Goal: Task Accomplishment & Management: Manage account settings

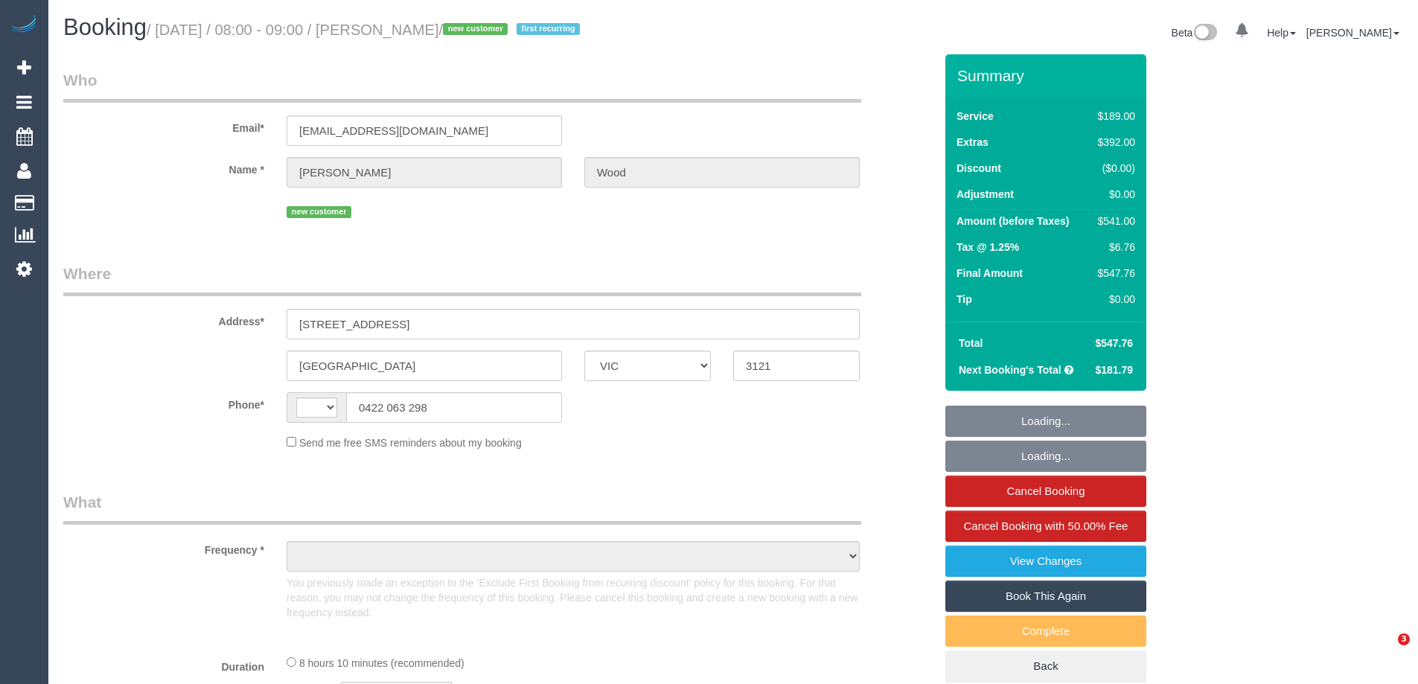
select select "VIC"
select select "object:323"
select select "number:28"
select select "number:17"
select select "number:21"
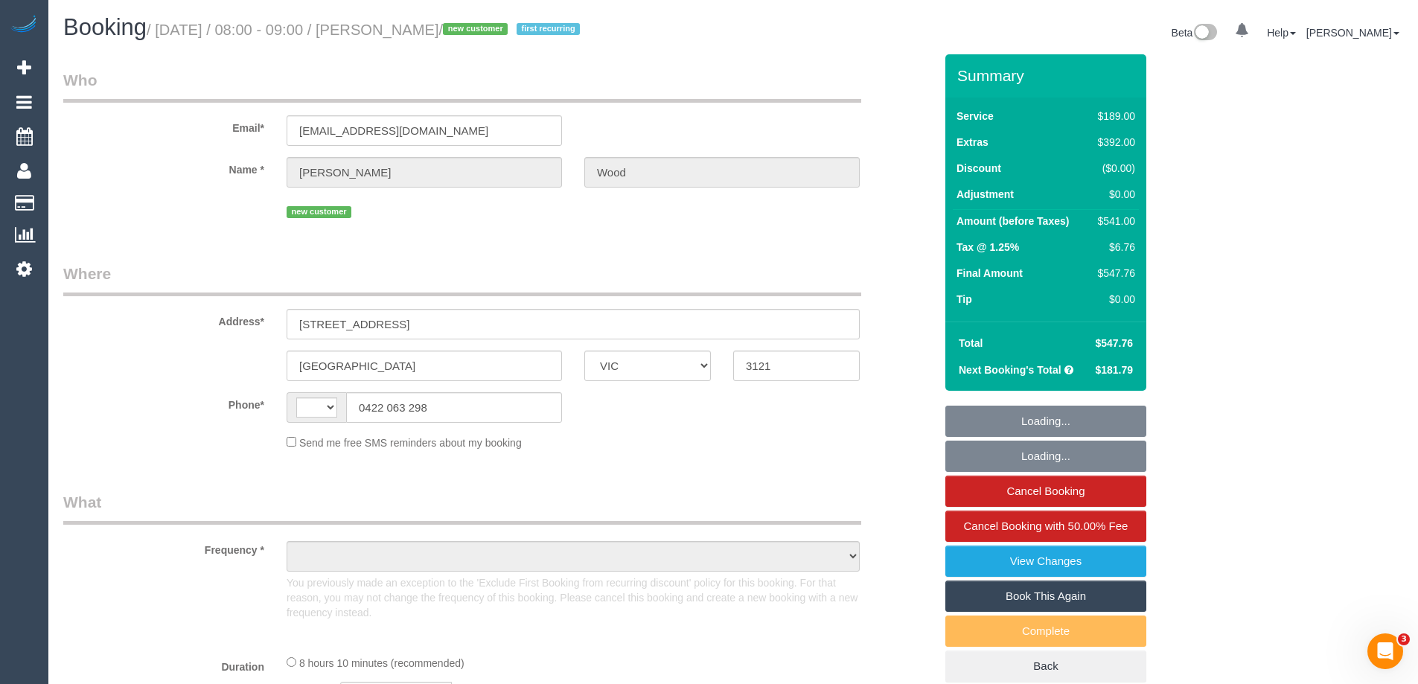
select select "number:22"
select select "number:33"
select select "number:26"
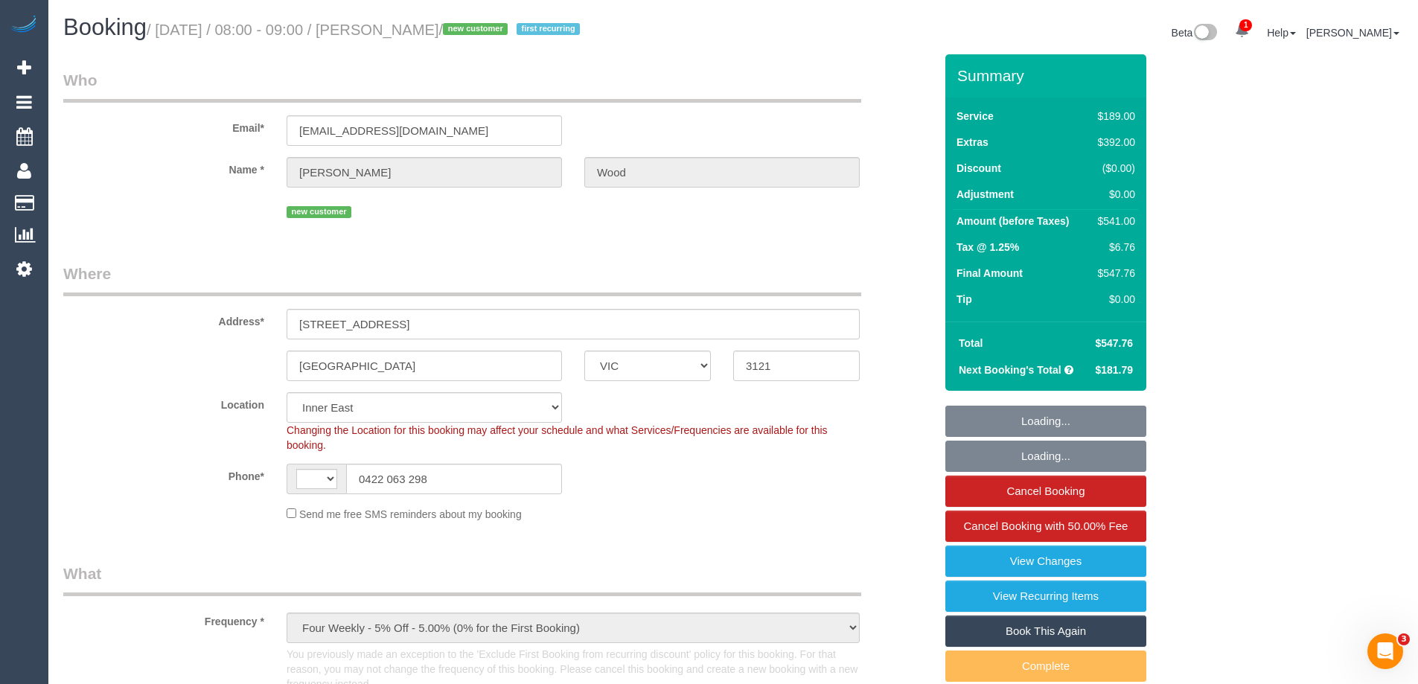
select select "object:819"
select select "string:AU"
select select "string:stripe-pm_1RscsC2GScqysDRVloAuxBBp"
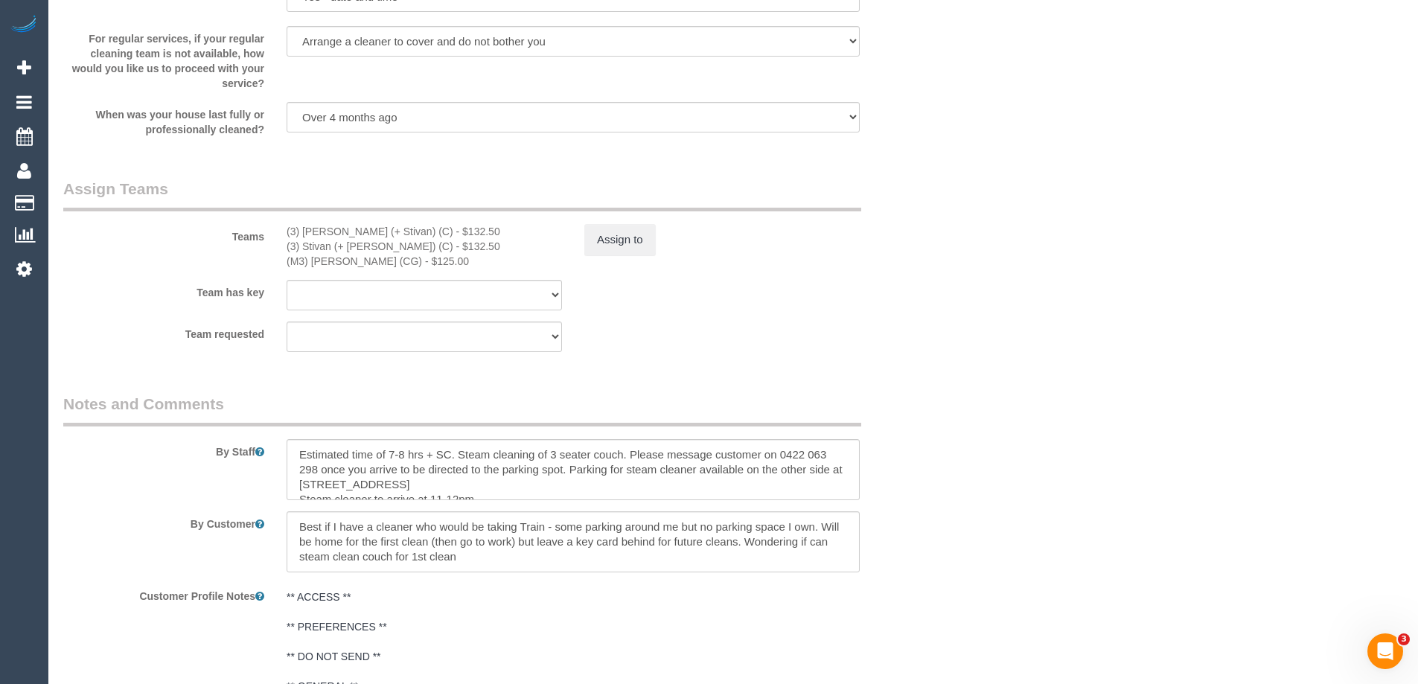
scroll to position [2233, 0]
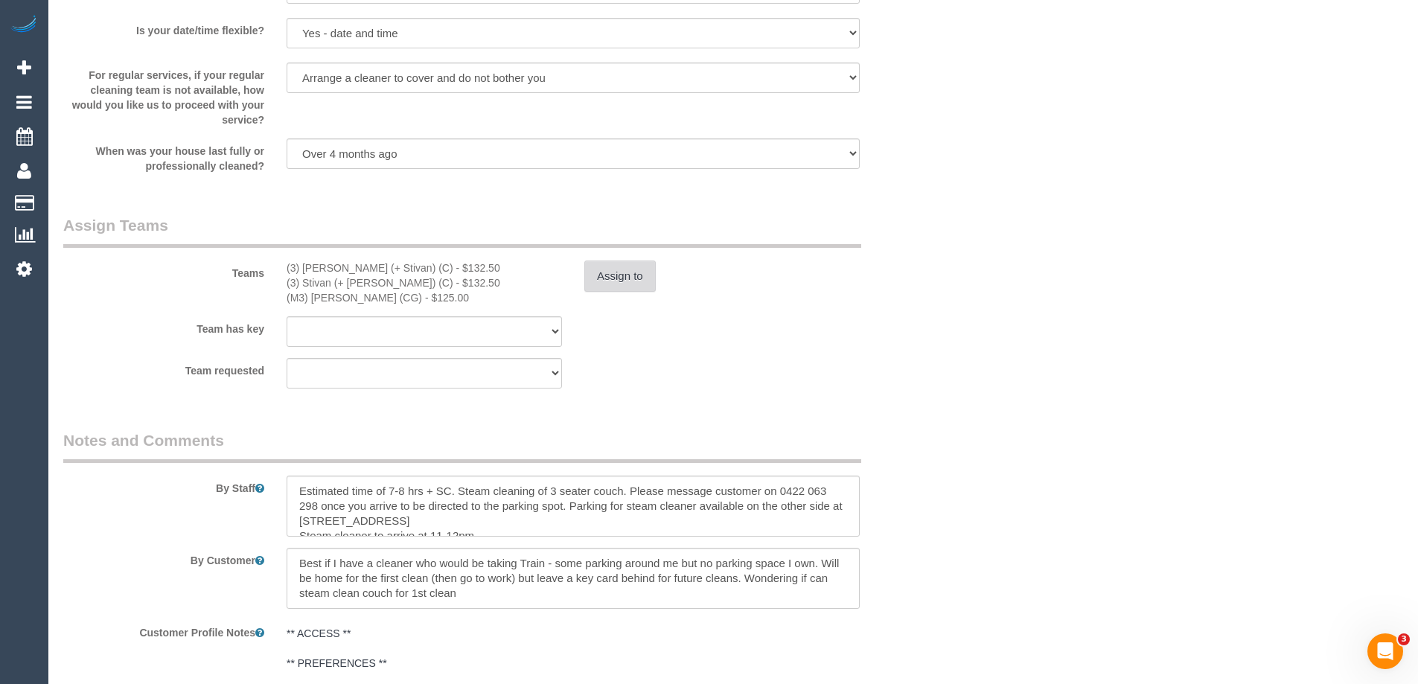
click at [621, 283] on button "Assign to" at bounding box center [619, 275] width 71 height 31
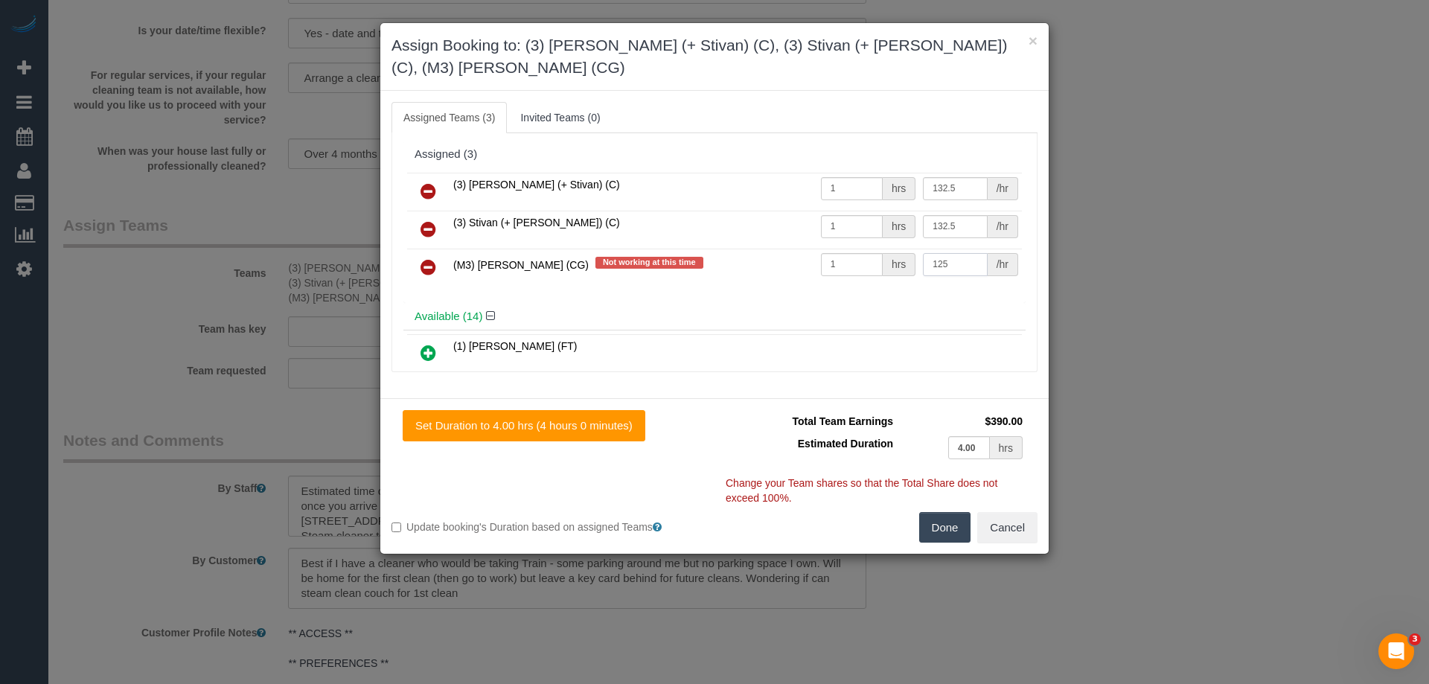
drag, startPoint x: 944, startPoint y: 240, endPoint x: 895, endPoint y: 245, distance: 49.3
click at [895, 249] on tr "(M3) Adnan (CG) Not working at this time 1 hrs 125 /hr" at bounding box center [714, 268] width 615 height 38
type input "205"
click at [936, 512] on button "Done" at bounding box center [945, 527] width 52 height 31
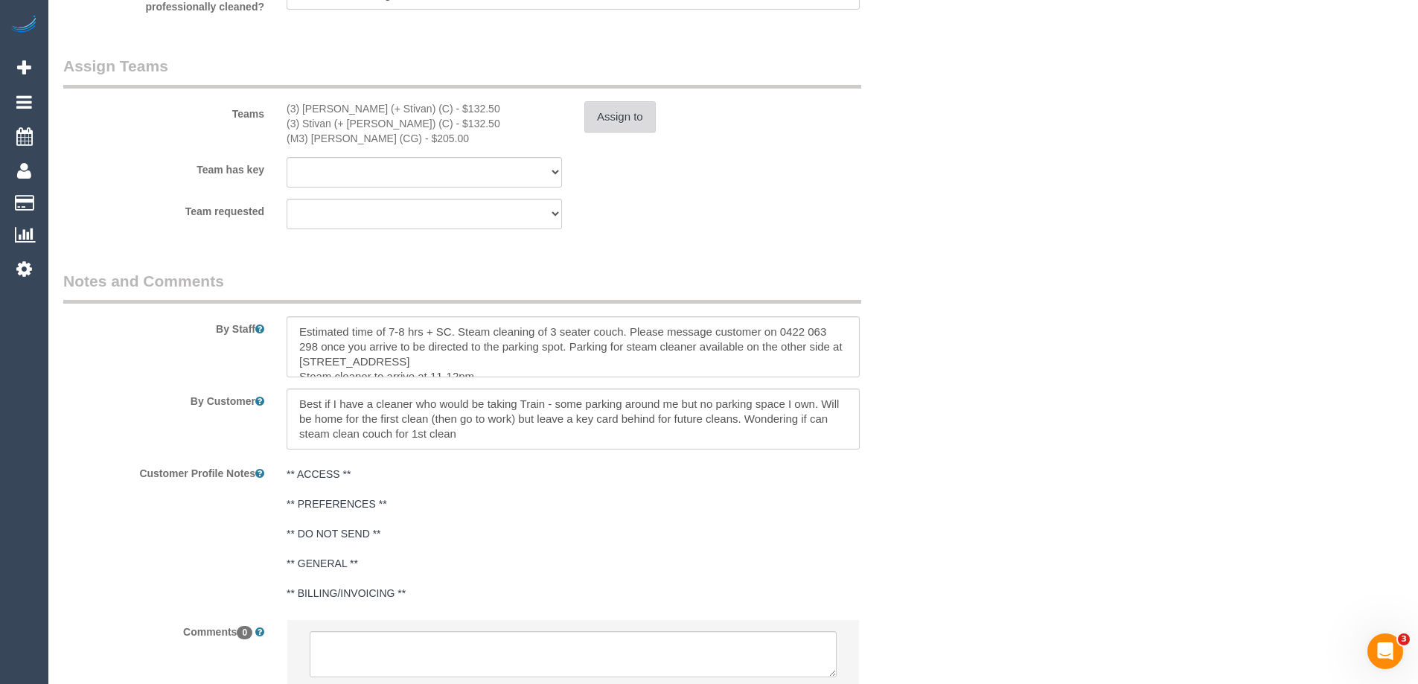
scroll to position [2505, 0]
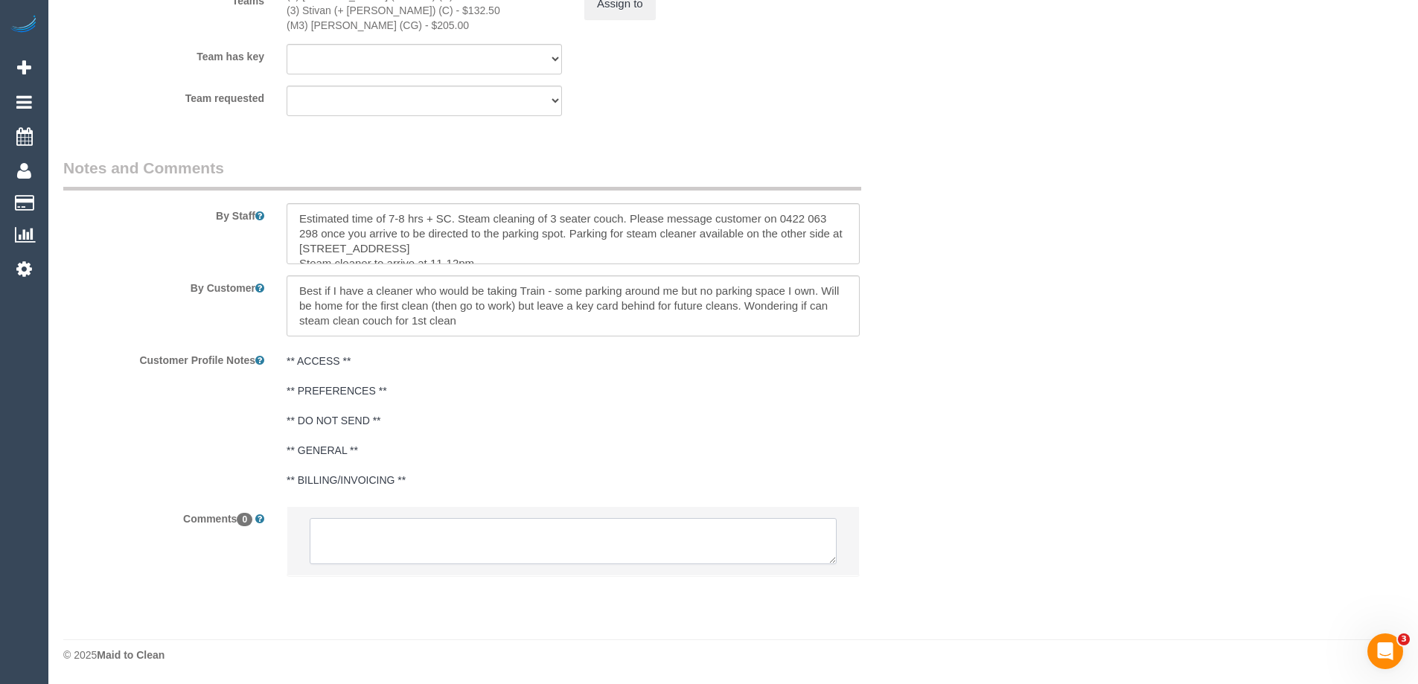
click at [421, 543] on textarea at bounding box center [573, 541] width 527 height 46
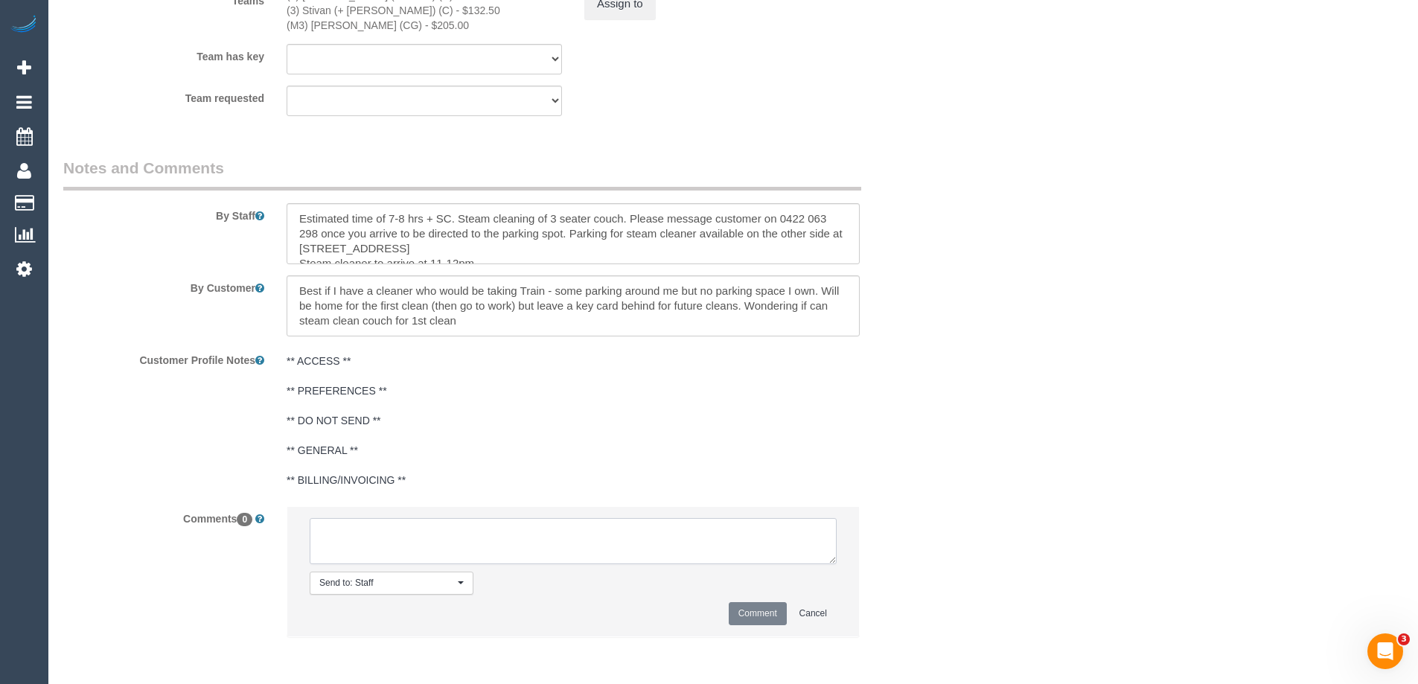
click at [401, 548] on textarea at bounding box center [573, 541] width 527 height 46
type textarea "/"
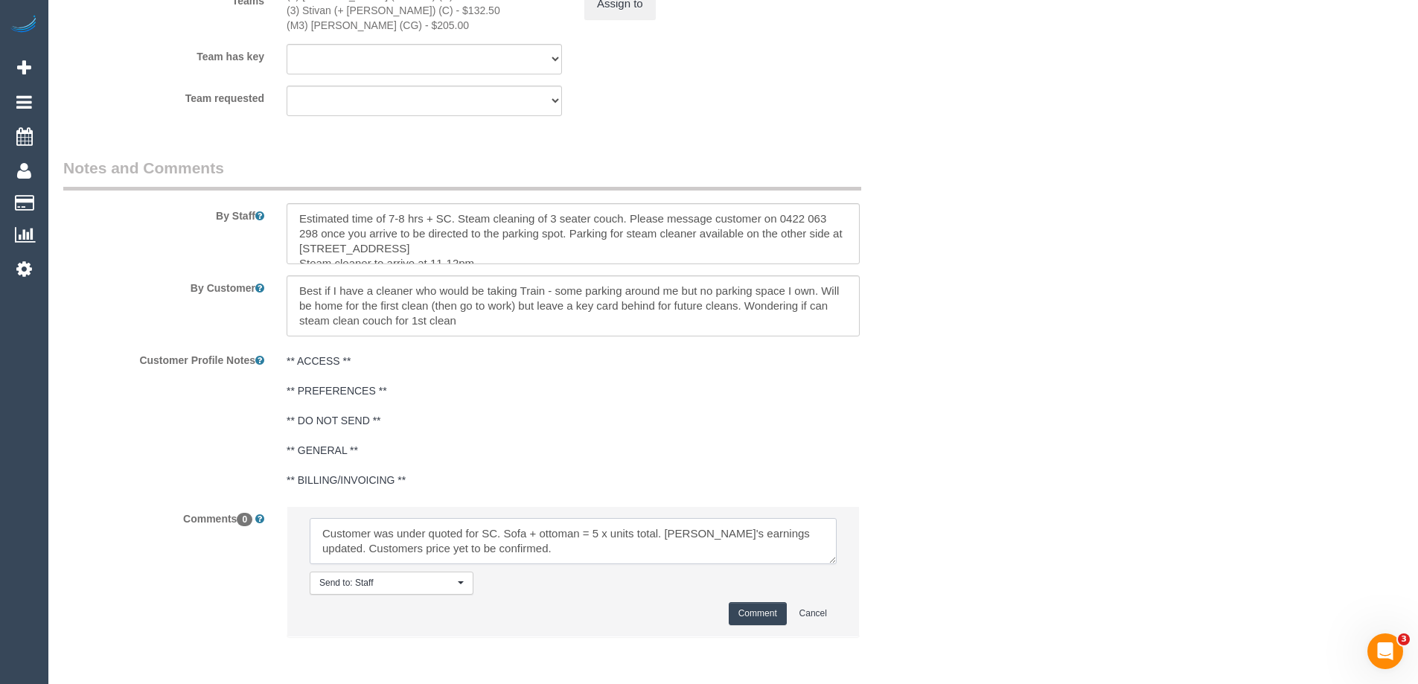
type textarea "Customer was under quoted for SC. Sofa + ottoman = 5 x units total. Adnan's ear…"
click at [753, 614] on button "Comment" at bounding box center [758, 613] width 58 height 23
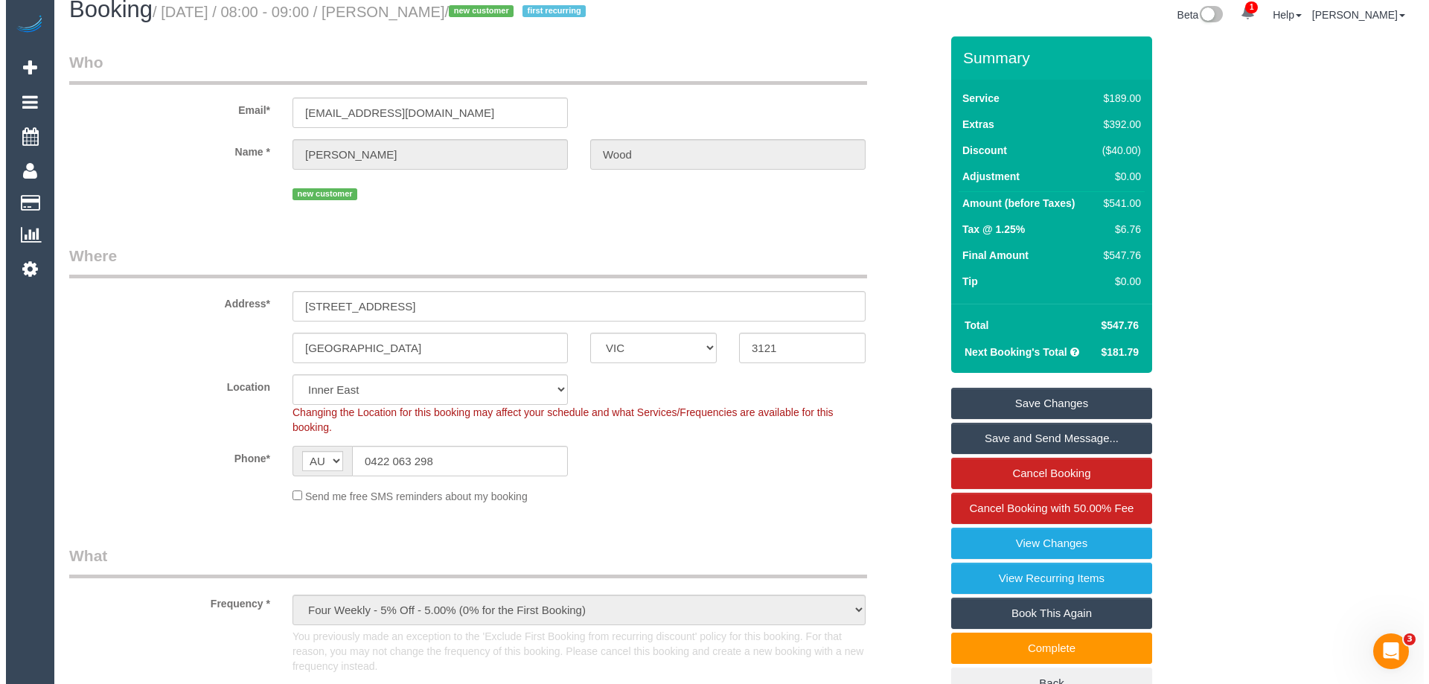
scroll to position [0, 0]
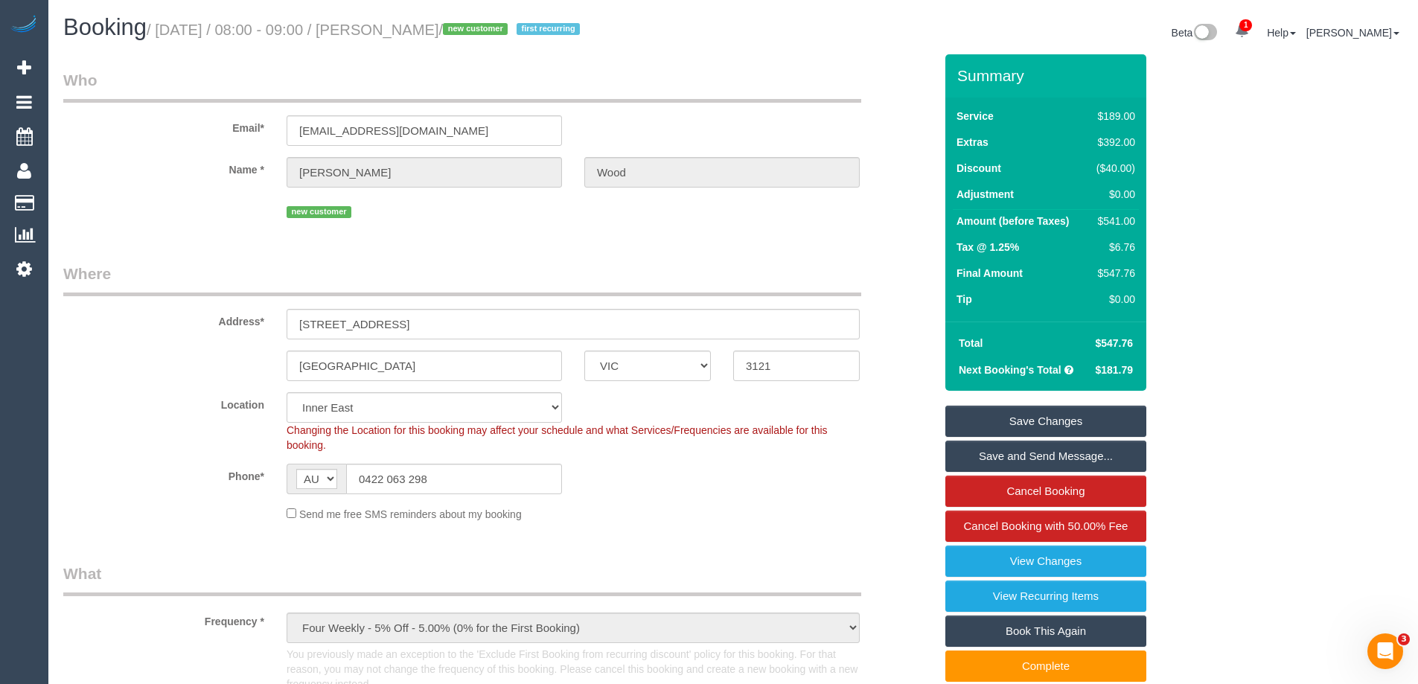
click at [1003, 421] on link "Save Changes" at bounding box center [1045, 421] width 201 height 31
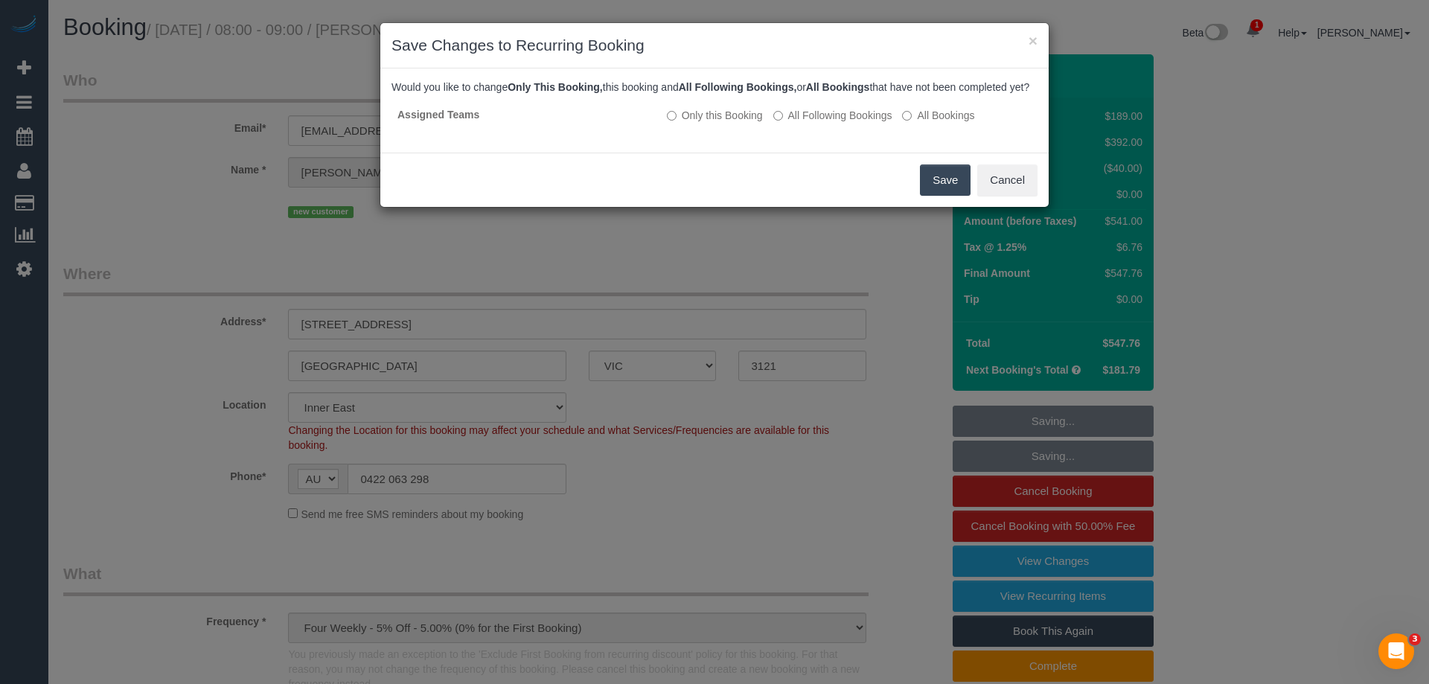
click at [938, 196] on button "Save" at bounding box center [945, 179] width 51 height 31
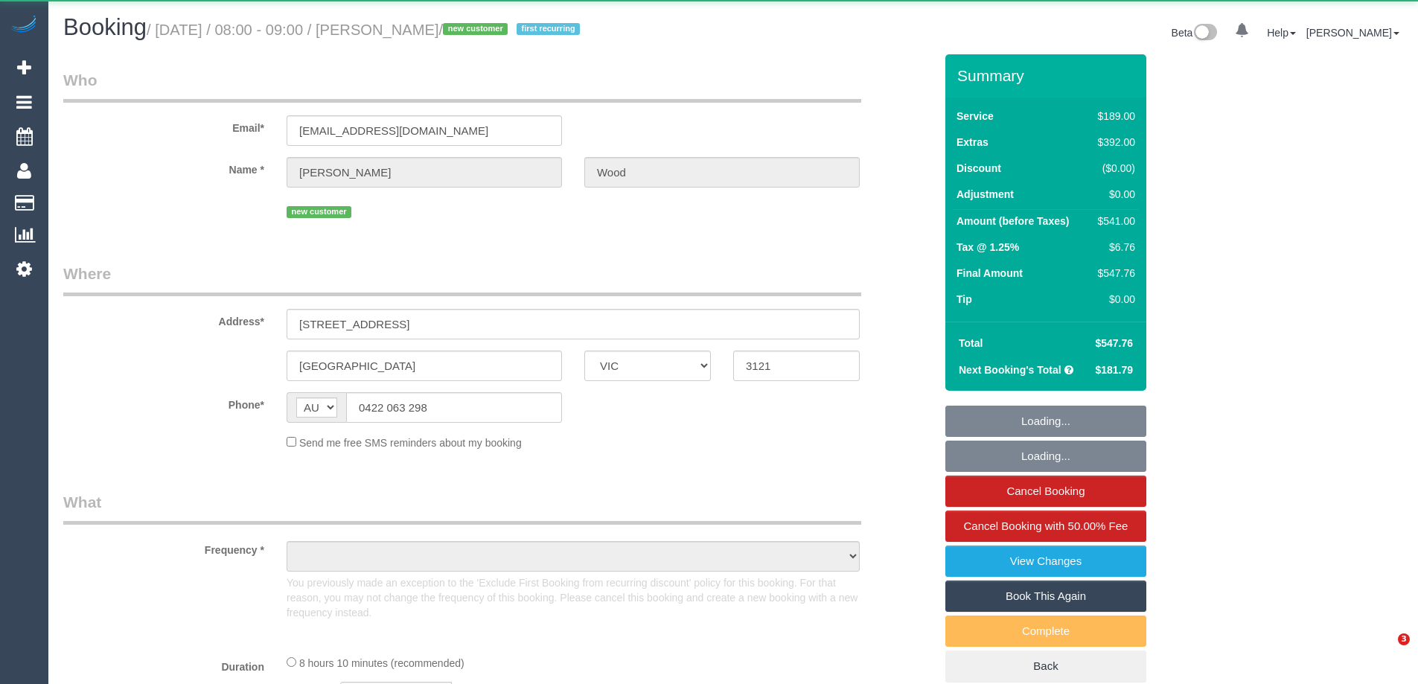
select select "VIC"
select select "object:586"
select select "string:stripe-pm_1RscsC2GScqysDRVloAuxBBp"
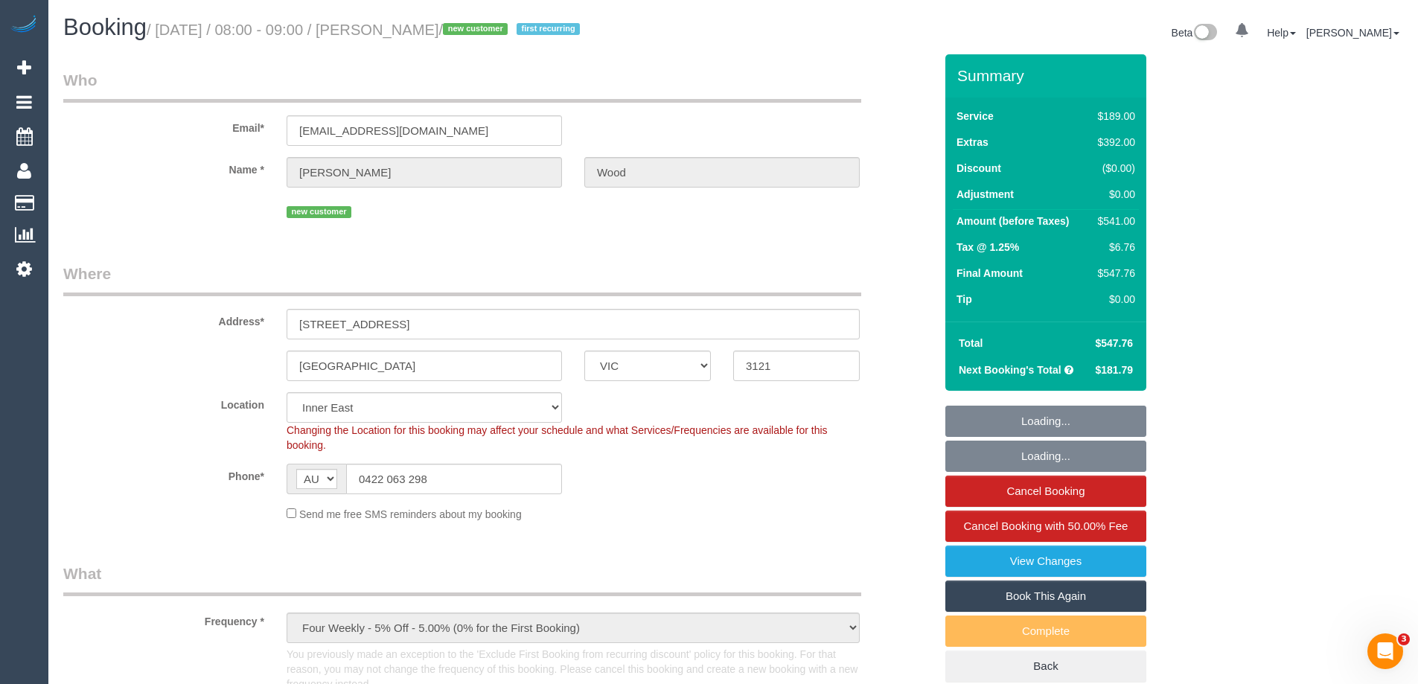
select select "number:28"
select select "number:17"
select select "number:21"
select select "number:22"
select select "number:33"
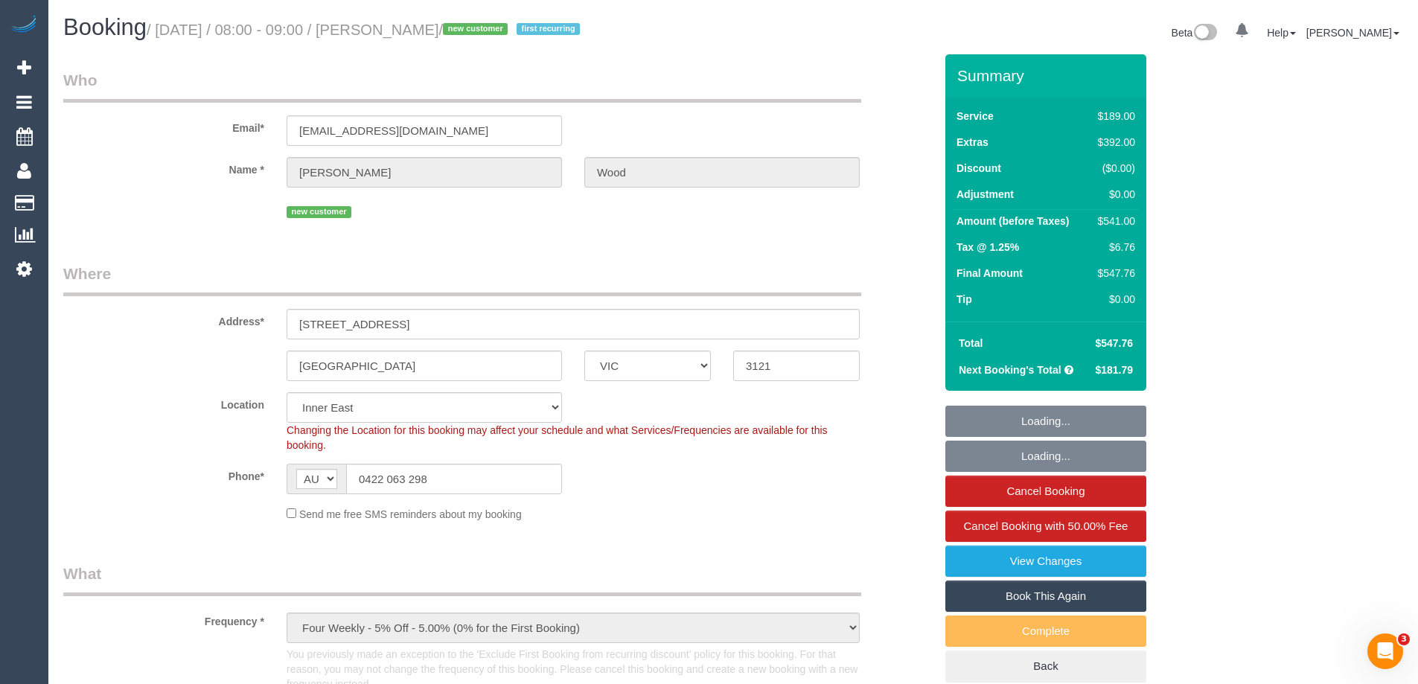
select select "number:26"
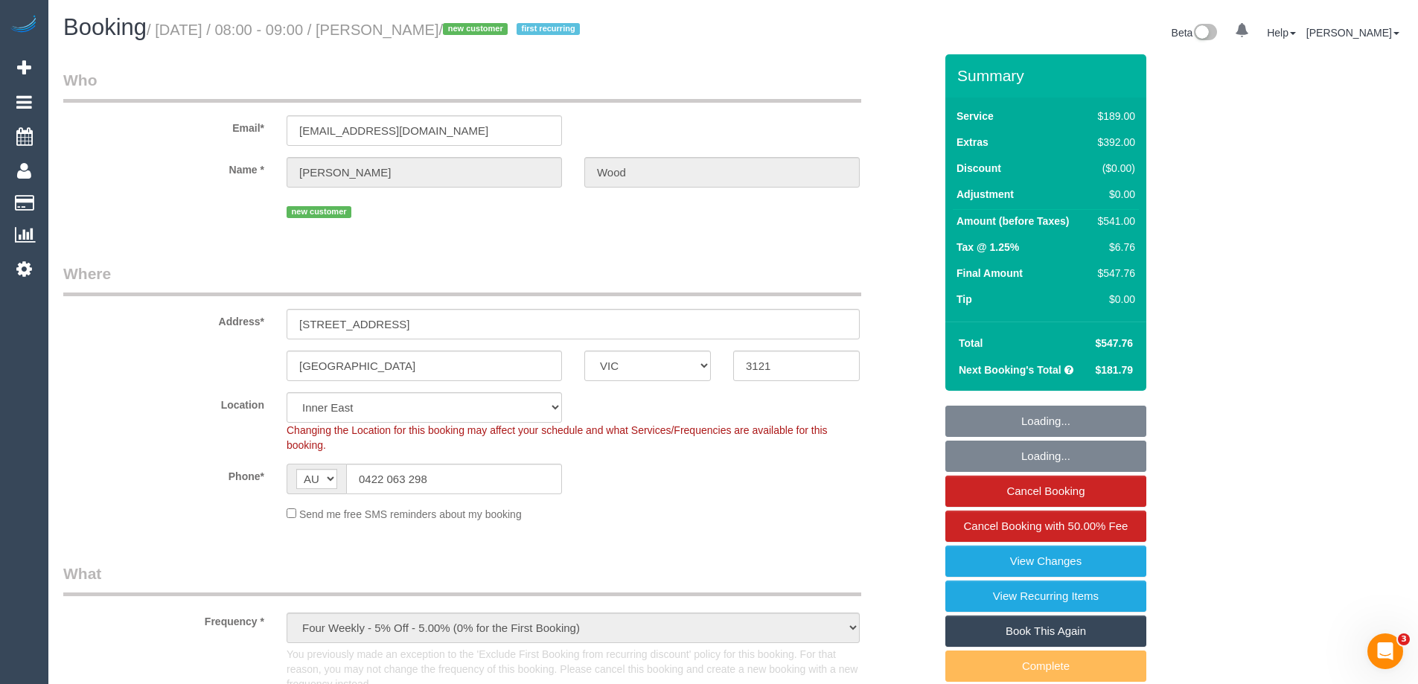
select select "object:844"
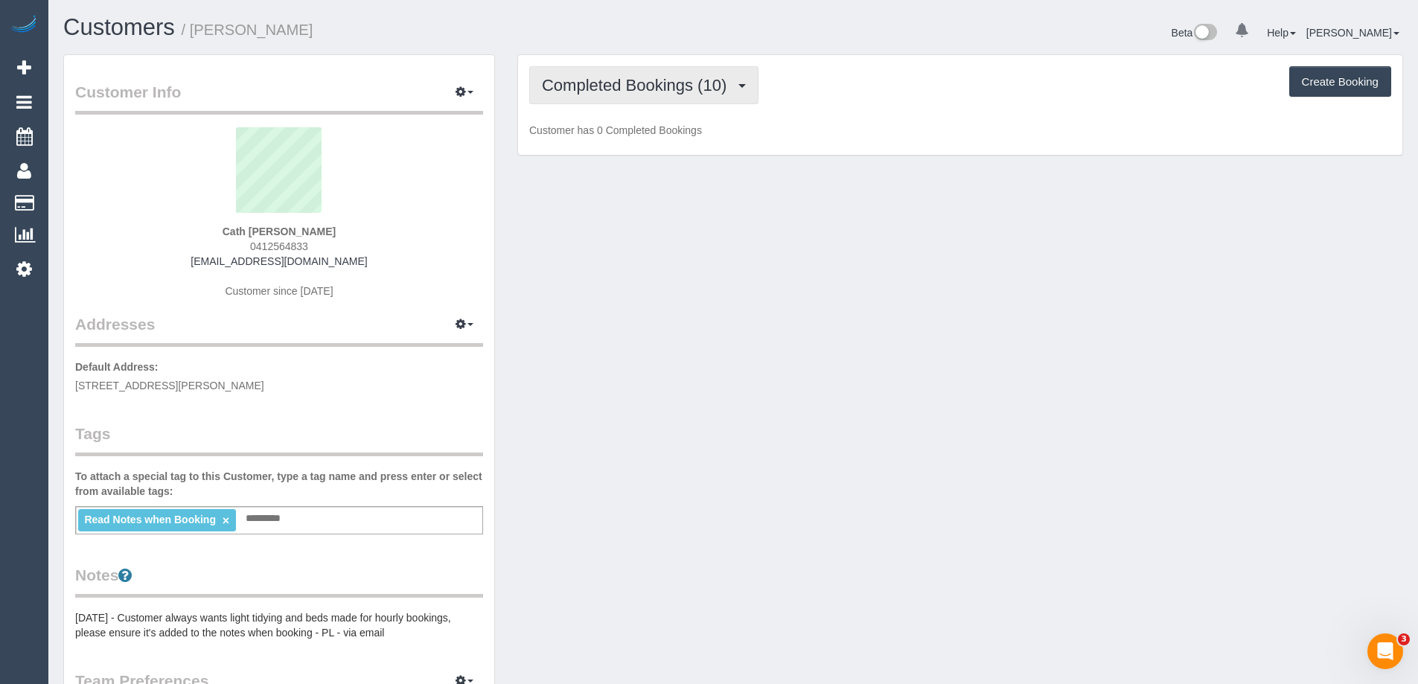
click at [652, 79] on span "Completed Bookings (10)" at bounding box center [638, 85] width 192 height 19
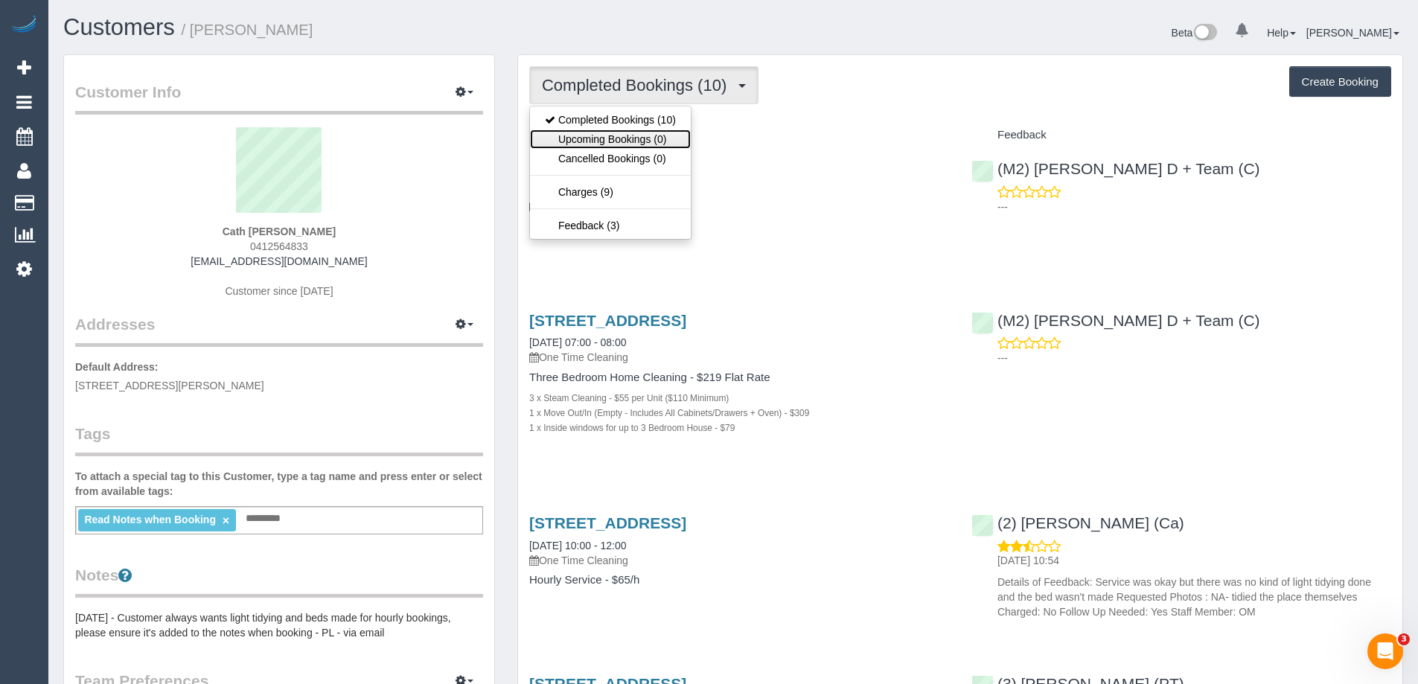
click at [621, 135] on link "Upcoming Bookings (0)" at bounding box center [610, 139] width 161 height 19
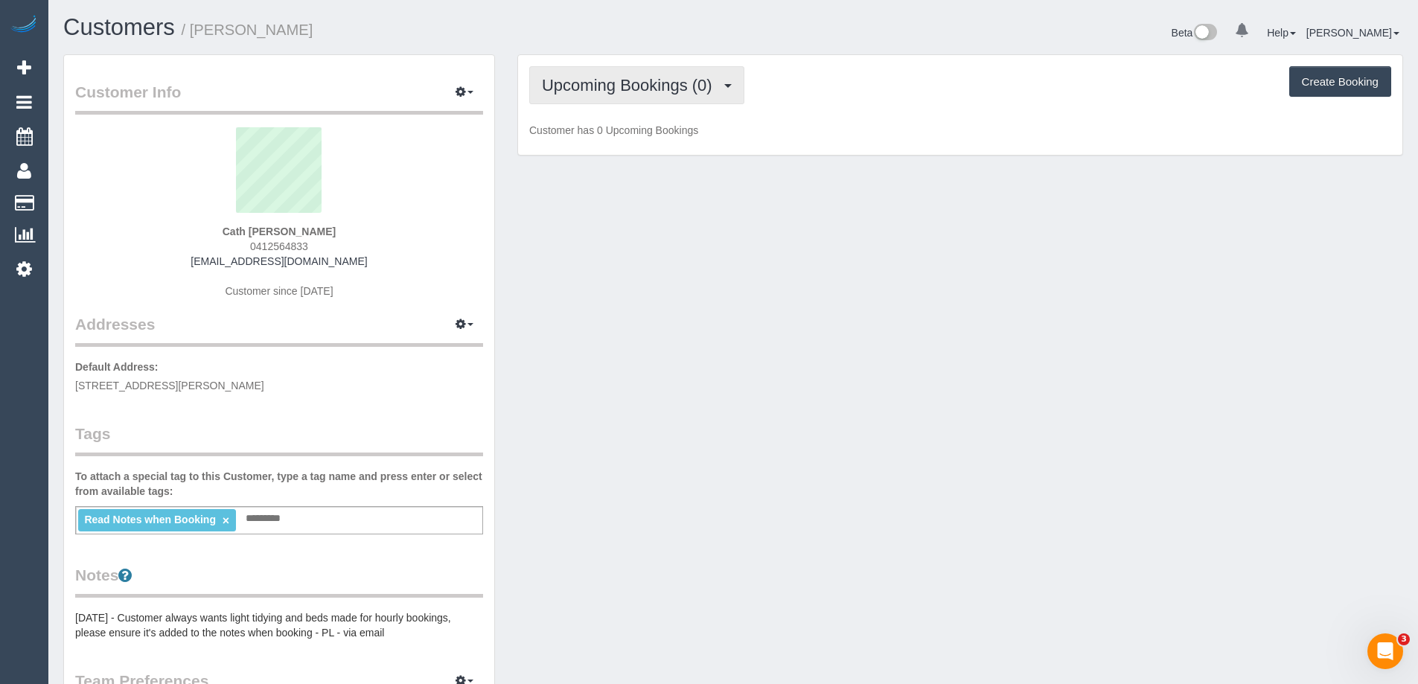
click at [633, 83] on span "Upcoming Bookings (0)" at bounding box center [631, 85] width 178 height 19
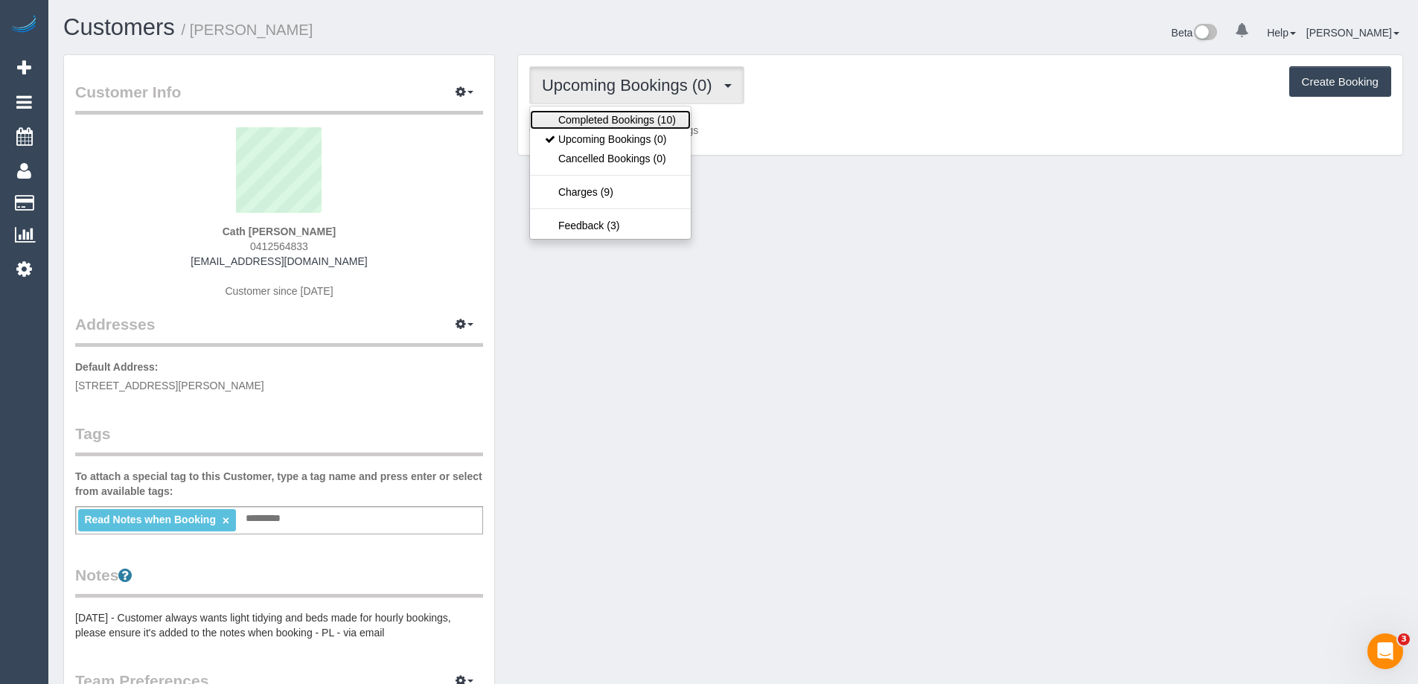
click at [600, 122] on link "Completed Bookings (10)" at bounding box center [610, 119] width 161 height 19
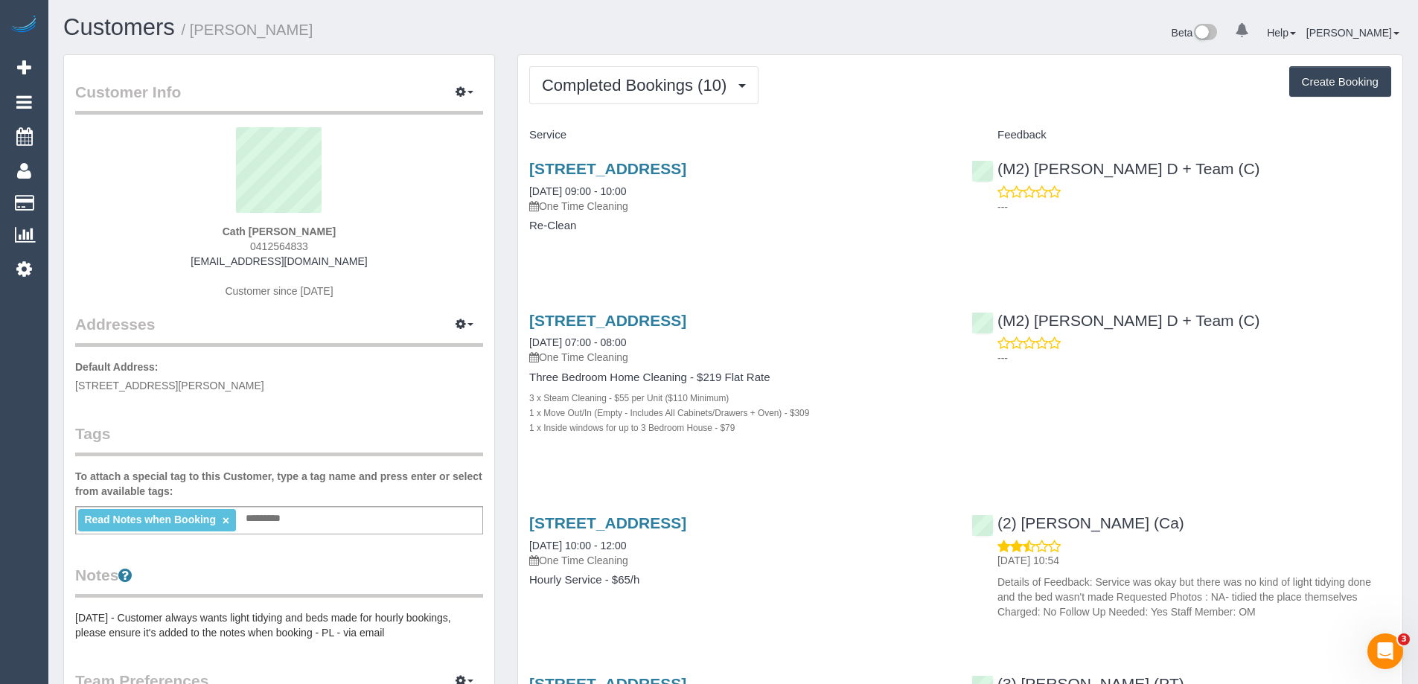
click at [611, 88] on span "Completed Bookings (10)" at bounding box center [638, 85] width 192 height 19
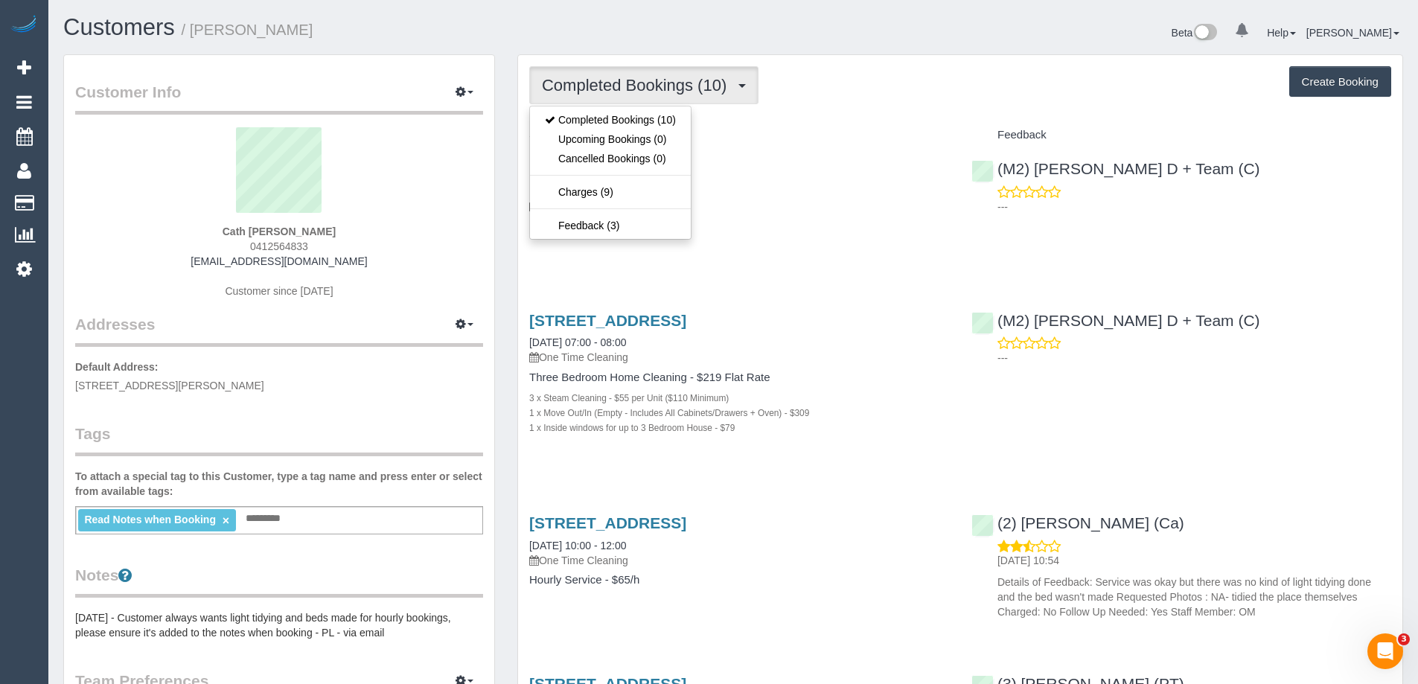
click at [822, 95] on div "Completed Bookings (10) Completed Bookings (10) Upcoming Bookings (0) Cancelled…" at bounding box center [960, 85] width 862 height 38
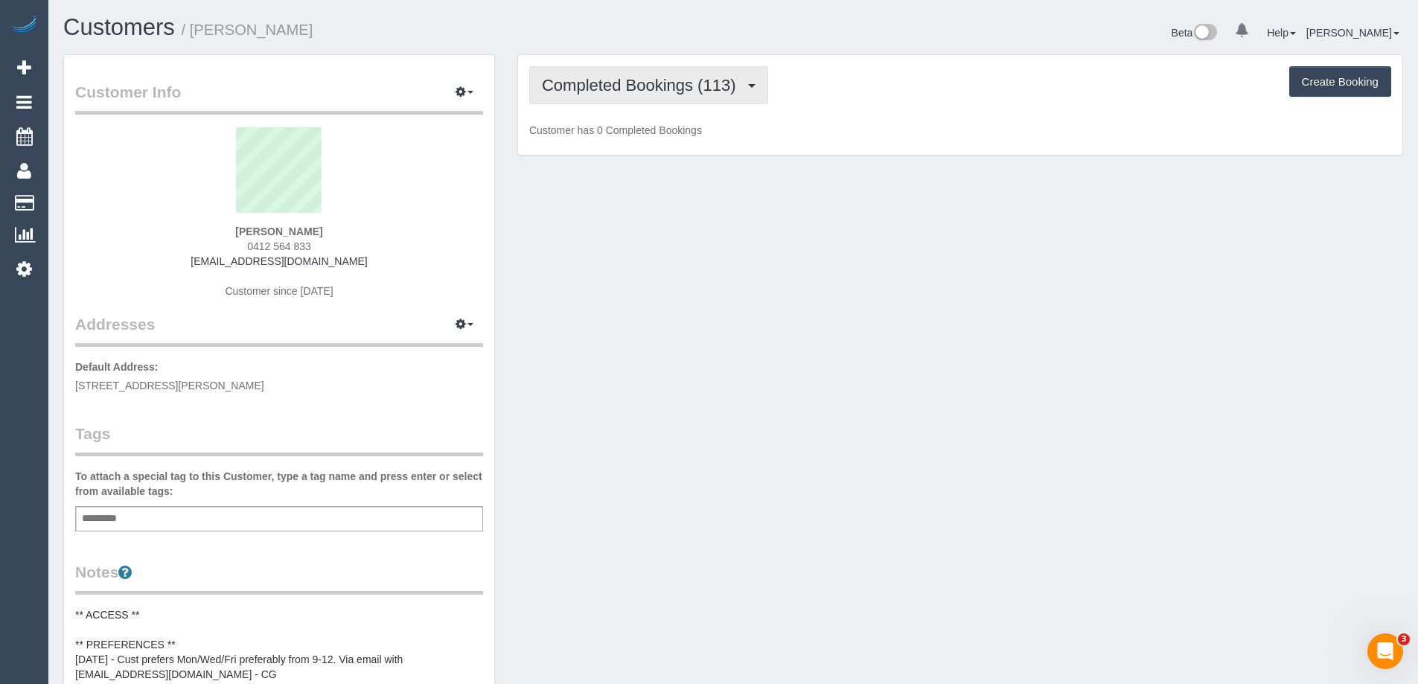
click at [595, 97] on button "Completed Bookings (113)" at bounding box center [648, 85] width 239 height 38
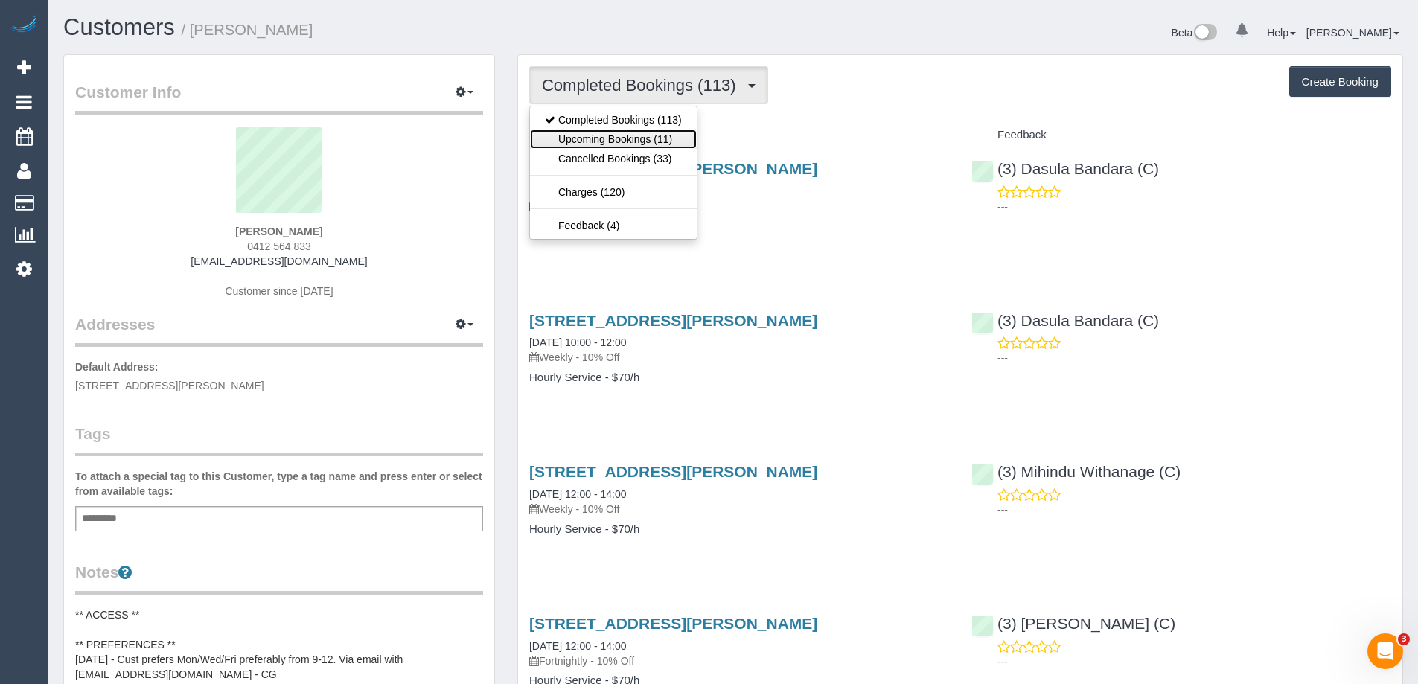
click at [596, 138] on link "Upcoming Bookings (11)" at bounding box center [613, 139] width 167 height 19
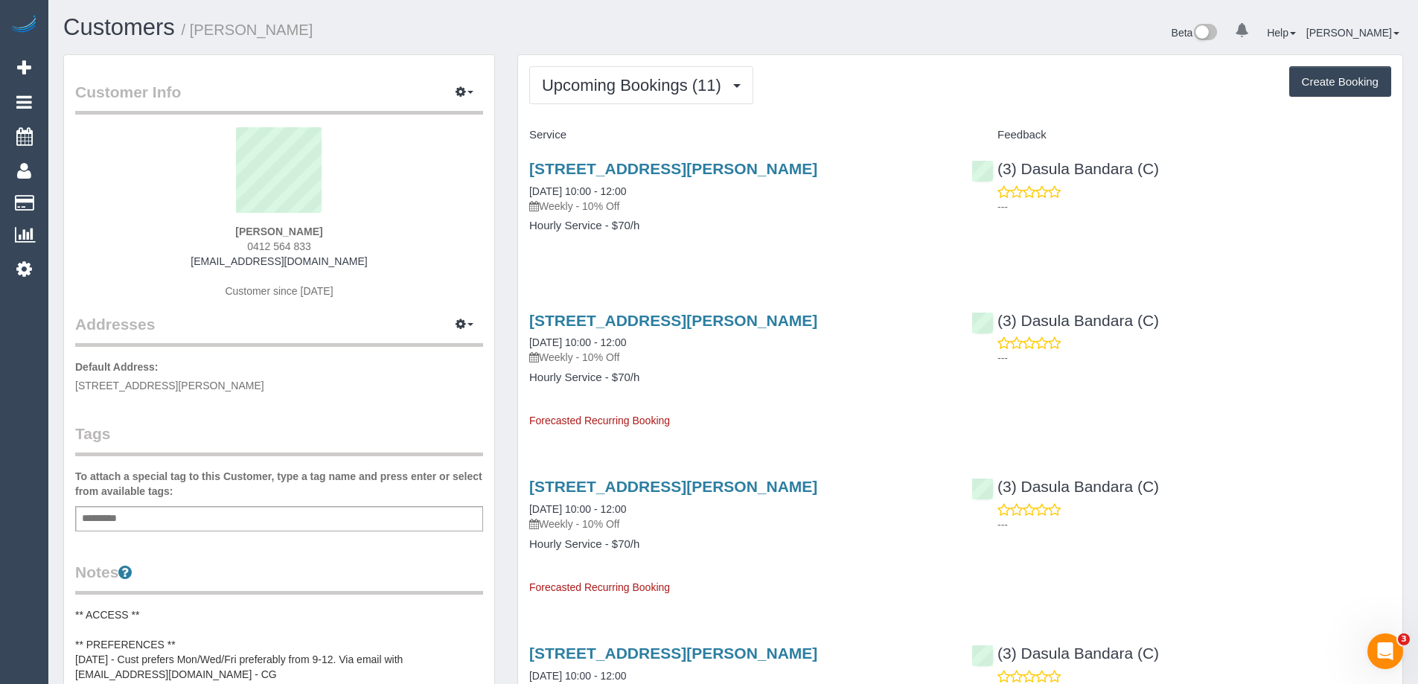
drag, startPoint x: 347, startPoint y: 229, endPoint x: 57, endPoint y: 229, distance: 290.3
click at [196, 230] on div "Cathy Glassford 0412 564 833 drneilglassford@gmail.com Customer since 2020" at bounding box center [279, 220] width 408 height 186
drag, startPoint x: 214, startPoint y: 235, endPoint x: 371, endPoint y: 234, distance: 157.8
click at [360, 238] on div "Cathy Glassford 0412 564 833 drneilglassford@gmail.com Customer since 2020" at bounding box center [279, 220] width 408 height 186
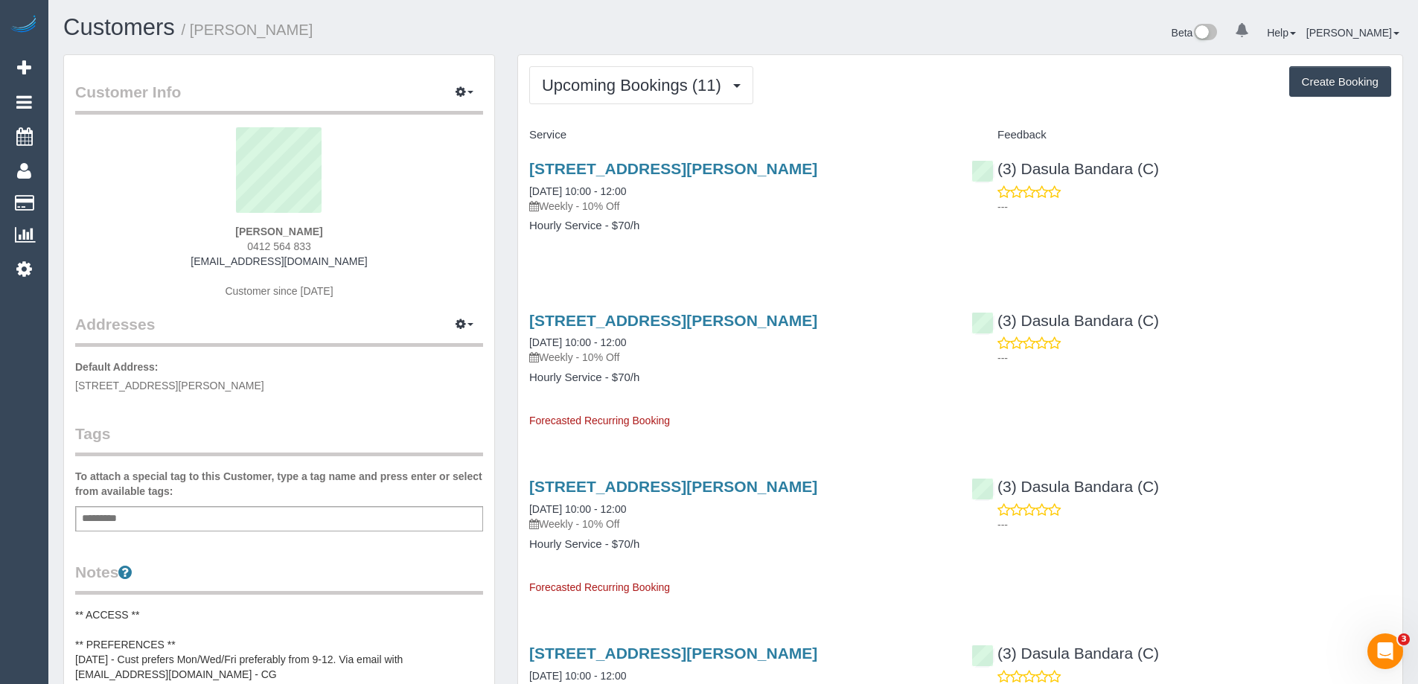
copy strong "Cathy Glassford"
click at [222, 224] on div "Cathy Glassford 0412 564 833 drneilglassford@gmail.com Customer since 2020" at bounding box center [279, 220] width 408 height 186
drag, startPoint x: 233, startPoint y: 230, endPoint x: 333, endPoint y: 229, distance: 99.7
click at [333, 229] on div "Cathy Glassford 0412 564 833 drneilglassford@gmail.com Customer since 2020" at bounding box center [279, 220] width 408 height 186
copy strong "Cathy Glassford"
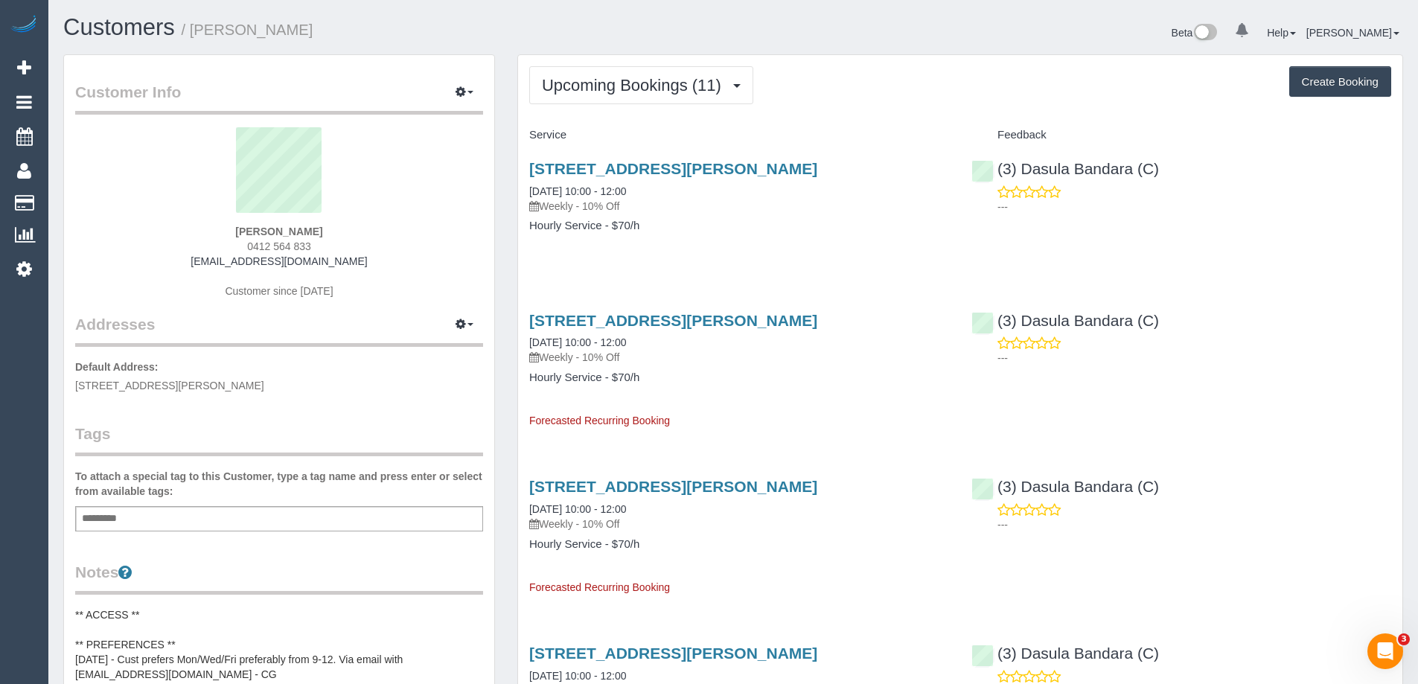
drag, startPoint x: 522, startPoint y: 162, endPoint x: 702, endPoint y: 242, distance: 196.2
click at [702, 242] on div "6/41 Parkhill Road, Kew, VIC 3101 11/08/2025 10:00 - 12:00 Weekly - 10% Off Hou…" at bounding box center [739, 204] width 442 height 115
copy div "6/41 Parkhill Road, Kew, VIC 3101 11/08/2025 10:00 - 12:00 Weekly - 10% Off Hou…"
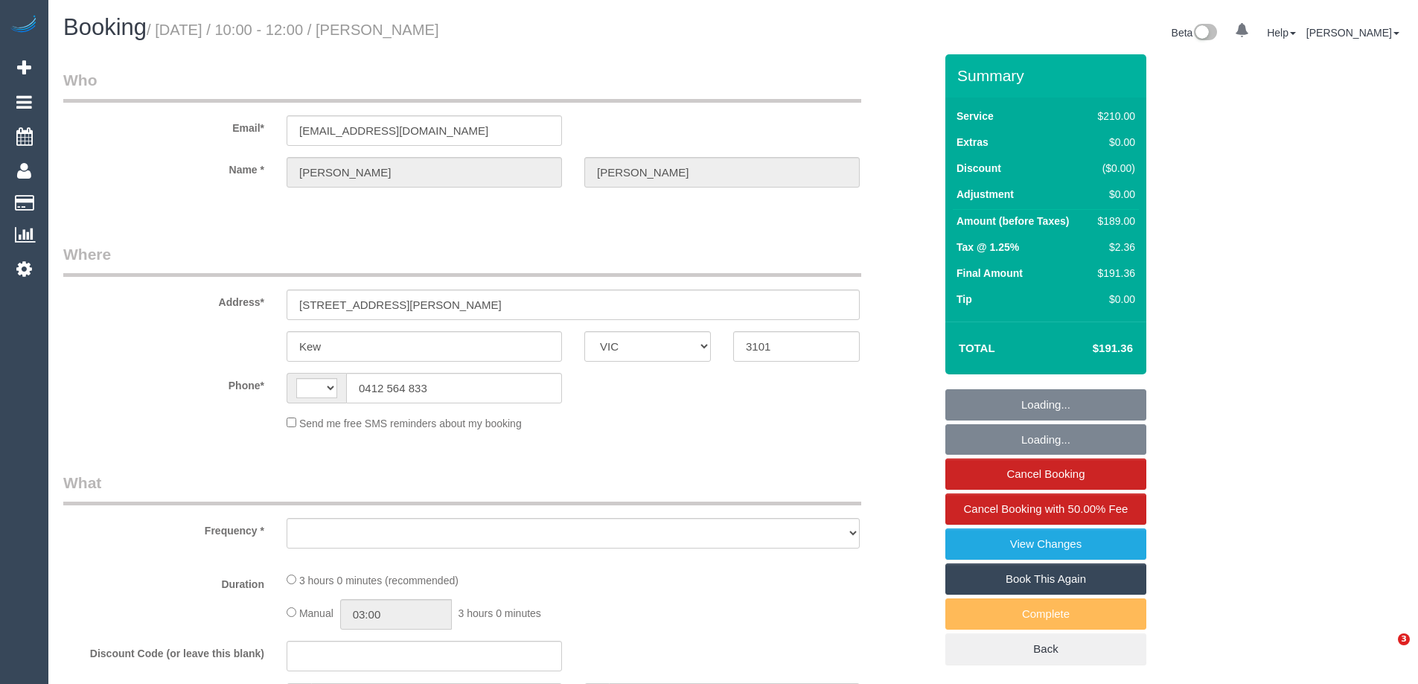
select select "VIC"
select select "number:28"
select select "number:16"
select select "number:19"
select select "number:25"
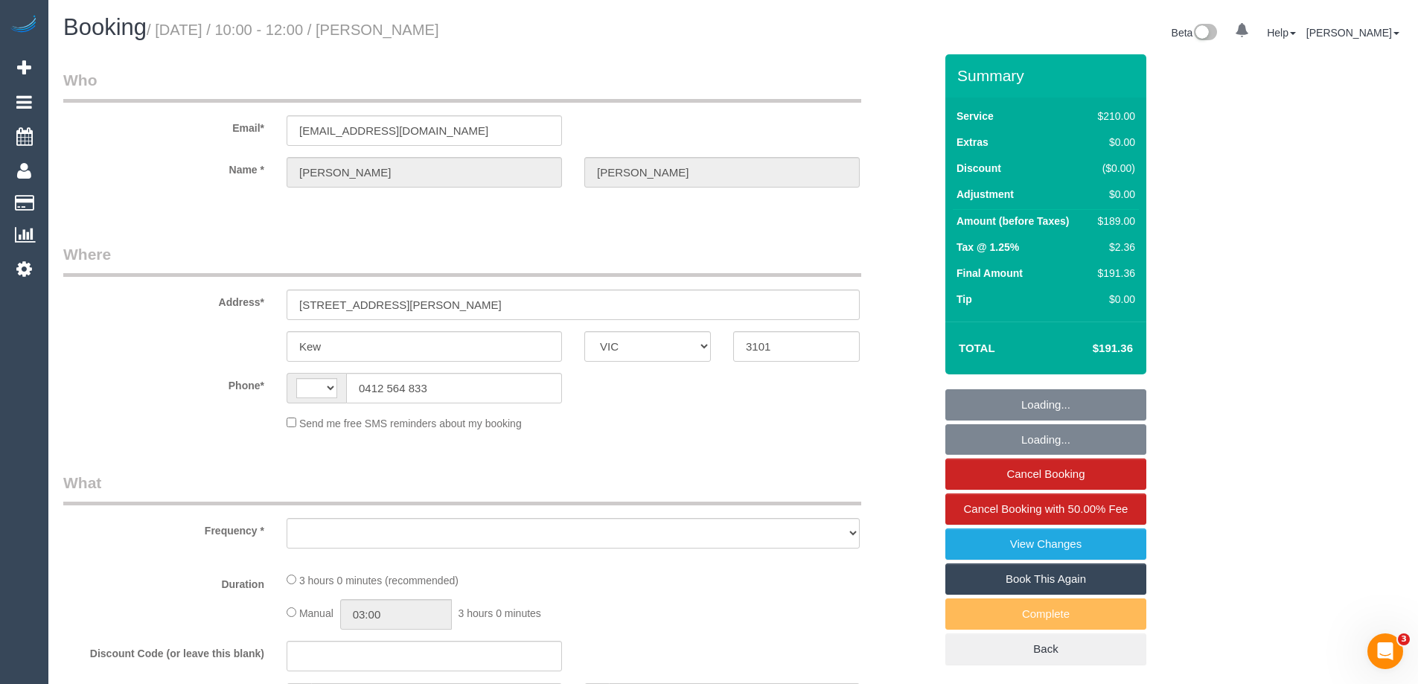
select select "number:34"
select select "number:11"
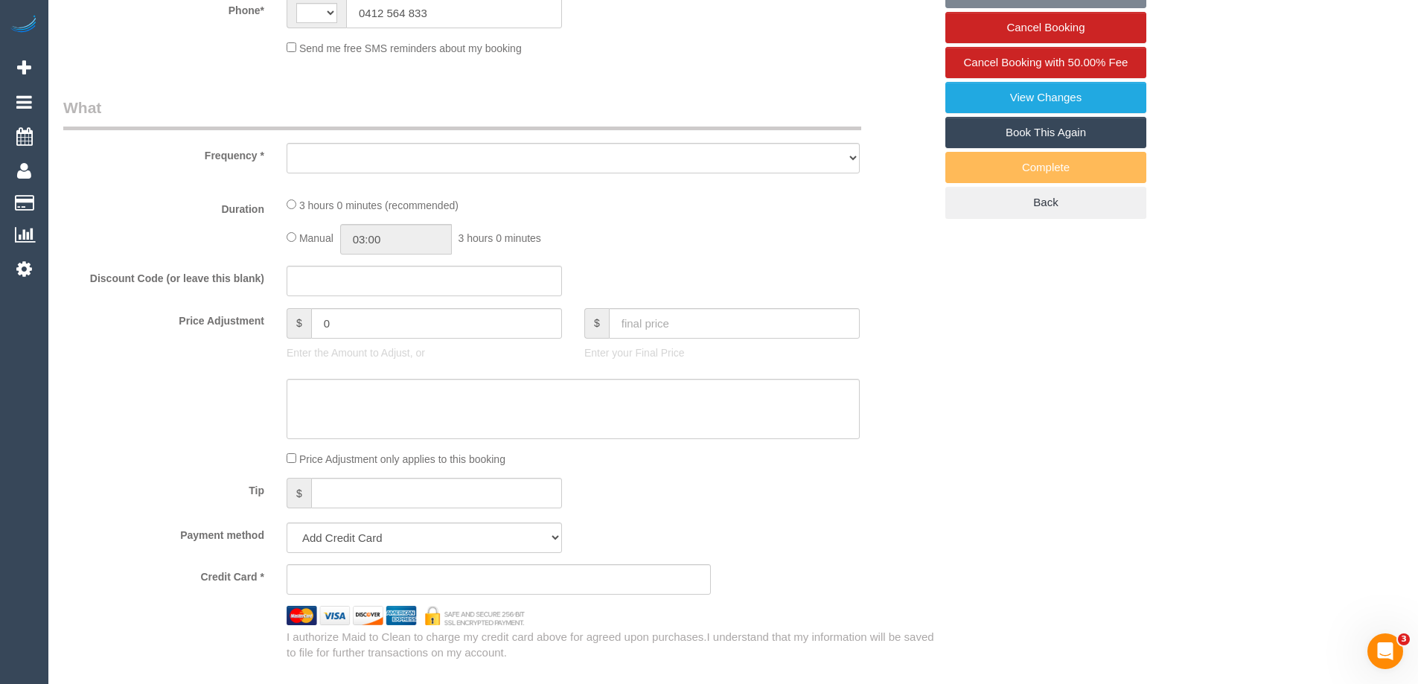
select select "string:AU"
select select "object:680"
select select "string:stripe-pm_1MNlLo2GScqysDRVnifRBgGS"
select select "180"
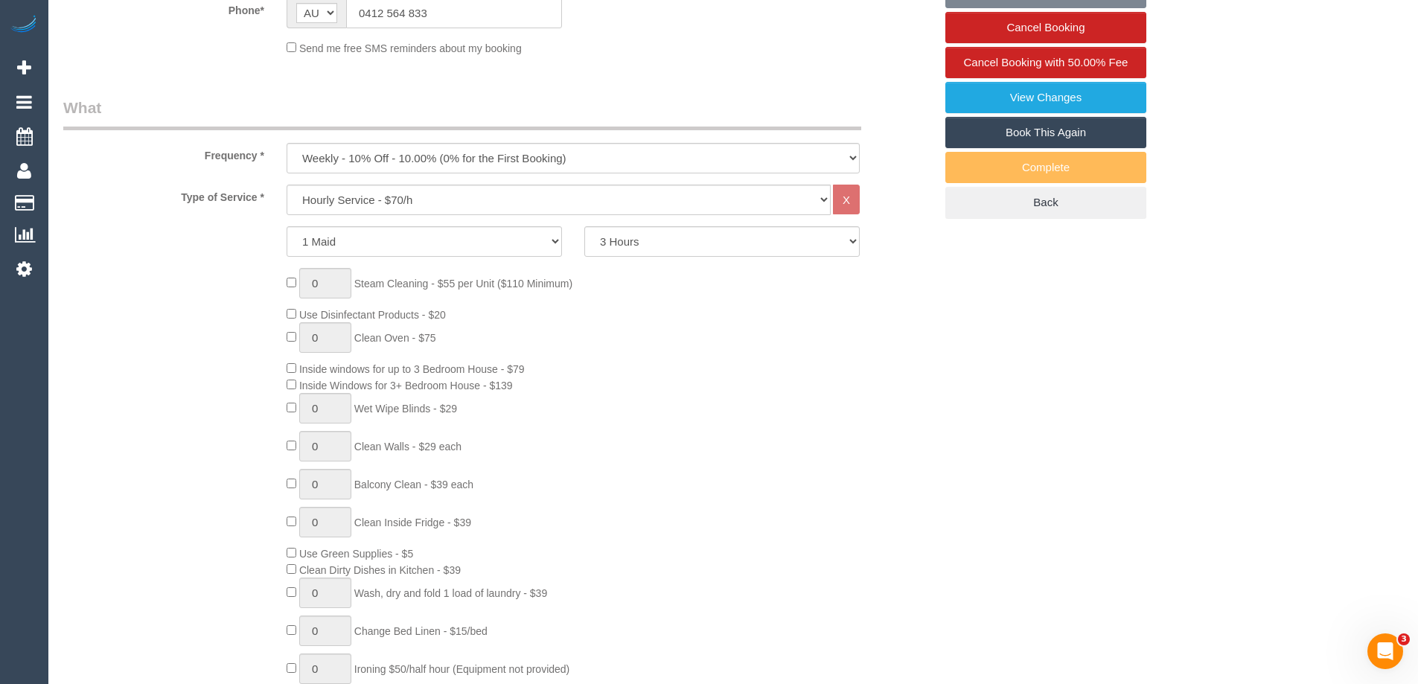
select select "object:1432"
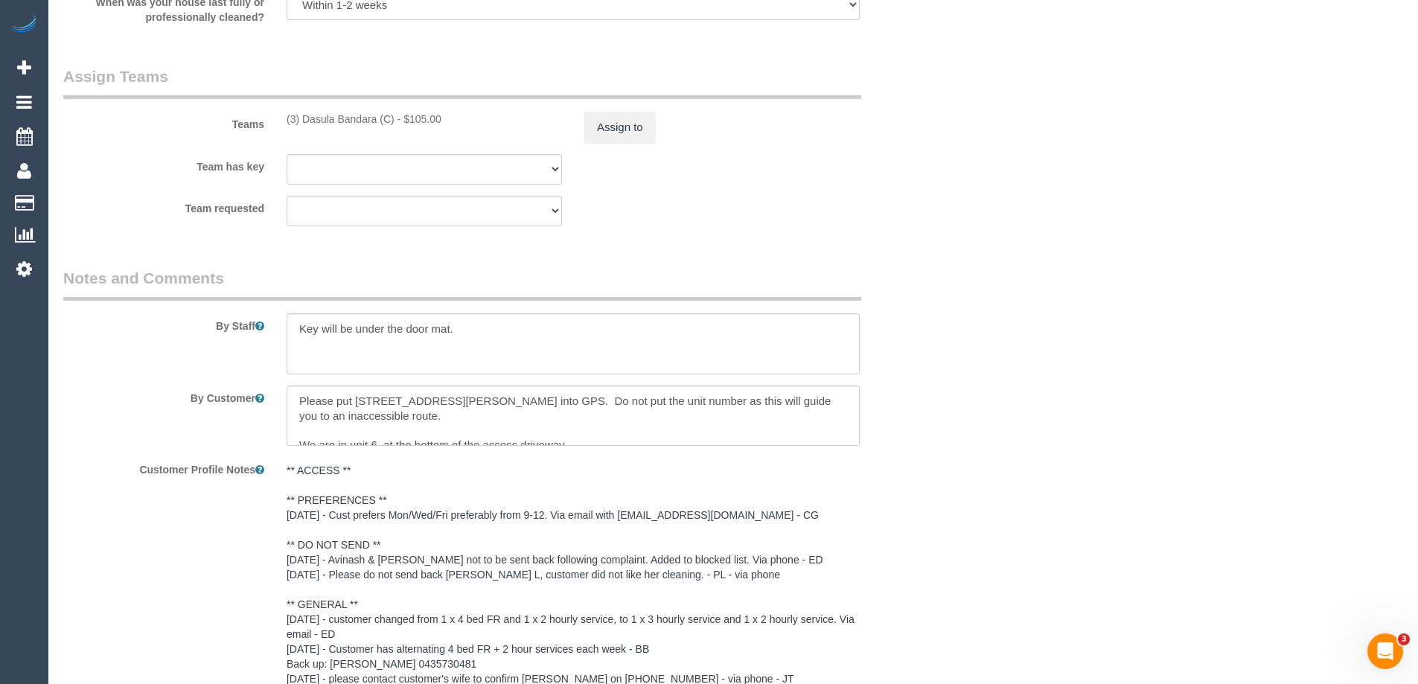
scroll to position [2461, 0]
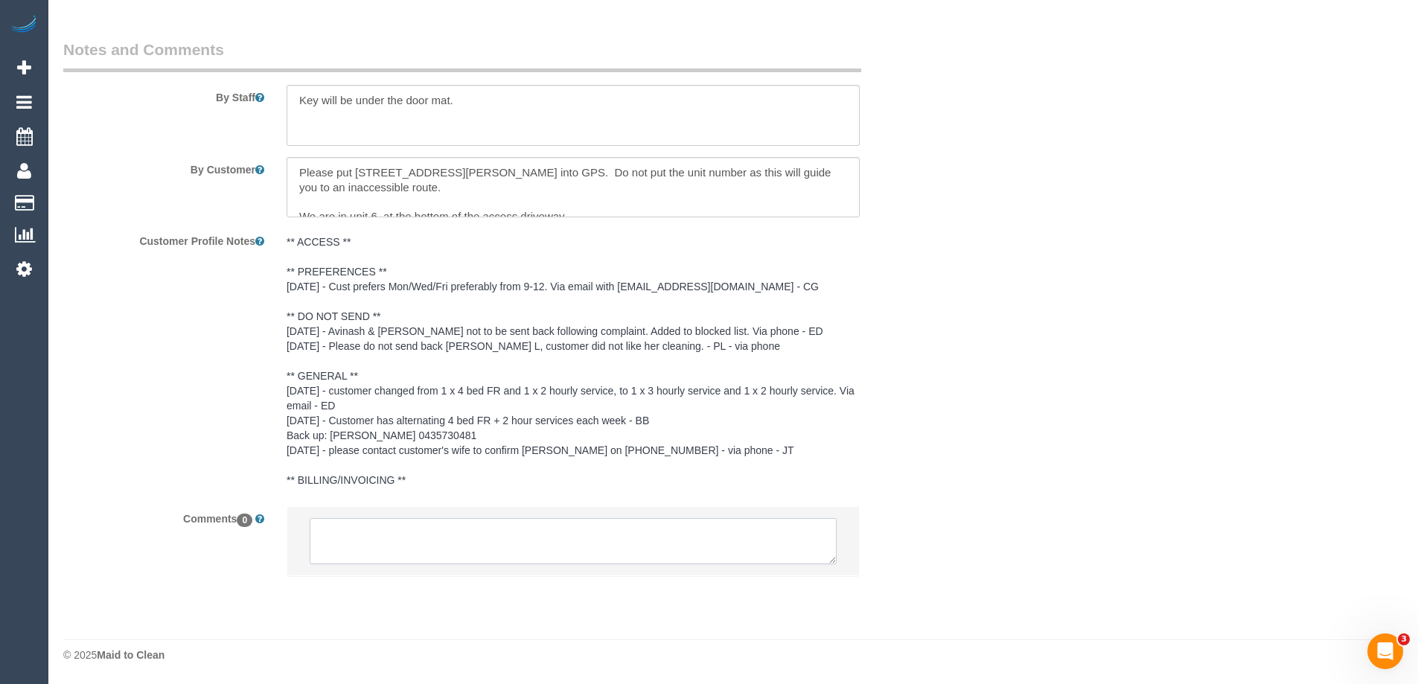
click at [453, 543] on textarea at bounding box center [573, 541] width 527 height 46
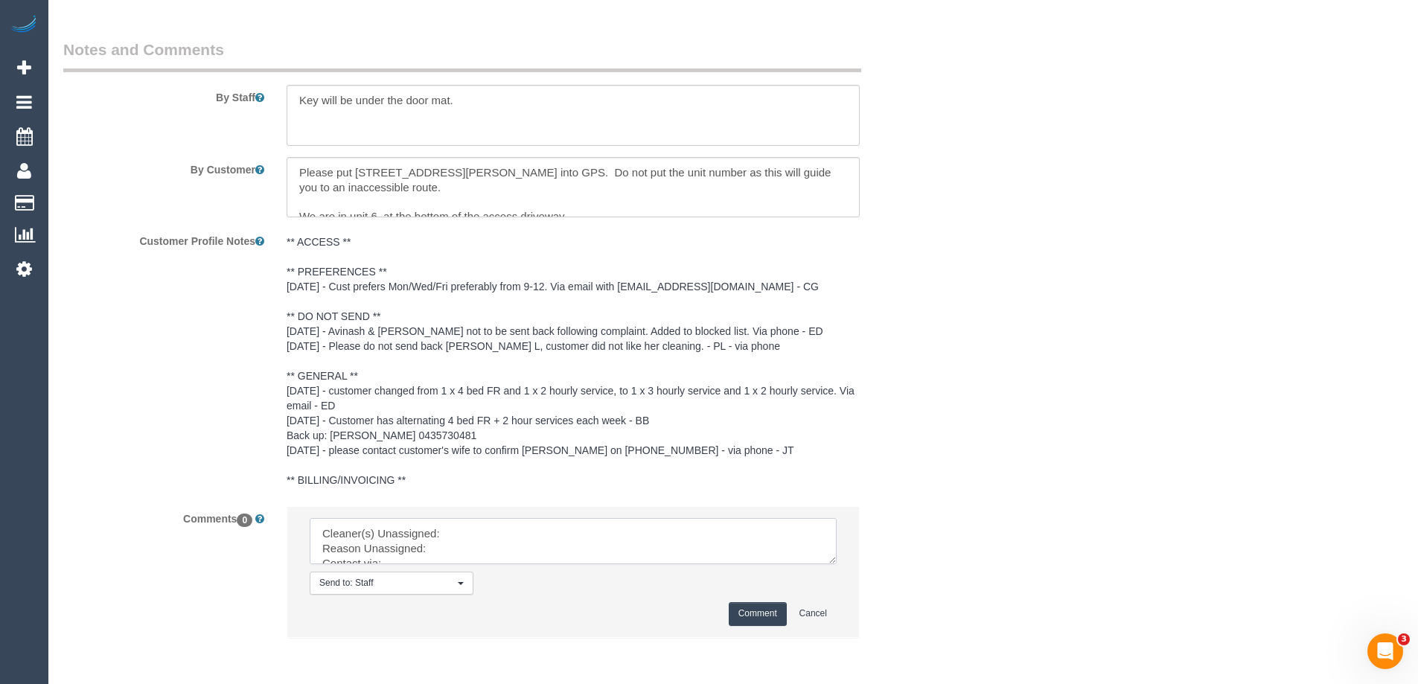
click at [825, 558] on textarea at bounding box center [573, 541] width 527 height 46
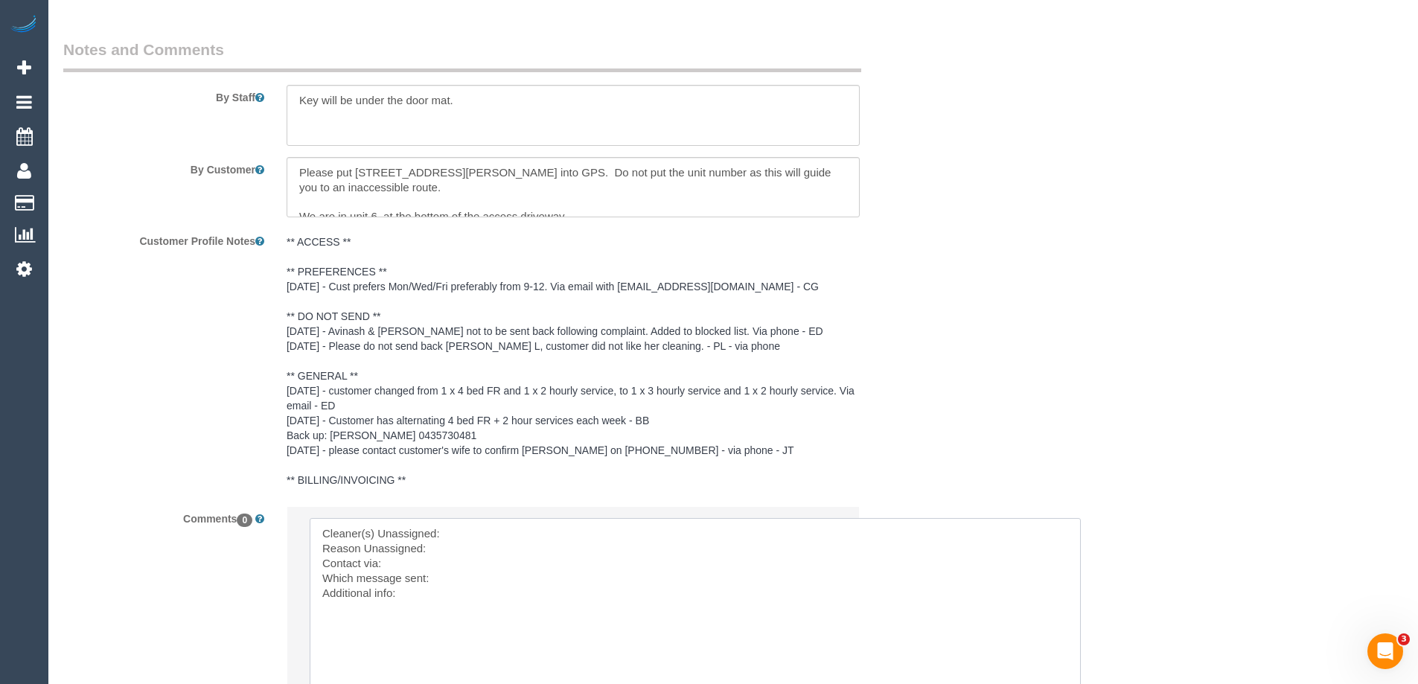
drag, startPoint x: 889, startPoint y: 604, endPoint x: 1095, endPoint y: 713, distance: 233.0
click at [508, 534] on textarea at bounding box center [705, 618] width 791 height 200
click at [493, 534] on textarea at bounding box center [705, 618] width 791 height 200
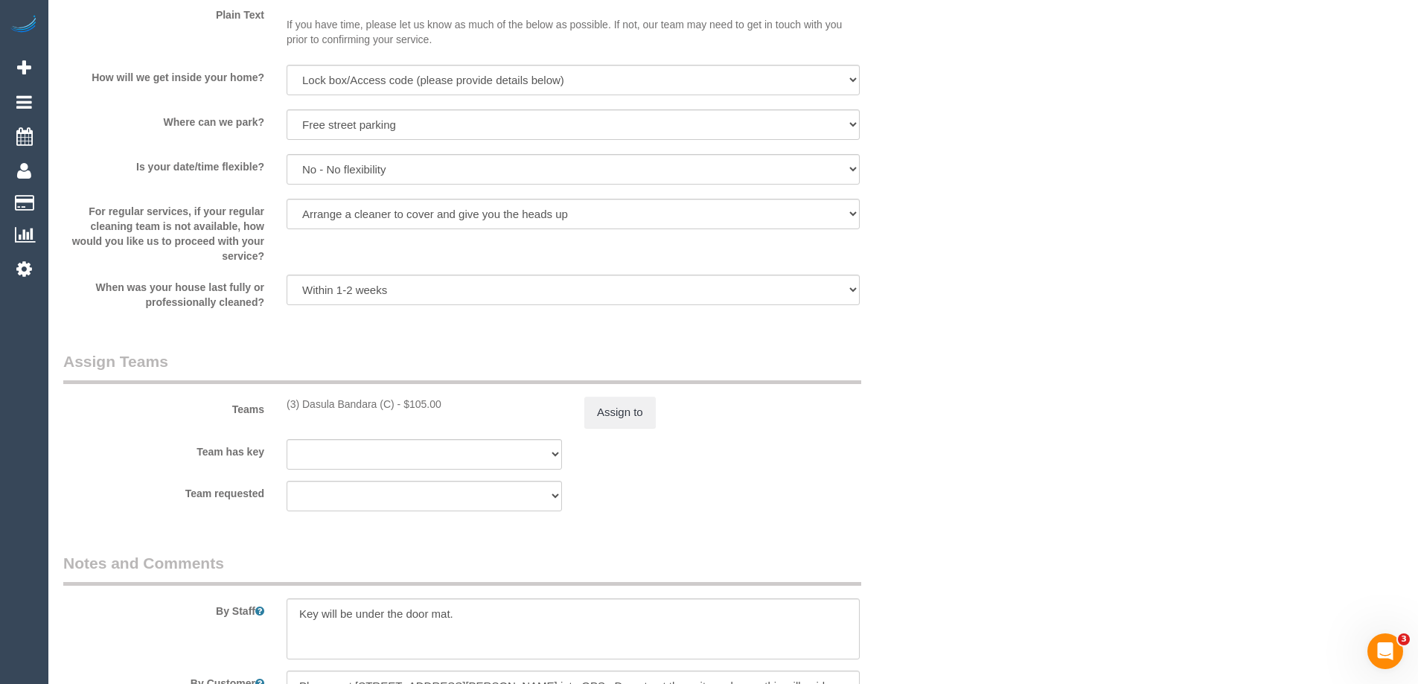
scroll to position [1940, 0]
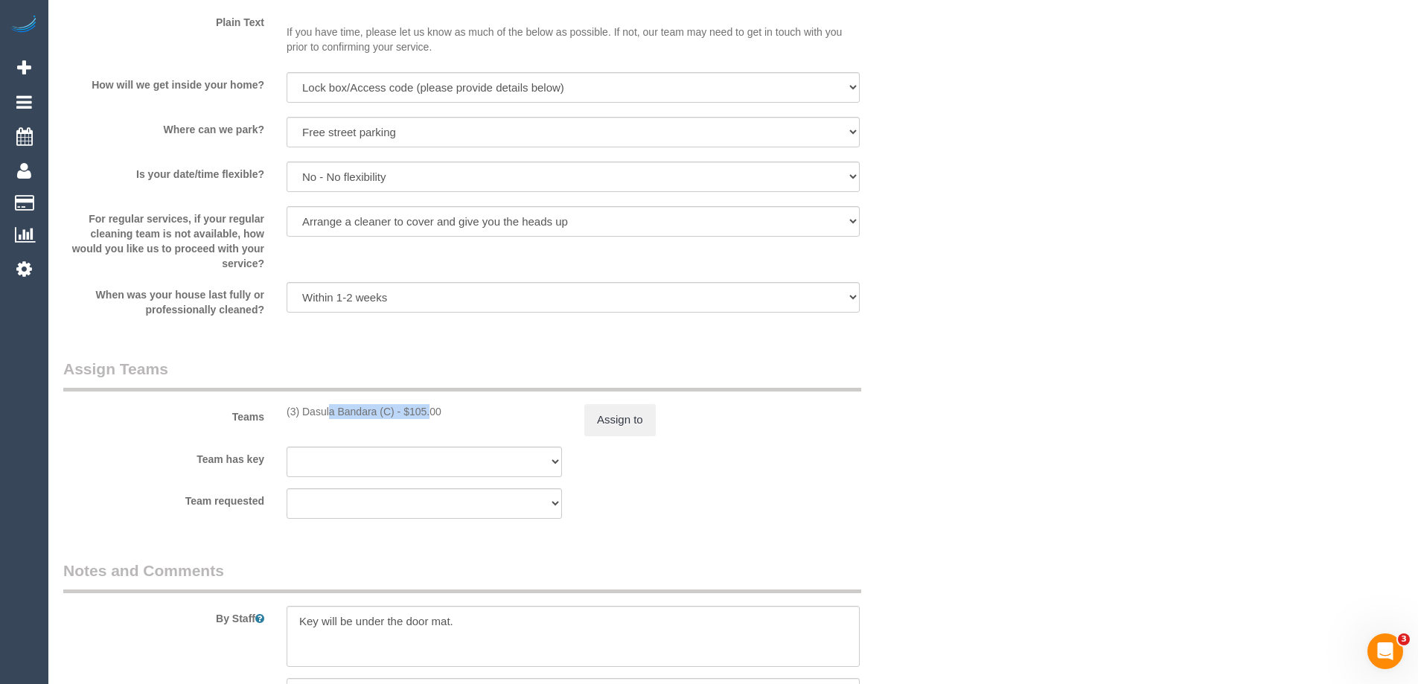
drag, startPoint x: 392, startPoint y: 412, endPoint x: 281, endPoint y: 401, distance: 111.5
click at [281, 401] on div "Teams (3) Dasula Bandara (C) - $105.00 Assign to" at bounding box center [498, 396] width 893 height 77
click at [394, 412] on div "(3) Dasula Bandara (C) - $105.00" at bounding box center [424, 411] width 275 height 15
drag, startPoint x: 394, startPoint y: 412, endPoint x: 285, endPoint y: 420, distance: 109.7
click at [285, 420] on div "Teams (3) Dasula Bandara (C) - $105.00 Assign to" at bounding box center [498, 396] width 893 height 77
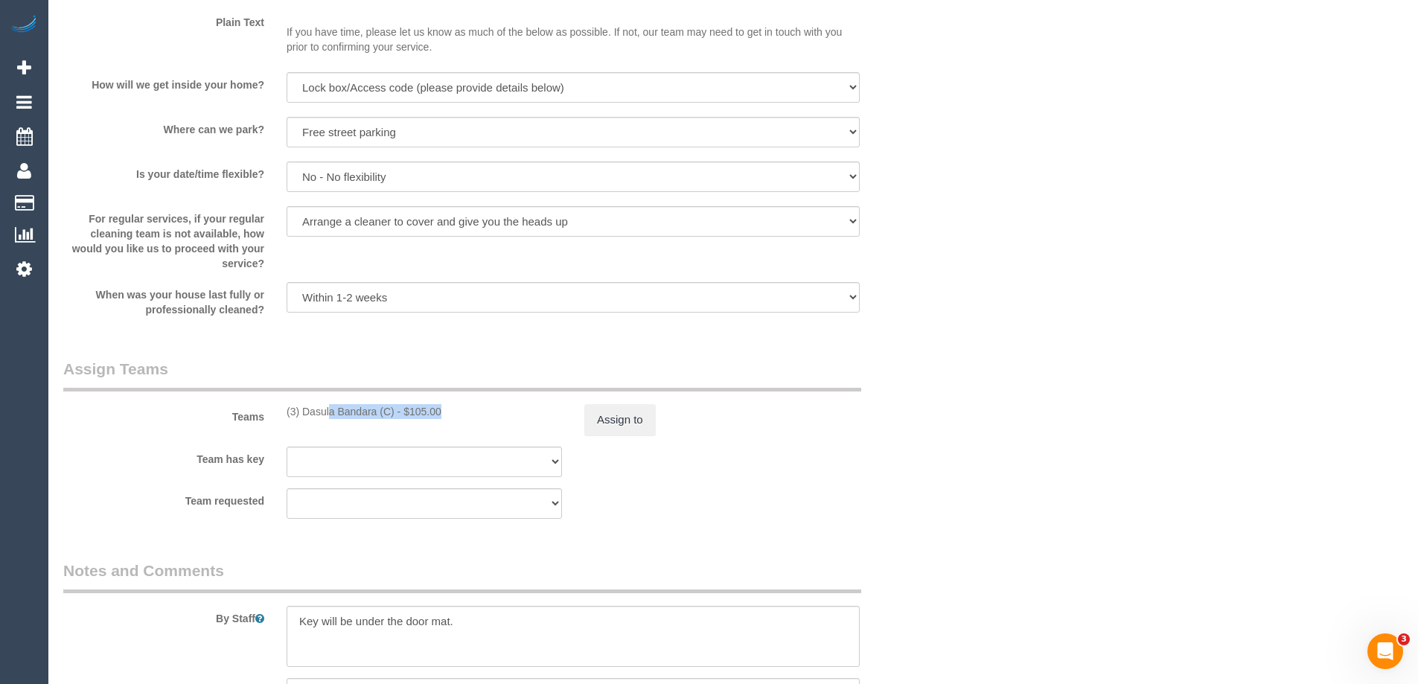
copy div "(3) Dasula Bandara (C)"
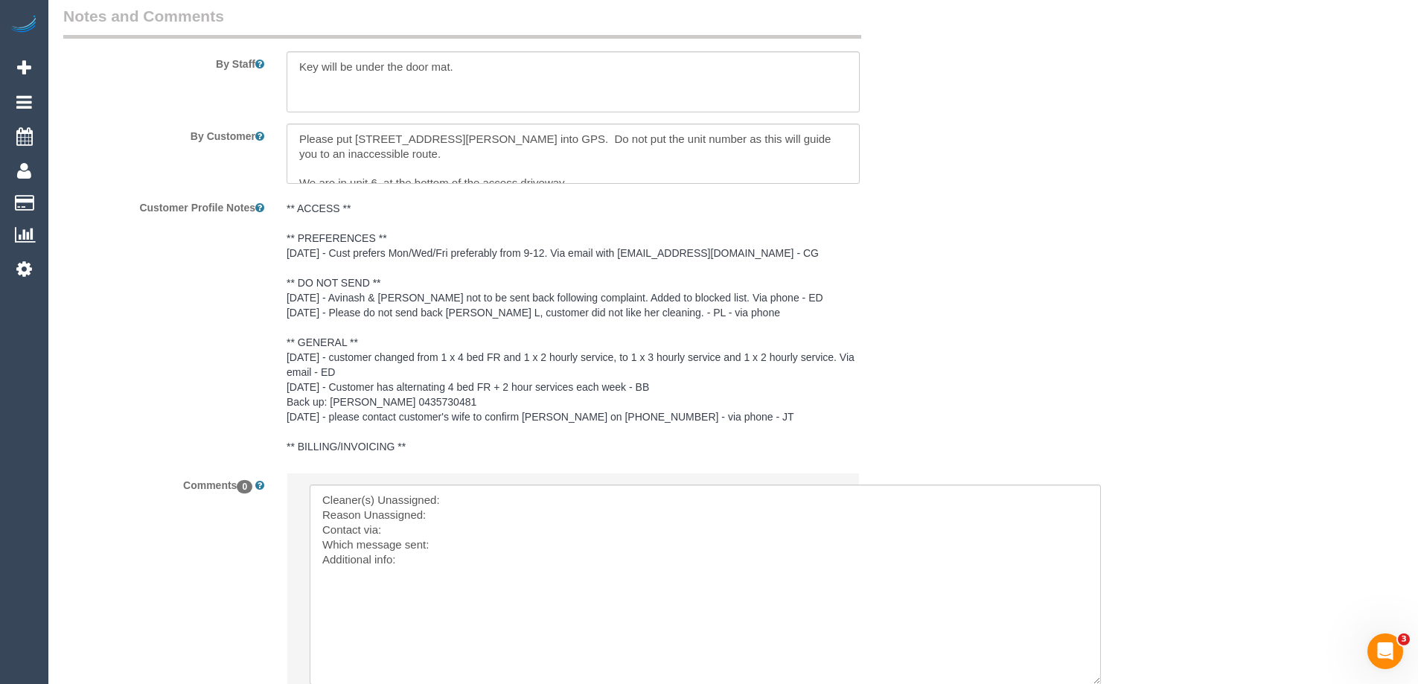
scroll to position [2677, 0]
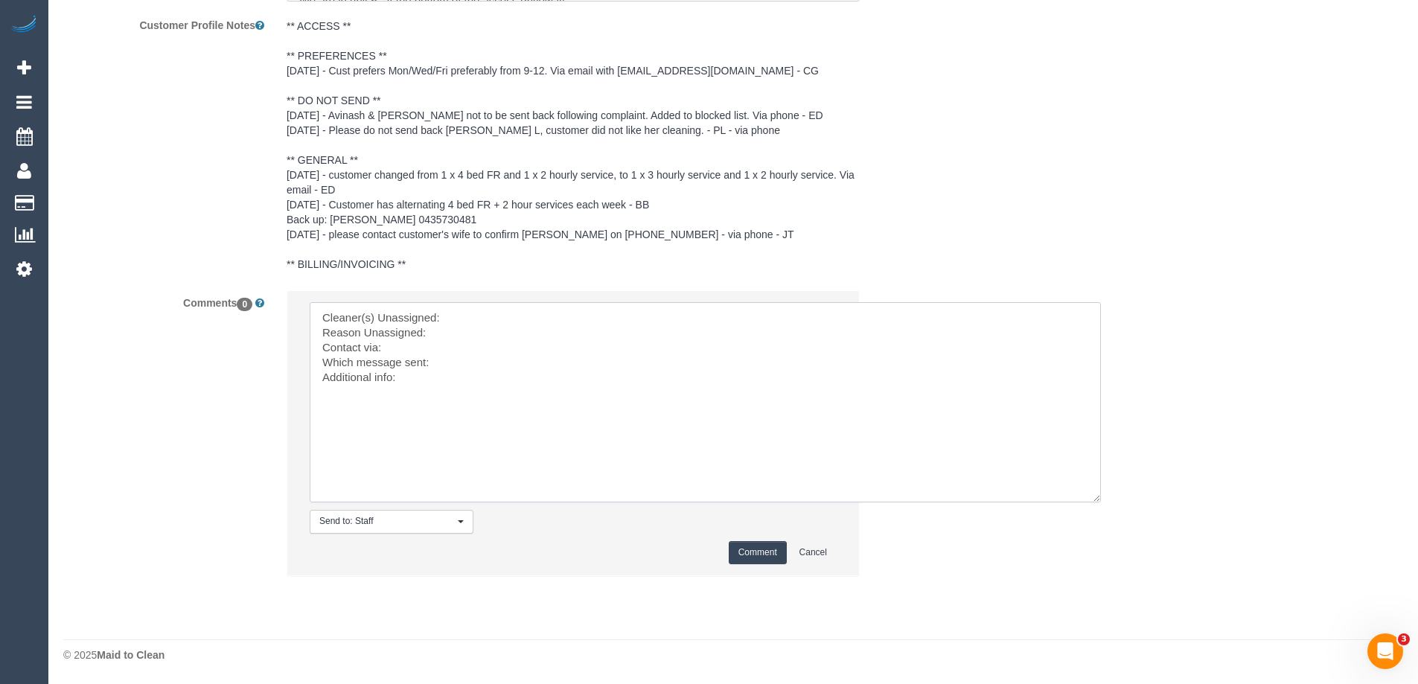
click at [487, 307] on textarea at bounding box center [705, 402] width 791 height 200
paste textarea "(3) Dasula Bandara (C)"
click at [462, 327] on textarea at bounding box center [705, 402] width 791 height 200
click at [733, 383] on textarea at bounding box center [705, 402] width 791 height 200
type textarea "Cleaner(s) Unassigned: (3) Dasula Bandara (C) Reason Unassigned: No show / MIA …"
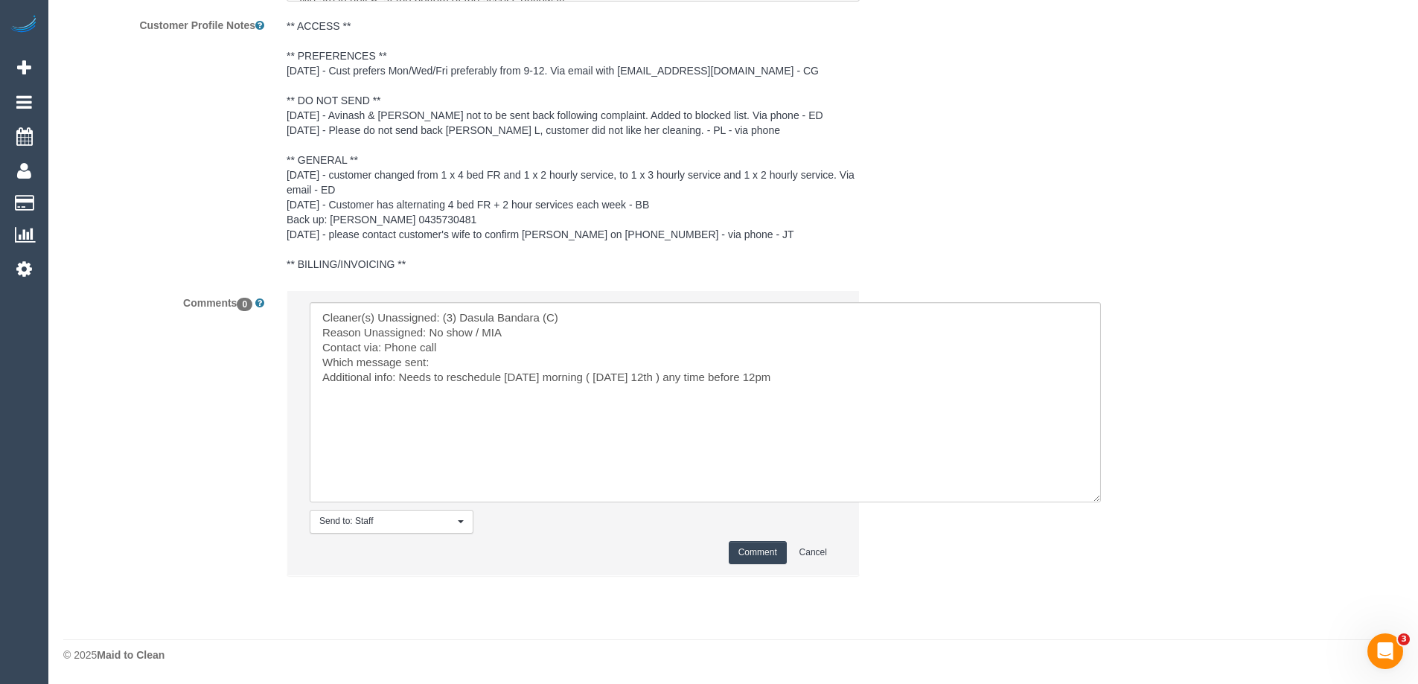
click at [746, 549] on button "Comment" at bounding box center [758, 552] width 58 height 23
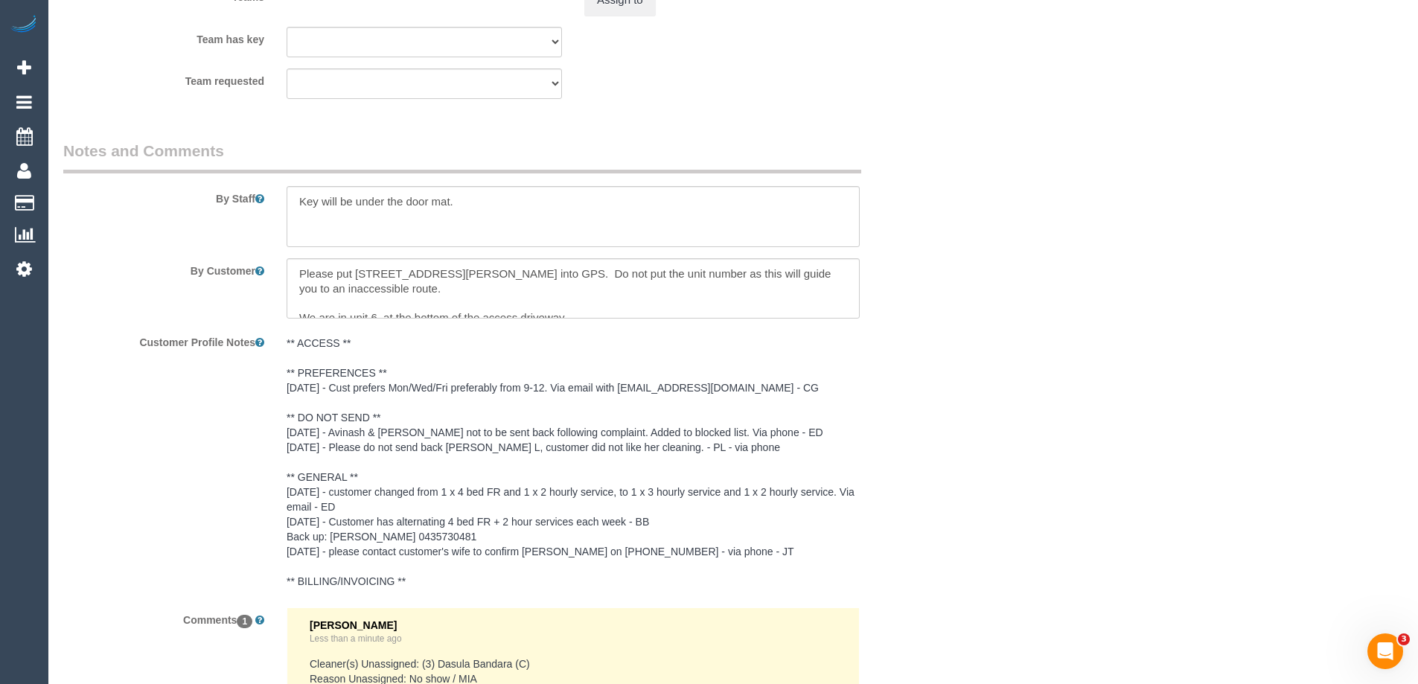
scroll to position [2156, 0]
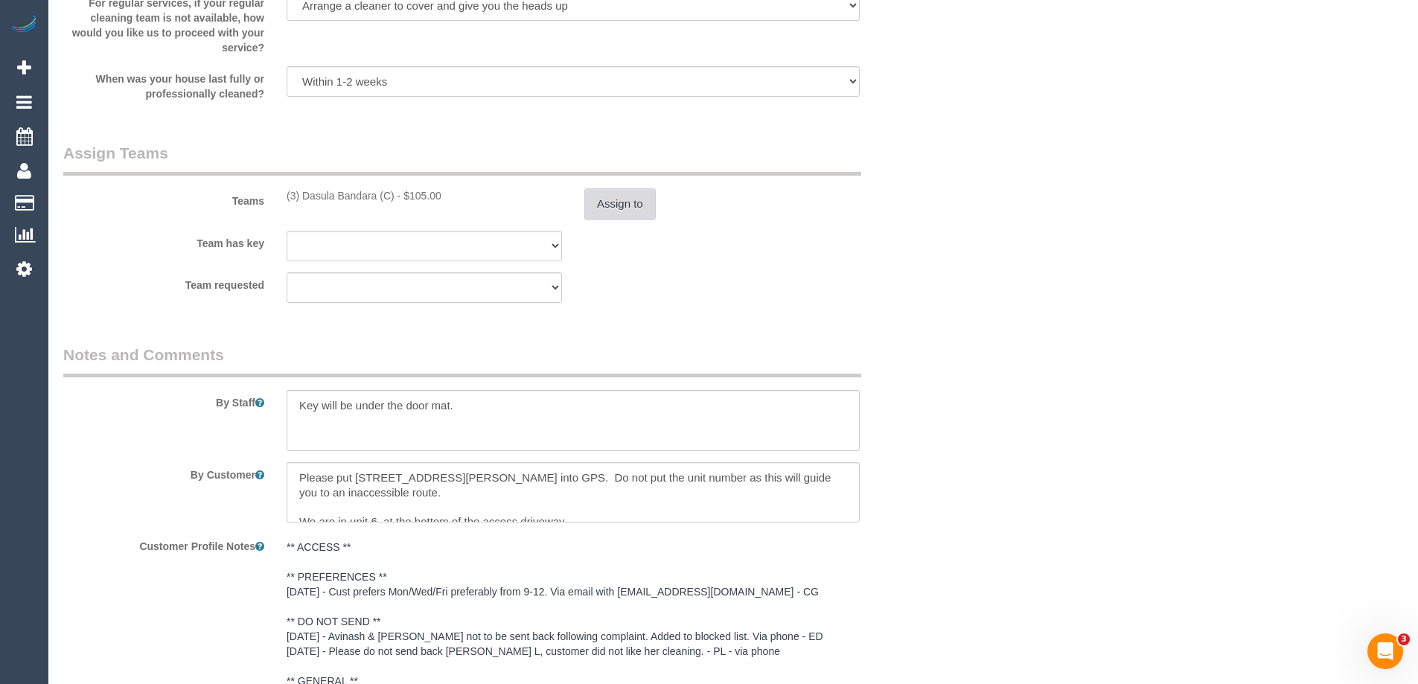
click at [601, 205] on button "Assign to" at bounding box center [619, 203] width 71 height 31
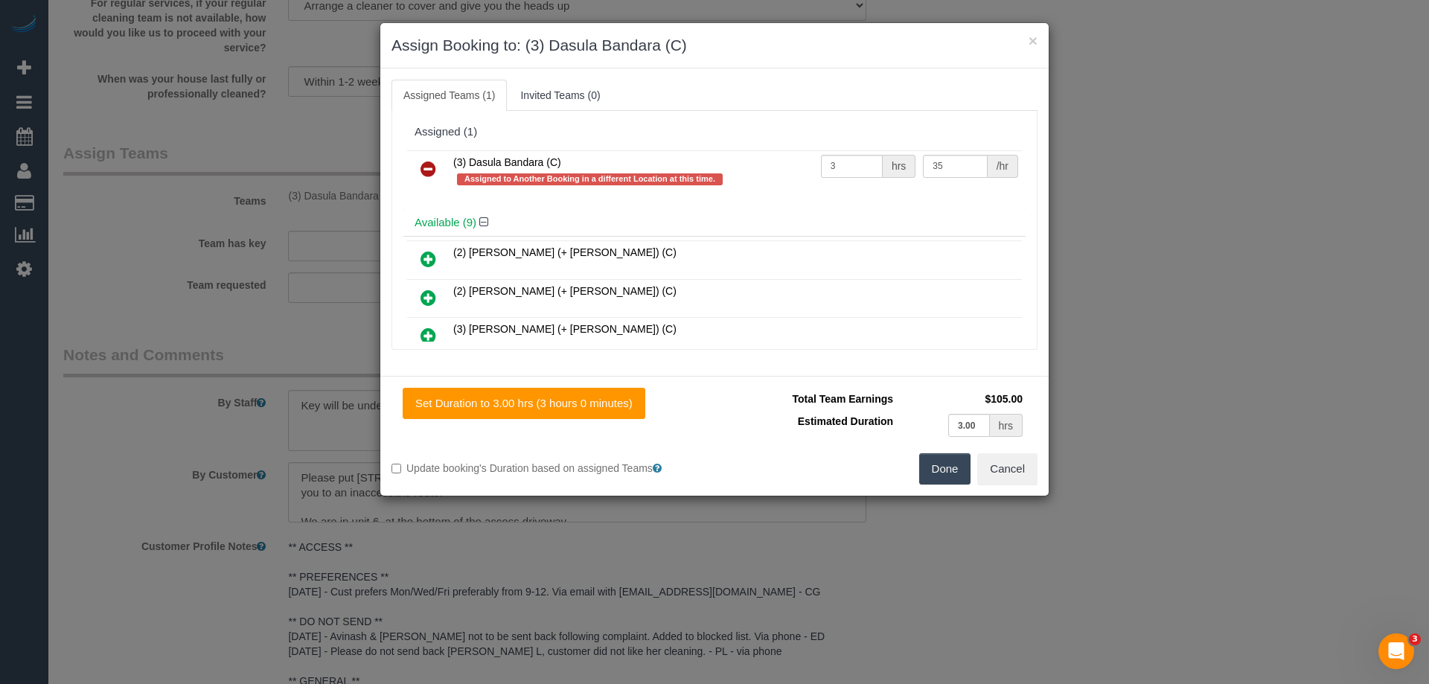
click at [426, 165] on icon at bounding box center [429, 169] width 16 height 18
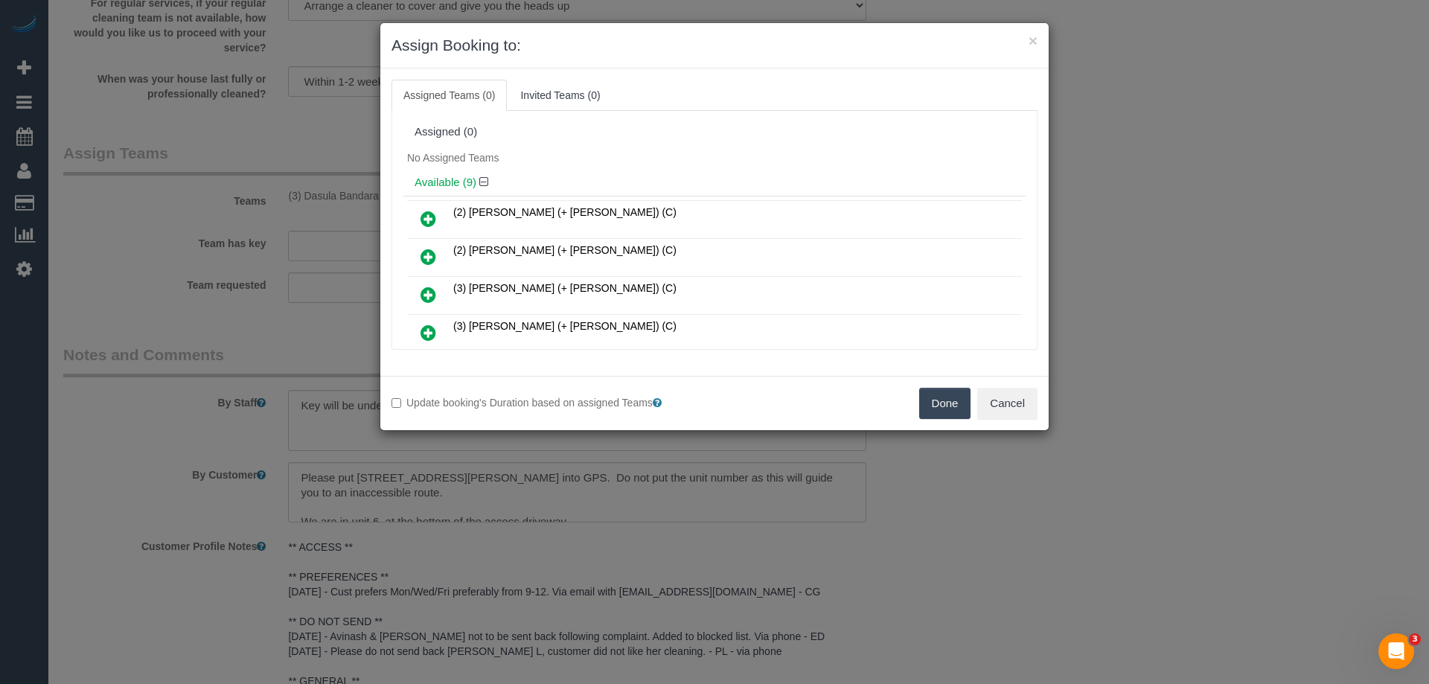
click at [937, 395] on button "Done" at bounding box center [945, 403] width 52 height 31
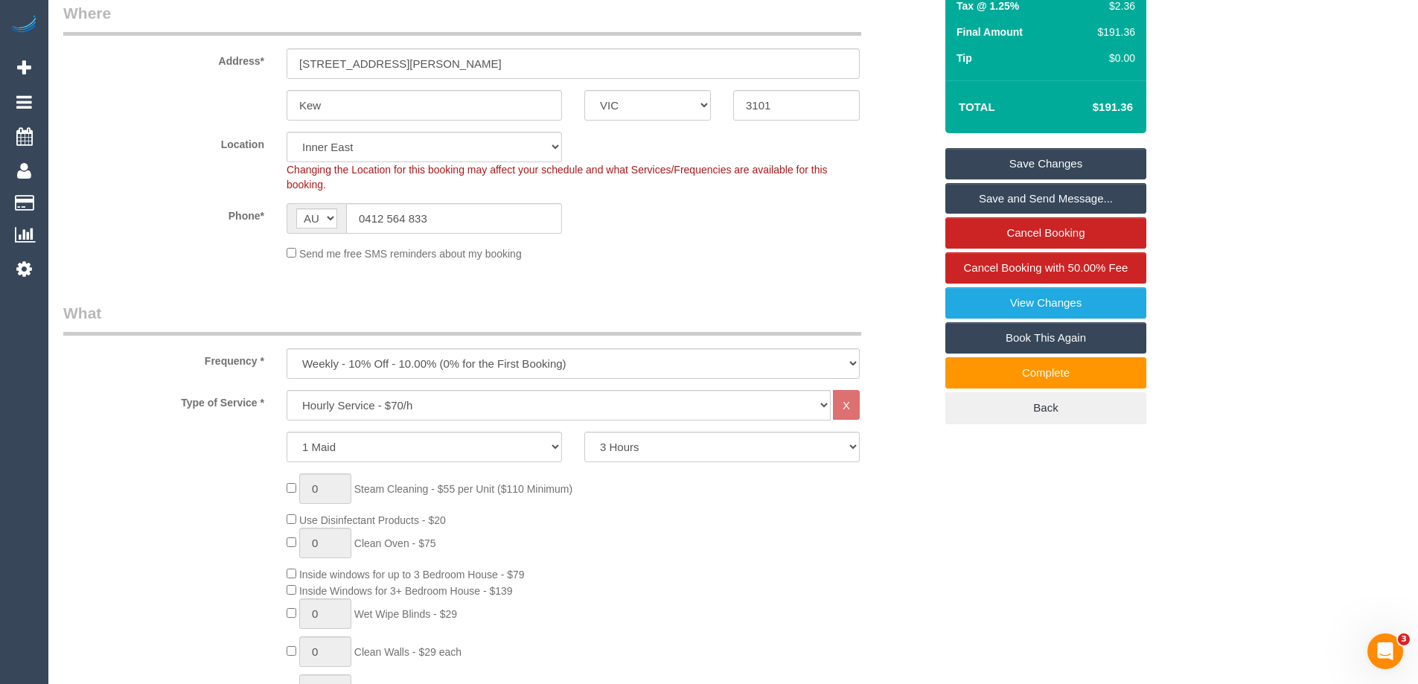
scroll to position [72, 0]
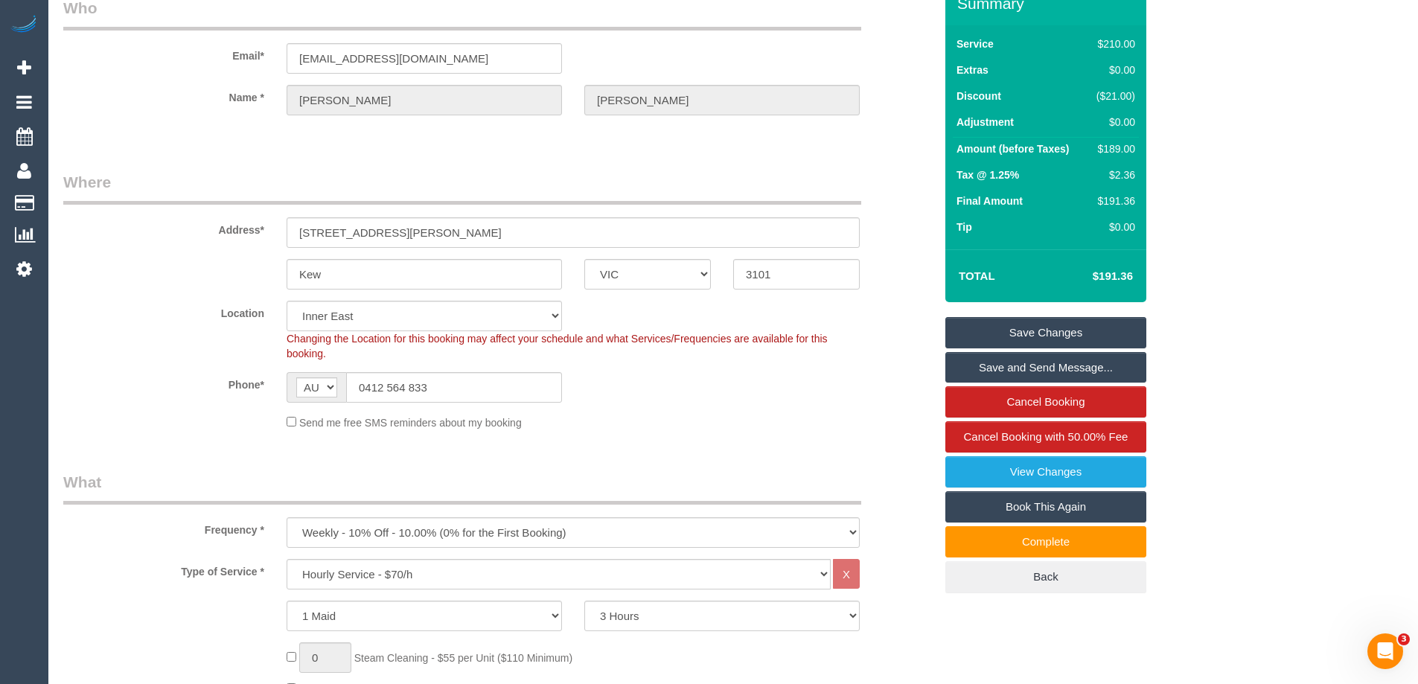
click at [1048, 329] on link "Save Changes" at bounding box center [1045, 332] width 201 height 31
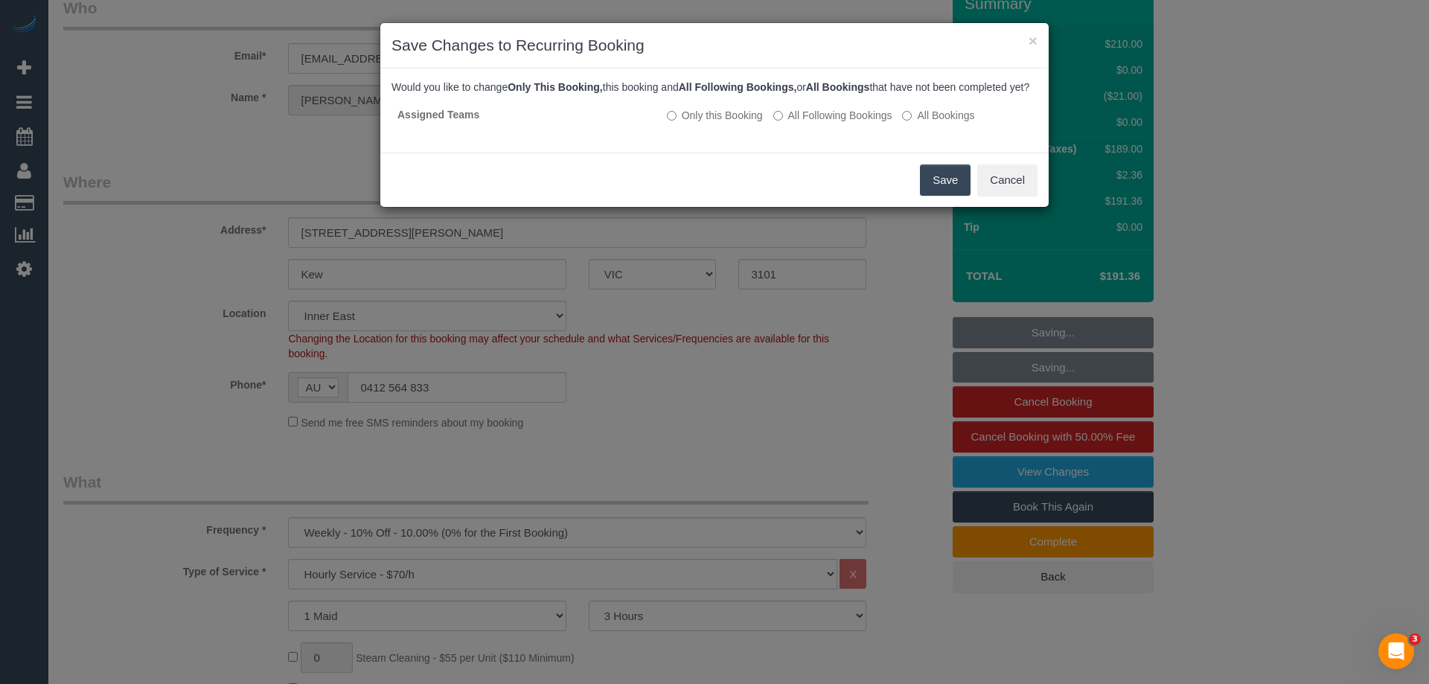
click at [953, 196] on button "Save" at bounding box center [945, 179] width 51 height 31
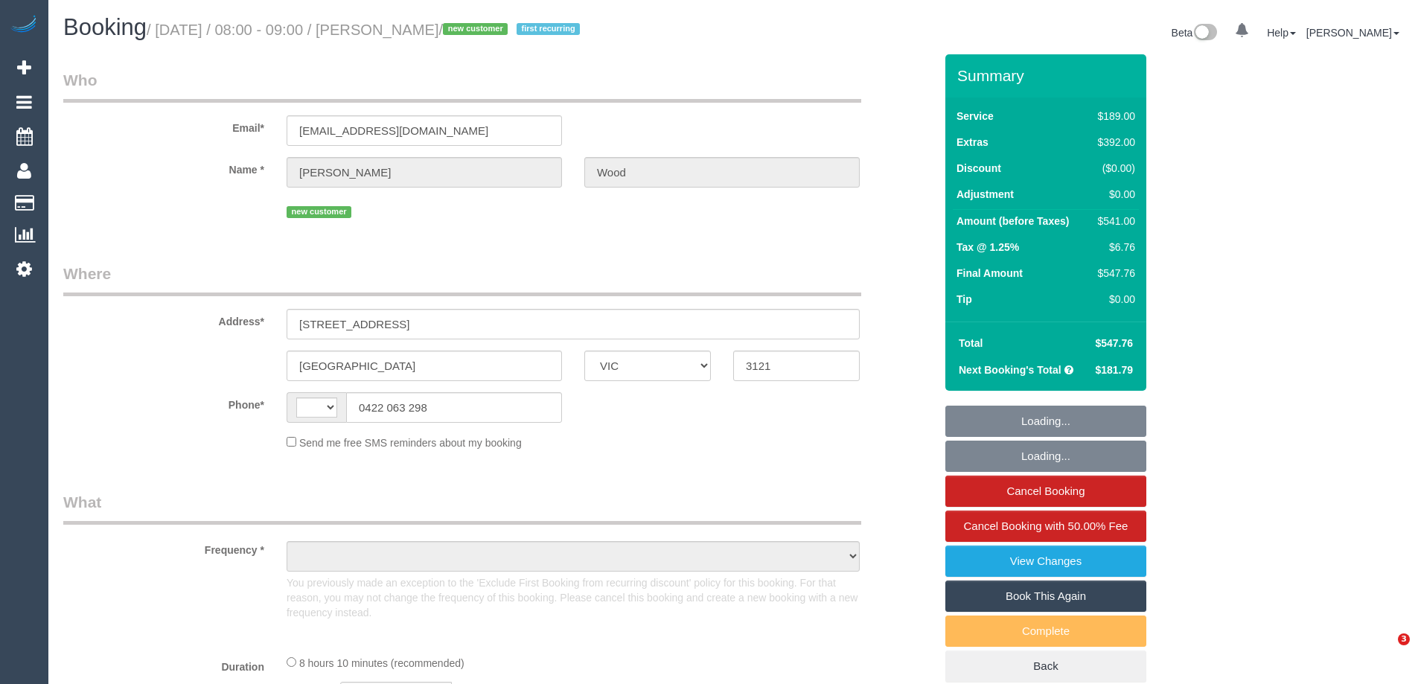
select select "VIC"
select select "string:AU"
select select "object:580"
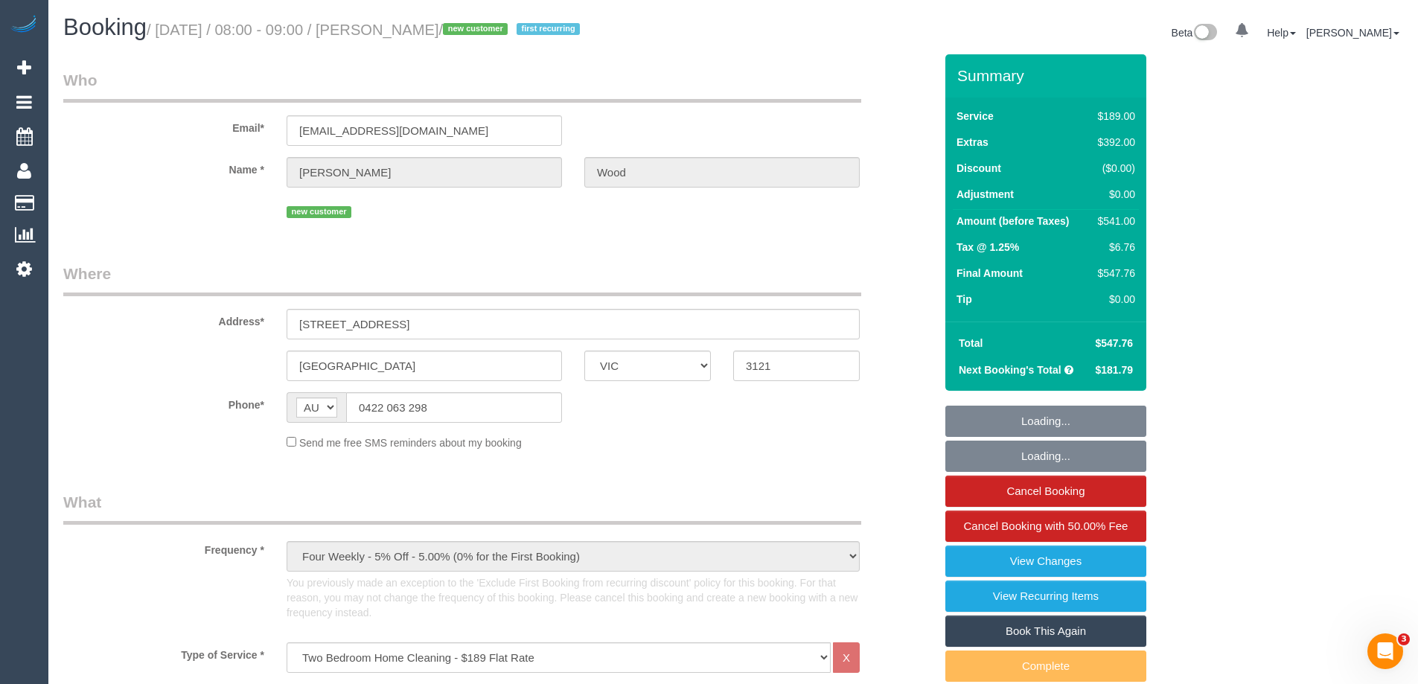
select select "string:stripe-pm_1RscsC2GScqysDRVloAuxBBp"
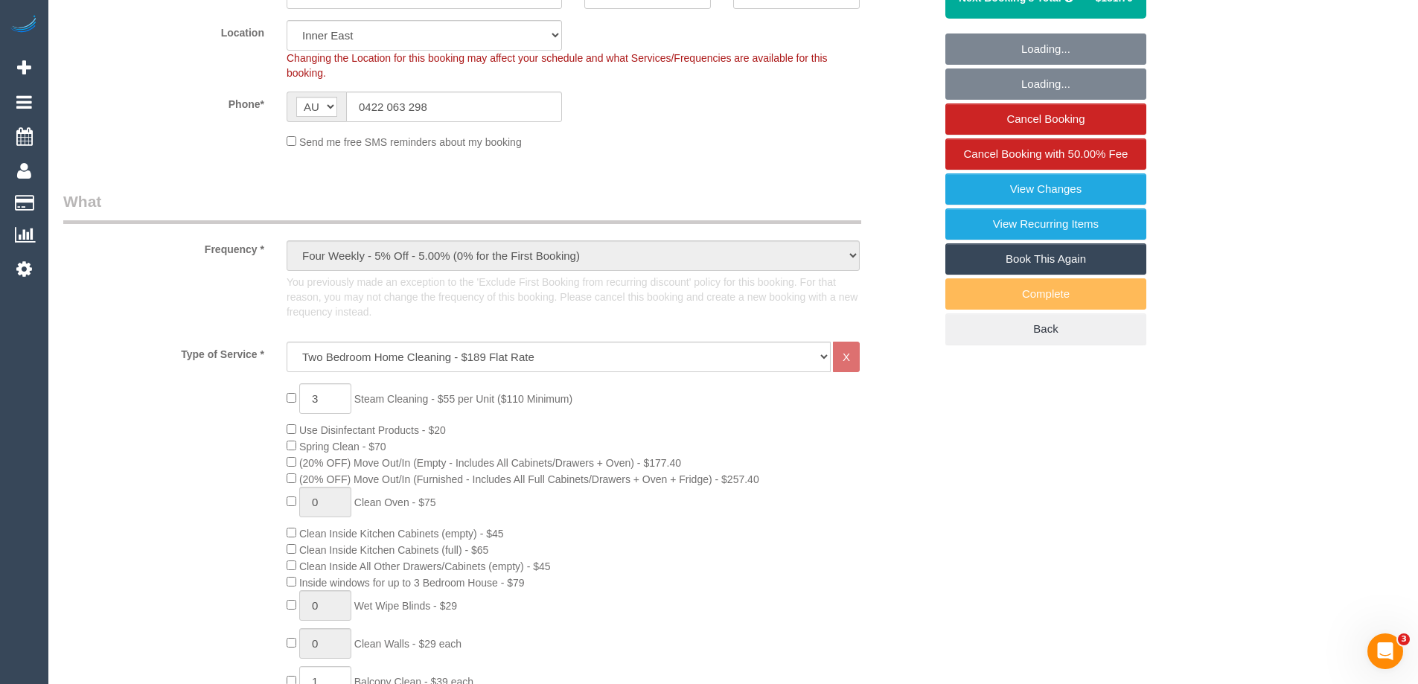
select select "number:28"
select select "number:17"
select select "number:21"
select select "number:22"
select select "number:33"
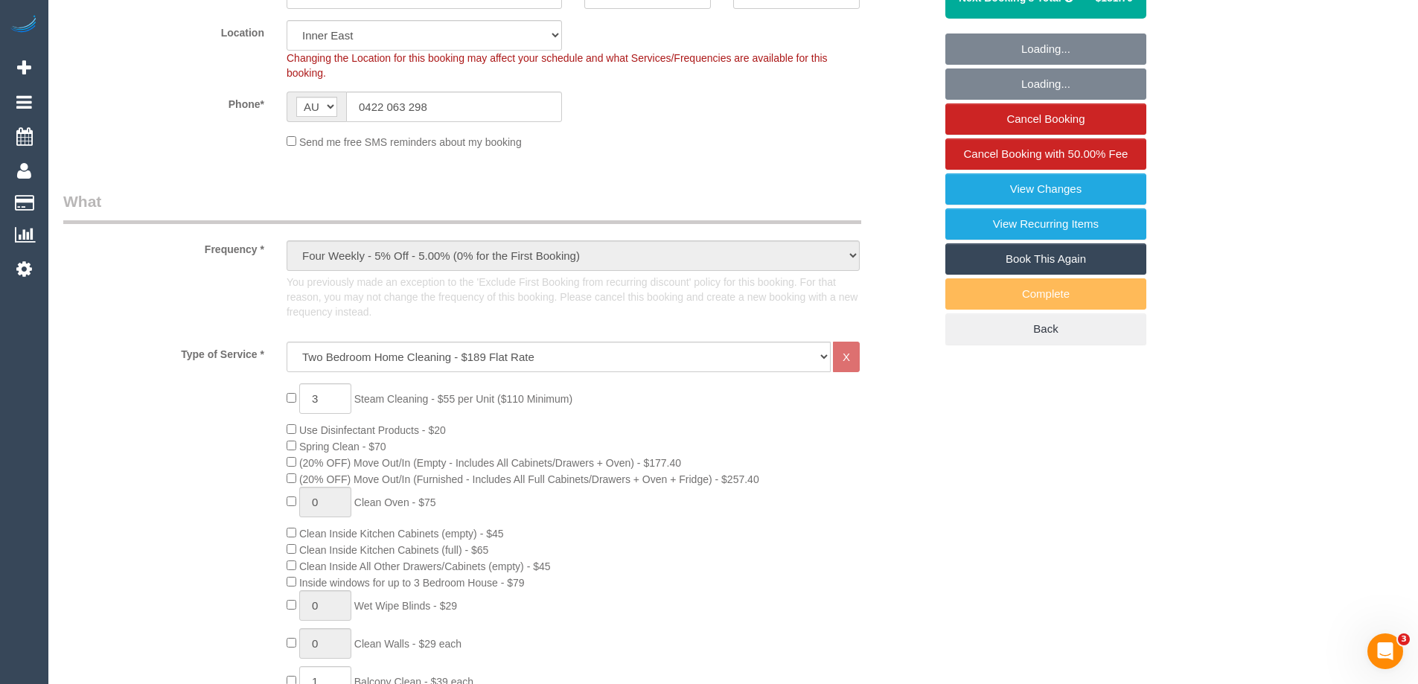
select select "number:26"
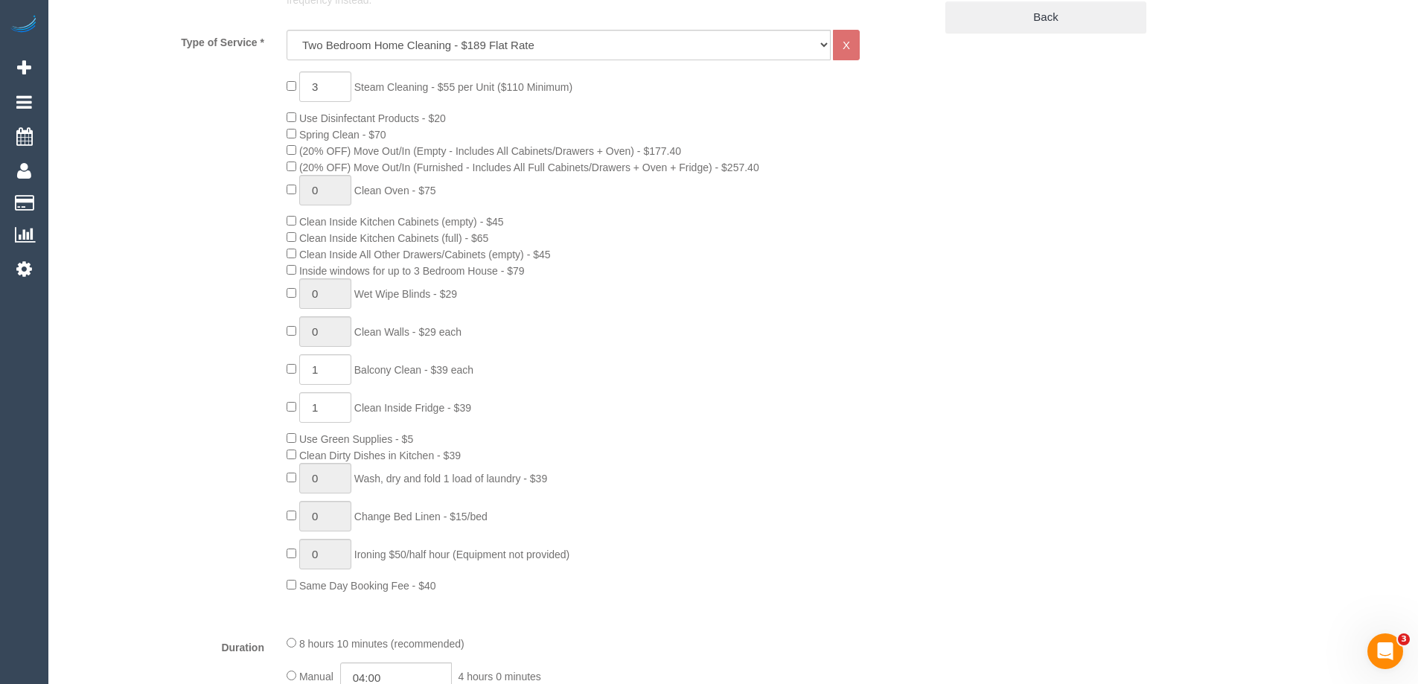
select select "object:1425"
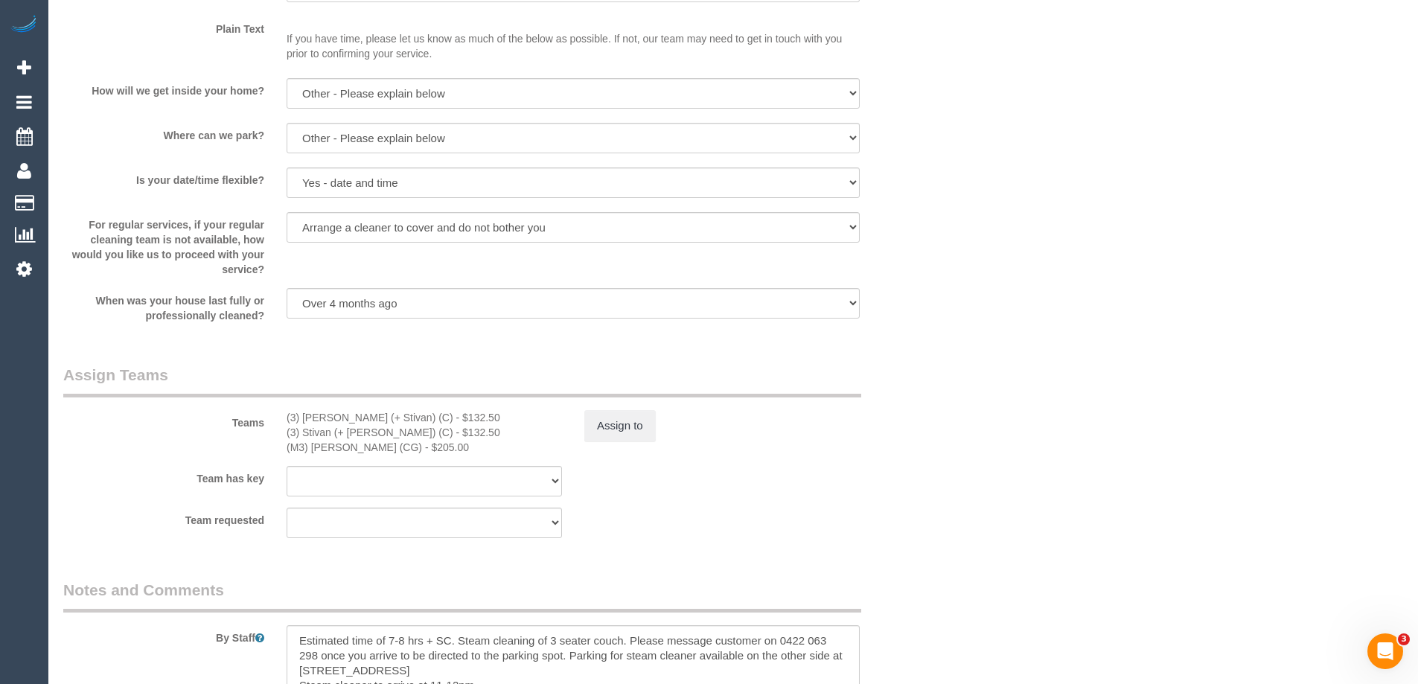
scroll to position [2084, 0]
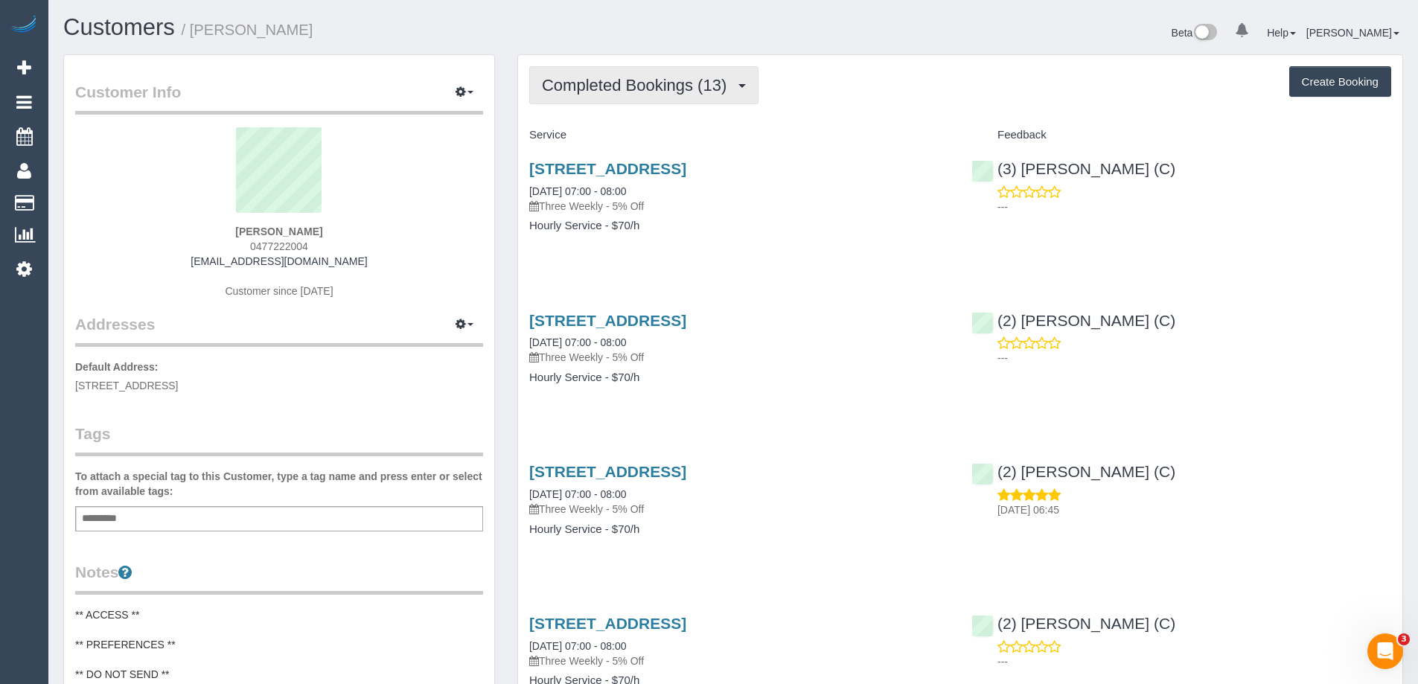
click at [661, 82] on span "Completed Bookings (13)" at bounding box center [638, 85] width 192 height 19
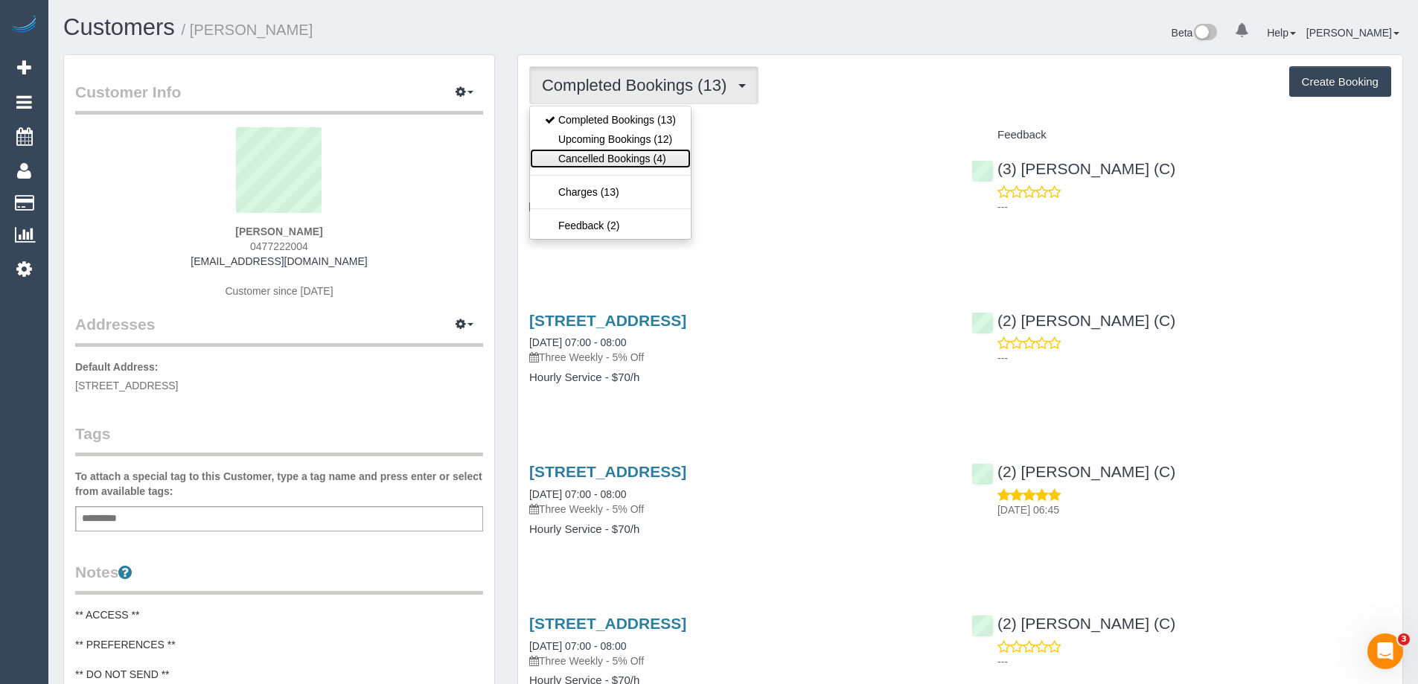
click at [629, 153] on link "Cancelled Bookings (4)" at bounding box center [610, 158] width 161 height 19
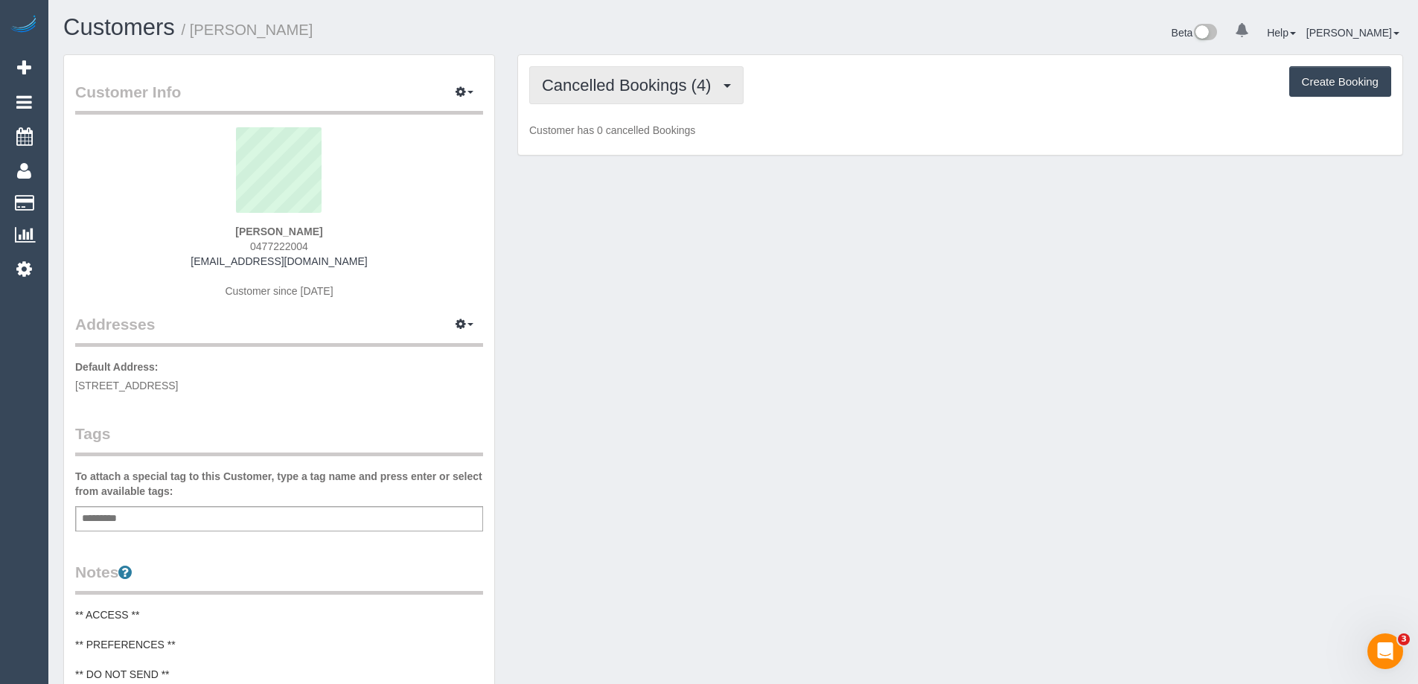
click at [653, 100] on button "Cancelled Bookings (4)" at bounding box center [636, 85] width 214 height 38
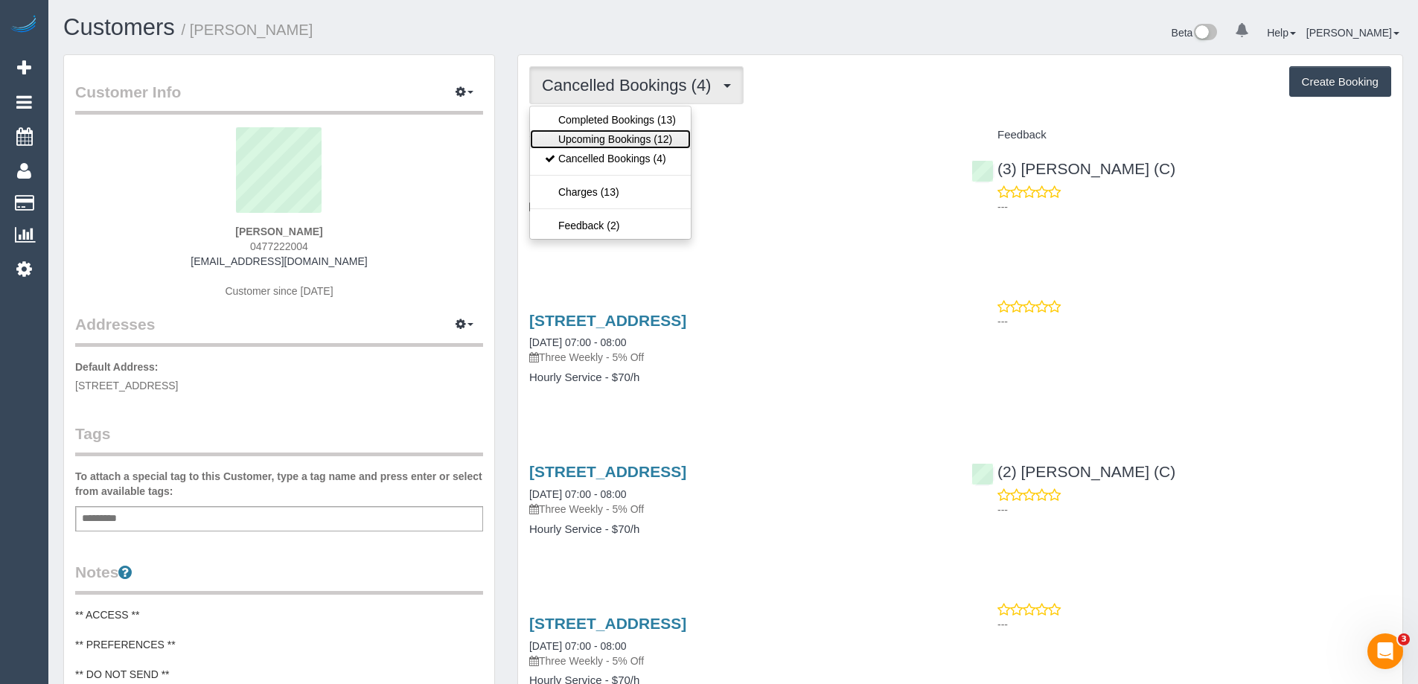
click at [630, 138] on link "Upcoming Bookings (12)" at bounding box center [610, 139] width 161 height 19
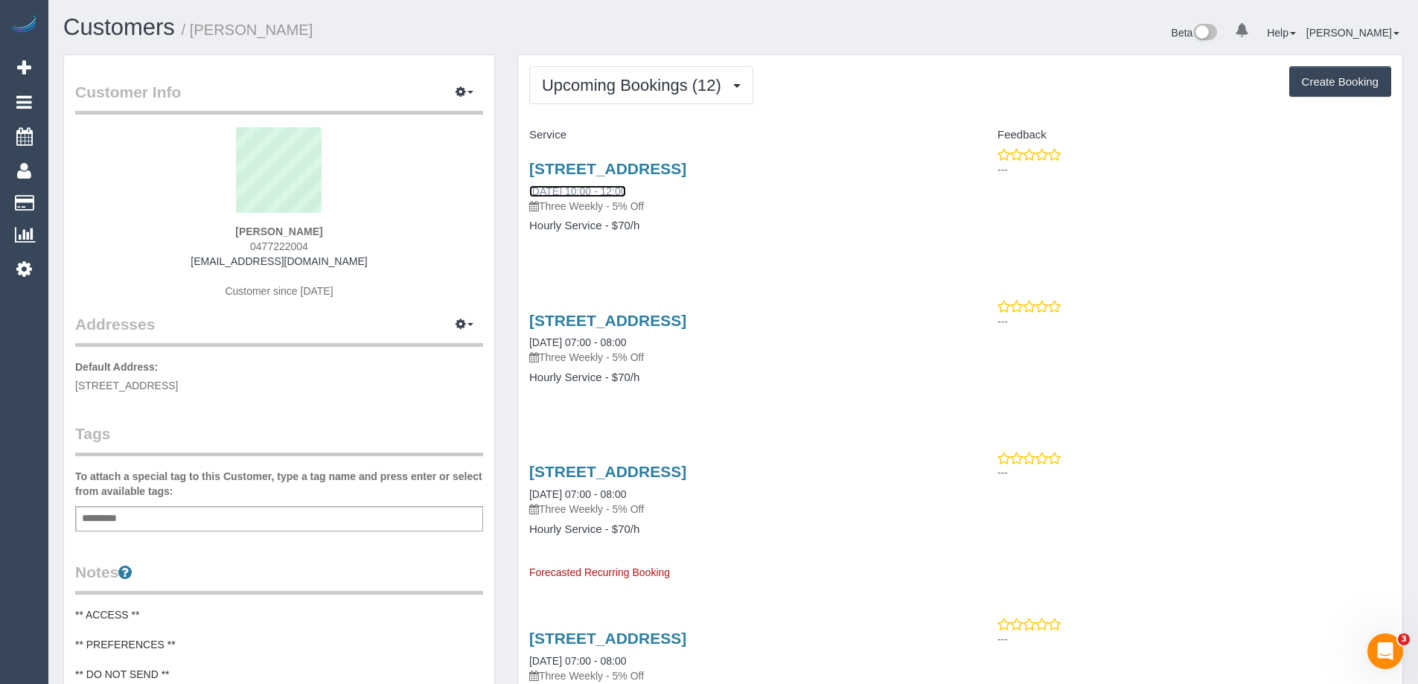
click at [581, 197] on link "14/08/2025 10:00 - 12:00" at bounding box center [577, 191] width 97 height 12
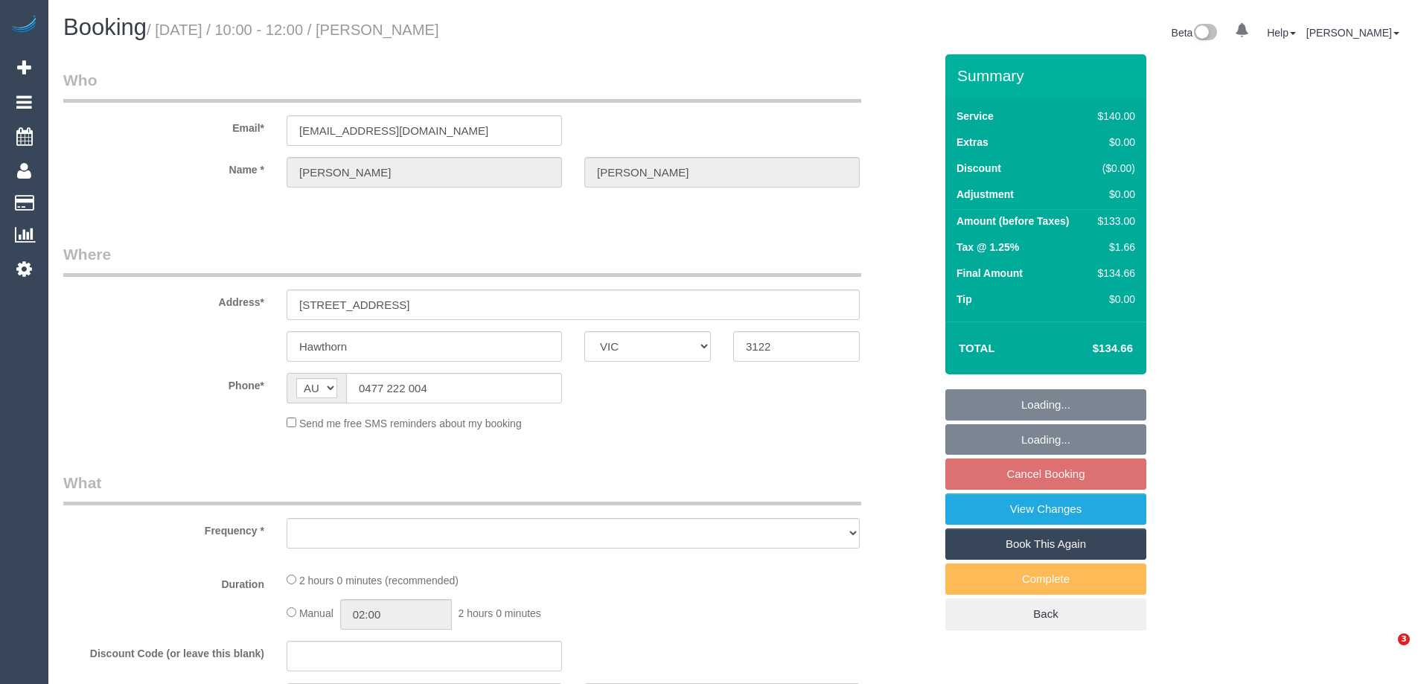
select select "VIC"
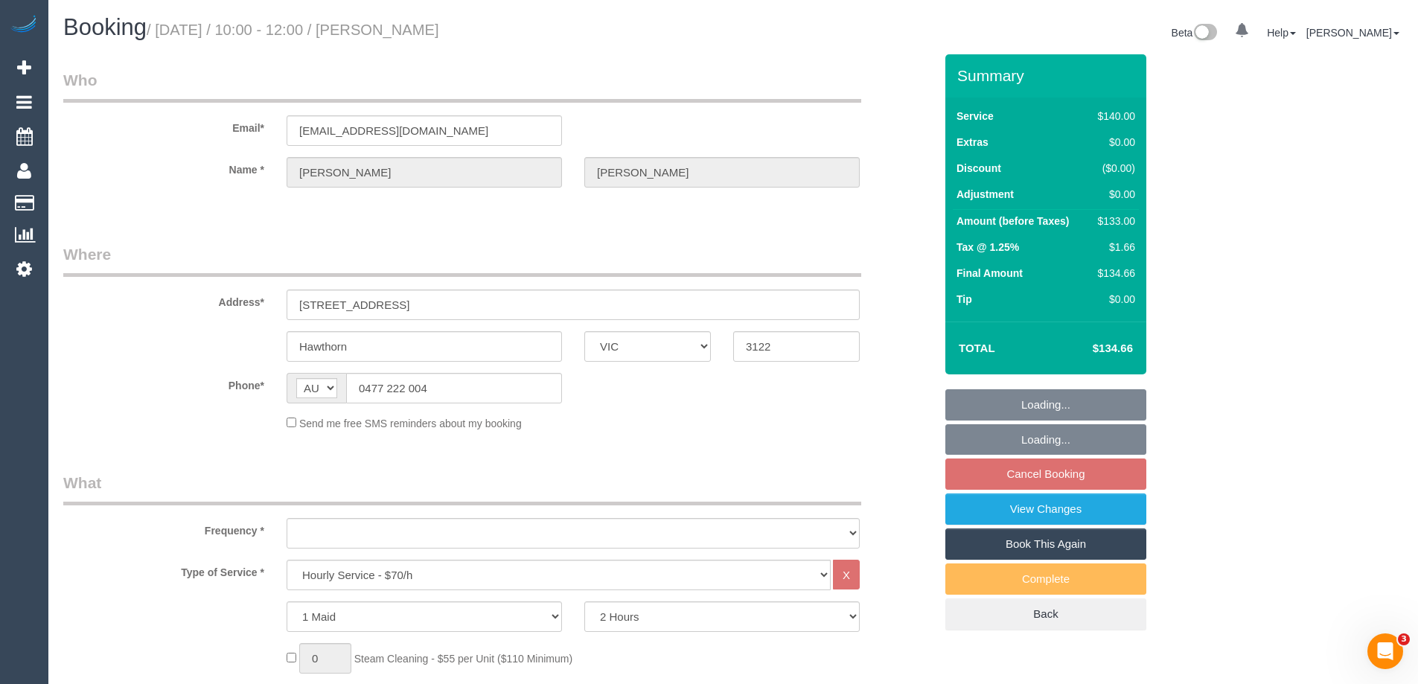
select select "object:707"
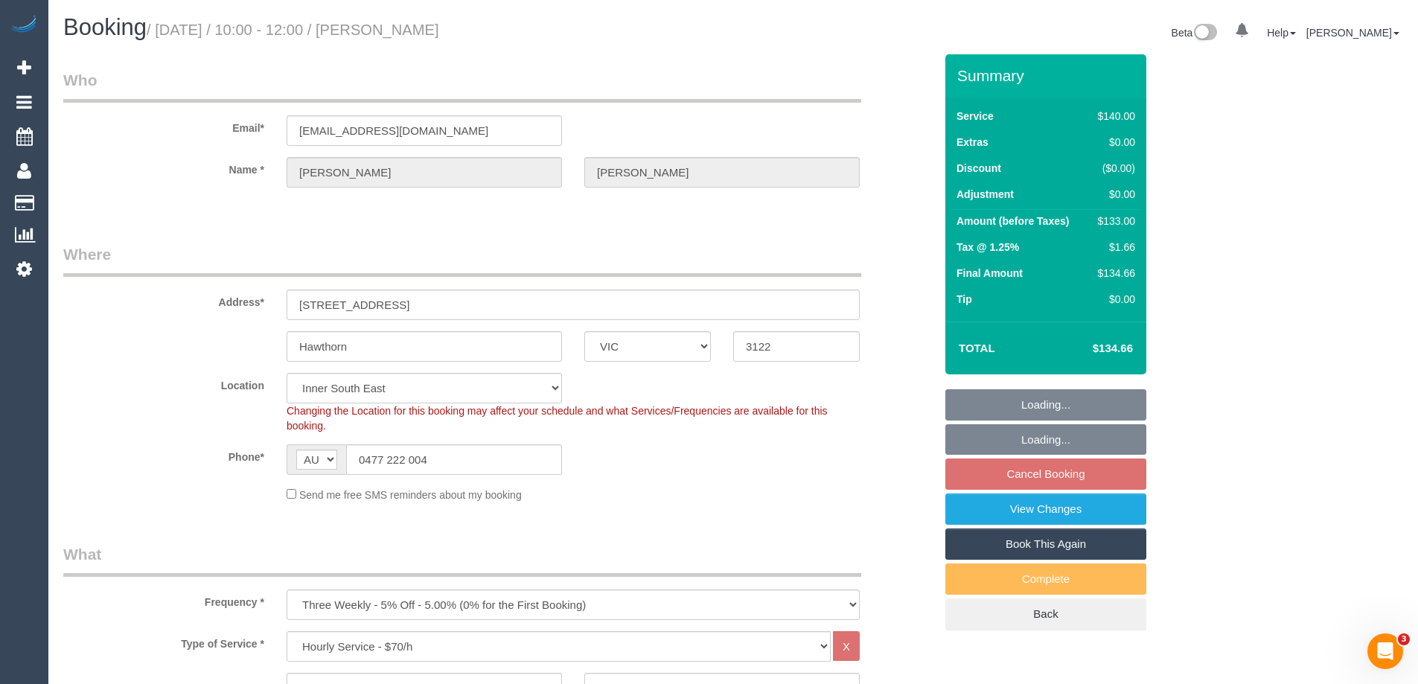
select select "string:stripe-pm_1Q1HZT2GScqysDRVbd2H2VUO"
select select "number:28"
select select "number:14"
select select "number:19"
select select "number:23"
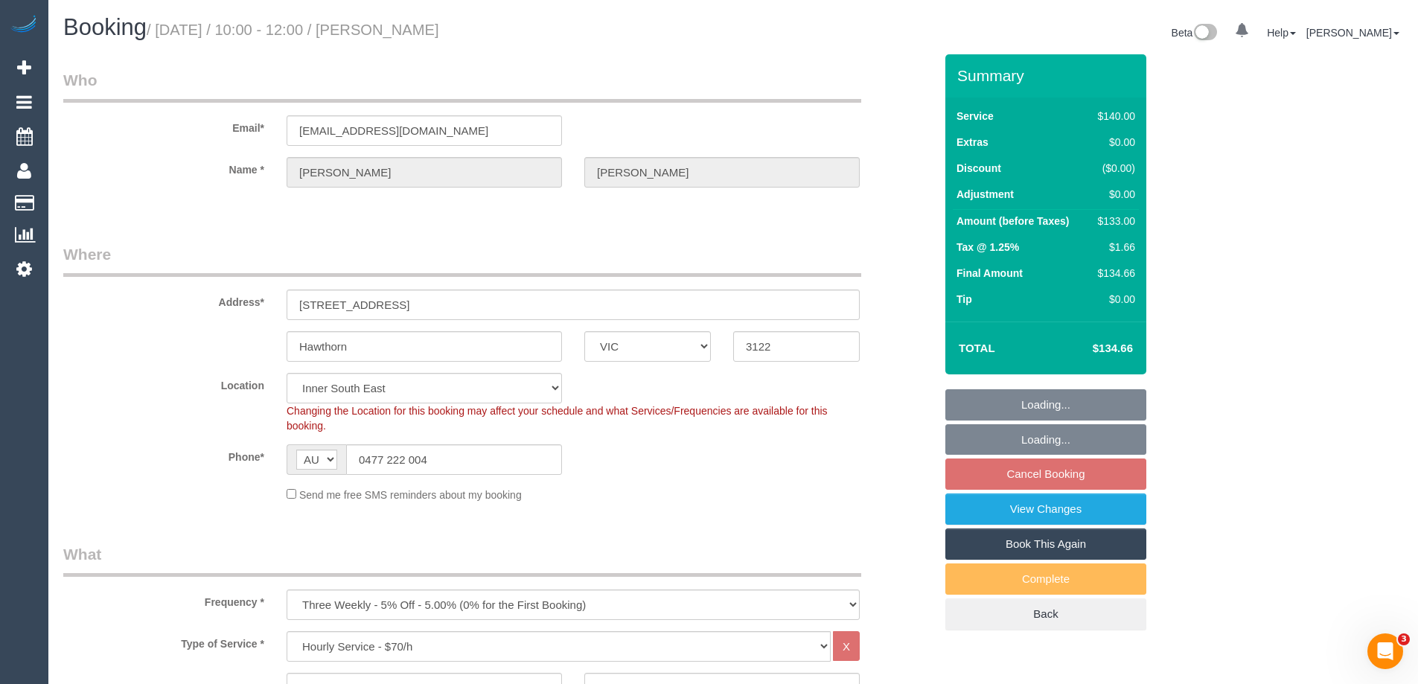
select select "number:34"
select select "number:26"
select select "object:864"
select select "spot1"
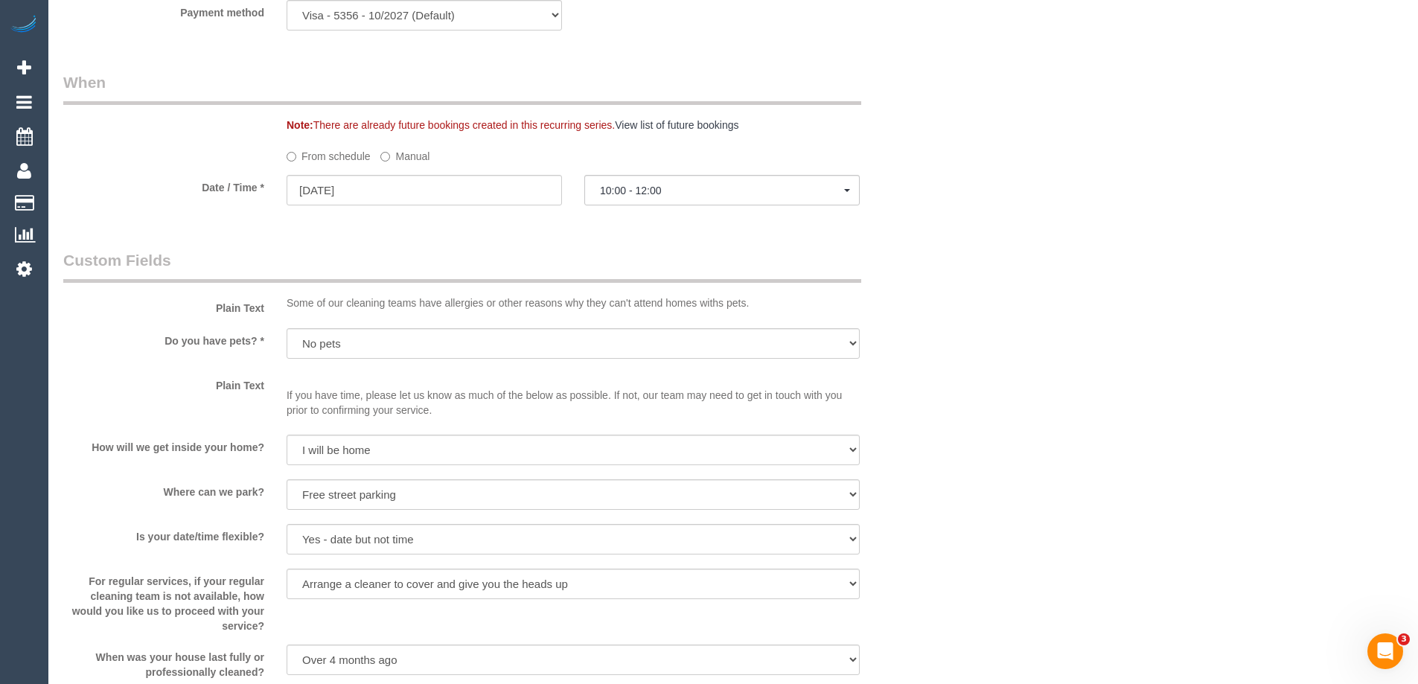
scroll to position [1563, 0]
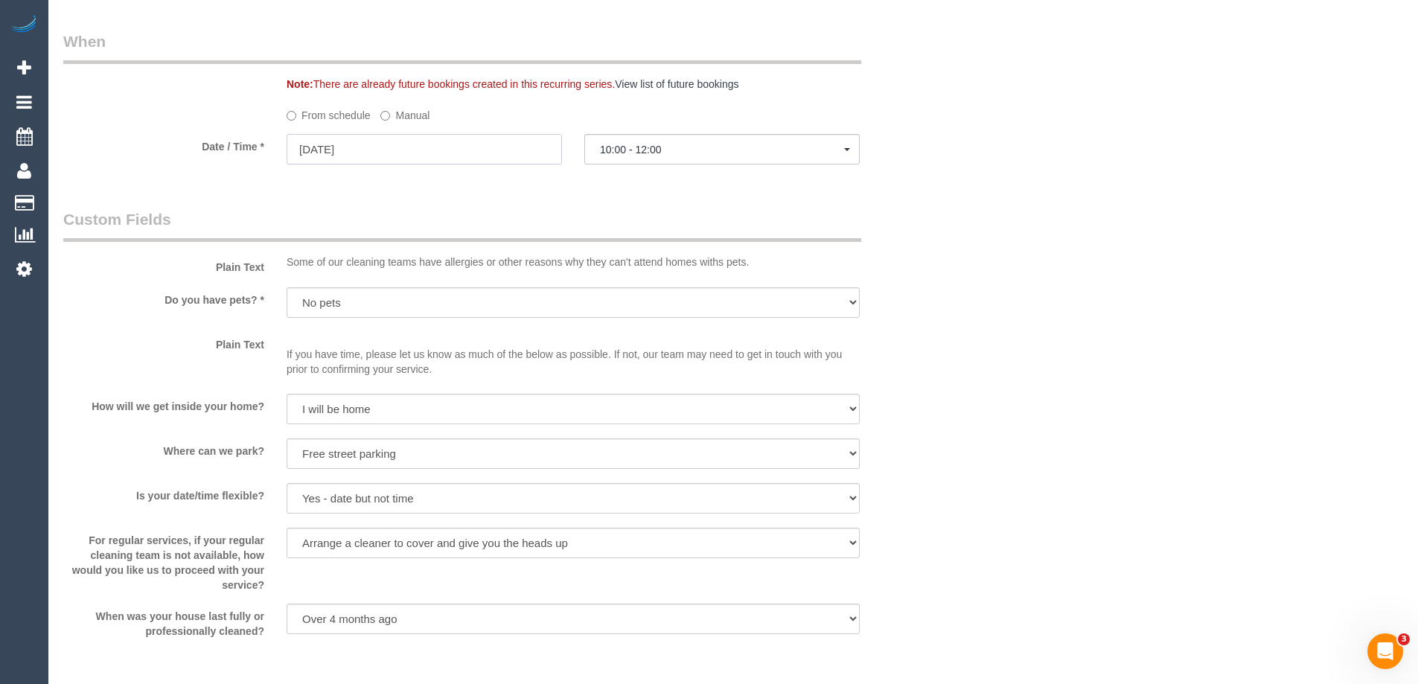
click at [375, 139] on input "[DATE]" at bounding box center [424, 149] width 275 height 31
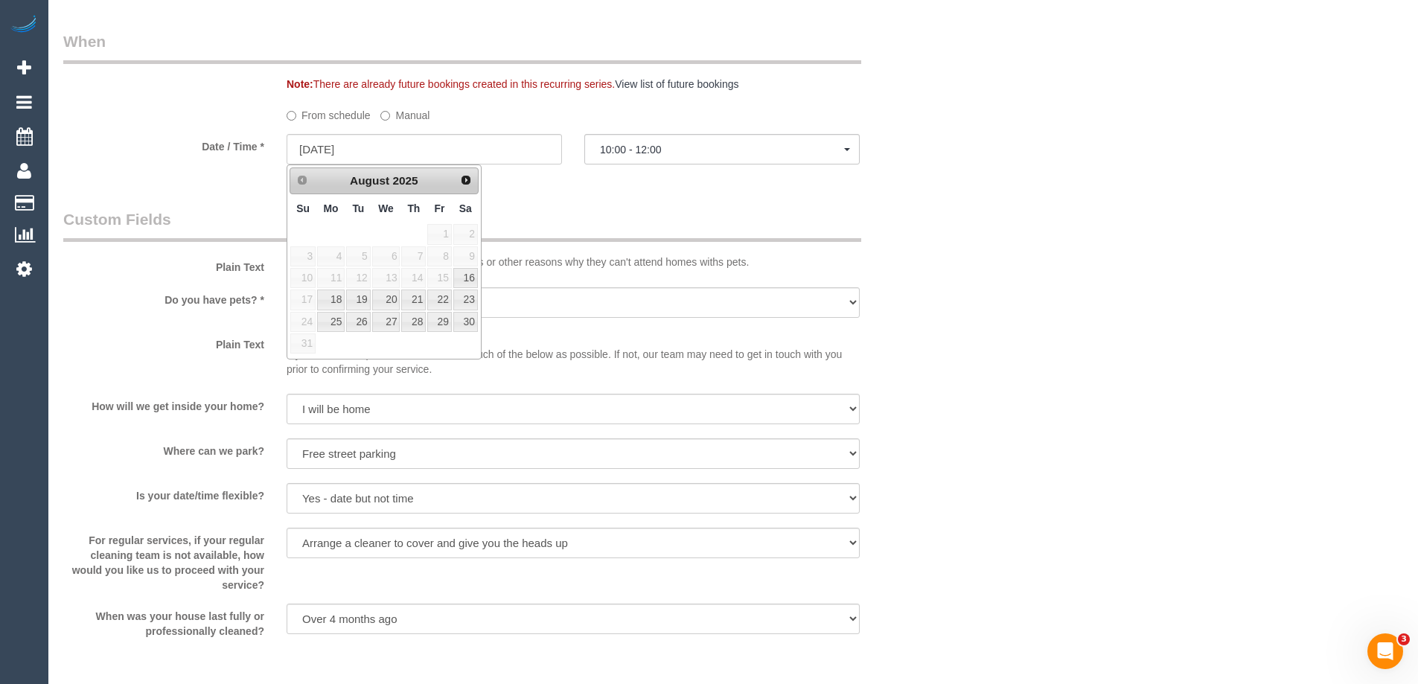
click at [441, 280] on span "15" at bounding box center [439, 278] width 24 height 20
click at [590, 215] on legend "Custom Fields" at bounding box center [462, 224] width 798 height 33
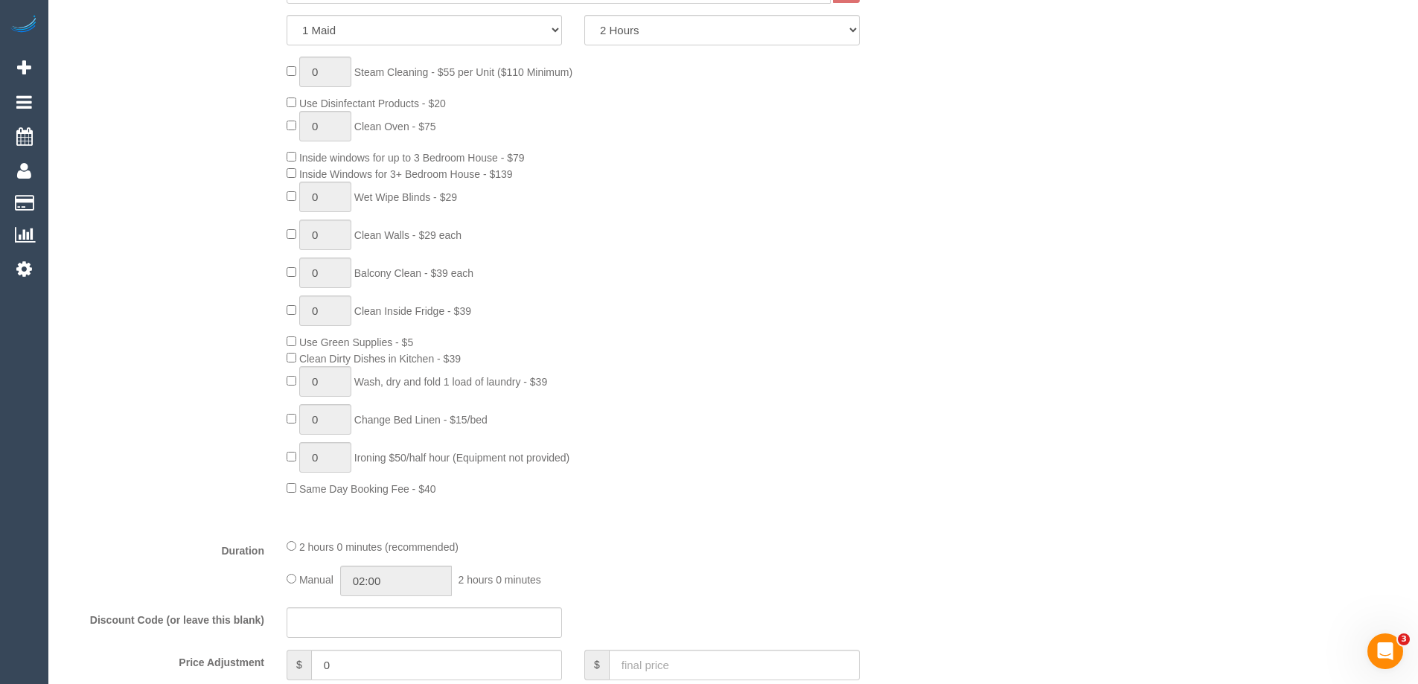
scroll to position [149, 0]
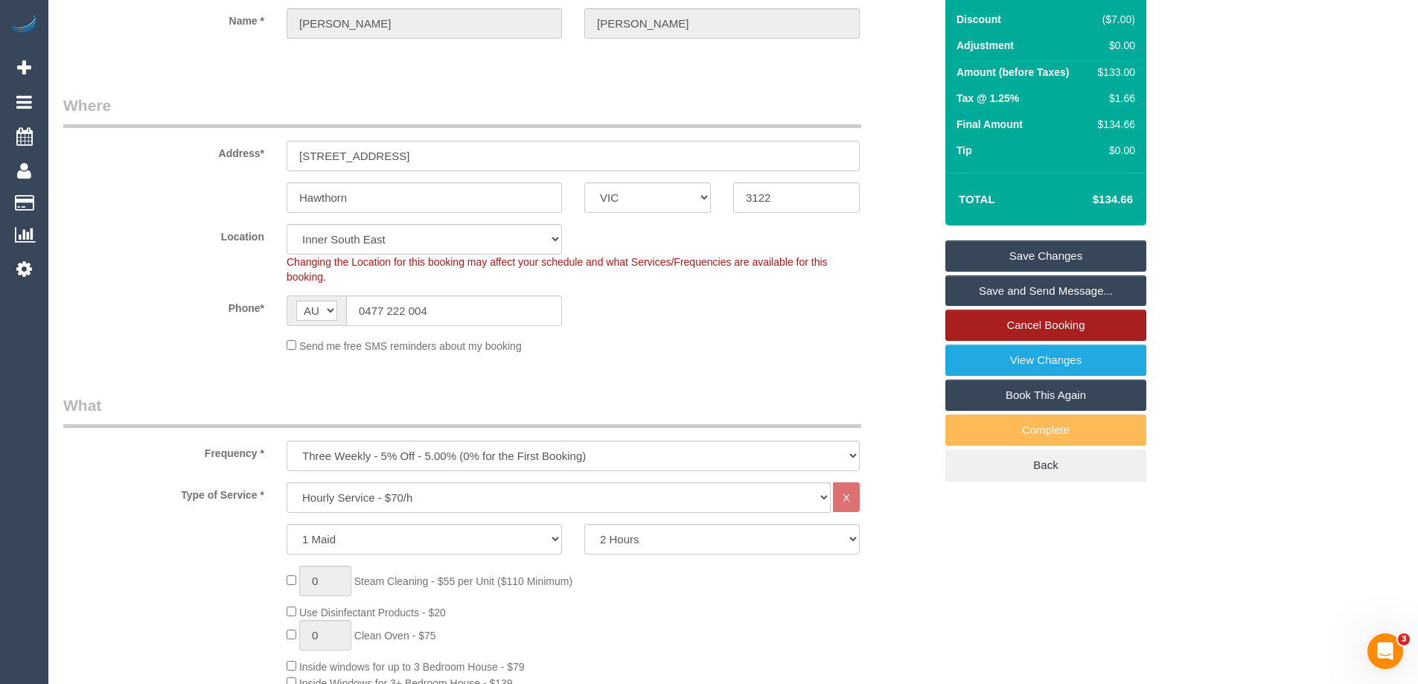
click at [1104, 322] on link "Cancel Booking" at bounding box center [1045, 325] width 201 height 31
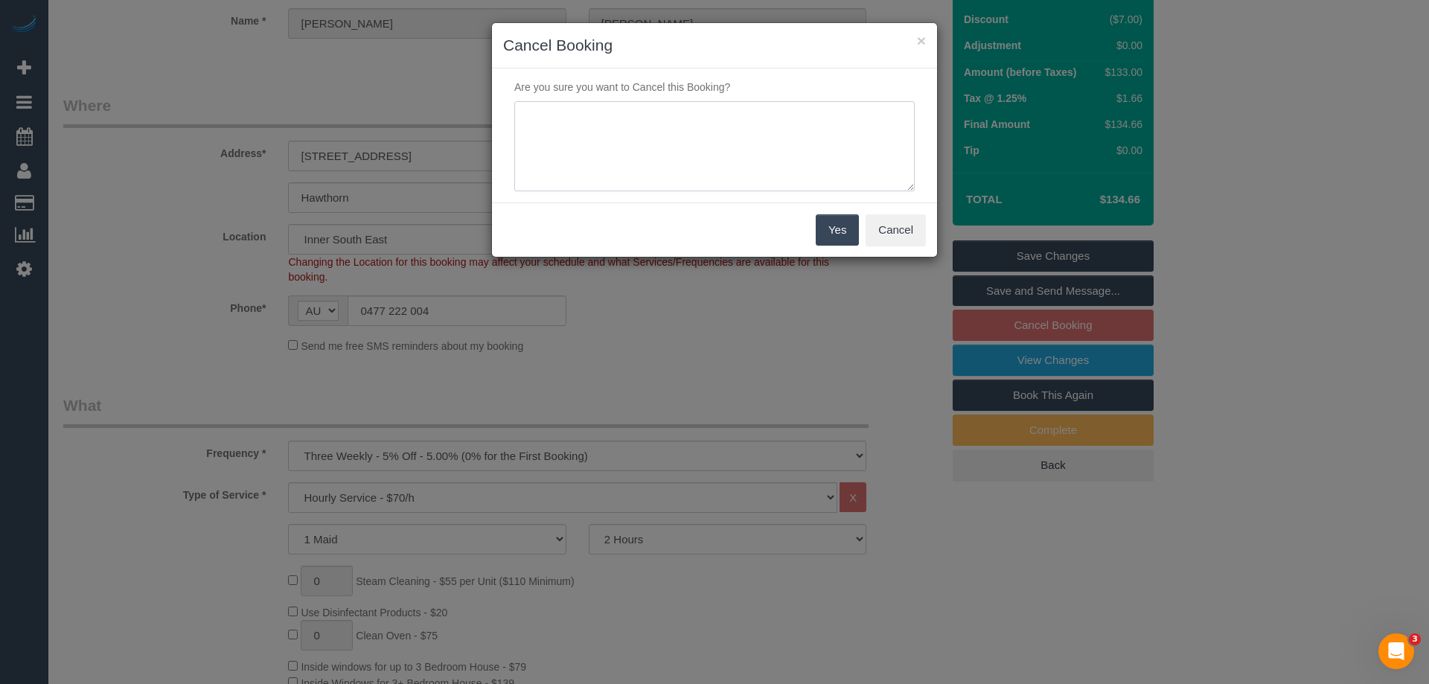
click at [605, 115] on textarea at bounding box center [714, 146] width 400 height 91
type textarea "Customer unavailable. skipping this service - CE"
click at [820, 230] on button "Yes" at bounding box center [837, 229] width 43 height 31
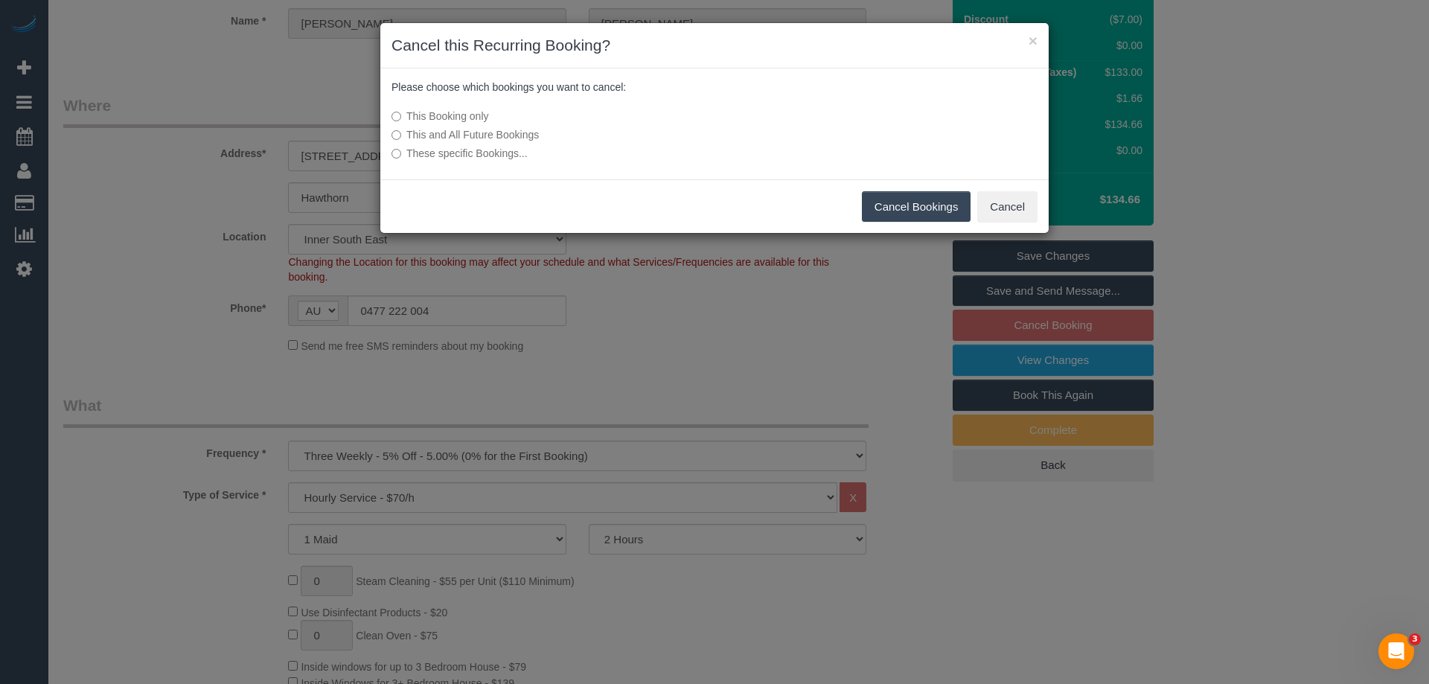
click at [922, 196] on button "Cancel Bookings" at bounding box center [916, 206] width 109 height 31
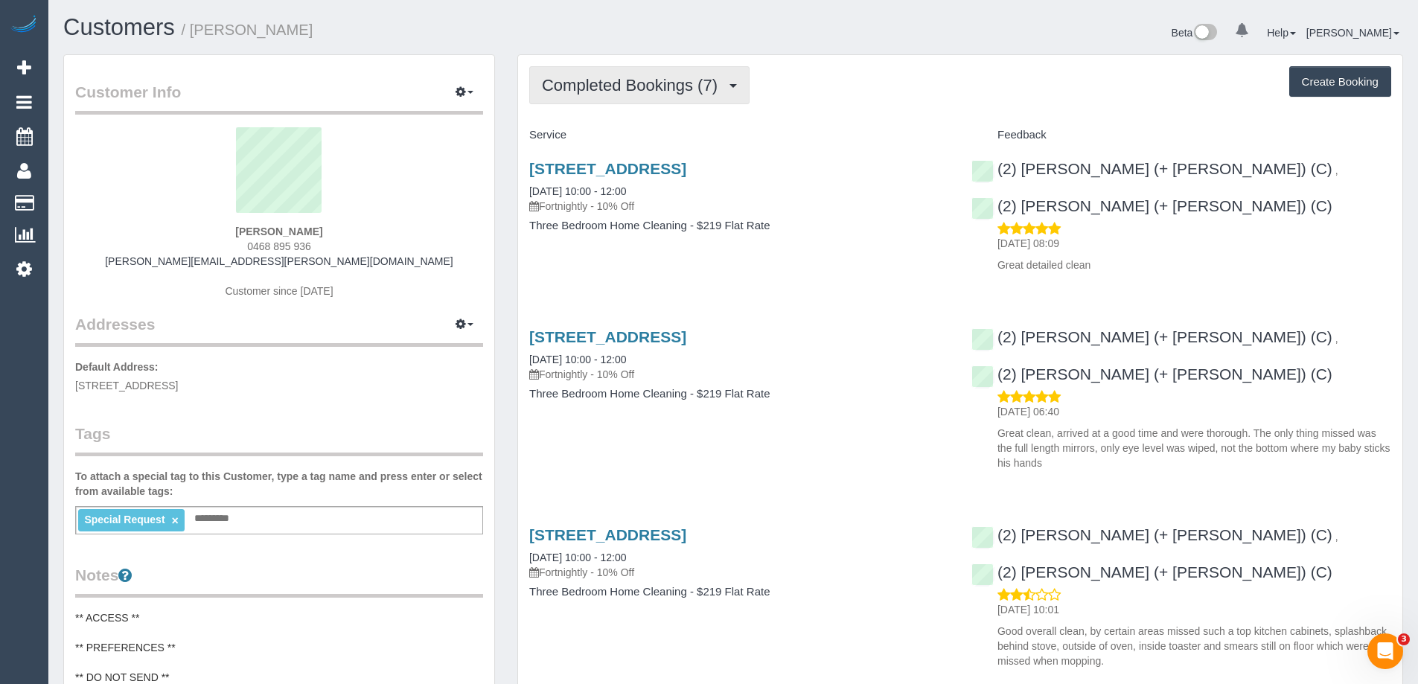
click at [685, 83] on span "Completed Bookings (7)" at bounding box center [633, 85] width 183 height 19
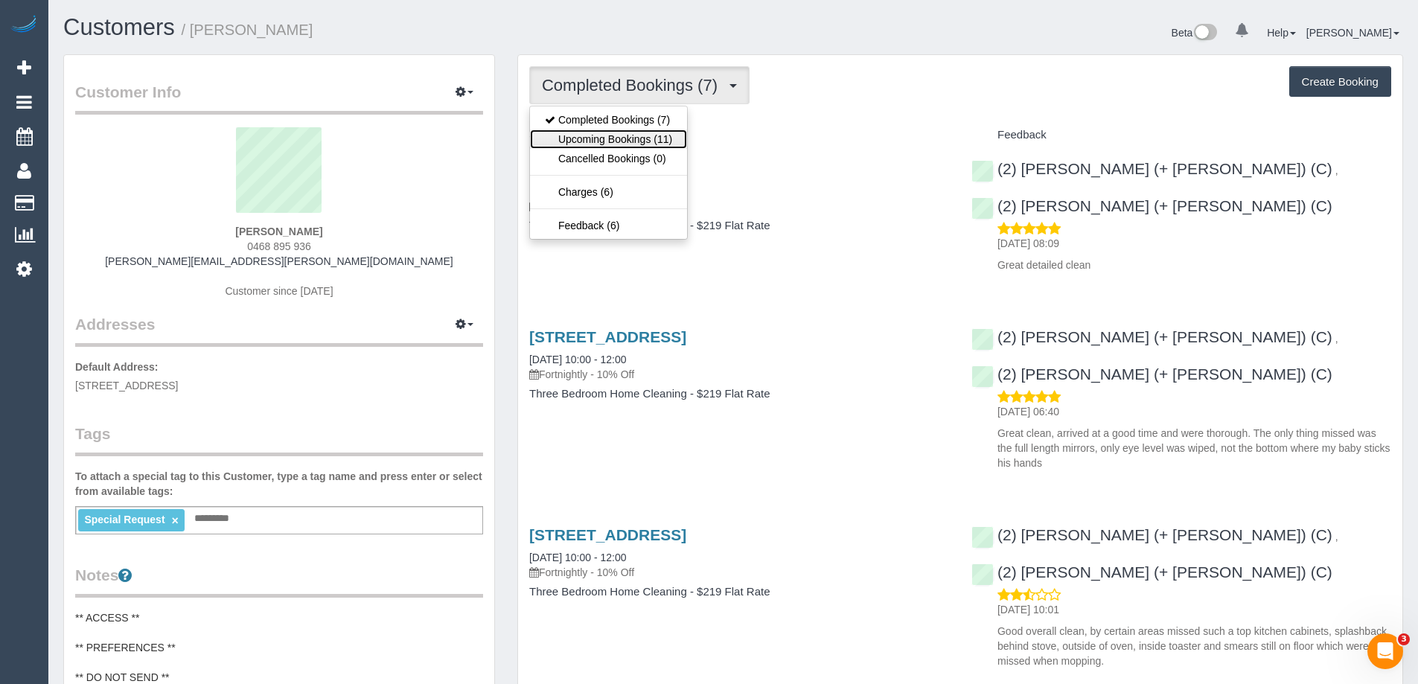
click at [615, 139] on link "Upcoming Bookings (11)" at bounding box center [608, 139] width 157 height 19
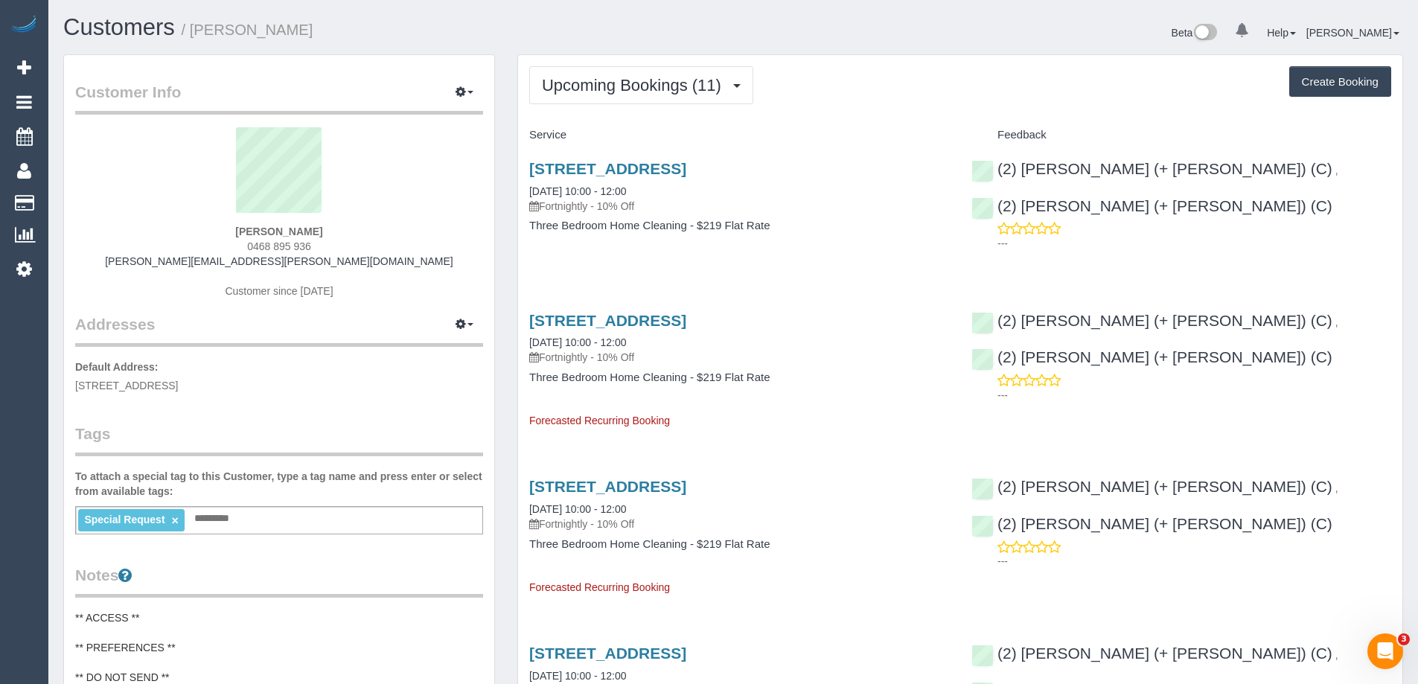
drag, startPoint x: 336, startPoint y: 231, endPoint x: 135, endPoint y: 225, distance: 201.0
click at [144, 227] on div "[PERSON_NAME] 0468 895 936 [PERSON_NAME][EMAIL_ADDRESS][PERSON_NAME][DOMAIN_NAM…" at bounding box center [279, 220] width 408 height 186
copy strong "[PERSON_NAME]"
click at [579, 86] on span "Upcoming Bookings (11)" at bounding box center [635, 85] width 187 height 19
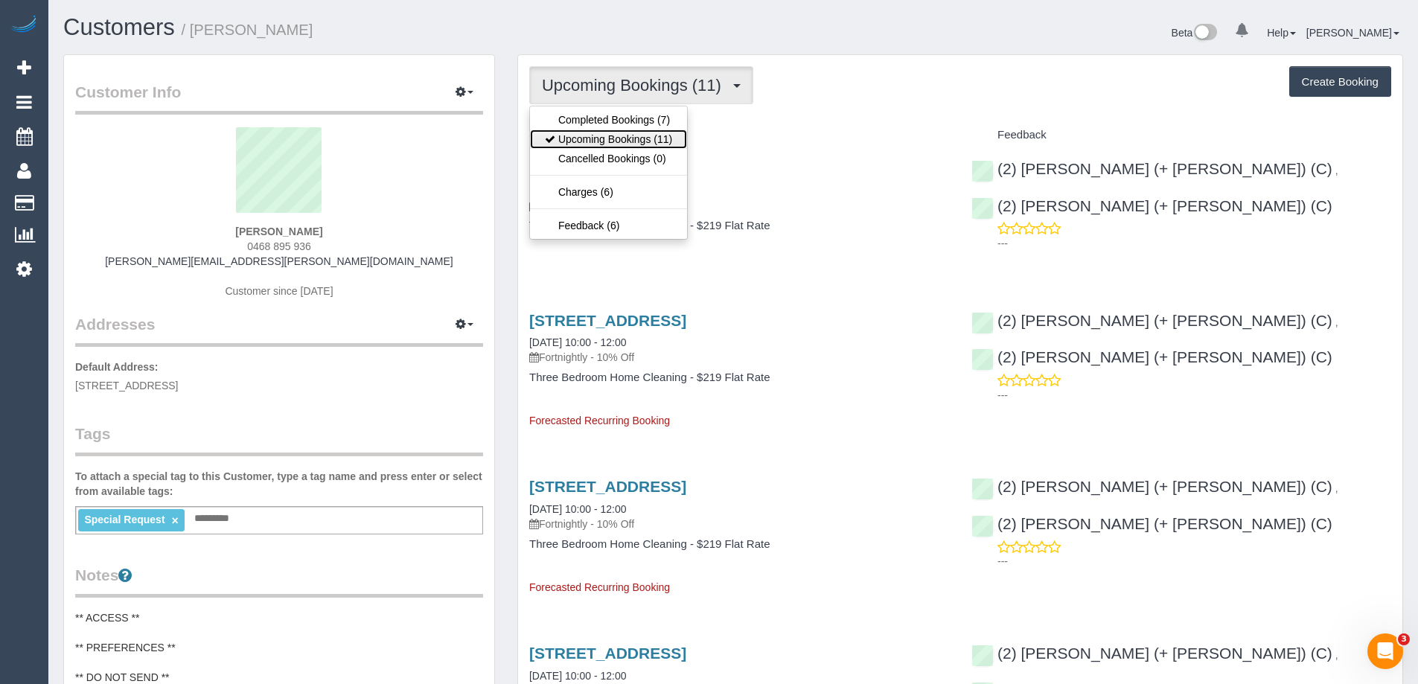
click at [587, 138] on link "Upcoming Bookings (11)" at bounding box center [608, 139] width 157 height 19
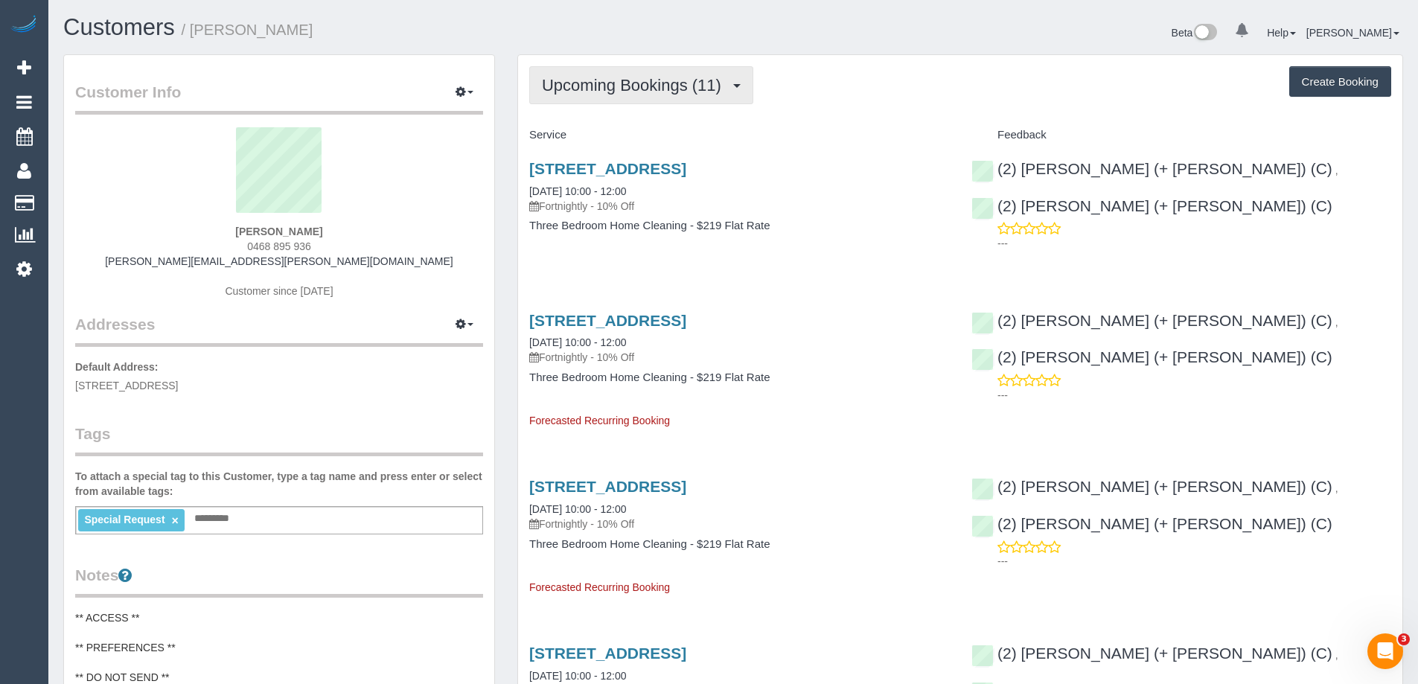
click at [630, 80] on span "Upcoming Bookings (11)" at bounding box center [635, 85] width 187 height 19
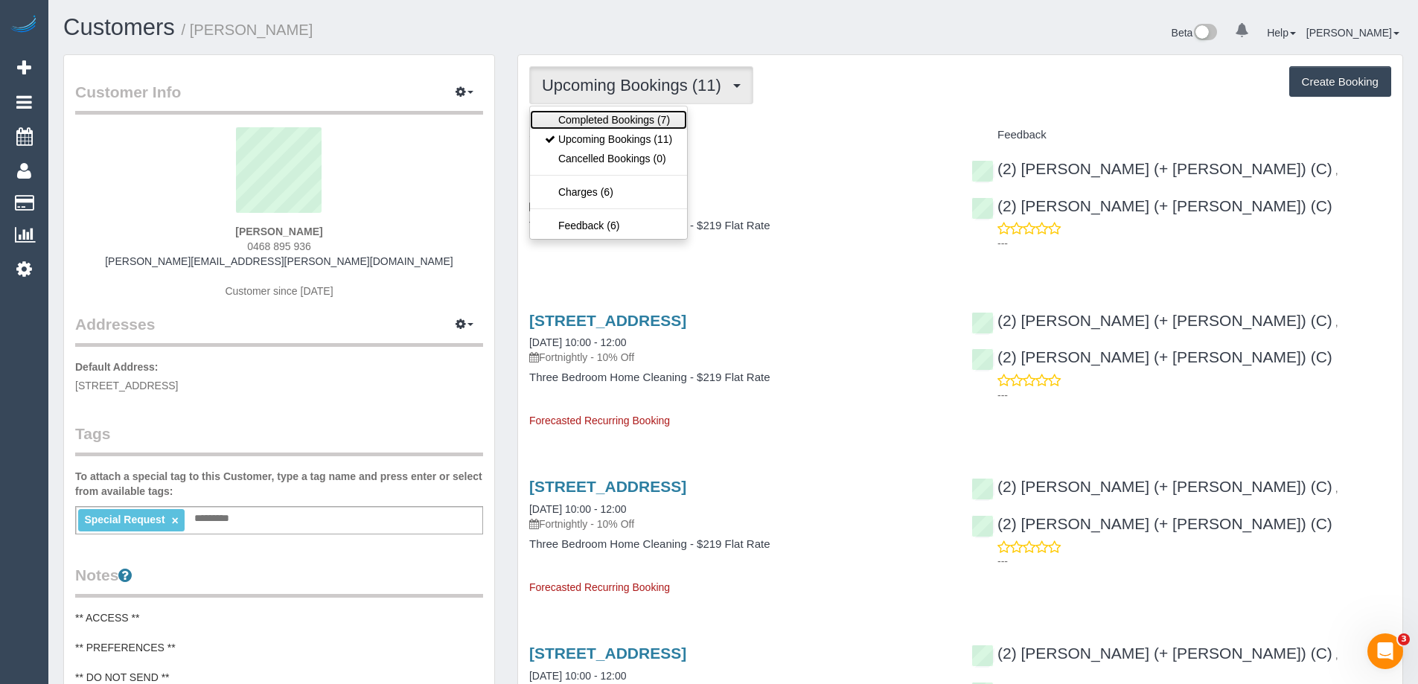
click at [607, 128] on link "Completed Bookings (7)" at bounding box center [608, 119] width 157 height 19
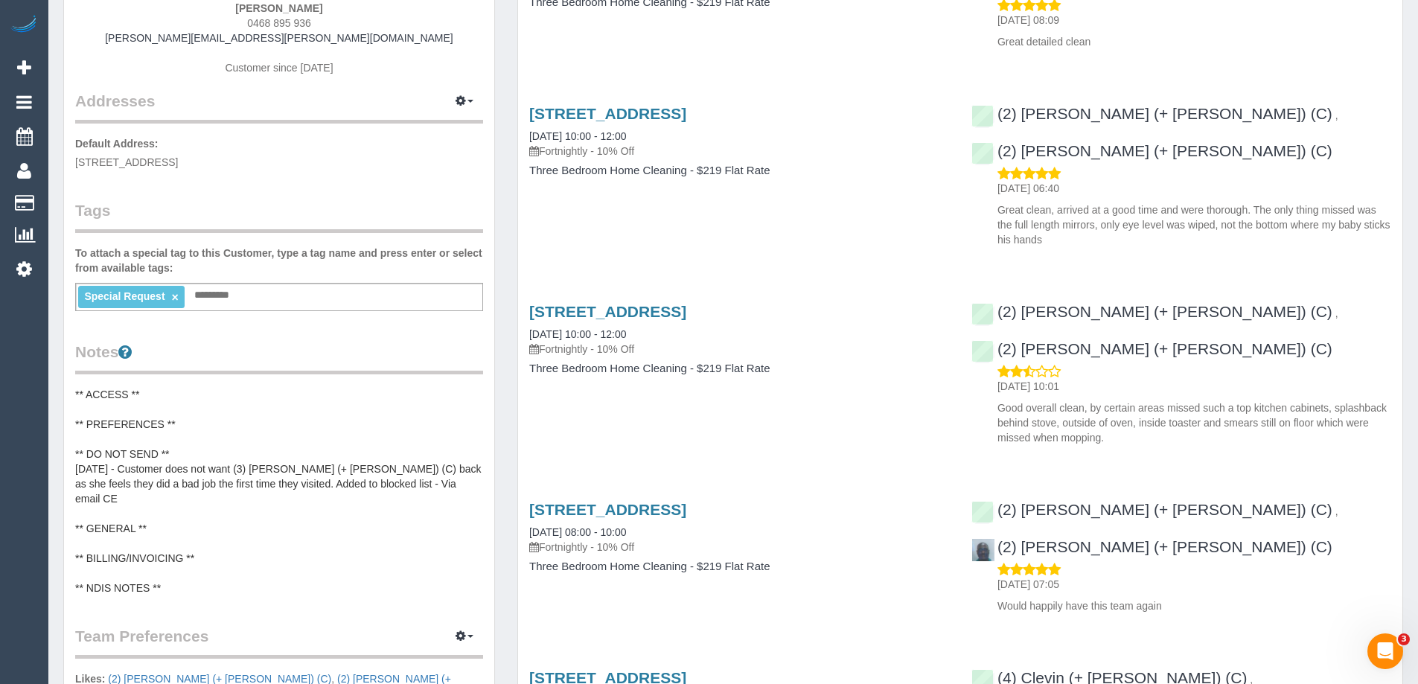
scroll to position [298, 0]
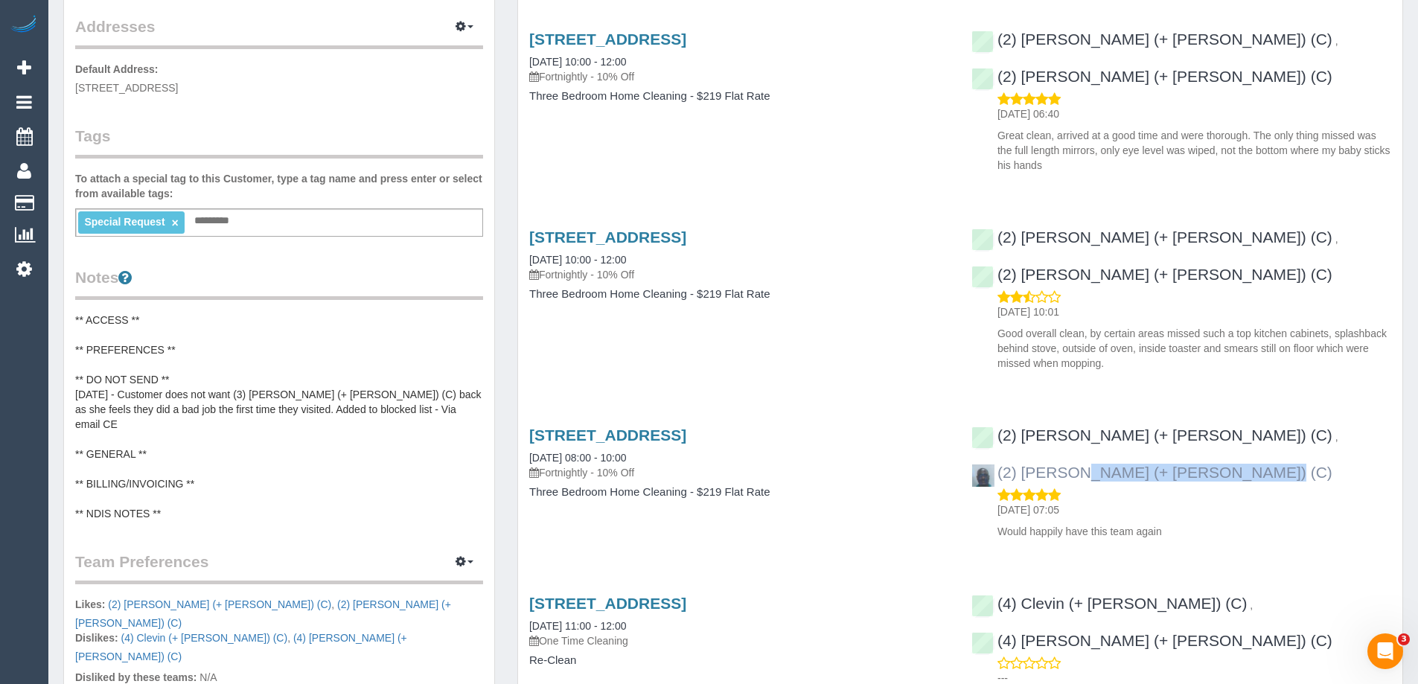
drag, startPoint x: 1387, startPoint y: 344, endPoint x: 1201, endPoint y: 336, distance: 185.5
click at [1201, 414] on div "(2) [PERSON_NAME] (+ [PERSON_NAME]) (C) , (2) [PERSON_NAME] (+ [PERSON_NAME]) (…" at bounding box center [1181, 479] width 442 height 131
copy link "(2) [PERSON_NAME] (+ [PERSON_NAME]) (C)"
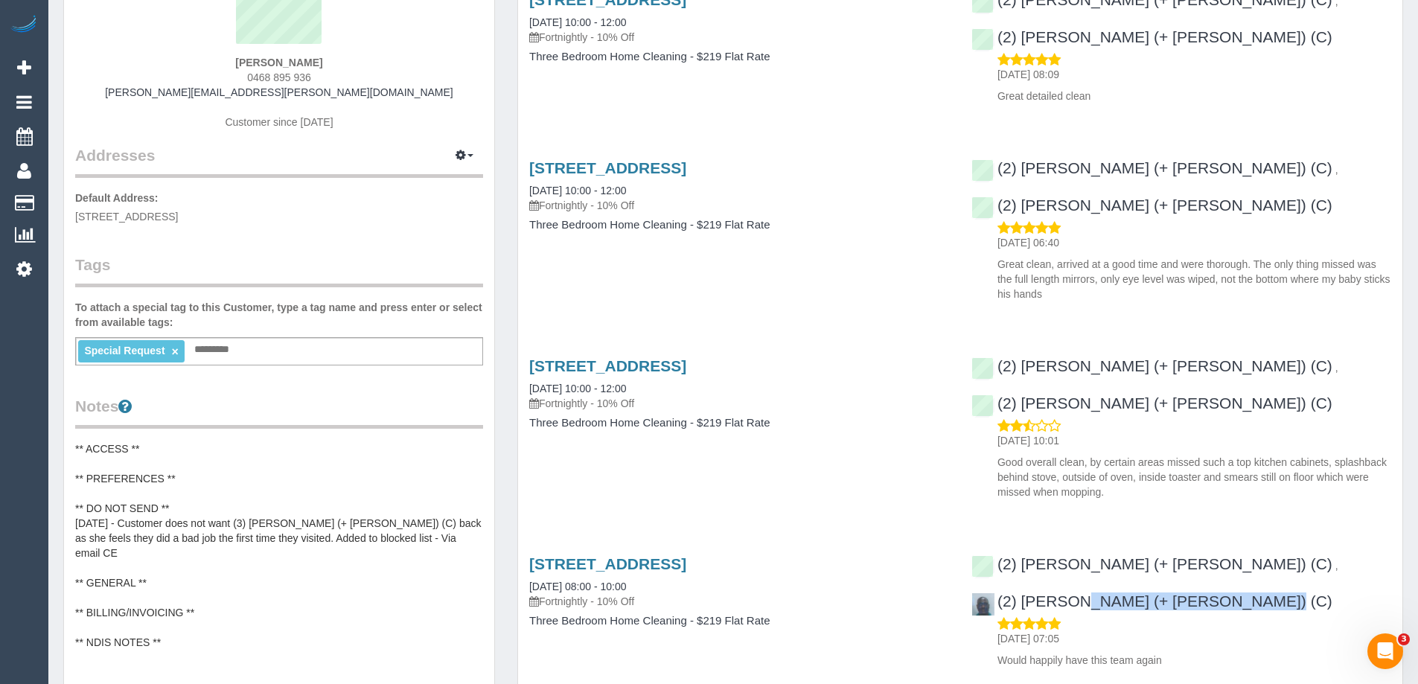
scroll to position [0, 0]
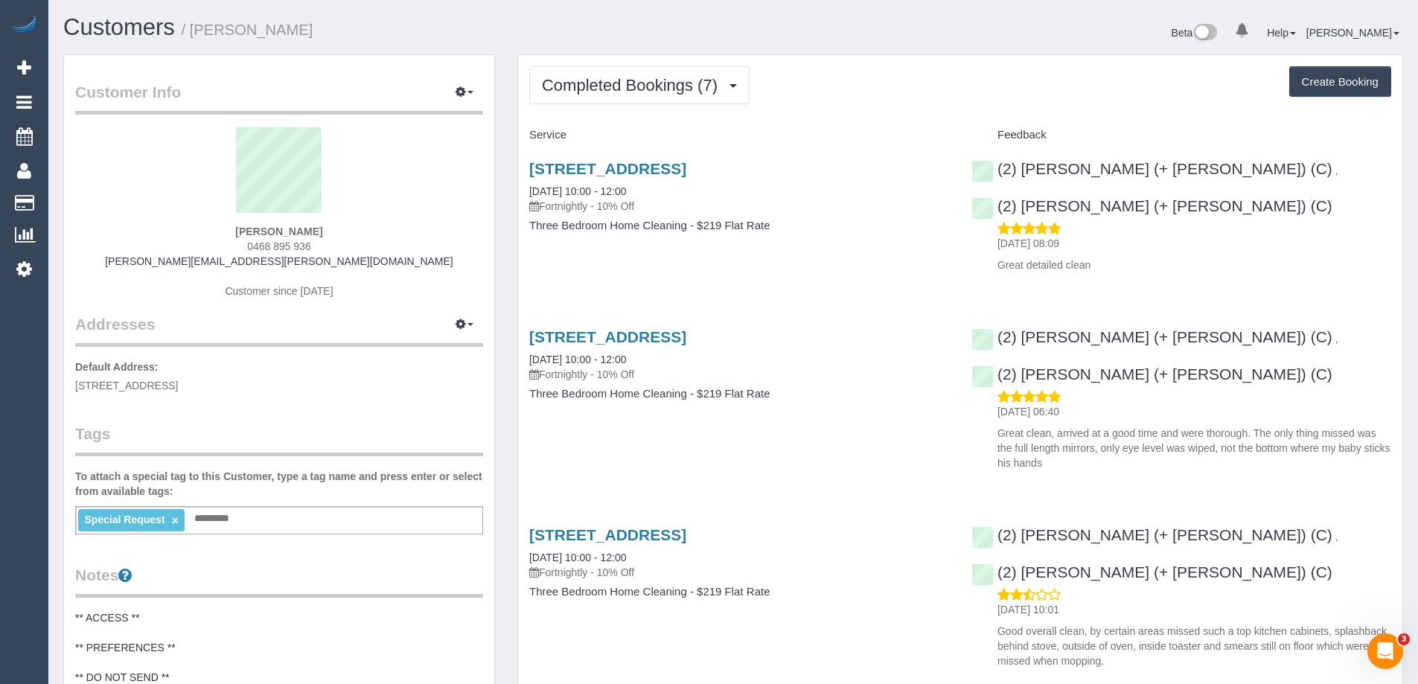
click at [650, 83] on span "Completed Bookings (7)" at bounding box center [633, 85] width 183 height 19
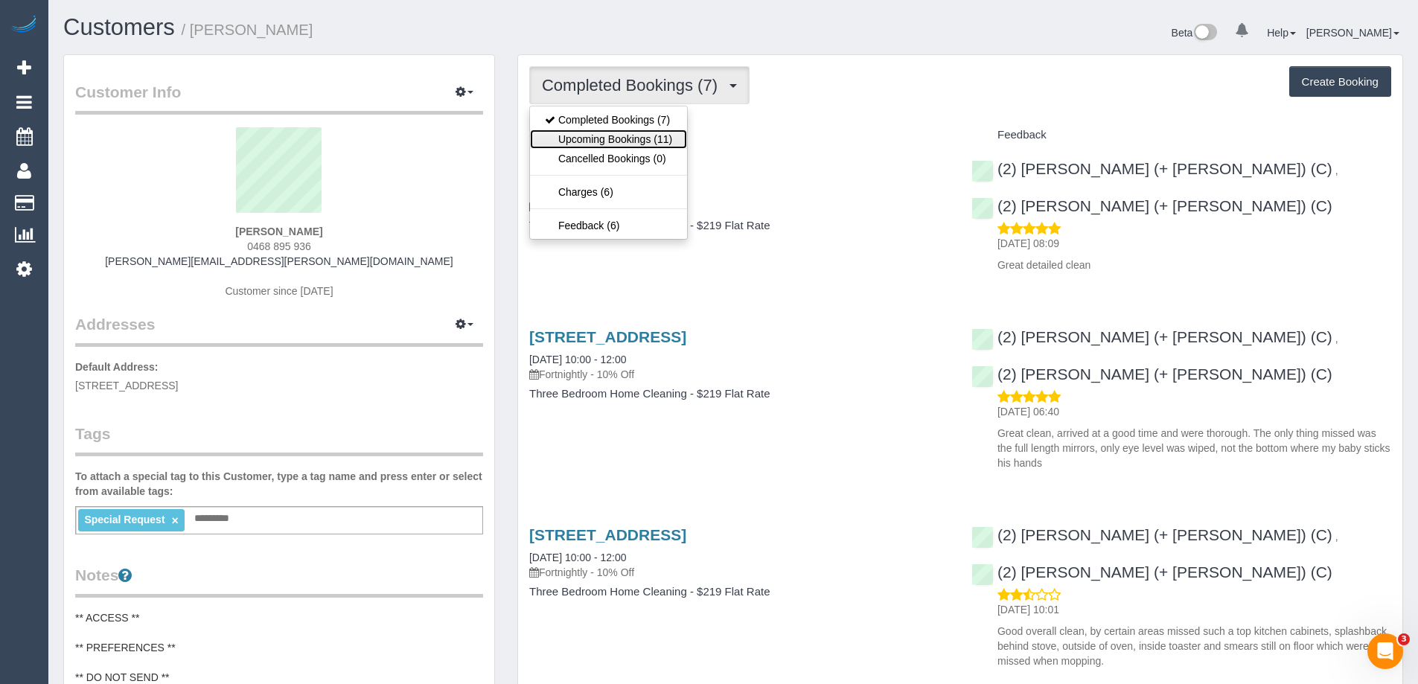
click at [634, 143] on link "Upcoming Bookings (11)" at bounding box center [608, 139] width 157 height 19
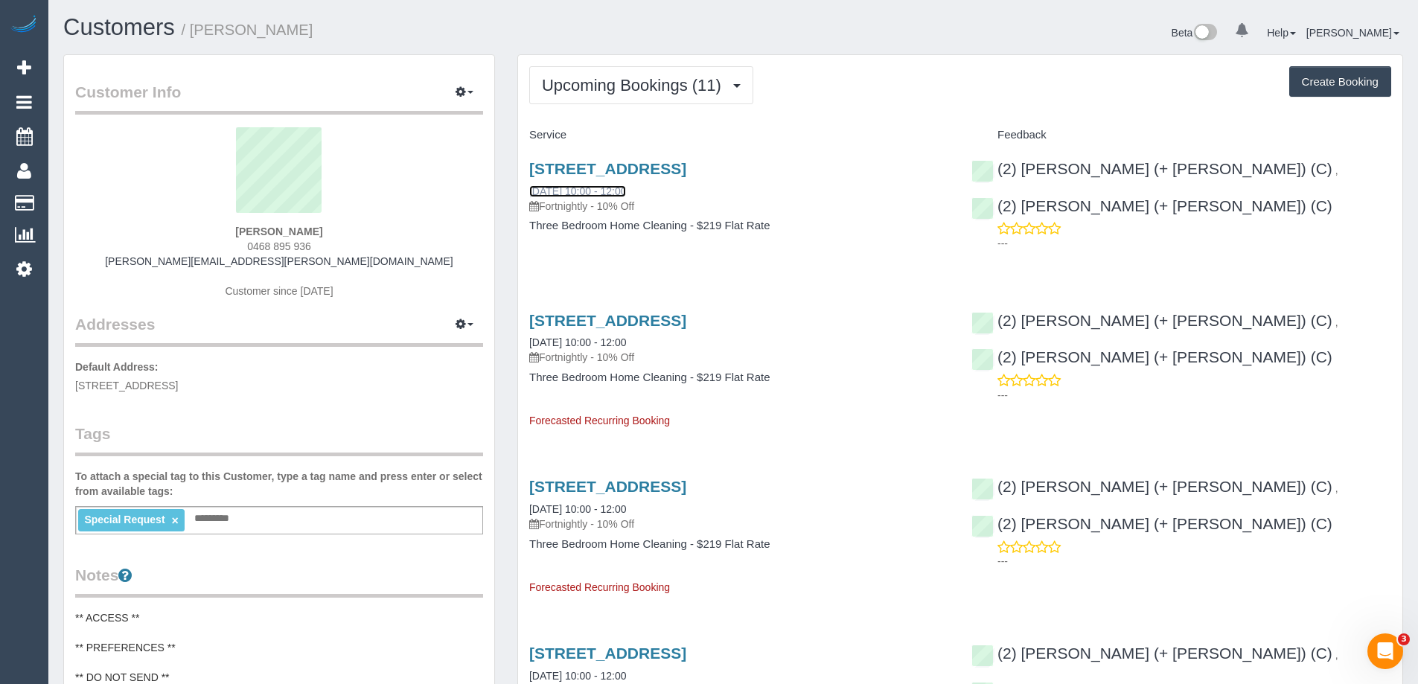
click at [595, 192] on link "20/08/2025 10:00 - 12:00" at bounding box center [577, 191] width 97 height 12
click at [656, 81] on span "Upcoming Bookings (11)" at bounding box center [635, 85] width 187 height 19
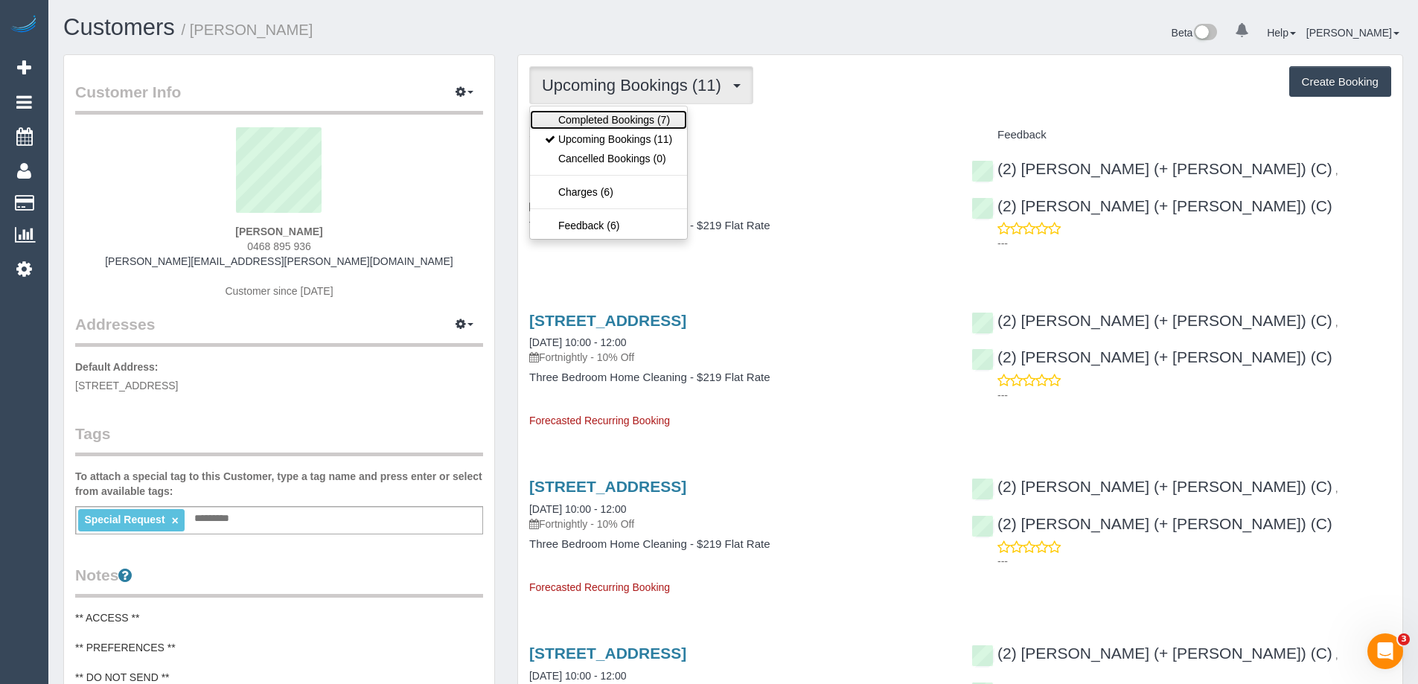
click at [648, 115] on link "Completed Bookings (7)" at bounding box center [608, 119] width 157 height 19
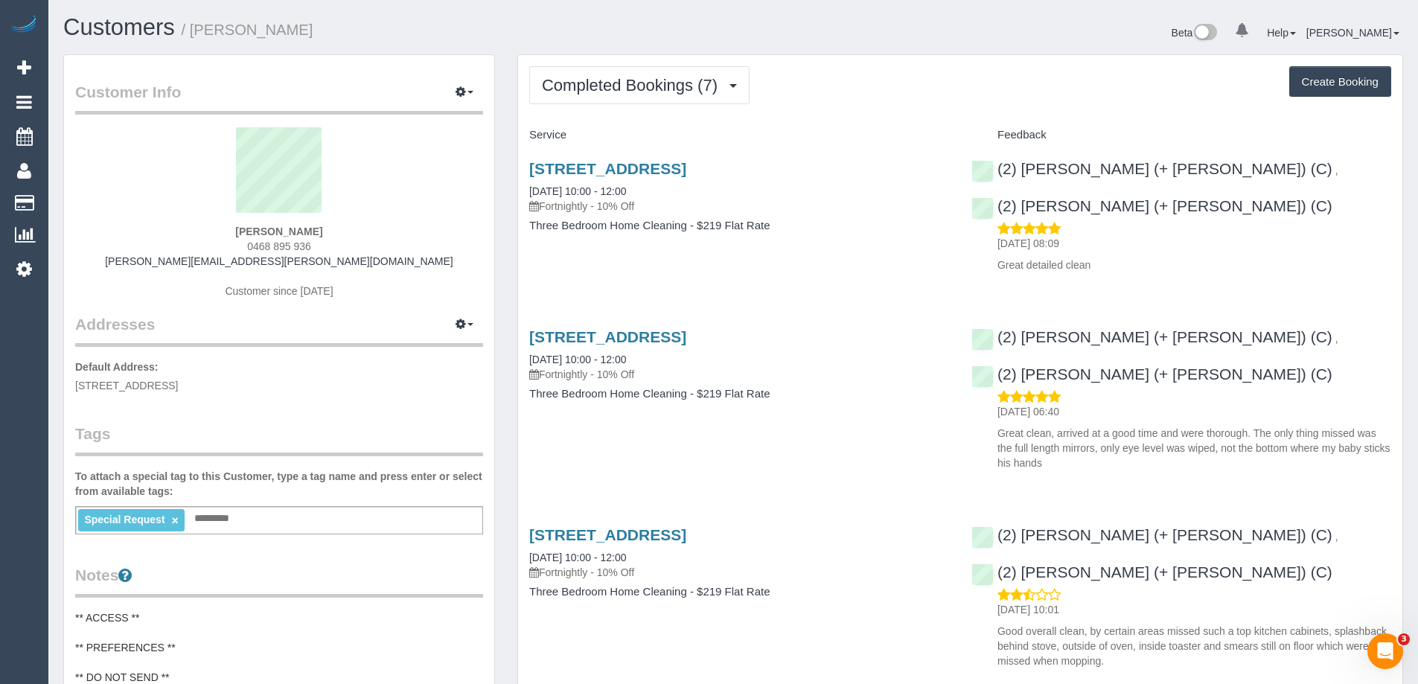
scroll to position [223, 0]
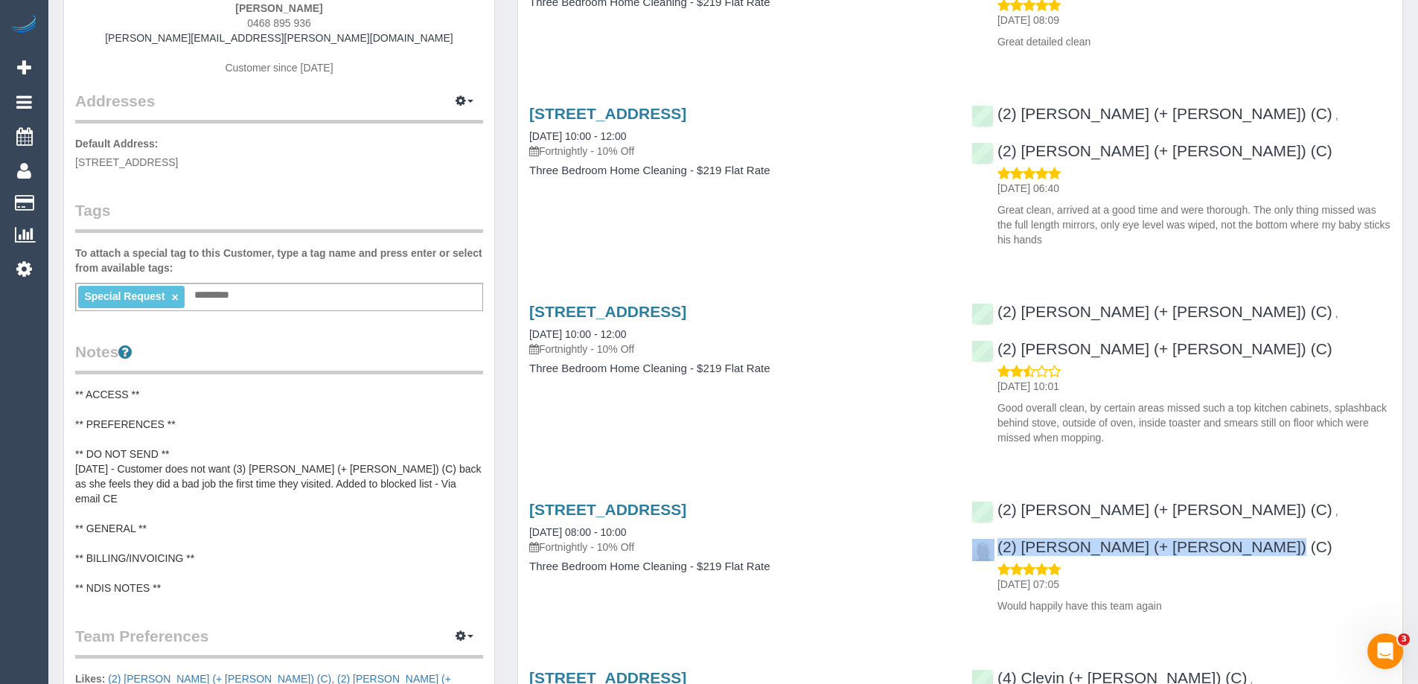
drag, startPoint x: 1375, startPoint y: 415, endPoint x: 1199, endPoint y: 431, distance: 177.1
click at [1199, 488] on div "(2) Barbara (+ Paul) (C) , (2) Paul (+ Barbara) (C) 27/06/2025 07:05 Would happ…" at bounding box center [1181, 553] width 442 height 131
copy div "(2) [PERSON_NAME] (+ [PERSON_NAME]) (C)"
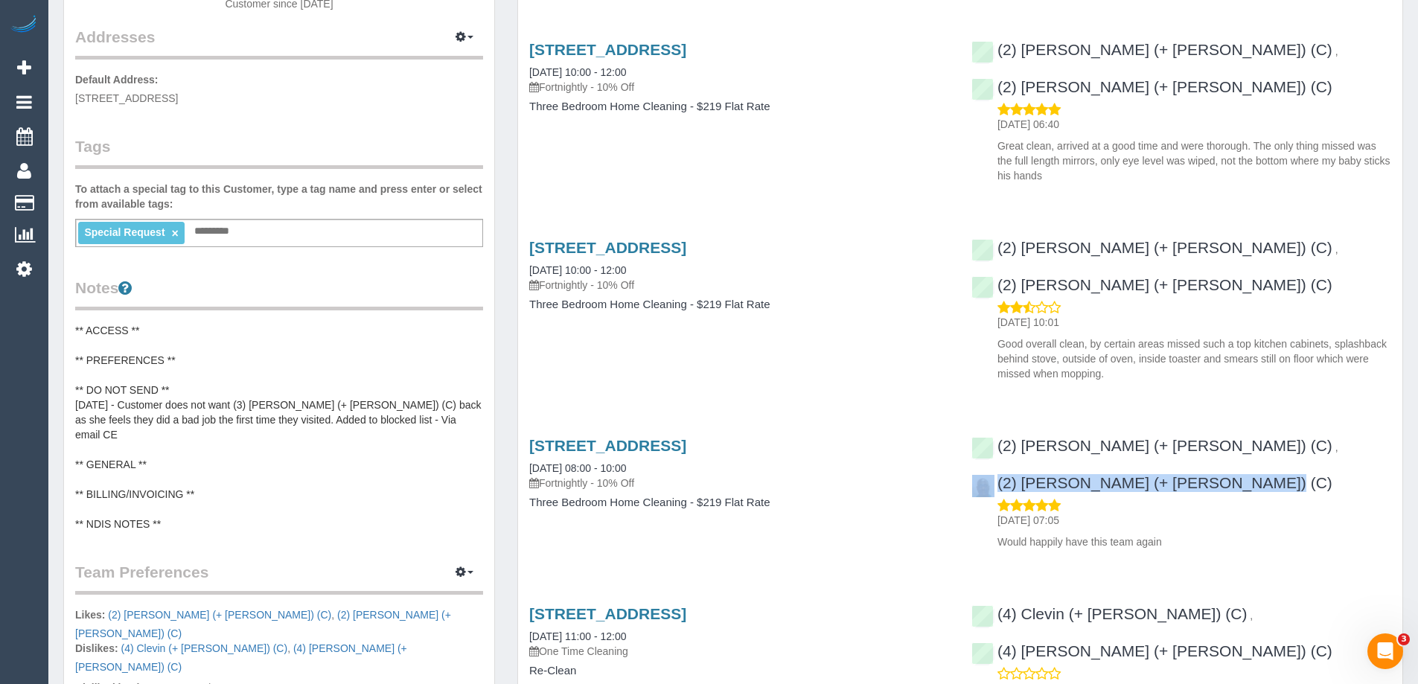
scroll to position [372, 0]
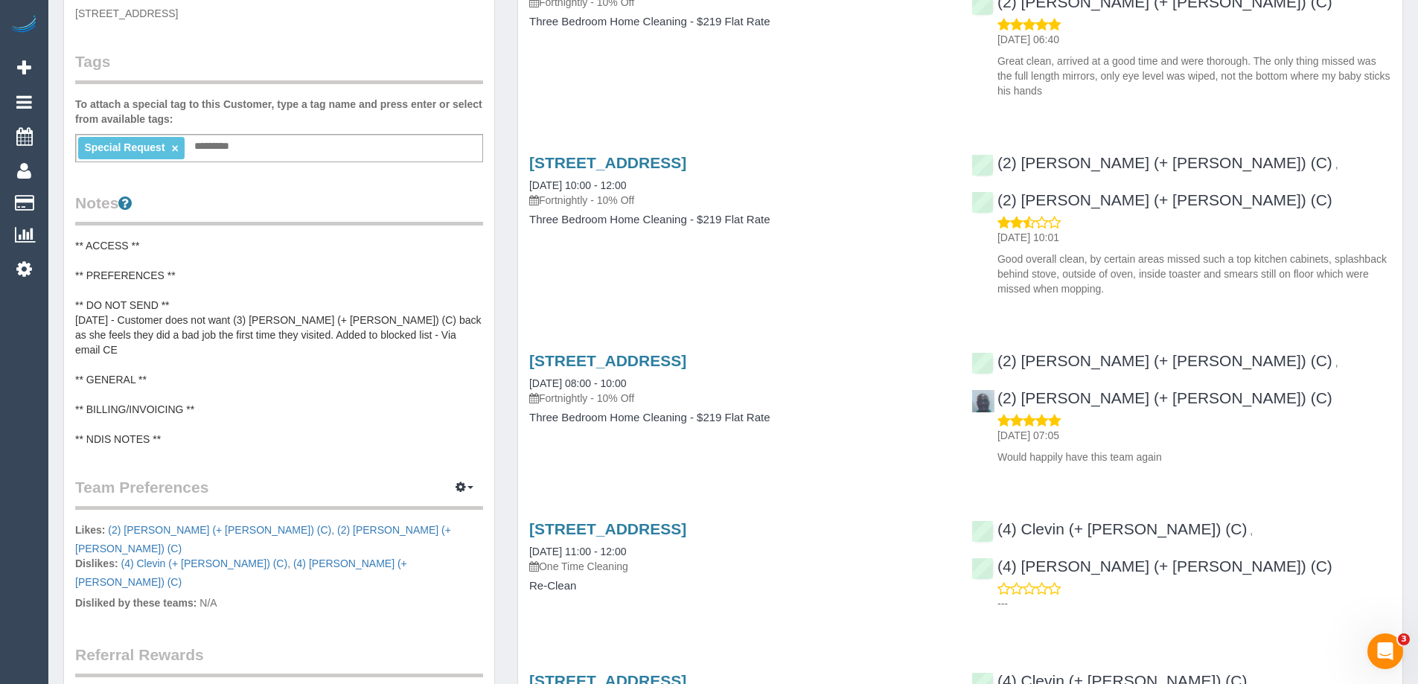
click at [176, 152] on link "×" at bounding box center [174, 148] width 7 height 13
click at [179, 286] on pre "** ACCESS ** ** PREFERENCES ** ** DO NOT SEND ** 16/06/2025 - Customer does not…" at bounding box center [279, 339] width 408 height 208
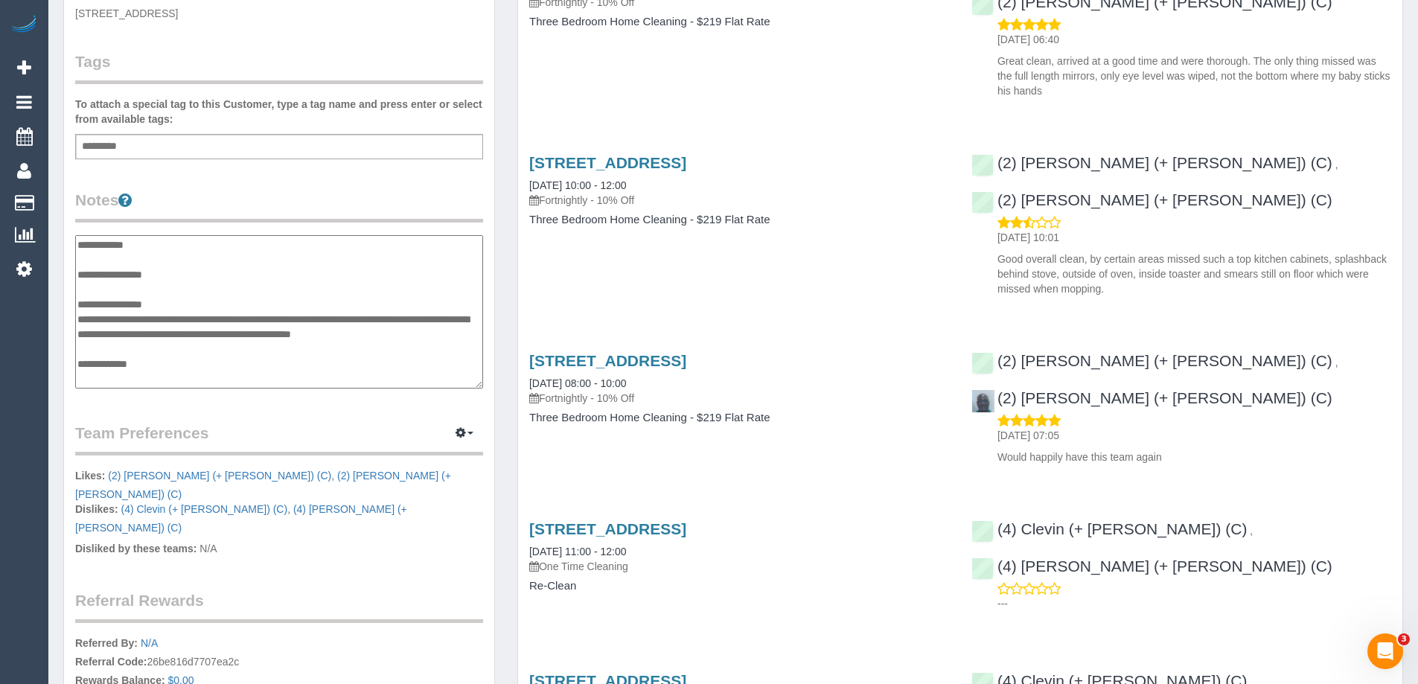
scroll to position [45, 0]
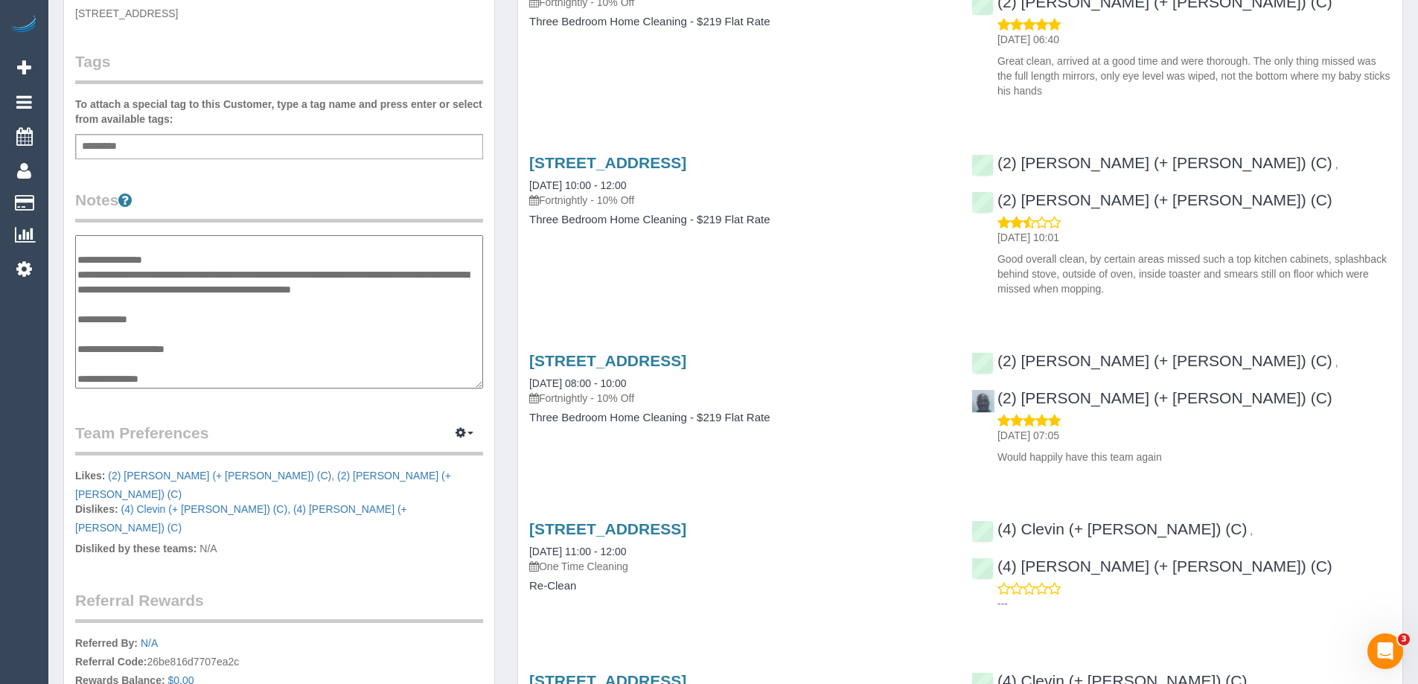
click at [433, 292] on textarea "**********" at bounding box center [279, 311] width 408 height 153
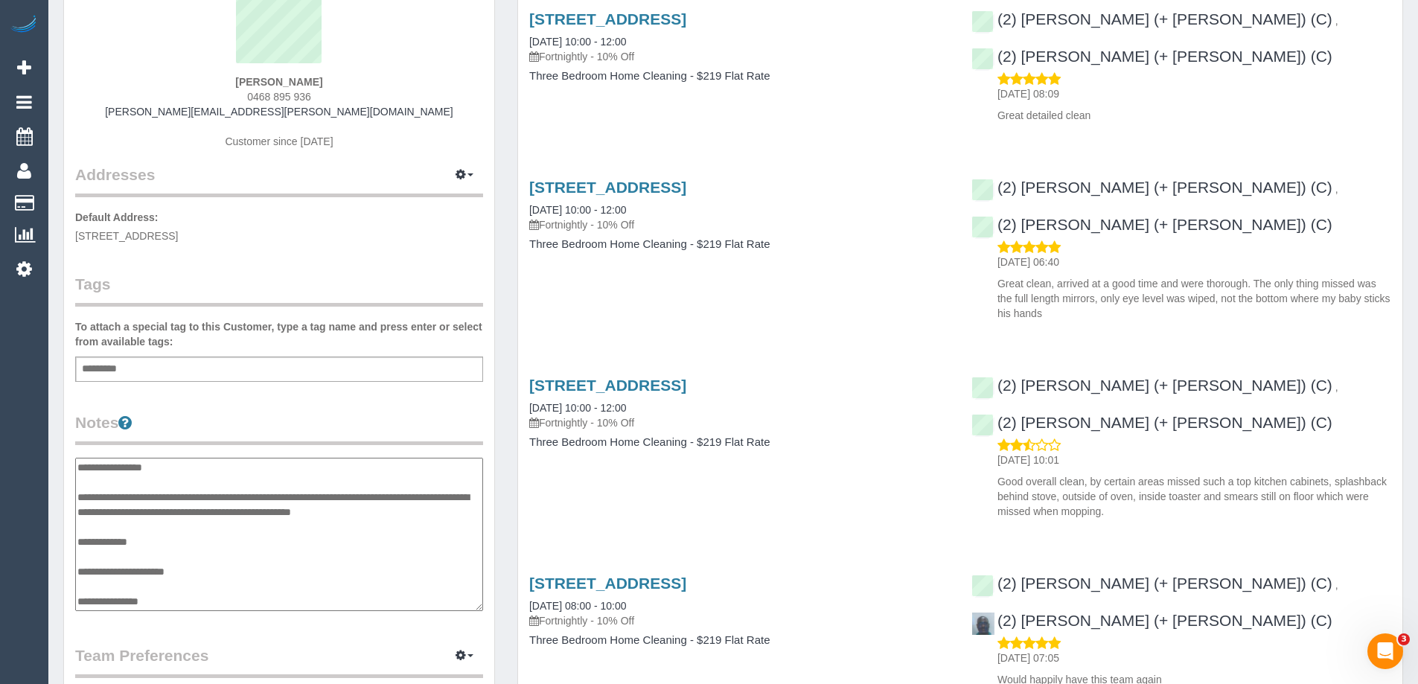
scroll to position [149, 0]
type textarea "**********"
drag, startPoint x: 1387, startPoint y: 175, endPoint x: 1212, endPoint y: 176, distance: 175.7
click at [1212, 217] on div "(2) [PERSON_NAME] (+ [PERSON_NAME]) (C)" at bounding box center [1155, 226] width 368 height 18
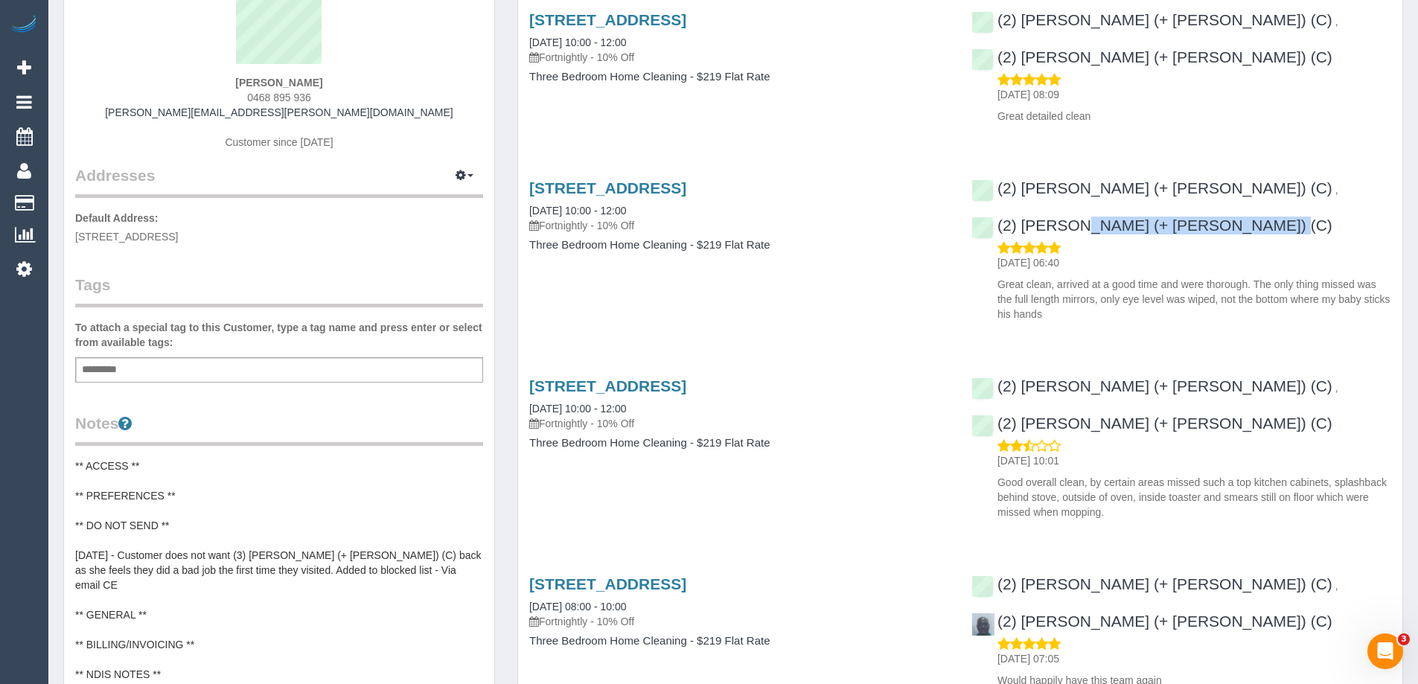
copy link "(2) [PERSON_NAME] (+ [PERSON_NAME]) (C)"
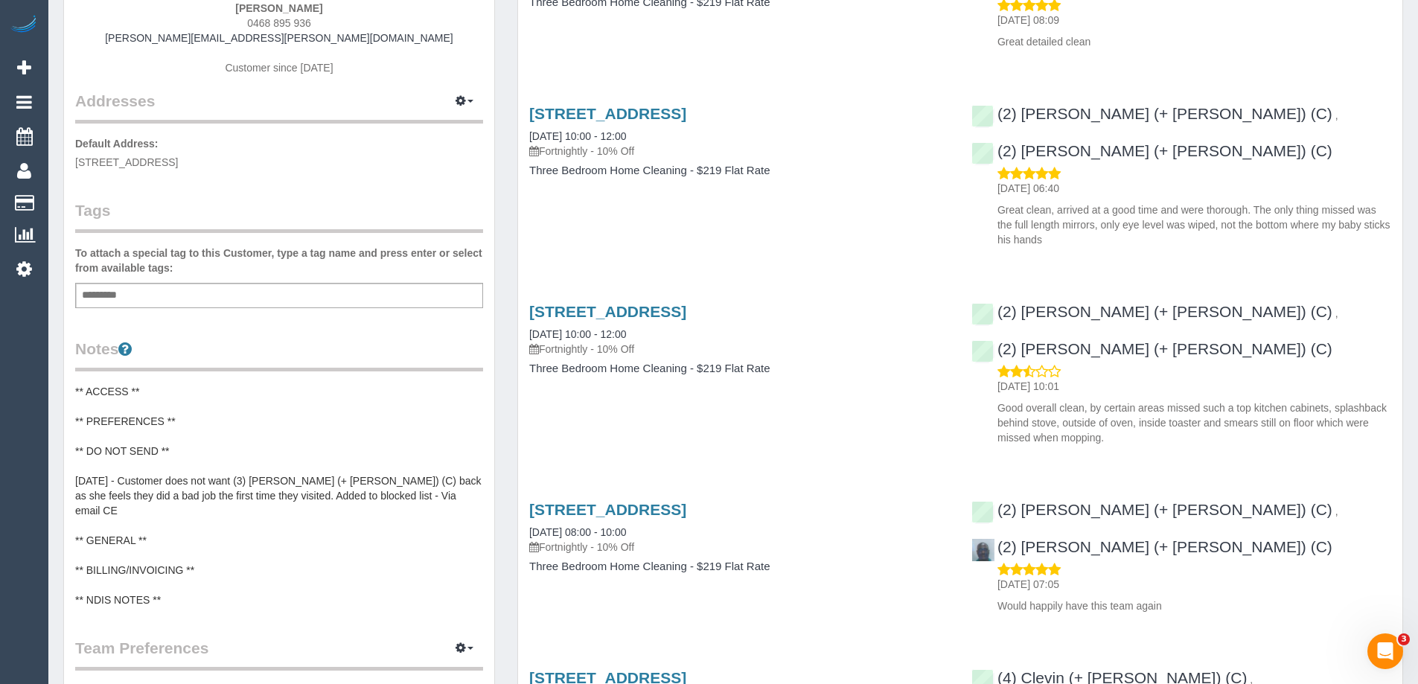
click at [132, 465] on pre "** ACCESS ** ** PREFERENCES ** ** DO NOT SEND ** 16/06/2025 - Customer does not…" at bounding box center [279, 495] width 408 height 223
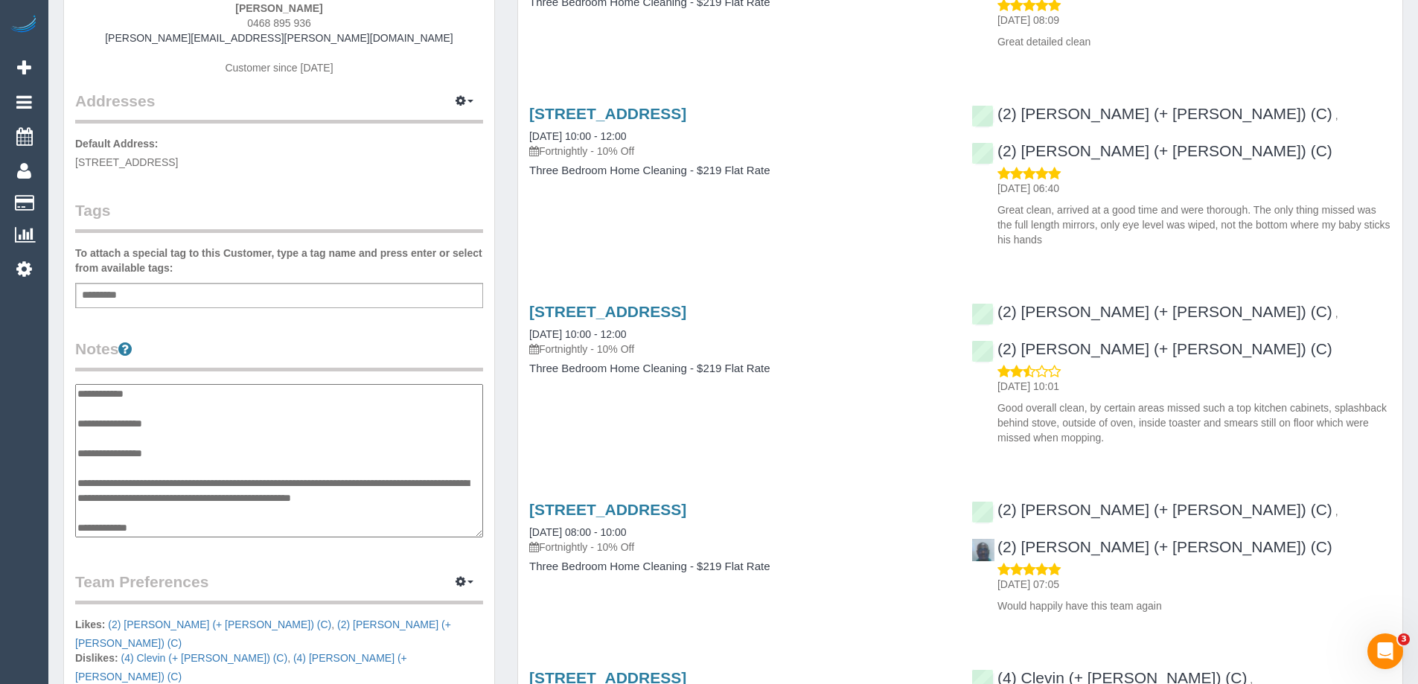
scroll to position [60, 0]
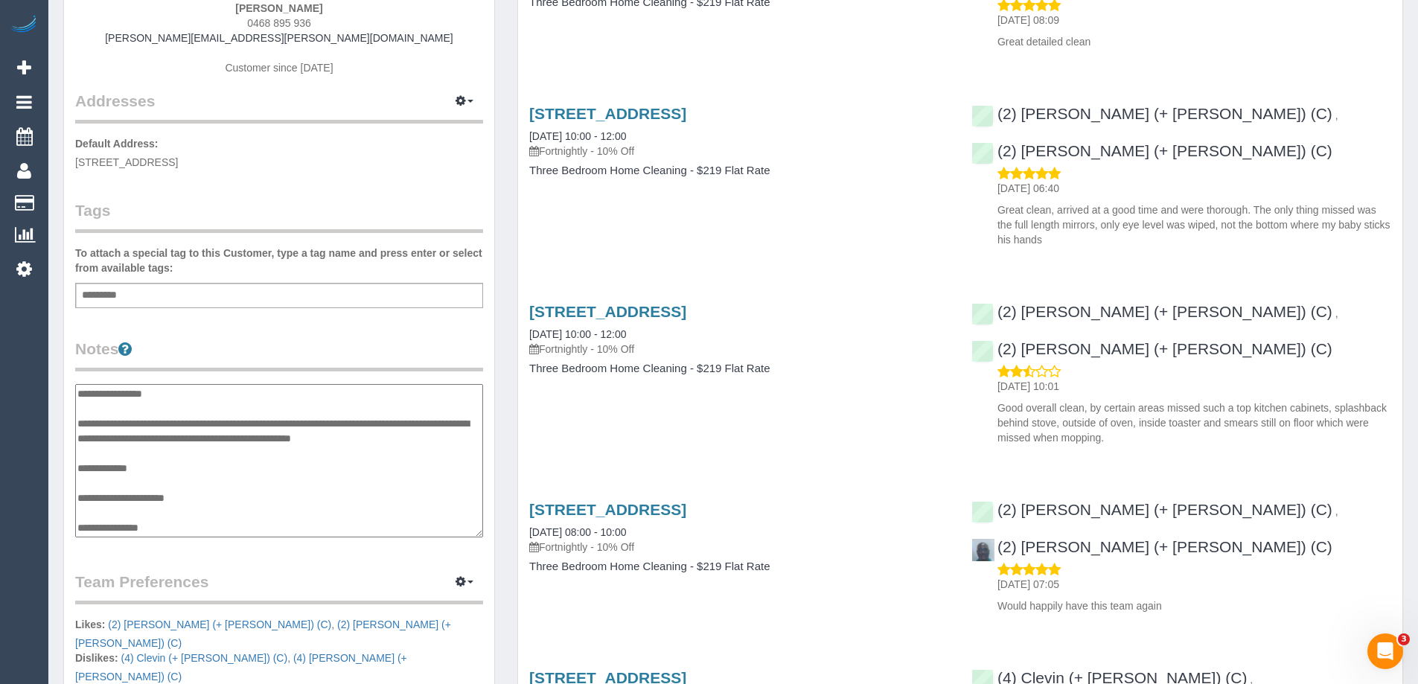
click at [116, 412] on textarea "**********" at bounding box center [279, 460] width 408 height 153
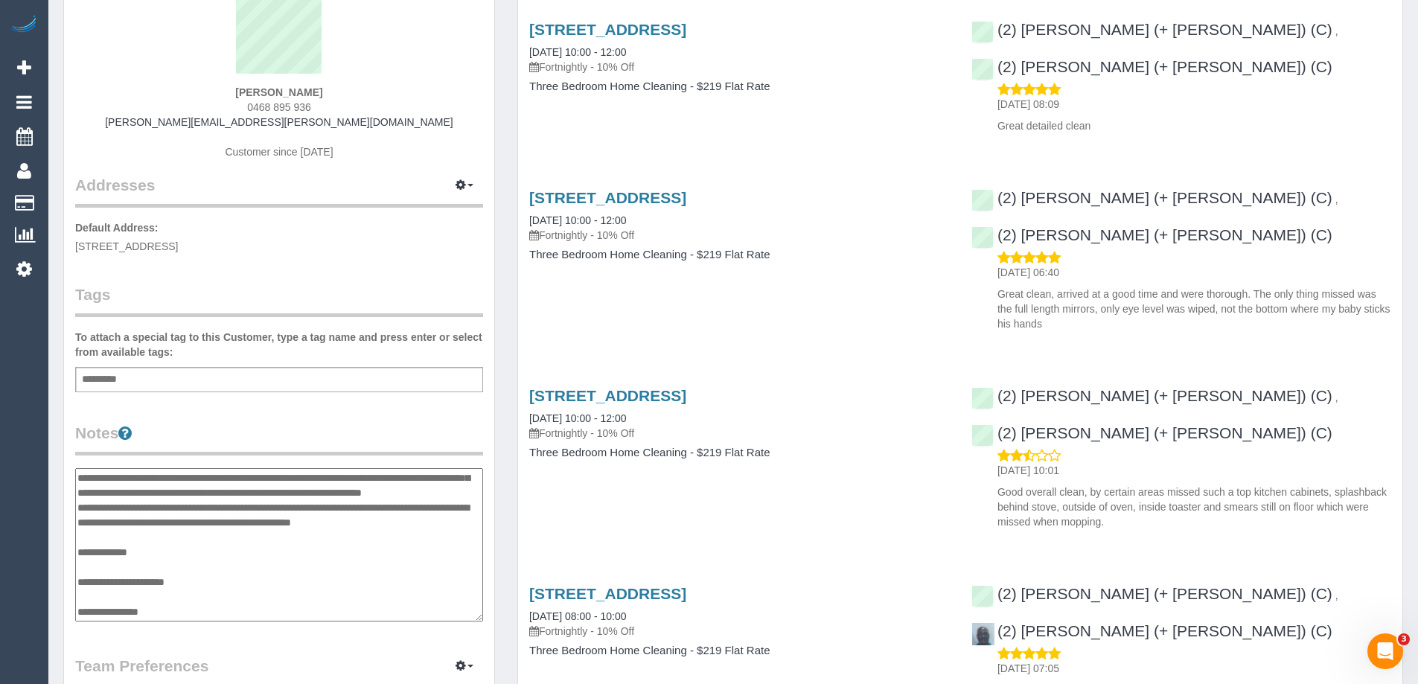
scroll to position [0, 0]
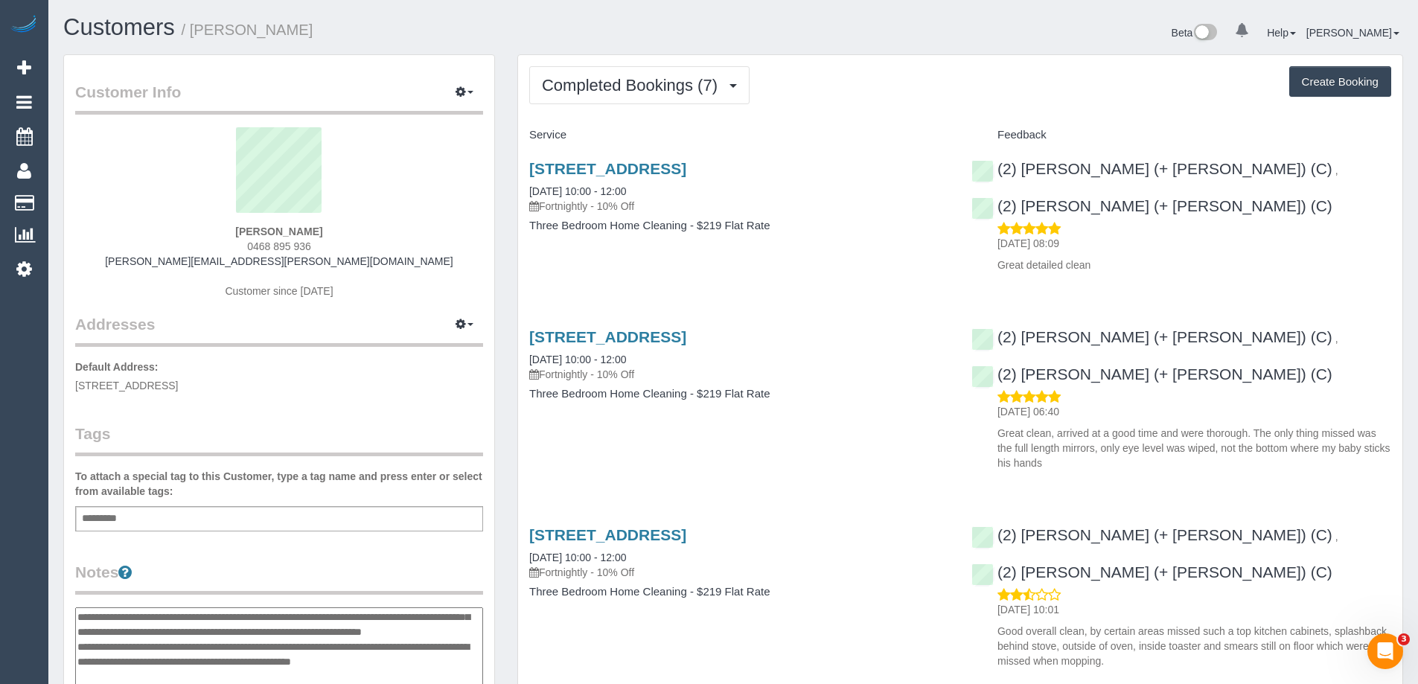
type textarea "**********"
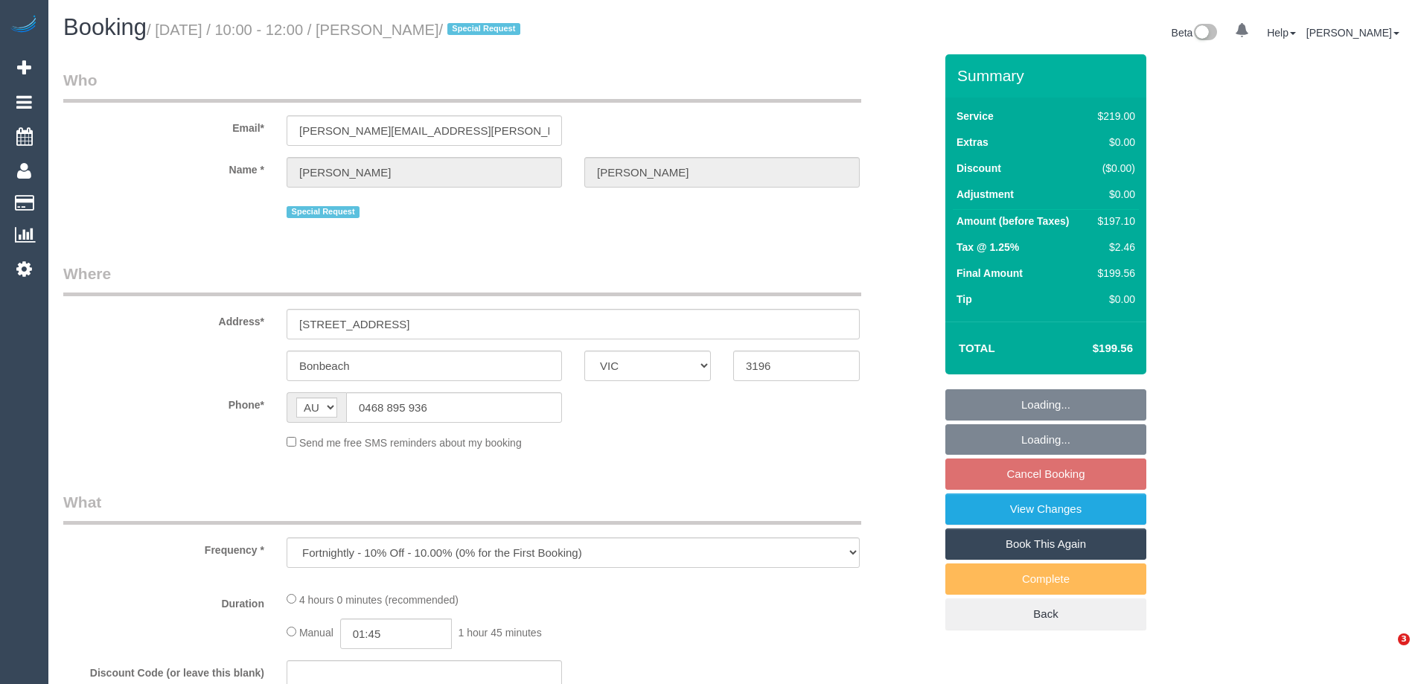
select select "VIC"
select select "number:29"
select select "number:14"
select select "number:19"
select select "number:22"
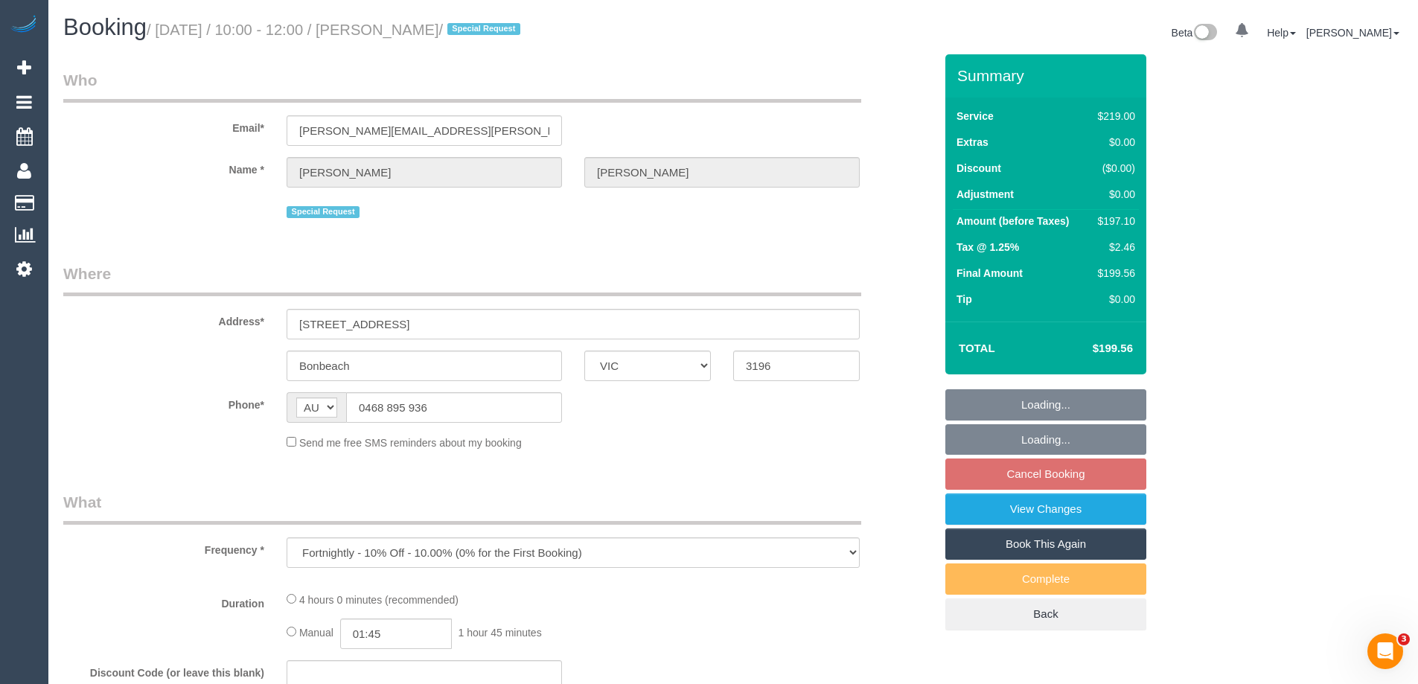
select select "number:34"
select select "number:11"
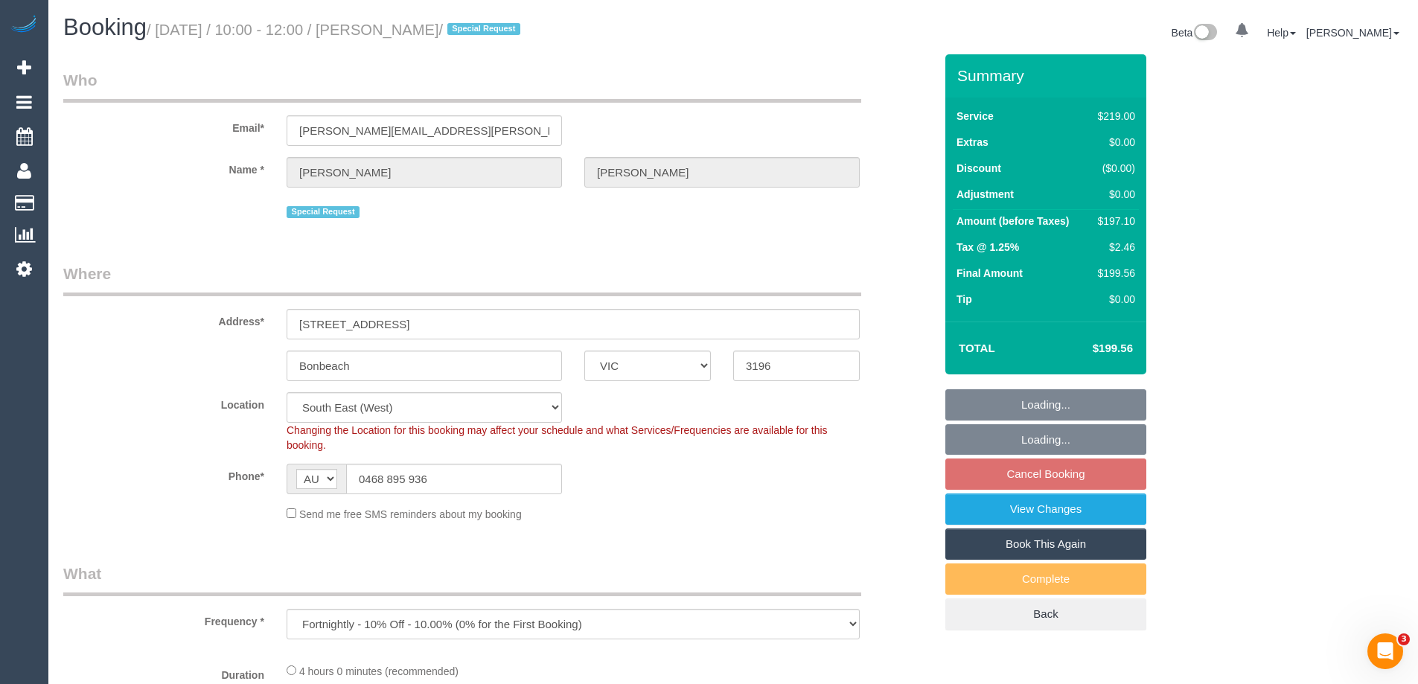
select select "object:695"
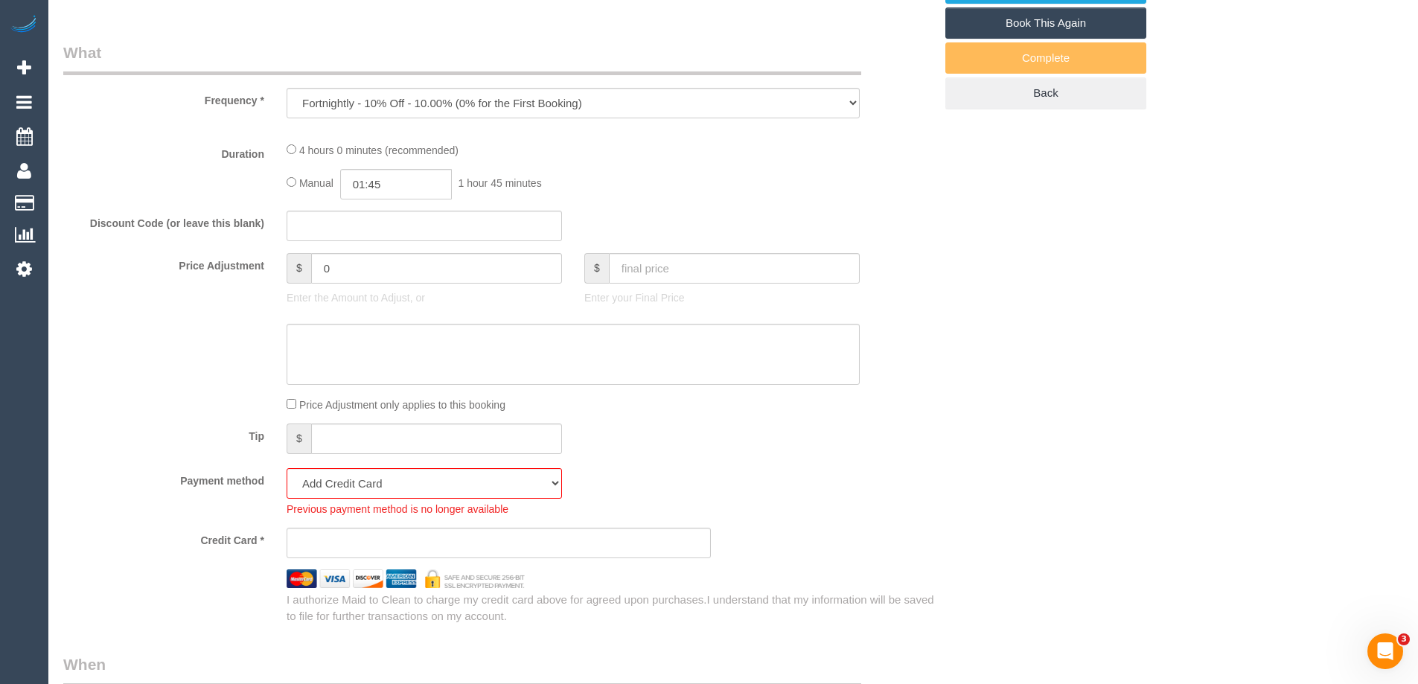
select select "spot3"
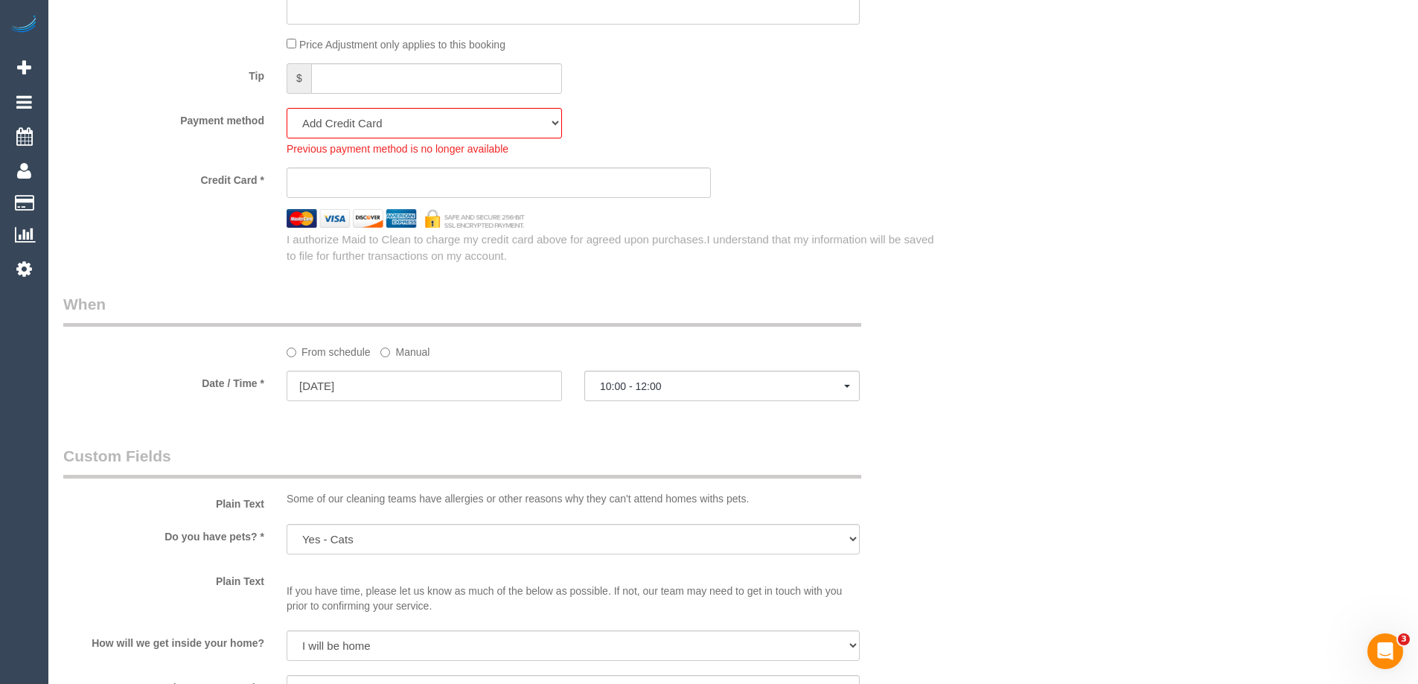
scroll to position [1340, 0]
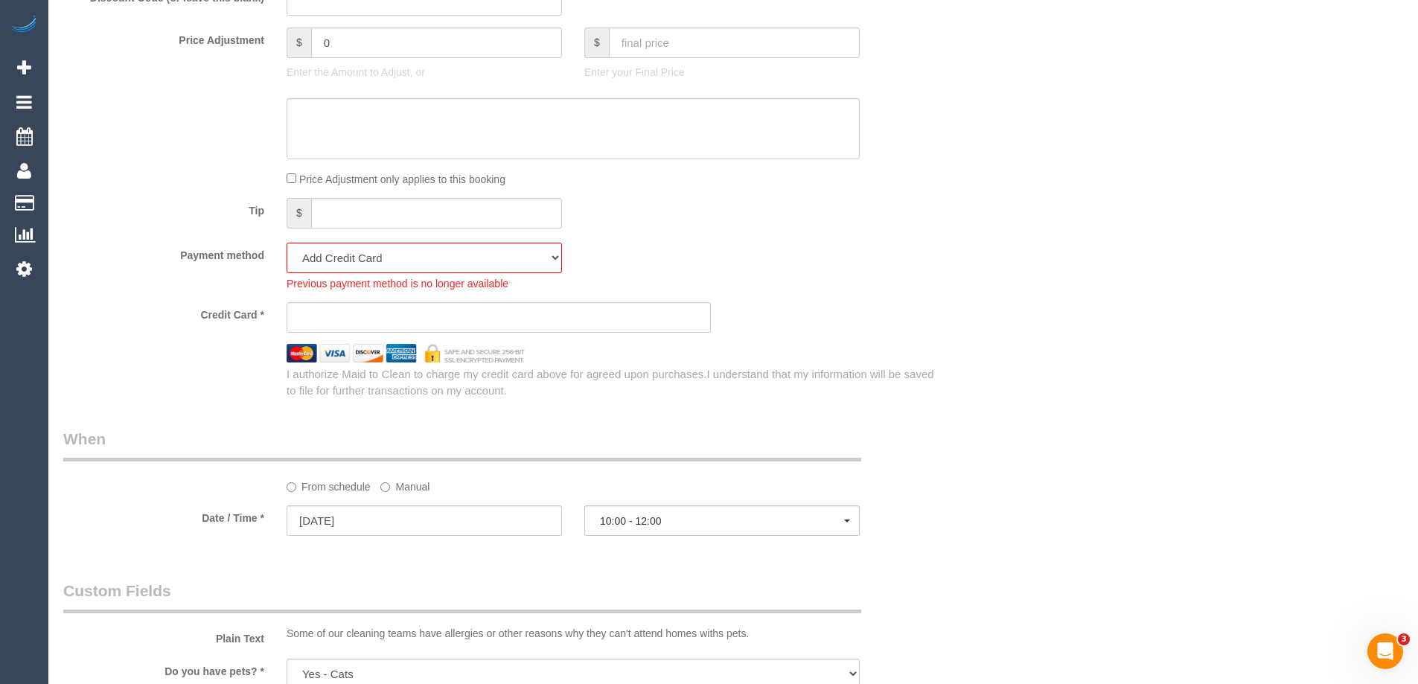
click at [415, 252] on select "Visa - 2438 - 08/2029 (Default) Add Credit Card ─────────────── Cash Check Payp…" at bounding box center [424, 258] width 275 height 31
select select "string:stripe-pm_1Rin722GScqysDRVvbFBAqO1"
click at [287, 243] on select "Visa - 2438 - 08/2029 (Default) Add Credit Card ─────────────── Cash Check Payp…" at bounding box center [424, 258] width 275 height 31
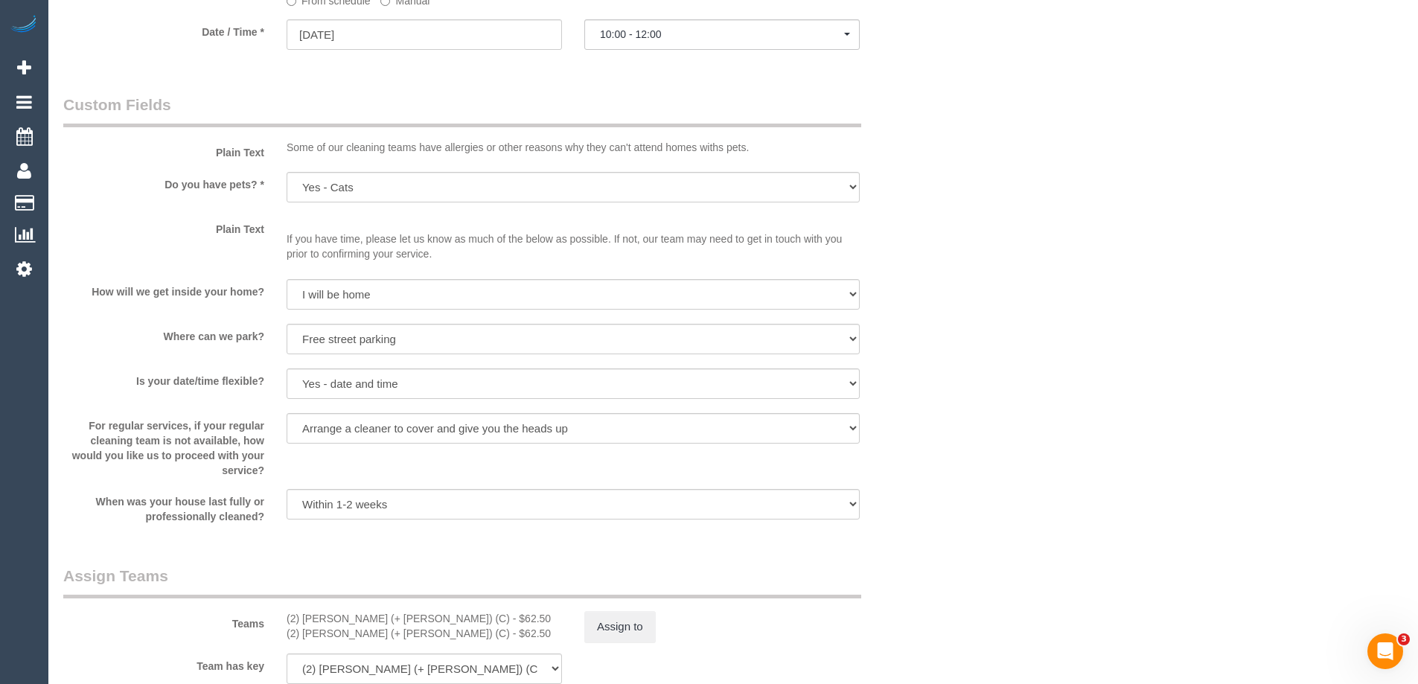
scroll to position [2084, 0]
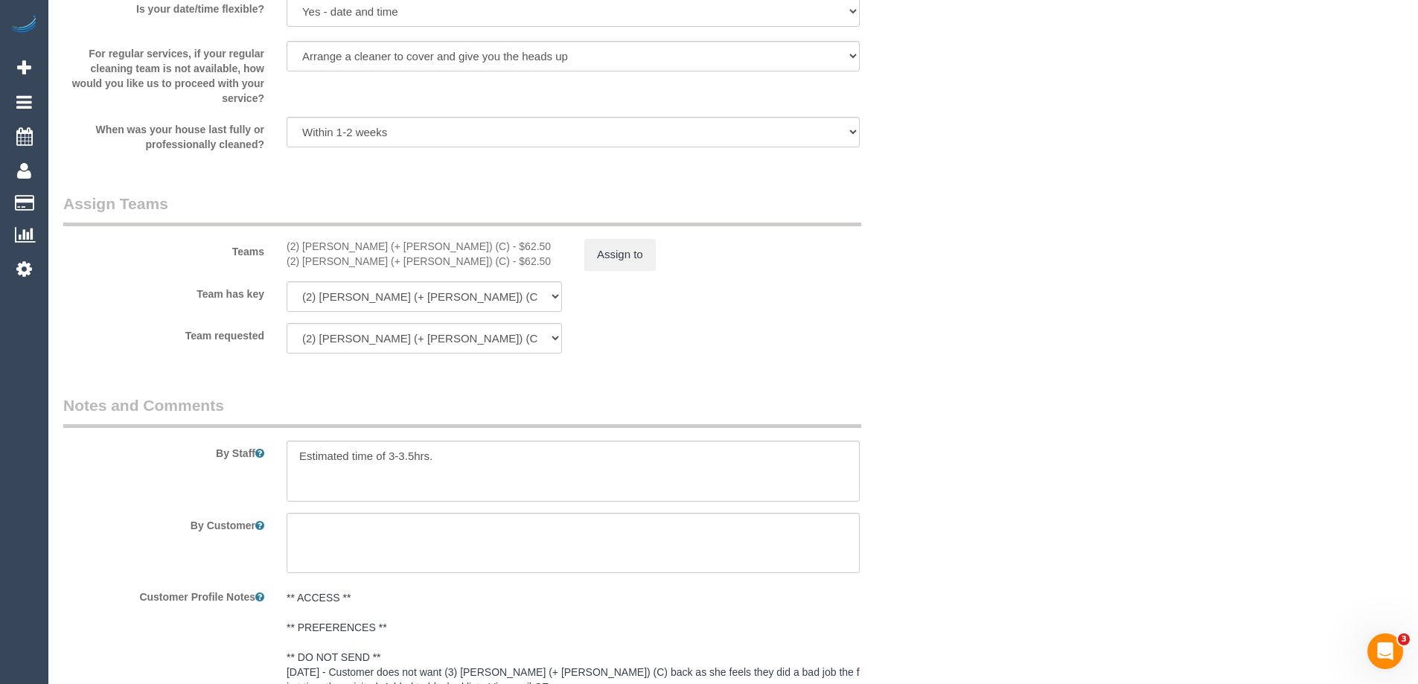
drag, startPoint x: 398, startPoint y: 249, endPoint x: 273, endPoint y: 244, distance: 125.1
click at [260, 245] on div "Teams (2) Chalini (+ Mayon) (C) - $62.50 (2) Mayon (+ Chalini) (C) - $62.50 Ass…" at bounding box center [498, 231] width 893 height 77
copy div "s (2) Chalini (+ Mayon) (C)"
click at [287, 248] on div "(2) Chalini (+ Mayon) (C) - $62.50" at bounding box center [424, 246] width 275 height 15
click at [281, 245] on div "(2) Chalini (+ Mayon) (C) - $62.50 (2) Mayon (+ Chalini) (C) - $62.50" at bounding box center [424, 254] width 298 height 30
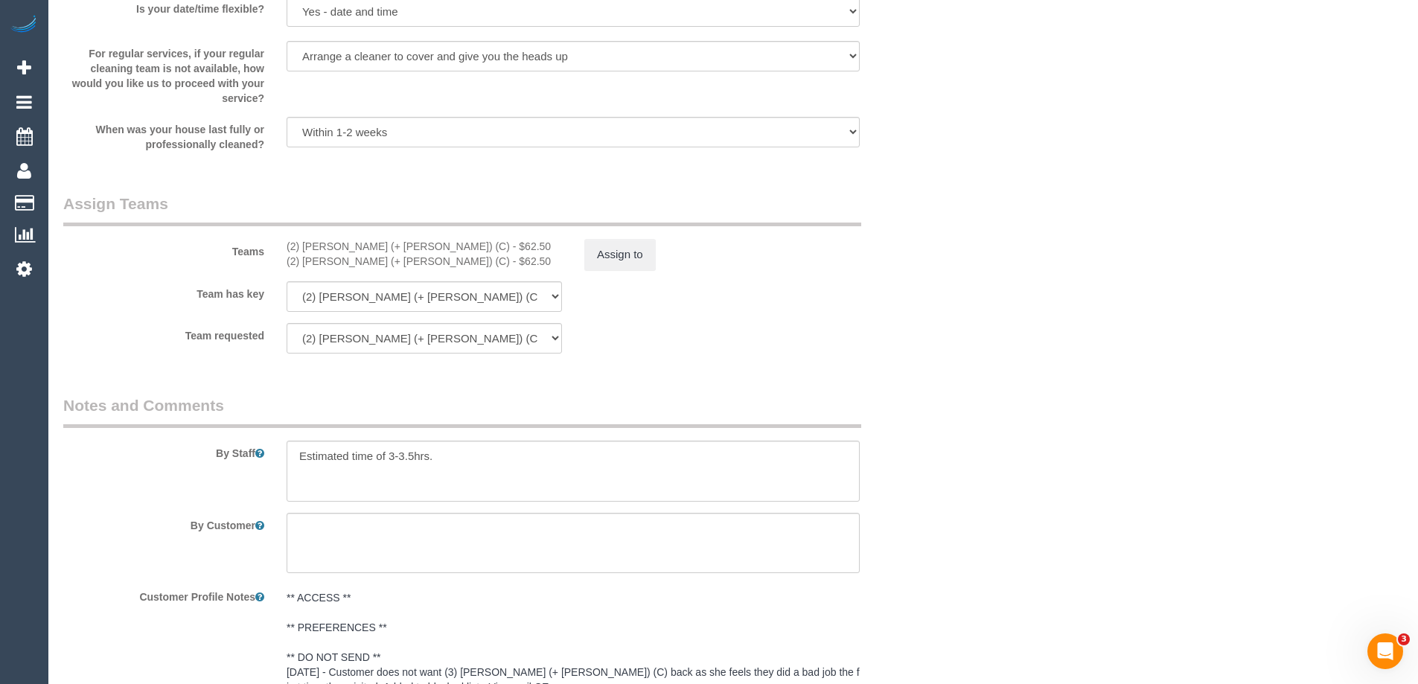
click at [283, 245] on div "(2) Chalini (+ Mayon) (C) - $62.50 (2) Mayon (+ Chalini) (C) - $62.50" at bounding box center [424, 254] width 298 height 30
drag, startPoint x: 284, startPoint y: 246, endPoint x: 400, endPoint y: 248, distance: 116.9
click at [400, 248] on div "(2) Chalini (+ Mayon) (C) - $62.50 (2) Mayon (+ Chalini) (C) - $62.50" at bounding box center [424, 254] width 298 height 30
copy div "(2) Chalini (+ Mayon) (C)"
click at [621, 249] on button "Assign to" at bounding box center [619, 254] width 71 height 31
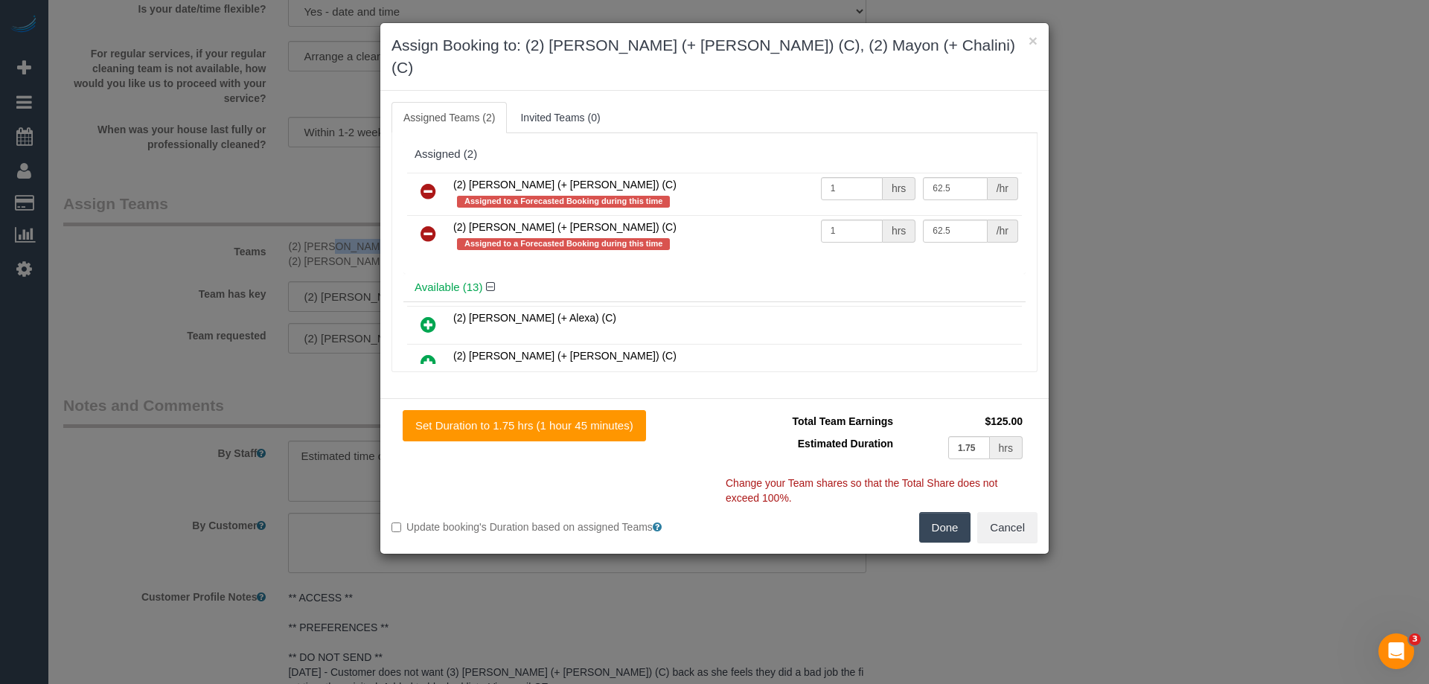
click at [422, 182] on icon at bounding box center [429, 191] width 16 height 18
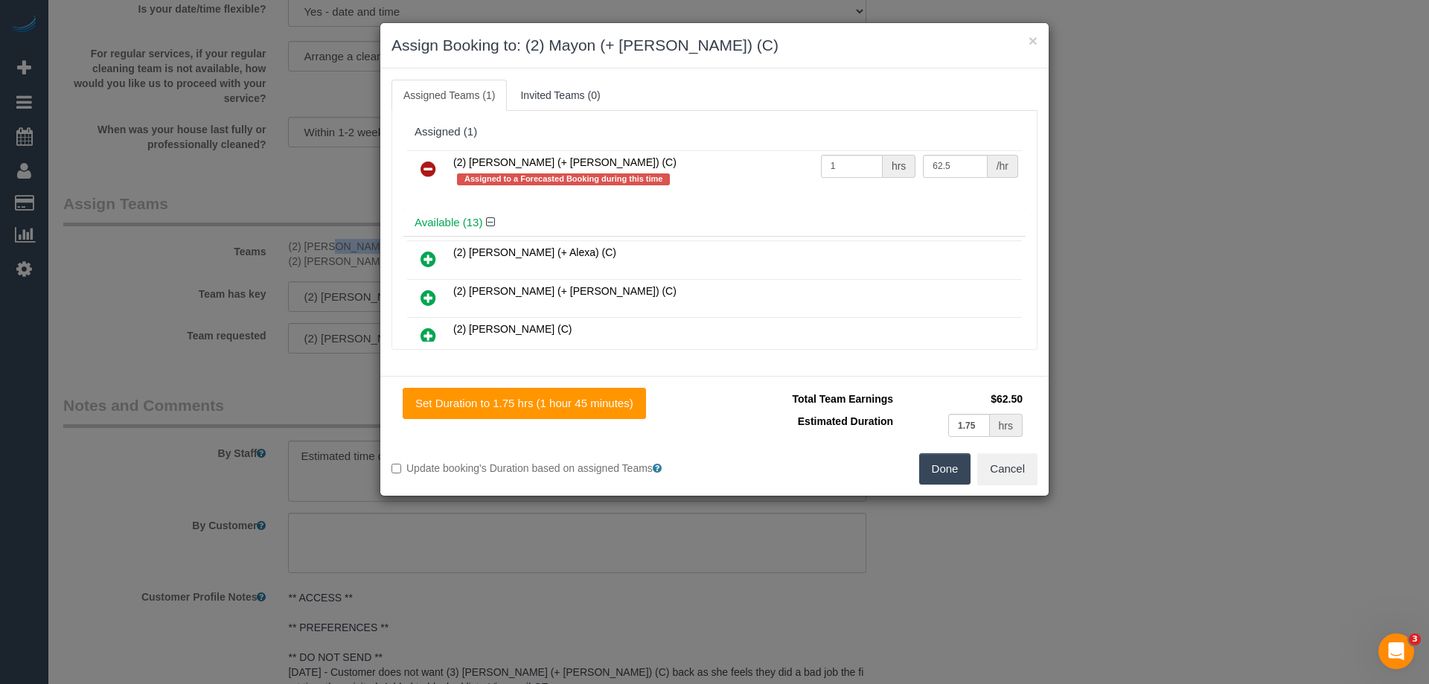
click at [422, 173] on icon at bounding box center [429, 169] width 16 height 18
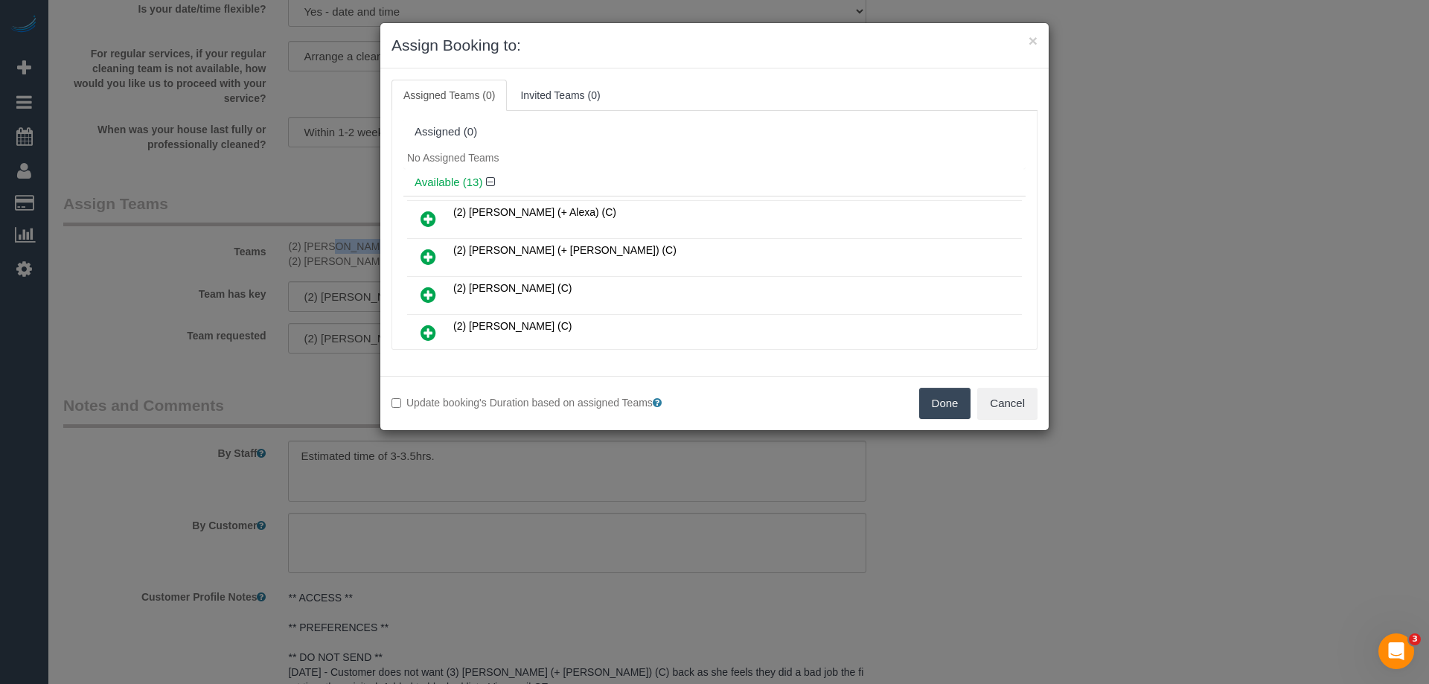
click at [940, 395] on button "Done" at bounding box center [945, 403] width 52 height 31
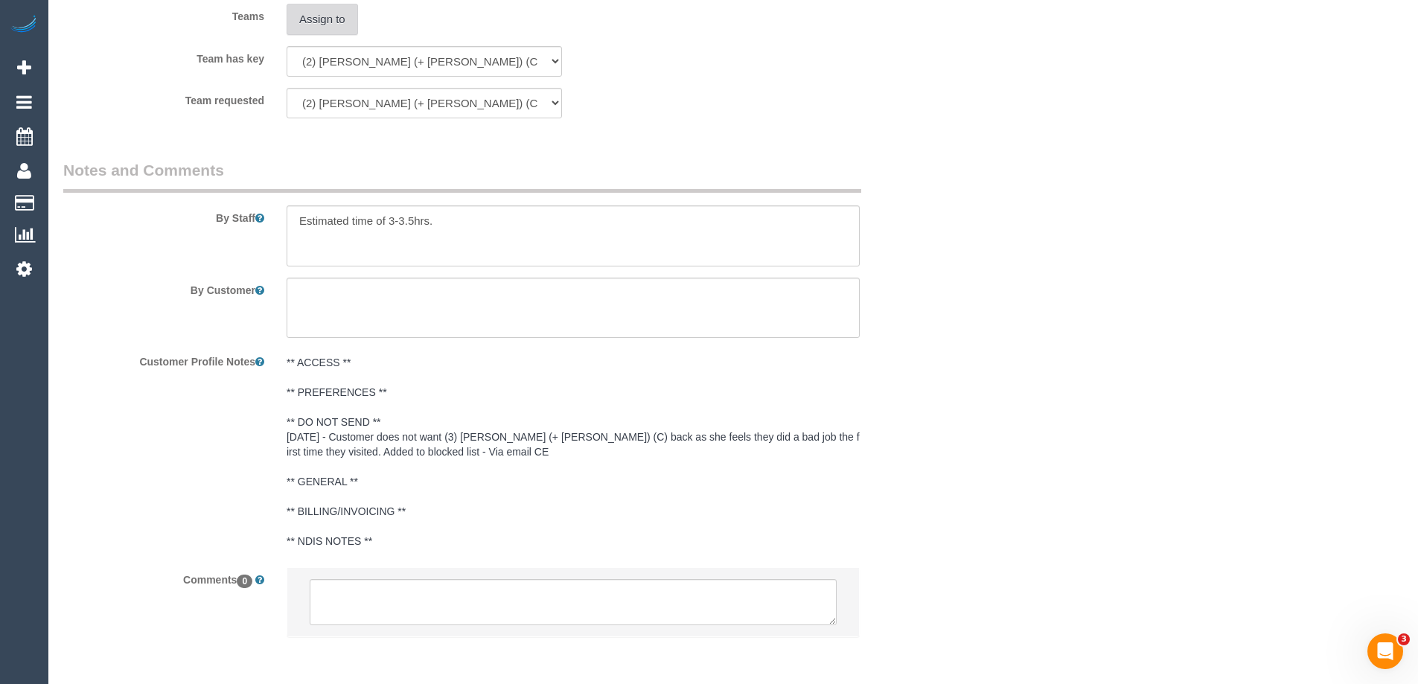
scroll to position [2380, 0]
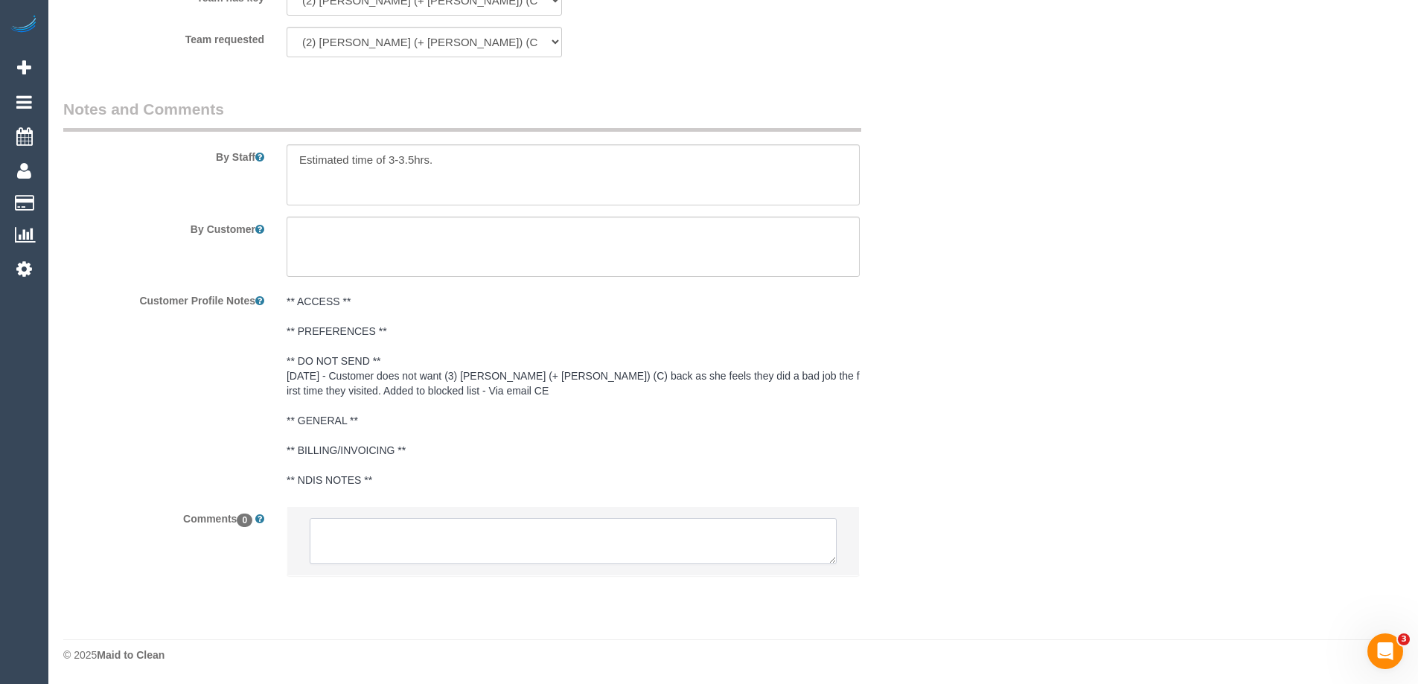
click at [454, 541] on textarea at bounding box center [573, 541] width 527 height 46
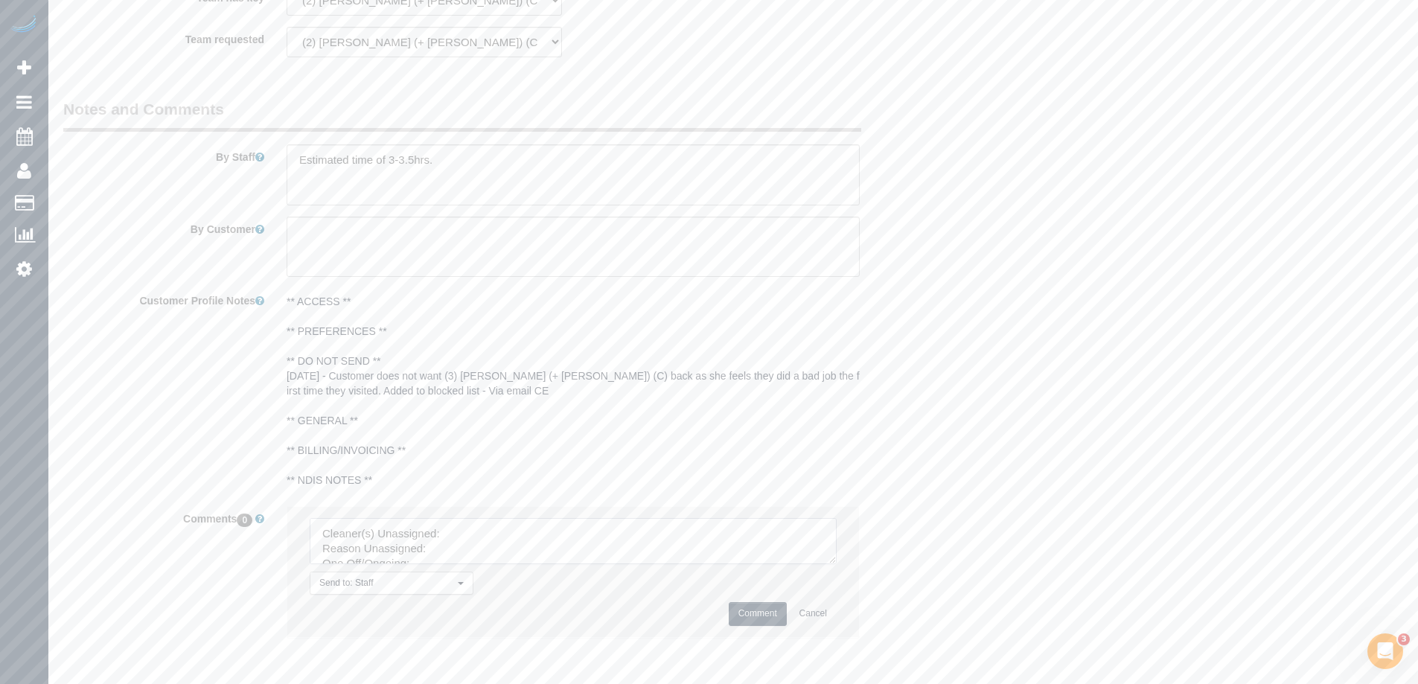
drag, startPoint x: 831, startPoint y: 557, endPoint x: 1207, endPoint y: 713, distance: 407.5
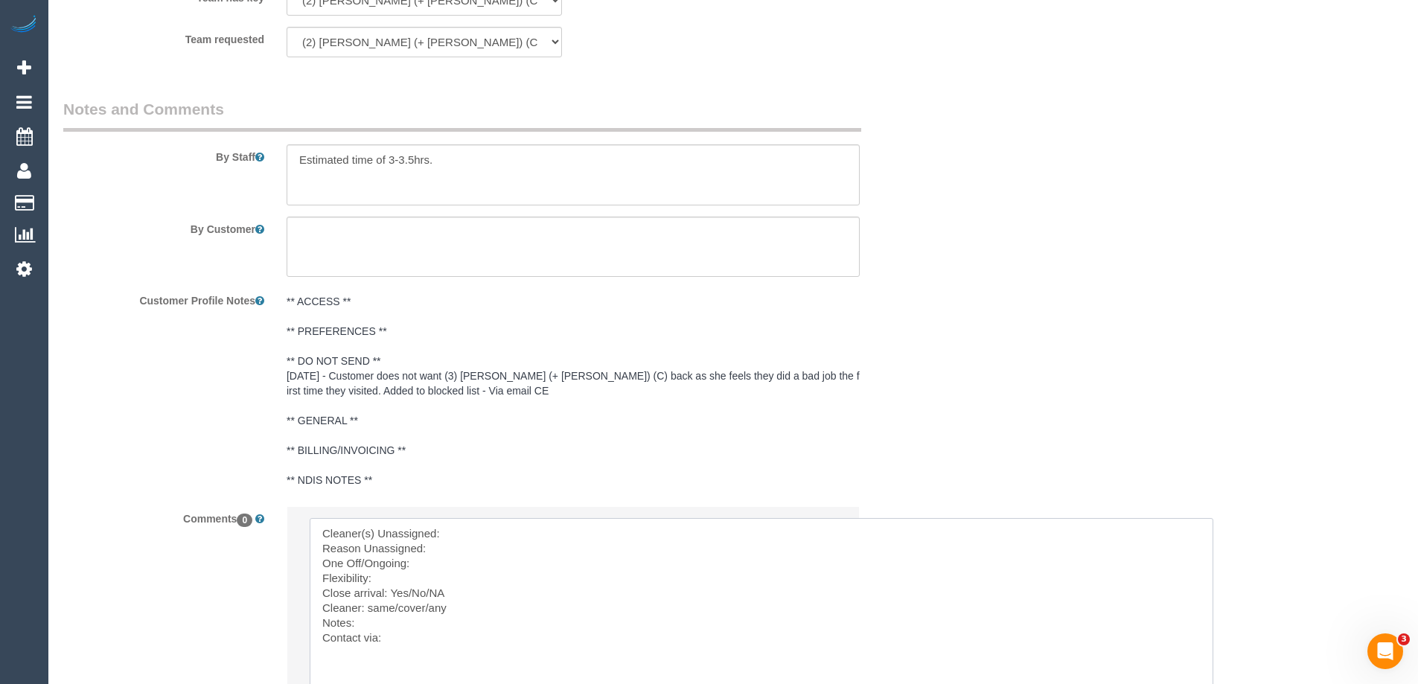
click at [551, 522] on textarea at bounding box center [762, 619] width 904 height 202
paste textarea "(2) [PERSON_NAME] (+ [PERSON_NAME]) (C)"
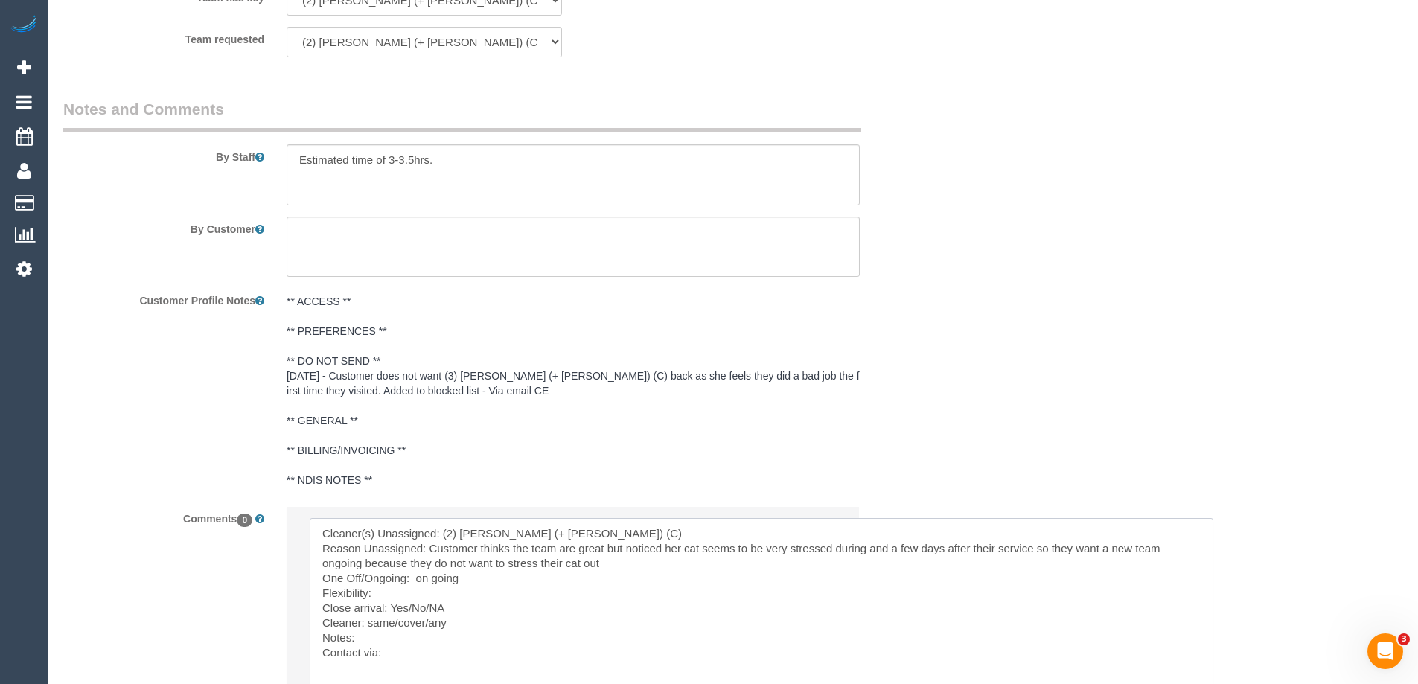
click at [394, 597] on textarea at bounding box center [762, 619] width 904 height 202
paste textarea "Monday to Thursday and anytime after 9am."
drag, startPoint x: 428, startPoint y: 608, endPoint x: 393, endPoint y: 609, distance: 35.0
click at [393, 609] on textarea at bounding box center [762, 619] width 904 height 202
drag, startPoint x: 450, startPoint y: 622, endPoint x: 367, endPoint y: 626, distance: 82.7
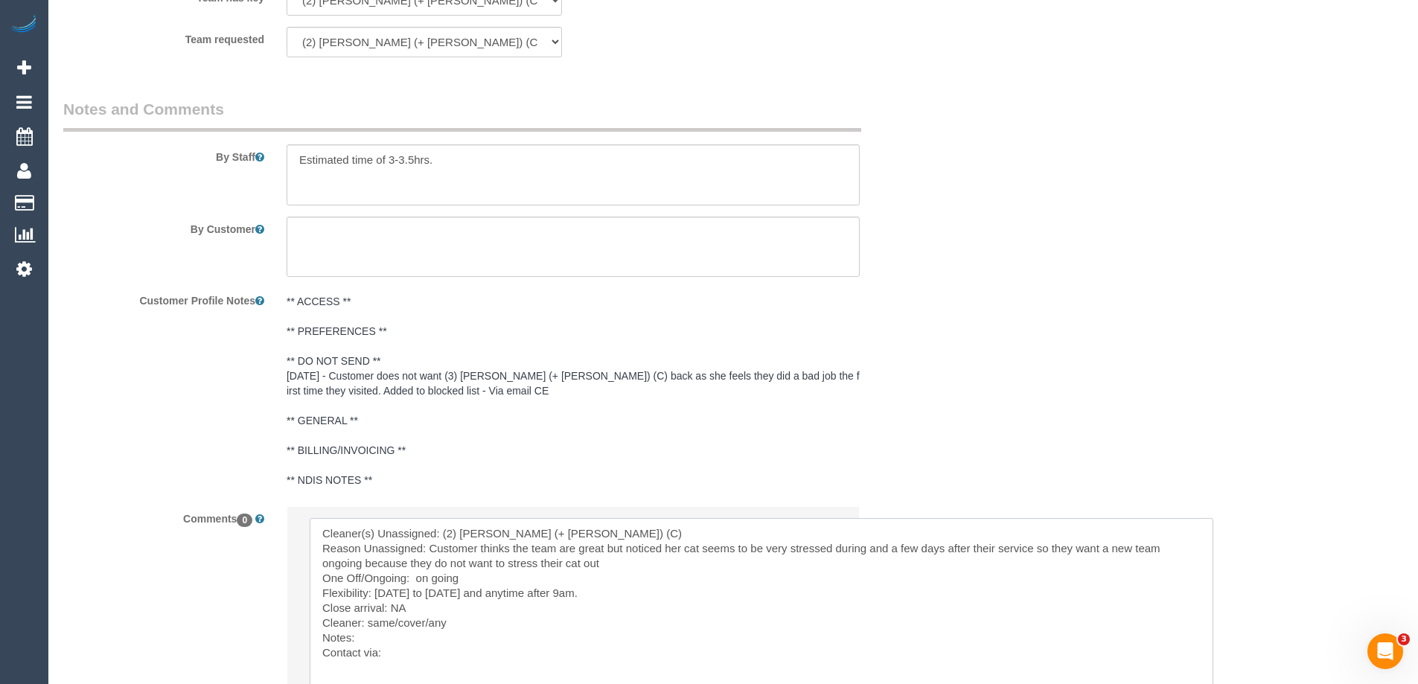
click at [367, 626] on textarea at bounding box center [762, 619] width 904 height 202
click at [463, 627] on textarea at bounding box center [762, 619] width 904 height 202
paste textarea "(2) [PERSON_NAME] (+ [PERSON_NAME]) (C)"
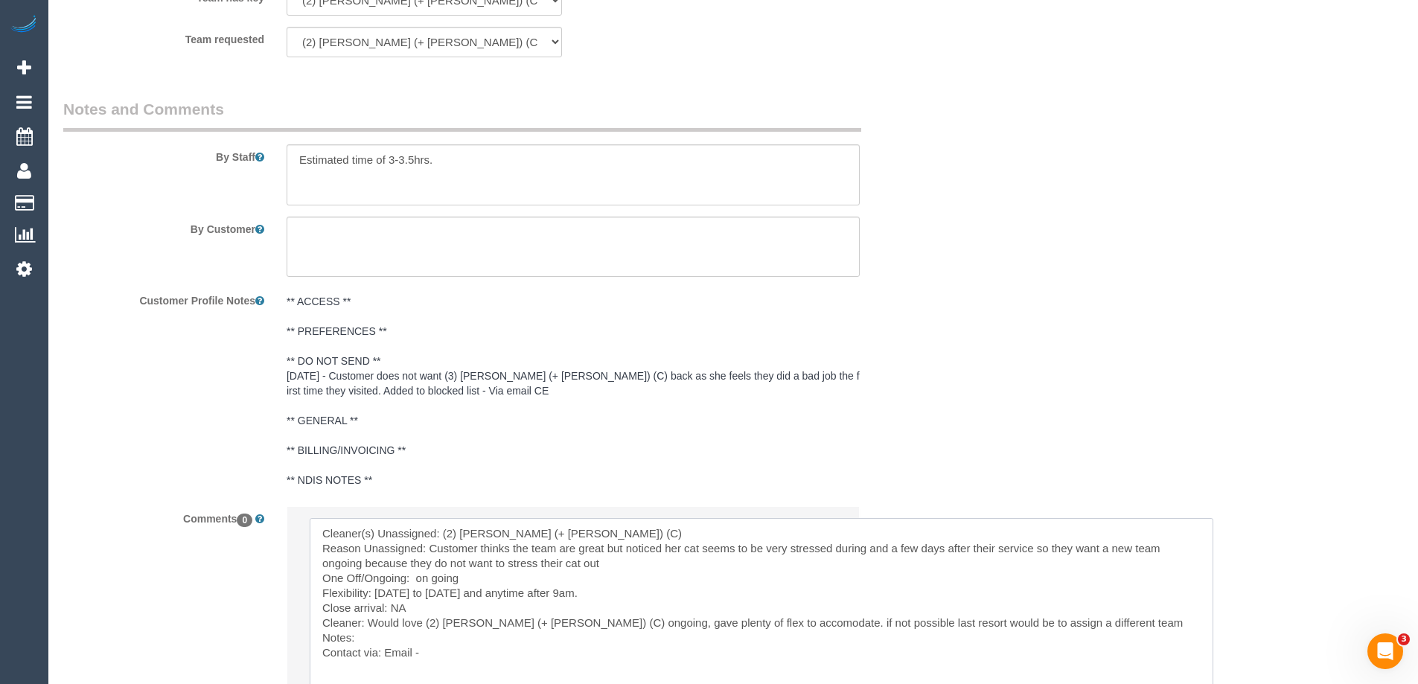
click at [505, 648] on textarea at bounding box center [762, 619] width 904 height 202
paste textarea "cnv_q4t96q7"
click at [581, 645] on textarea at bounding box center [762, 619] width 904 height 202
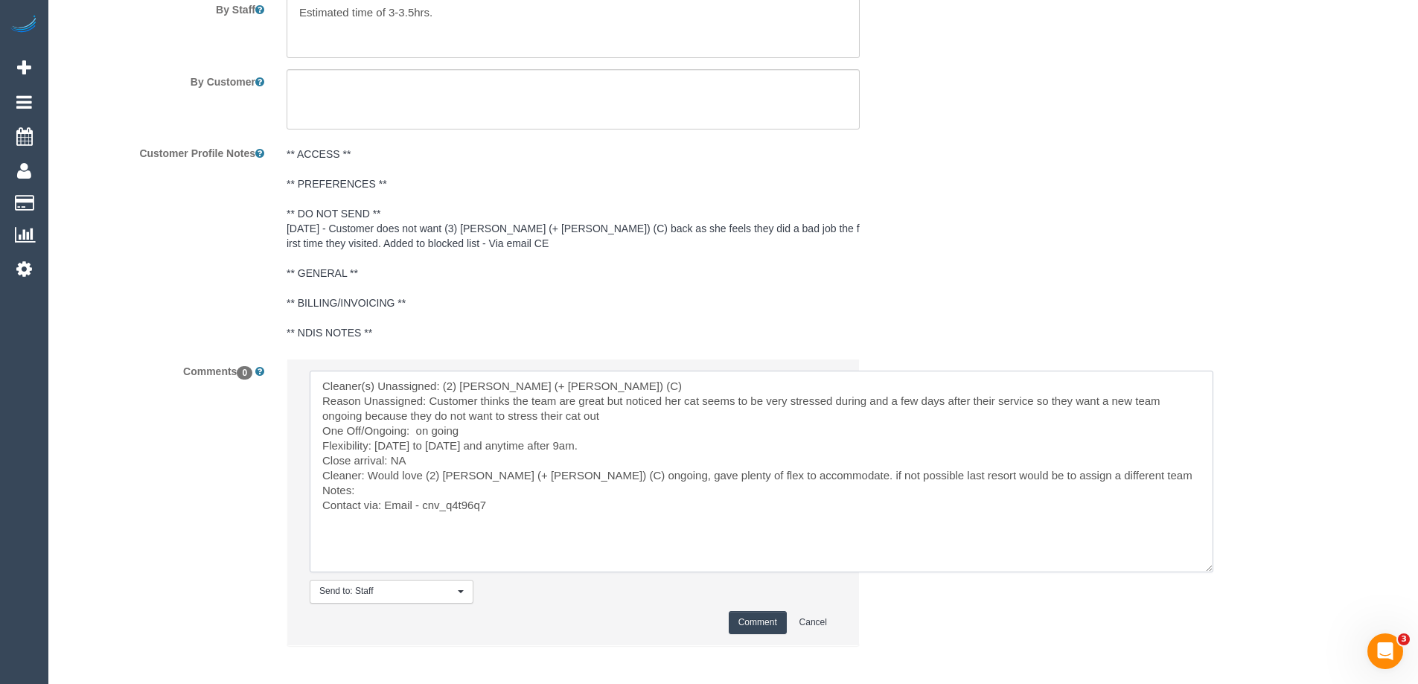
scroll to position [2529, 0]
type textarea "Cleaner(s) Unassigned: (2) Chalini (+ Mayon) (C) Reason Unassigned: Customer th…"
click at [751, 610] on button "Comment" at bounding box center [758, 621] width 58 height 23
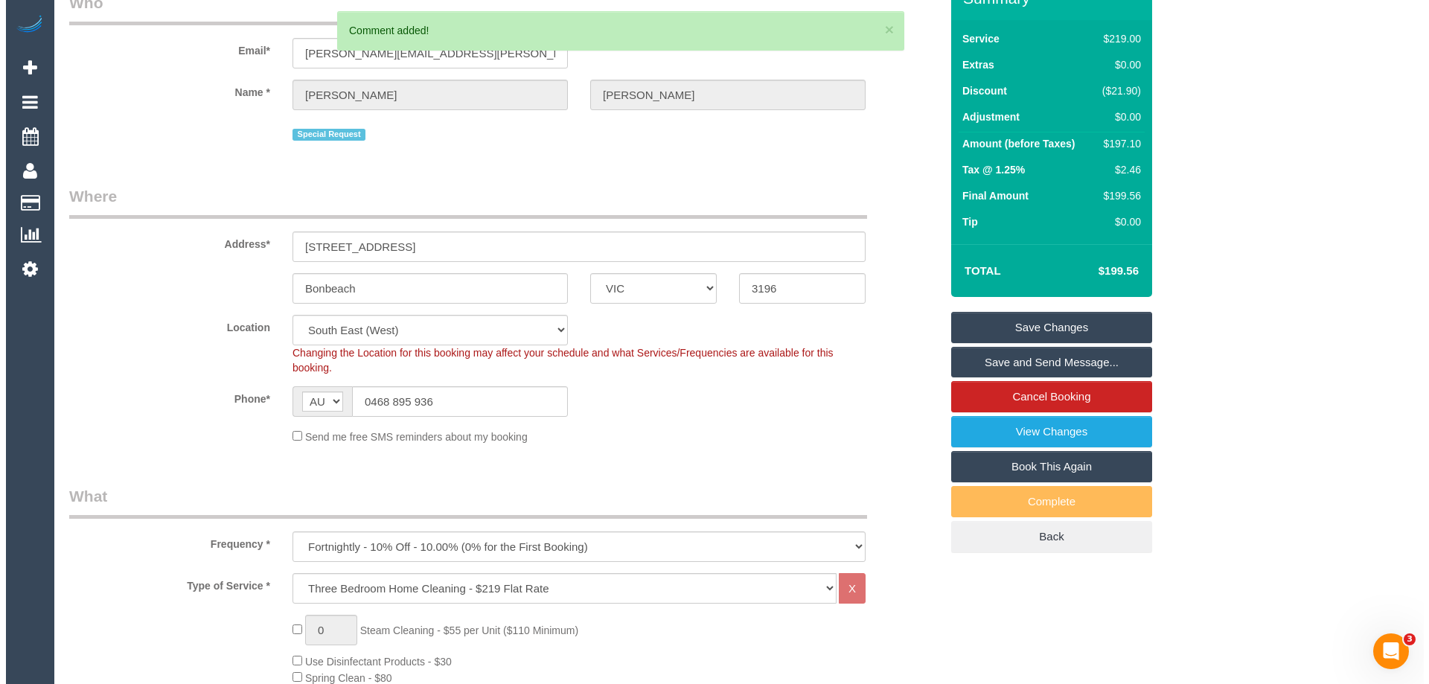
scroll to position [0, 0]
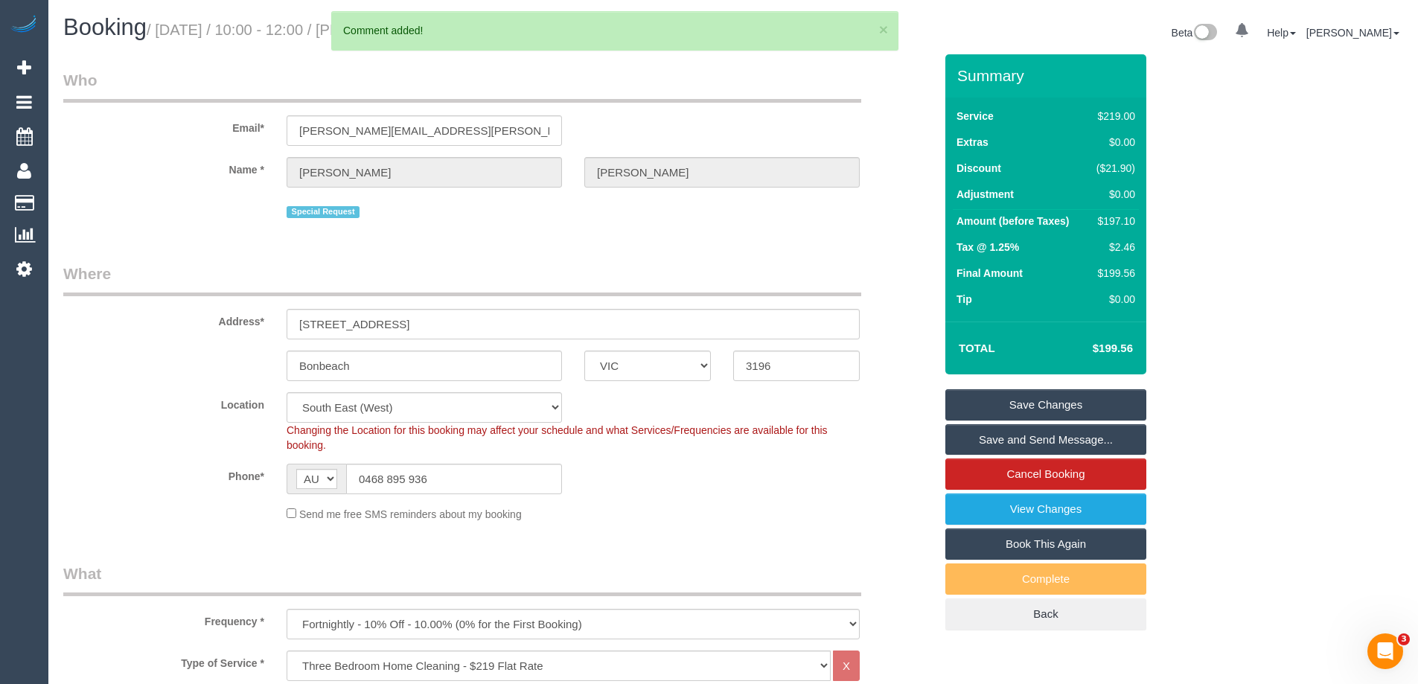
click at [1029, 400] on link "Save Changes" at bounding box center [1045, 404] width 201 height 31
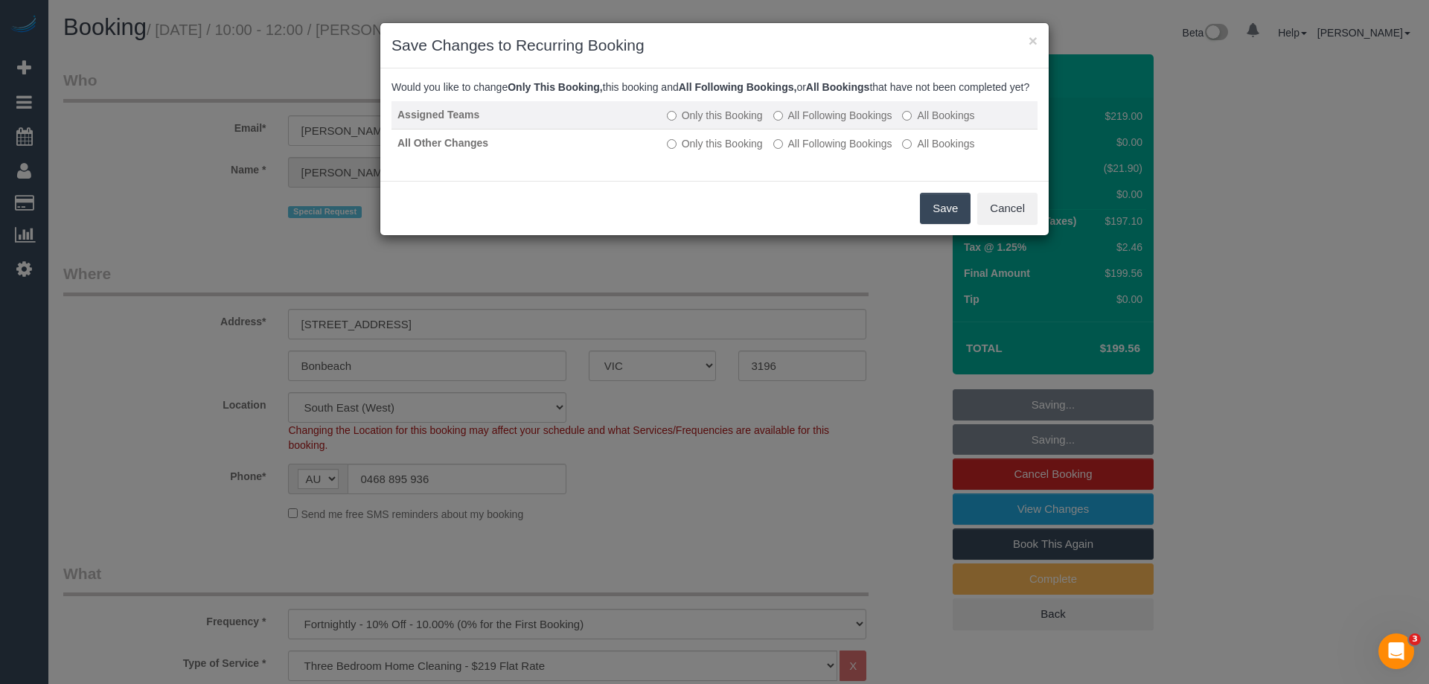
click at [796, 123] on label "All Following Bookings" at bounding box center [832, 115] width 119 height 15
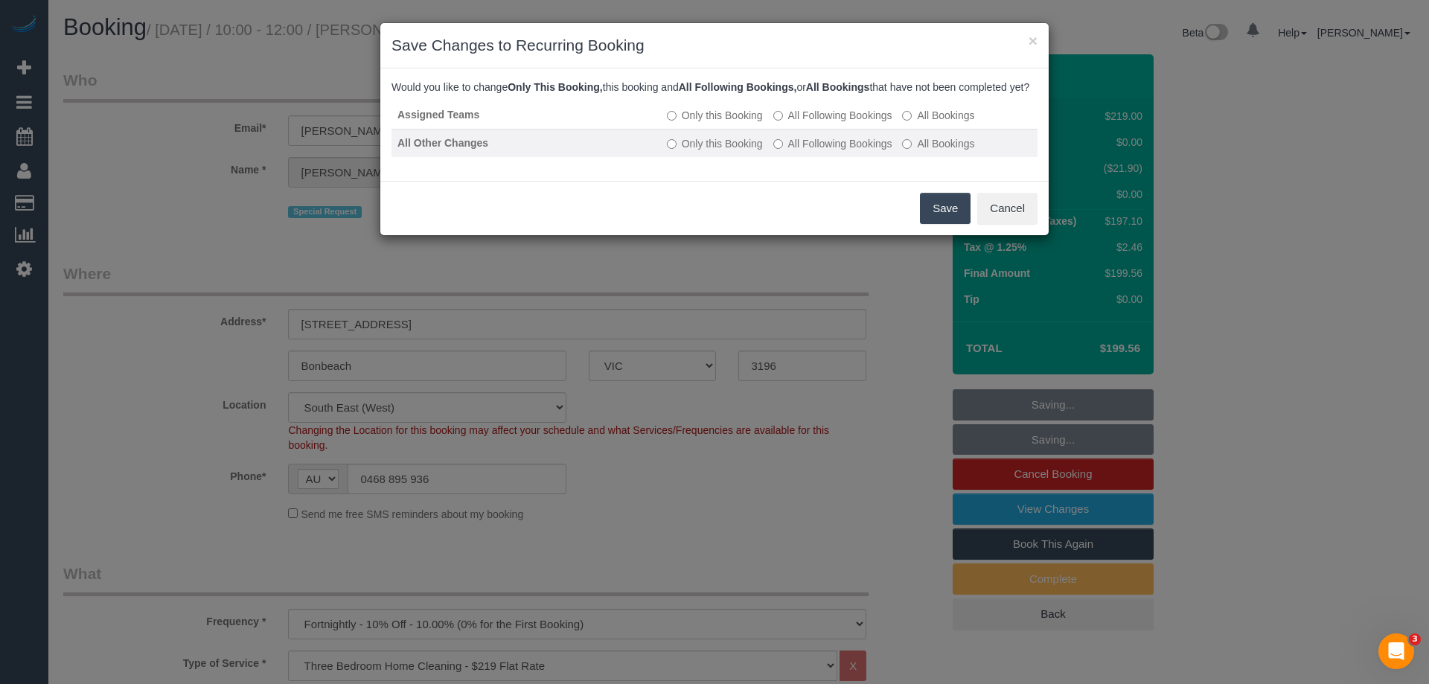
click at [805, 151] on label "All Following Bookings" at bounding box center [832, 143] width 119 height 15
click at [942, 224] on button "Save" at bounding box center [945, 208] width 51 height 31
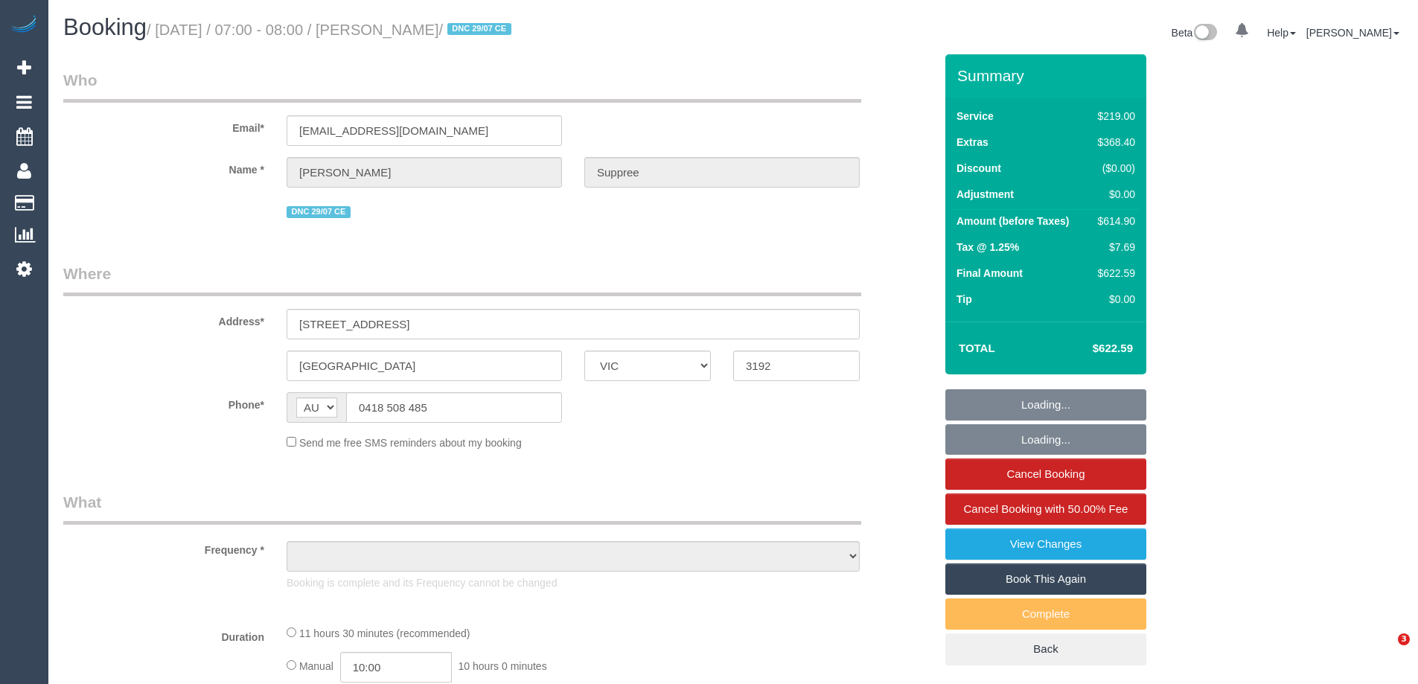
select select "VIC"
select select "object:624"
select select "string:stripe-pm_1RoZCE2GScqysDRVJnMRT5Tw"
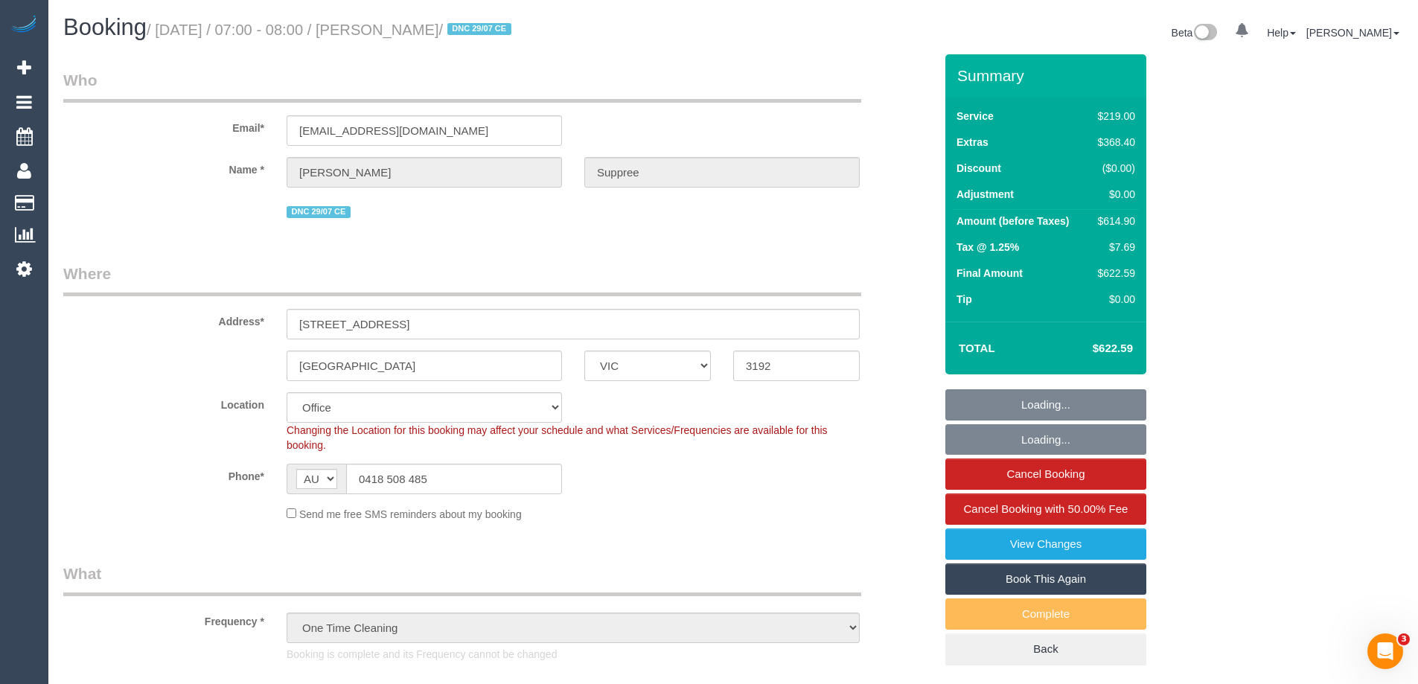
select select "number:28"
select select "number:17"
select select "number:18"
select select "number:24"
select select "object:889"
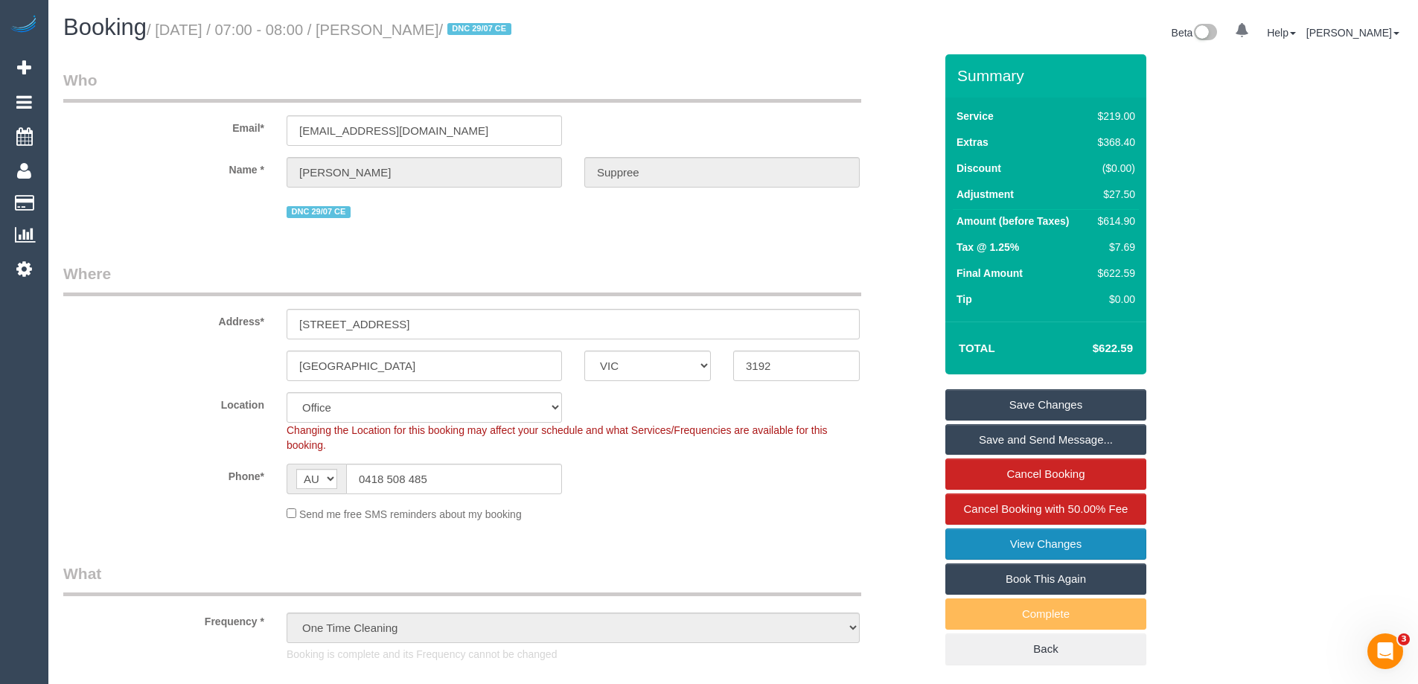
click at [1013, 539] on link "View Changes" at bounding box center [1045, 543] width 201 height 31
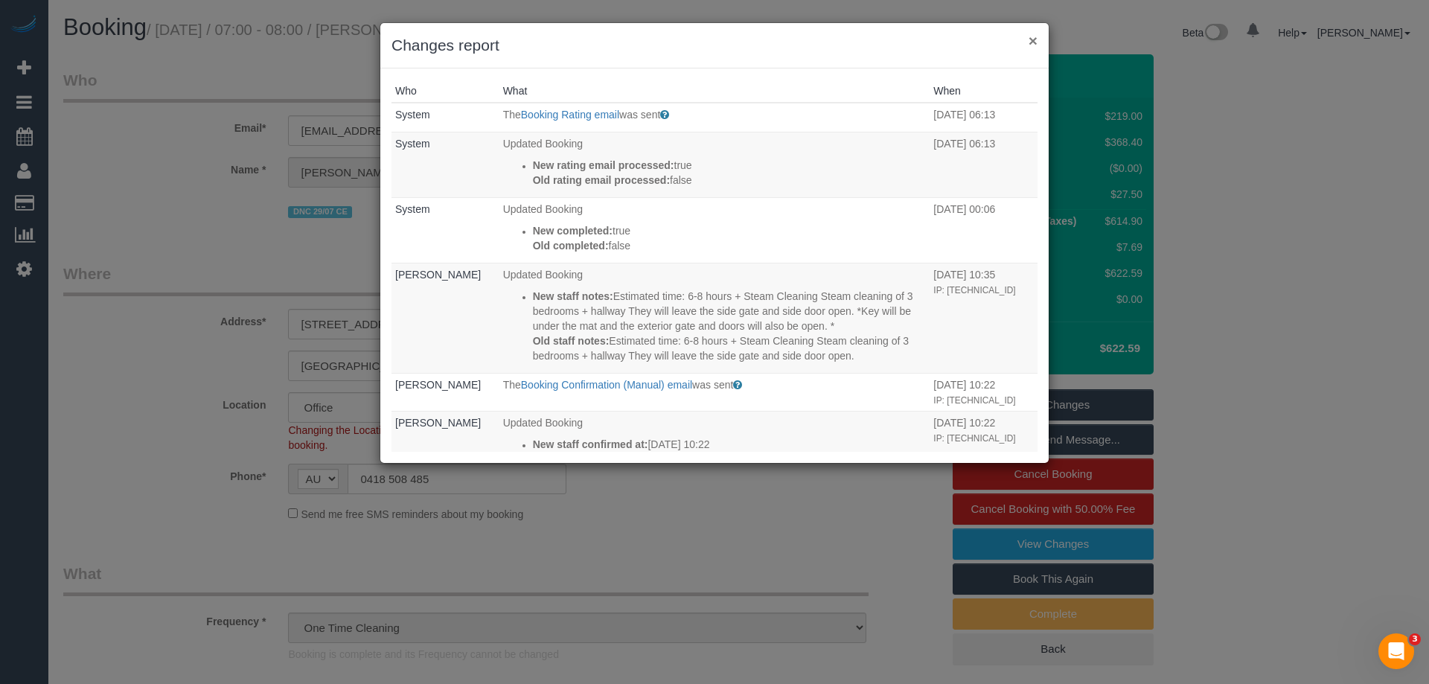
click at [1034, 38] on button "×" at bounding box center [1033, 41] width 9 height 16
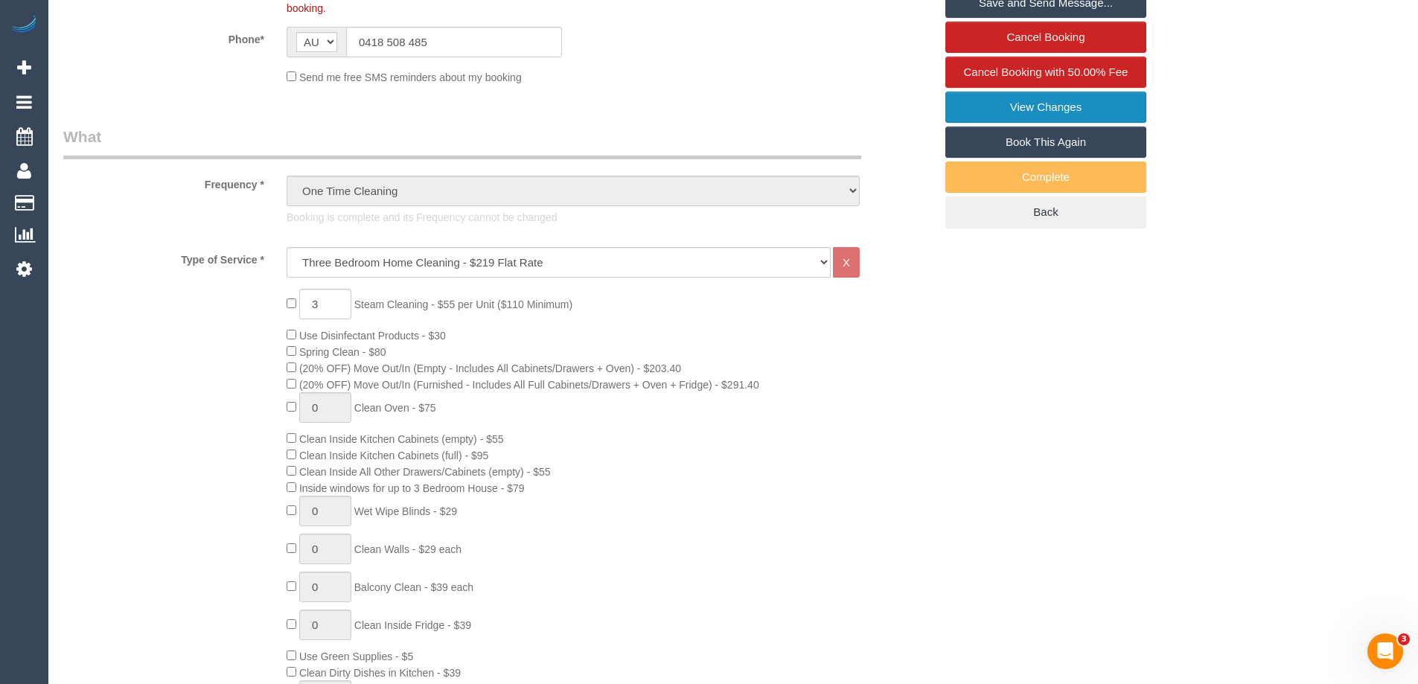
scroll to position [447, 0]
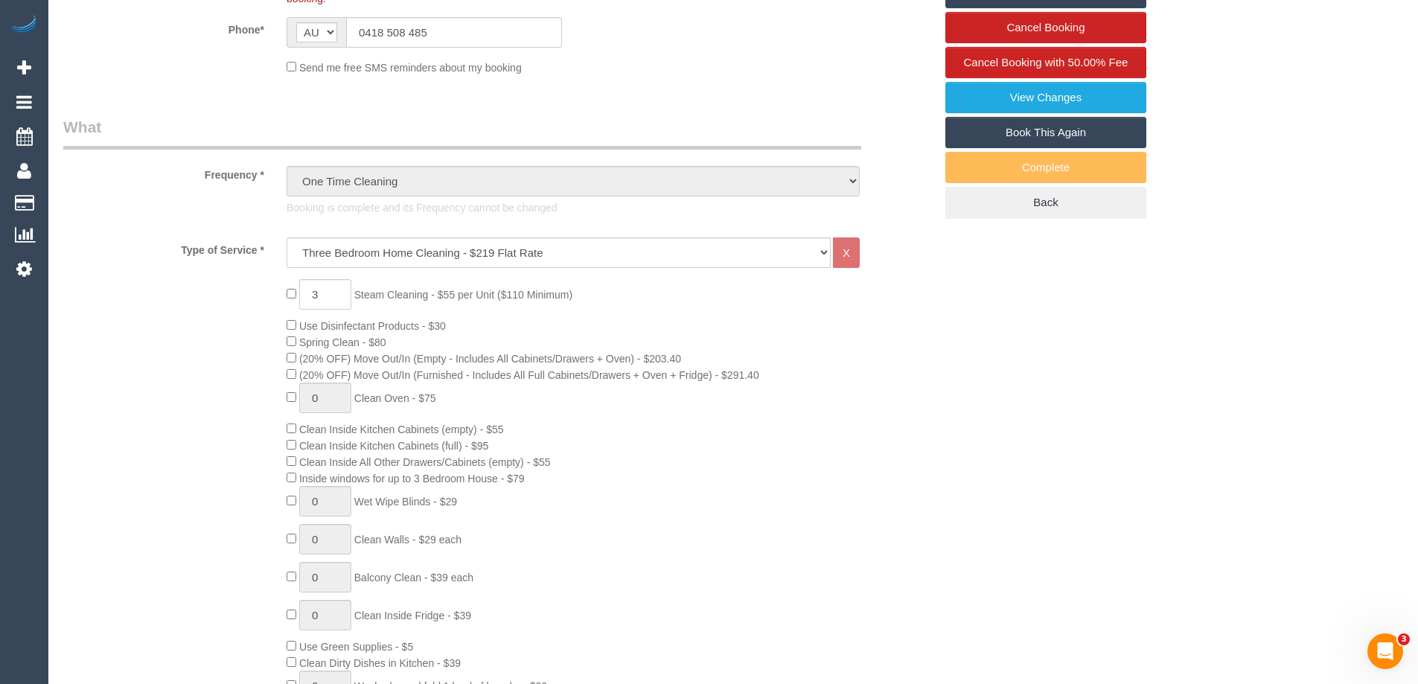
drag, startPoint x: 360, startPoint y: 297, endPoint x: 755, endPoint y: 359, distance: 399.3
click at [755, 359] on div "3 Steam Cleaning - $55 per Unit ($110 Minimum) Use Disinfectant Products - $30 …" at bounding box center [610, 540] width 670 height 522
click at [778, 389] on div "3 Steam Cleaning - $55 per Unit ($110 Minimum) Use Disinfectant Products - $30 …" at bounding box center [610, 540] width 670 height 522
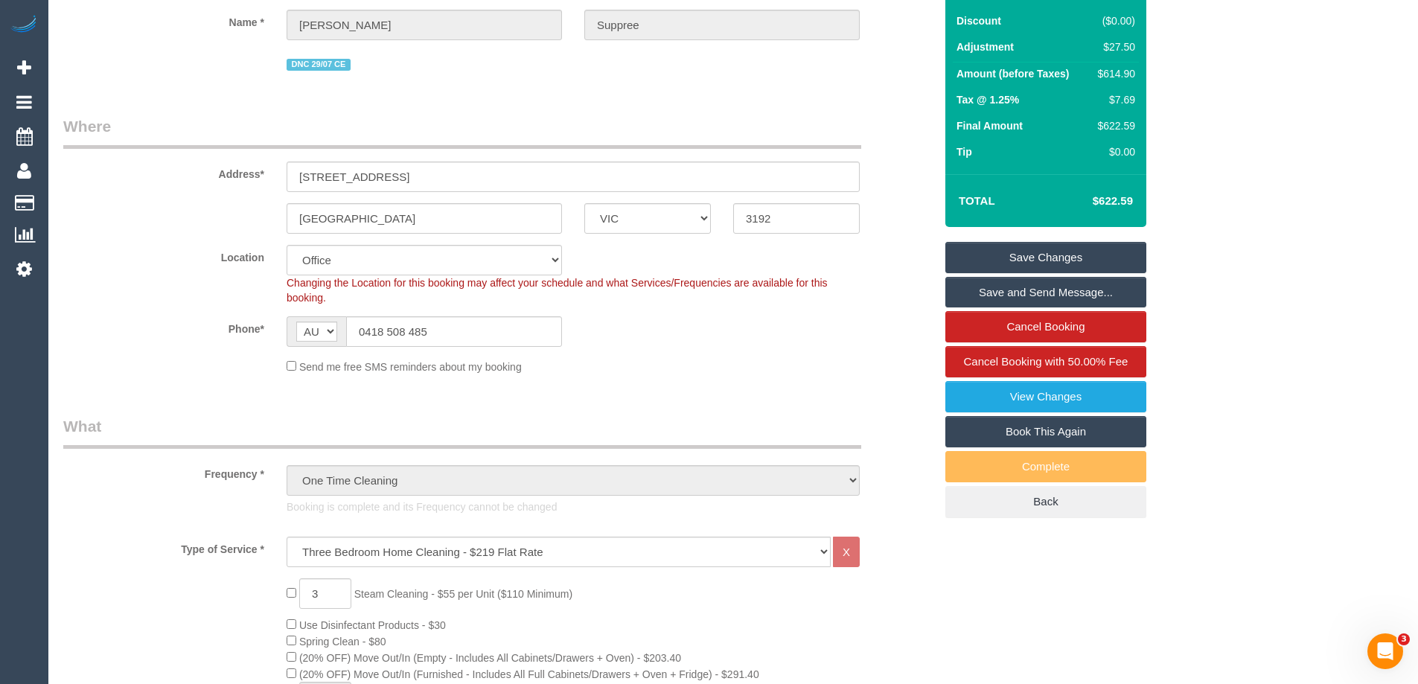
scroll to position [0, 0]
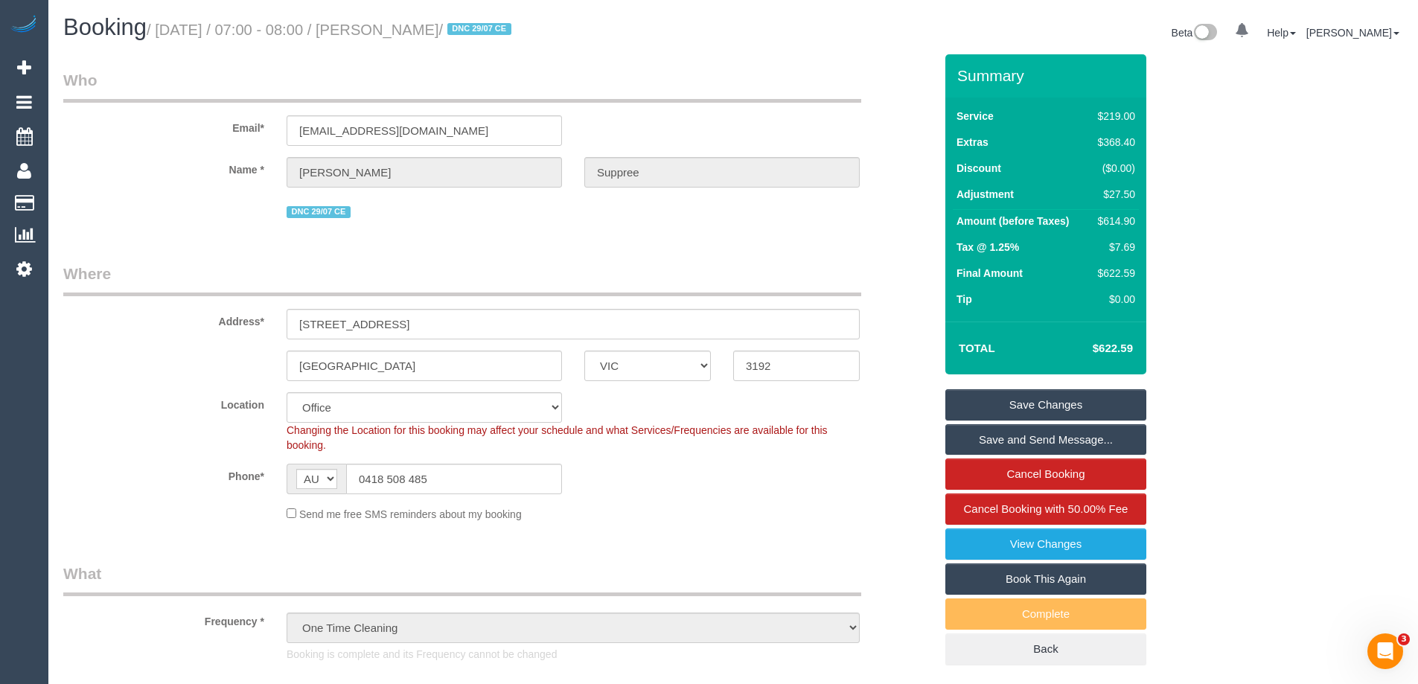
drag, startPoint x: 453, startPoint y: 36, endPoint x: 365, endPoint y: 39, distance: 87.9
click at [365, 39] on h1 "Booking / [DATE] / 07:00 - 08:00 / [PERSON_NAME] / DNC 29/07 CE" at bounding box center [392, 27] width 659 height 25
copy small "[PERSON_NAME]"
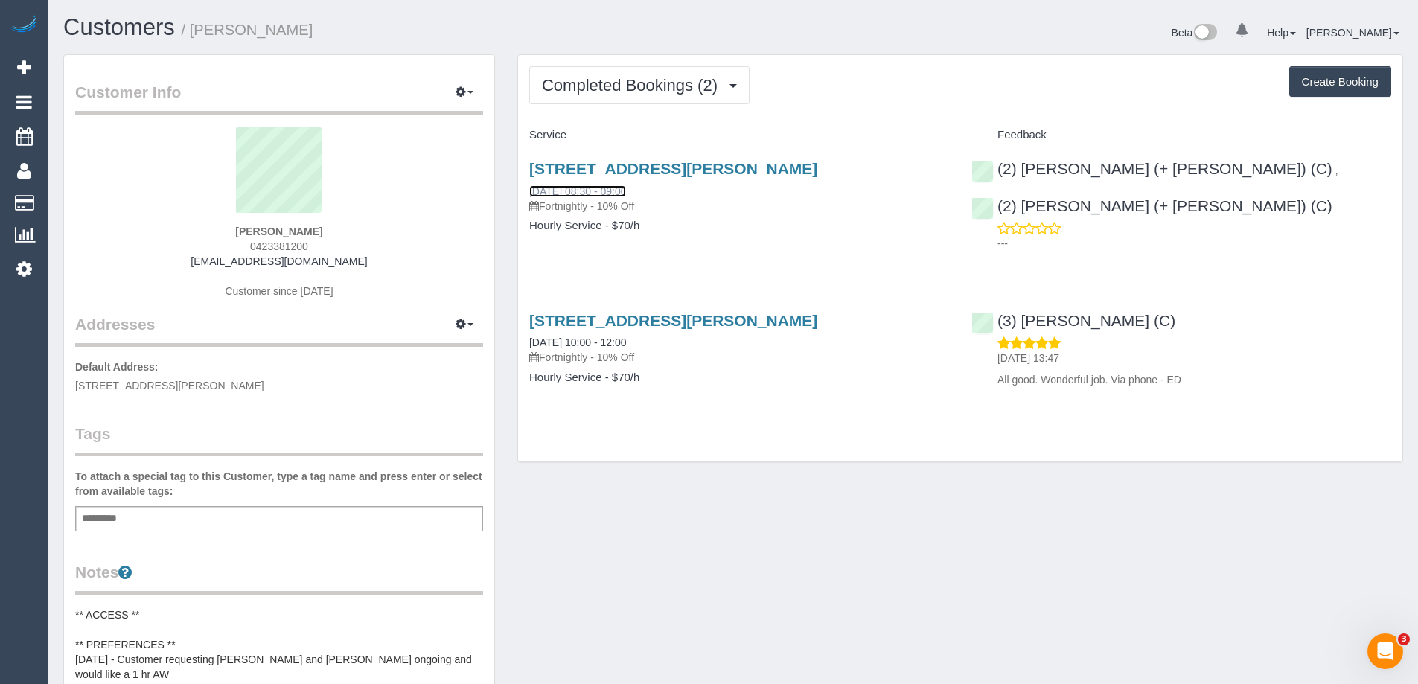
click at [609, 195] on link "[DATE] 08:30 - 09:00" at bounding box center [577, 191] width 97 height 12
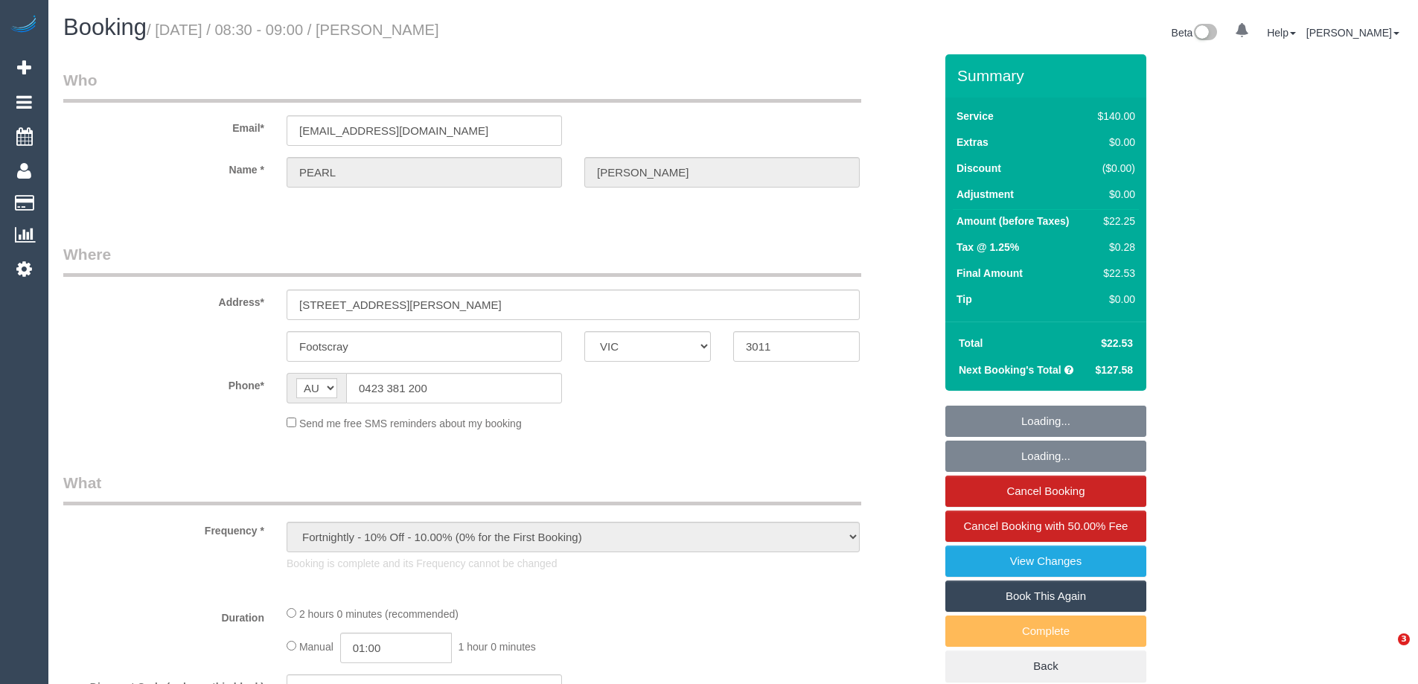
select select "VIC"
select select "string:stripe-pm_1RdpTy2GScqysDRVjYPzQ5ss"
select select "number:28"
select select "number:14"
select select "number:19"
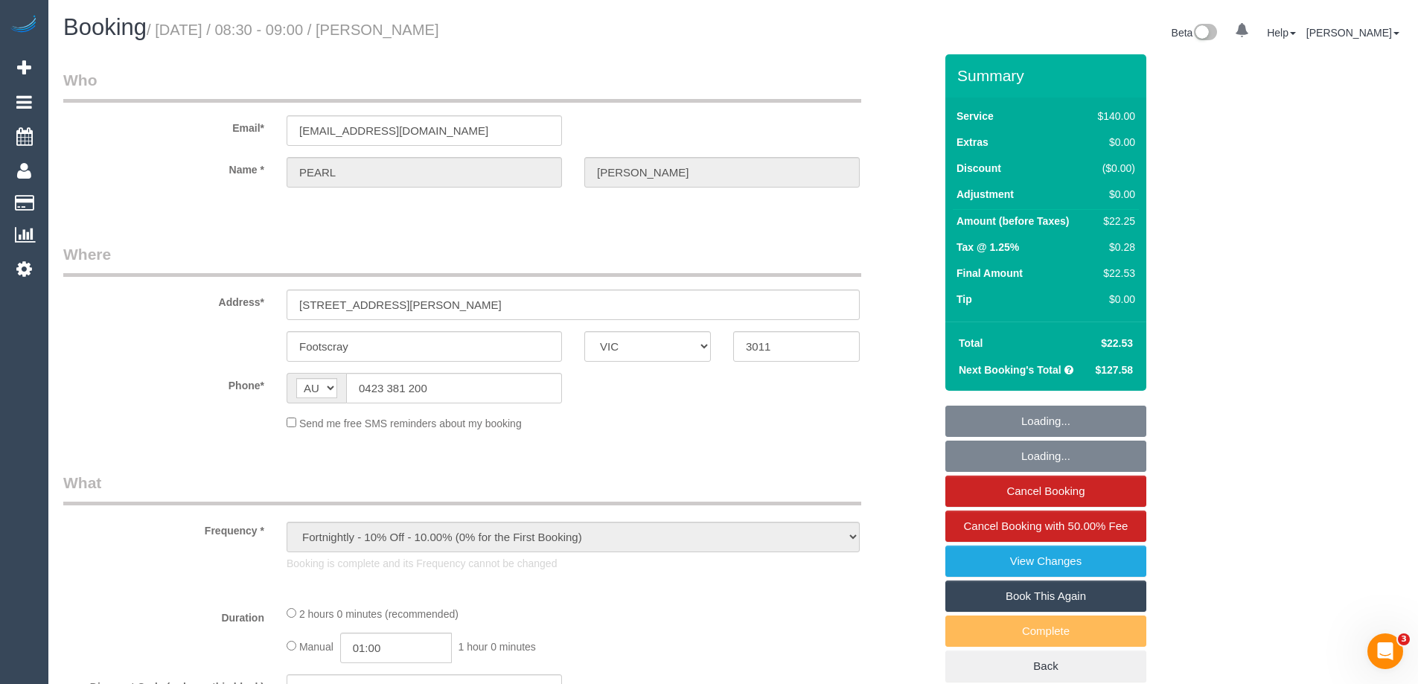
select select "number:23"
select select "number:34"
select select "number:12"
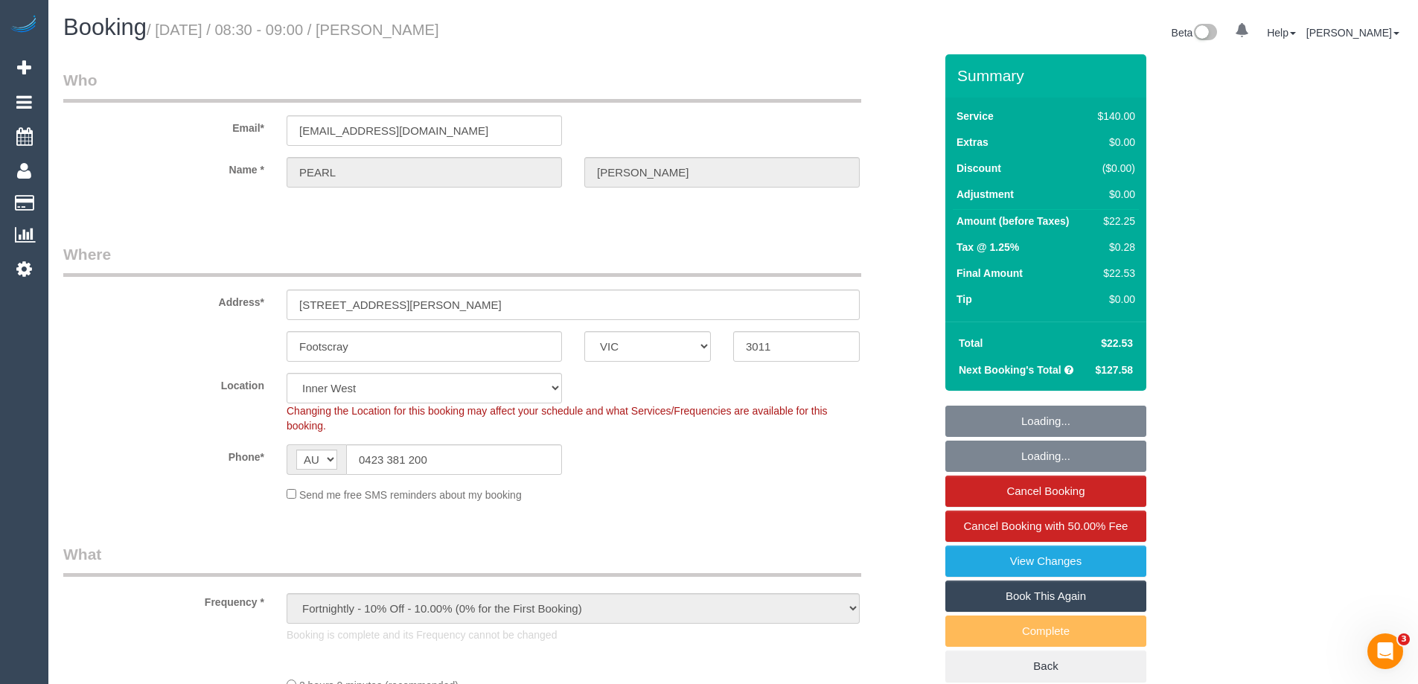
select select "object:824"
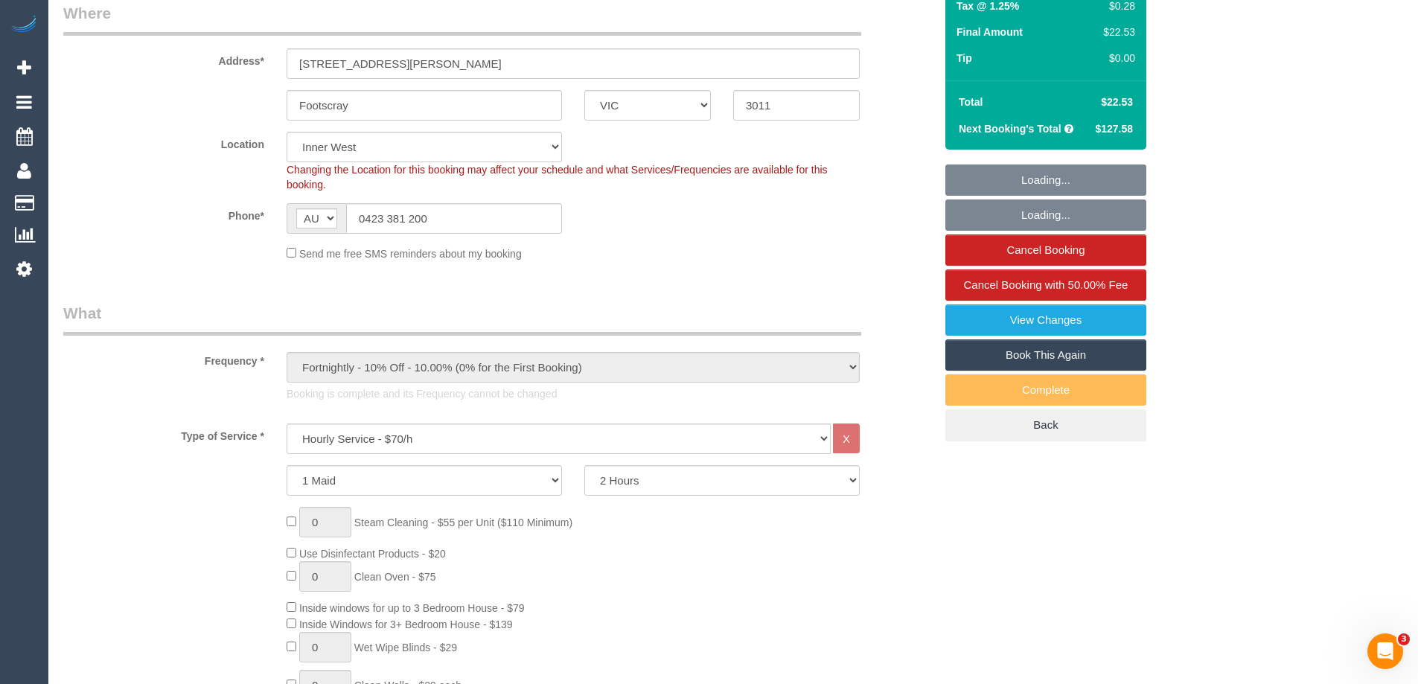
scroll to position [372, 0]
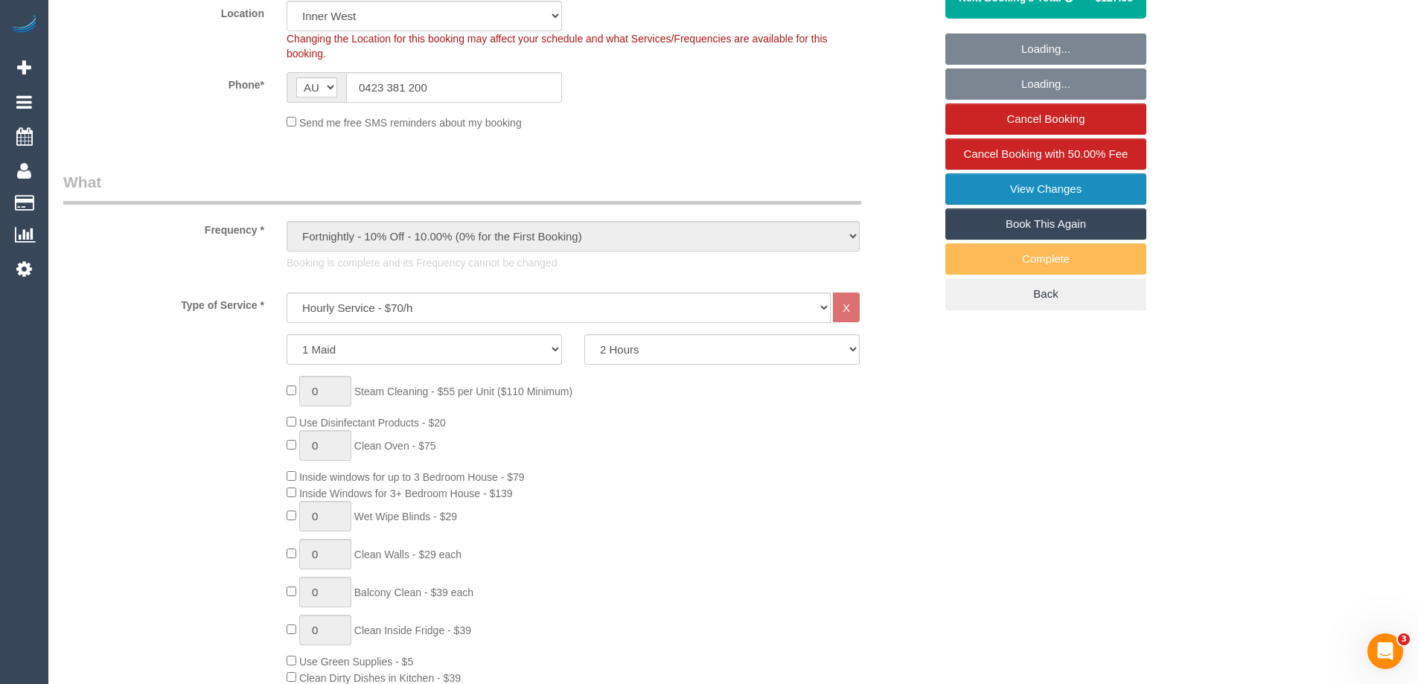
click at [1046, 184] on link "View Changes" at bounding box center [1045, 188] width 201 height 31
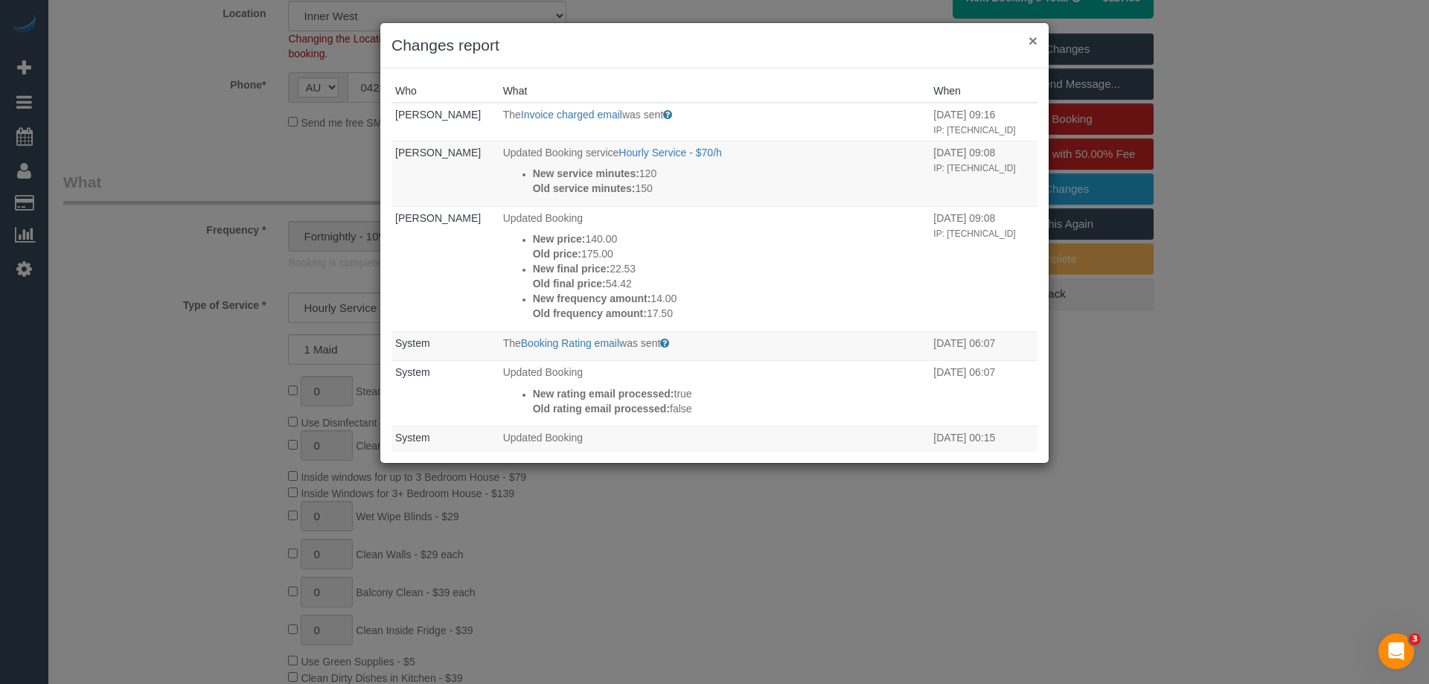
click at [1033, 40] on button "×" at bounding box center [1033, 41] width 9 height 16
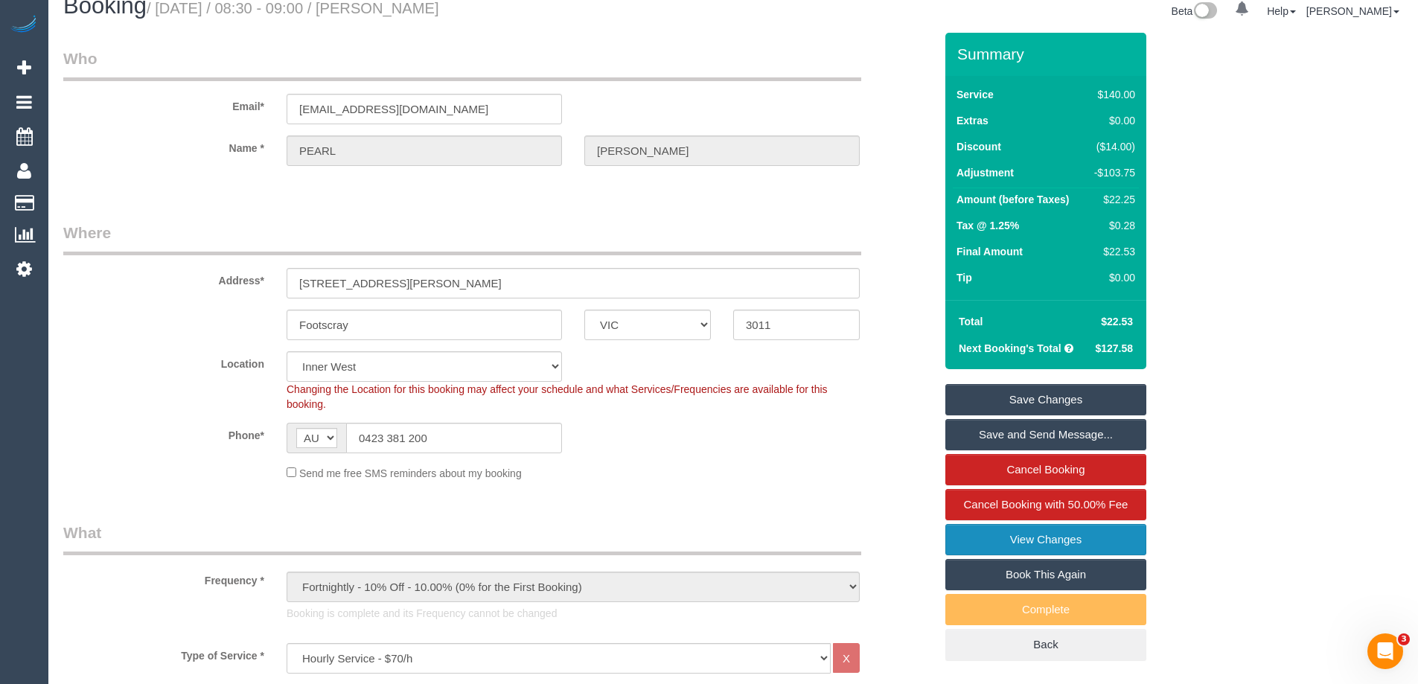
scroll to position [0, 0]
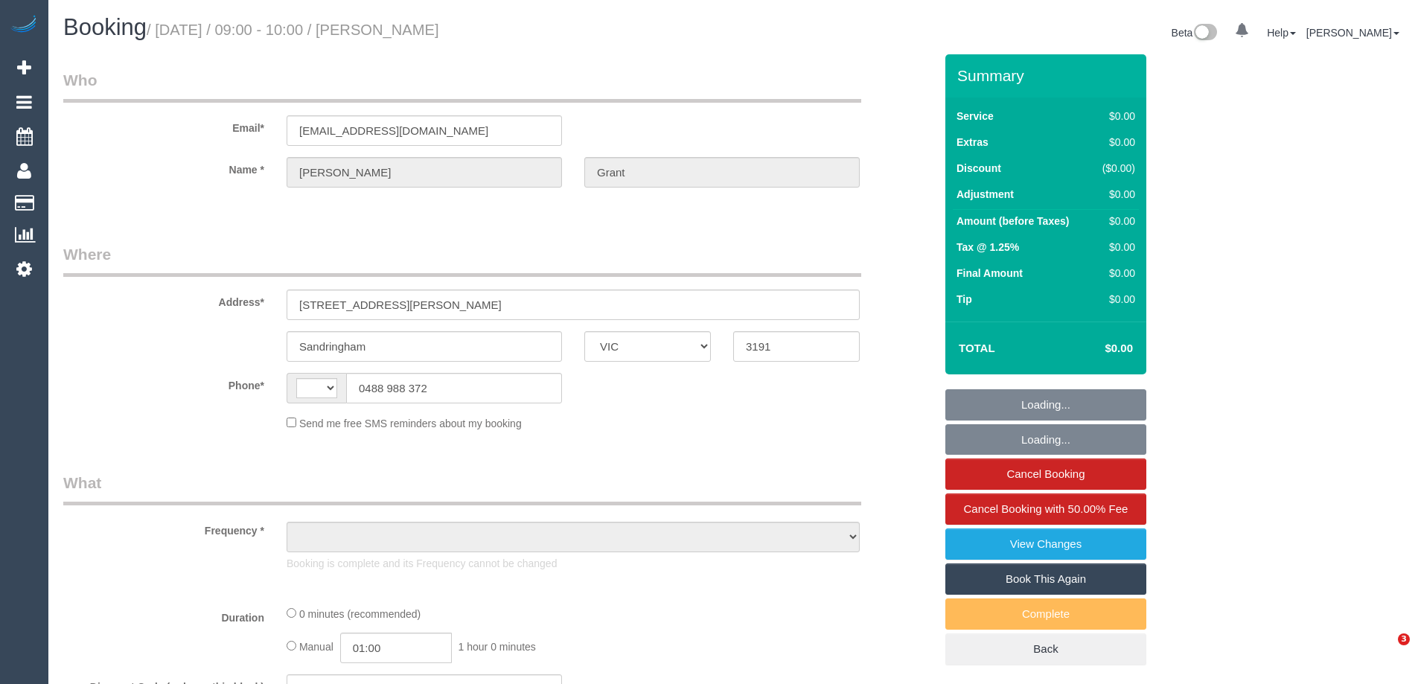
select select "VIC"
select select "string:AU"
select select "object:597"
select select "string:stripe-pm_1NPapJ2GScqysDRVNz2UxERU"
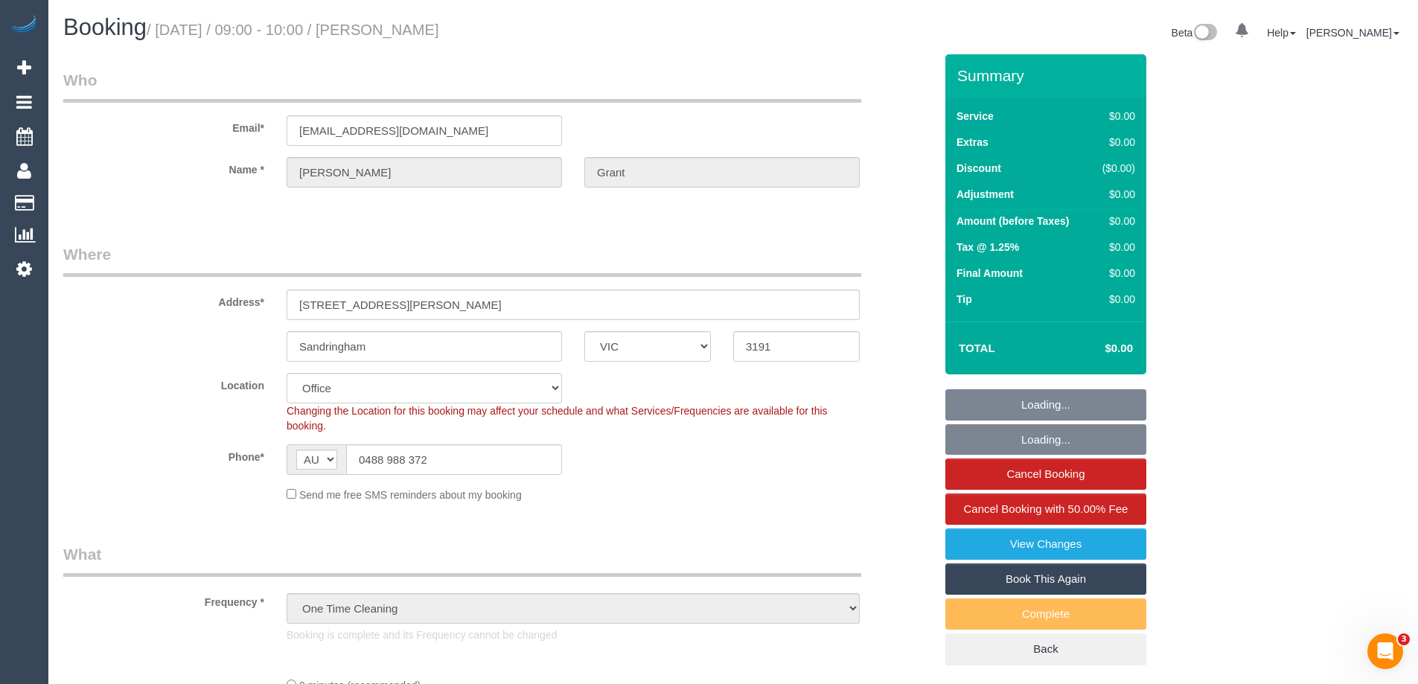
select select "number:27"
select select "object:2071"
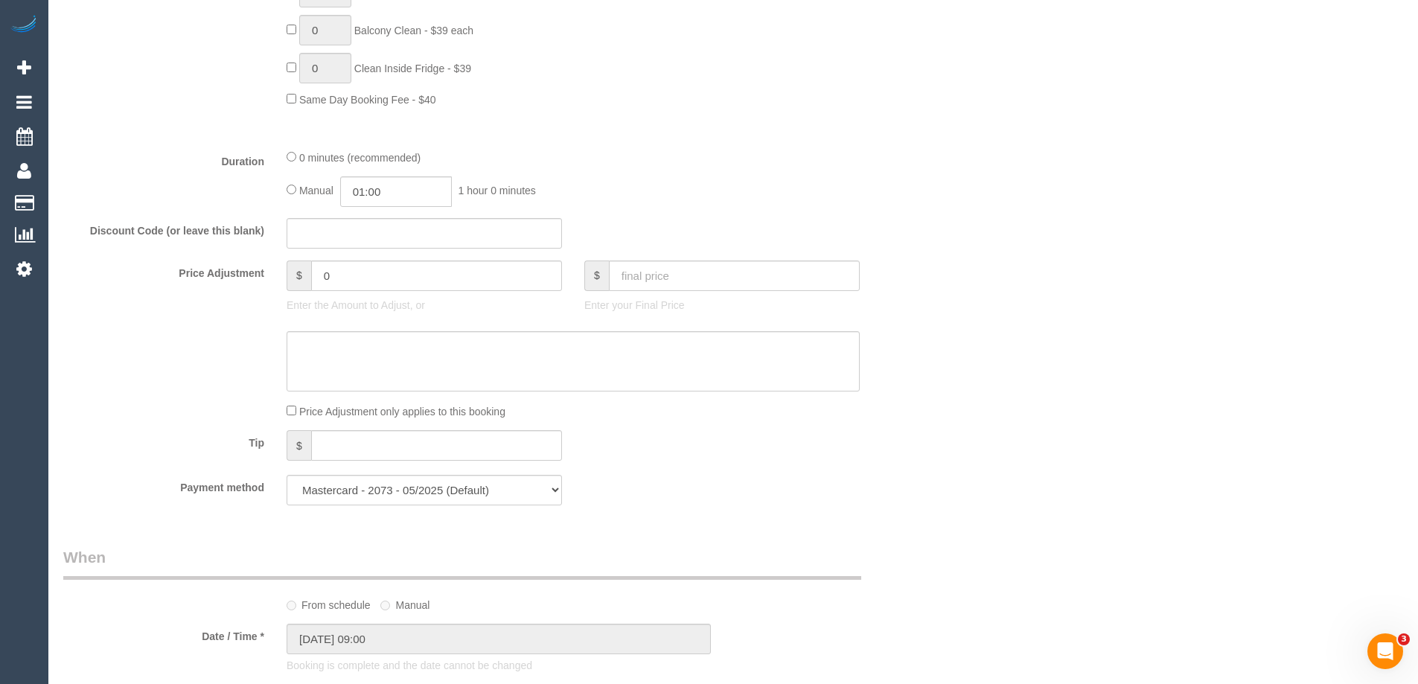
scroll to position [893, 0]
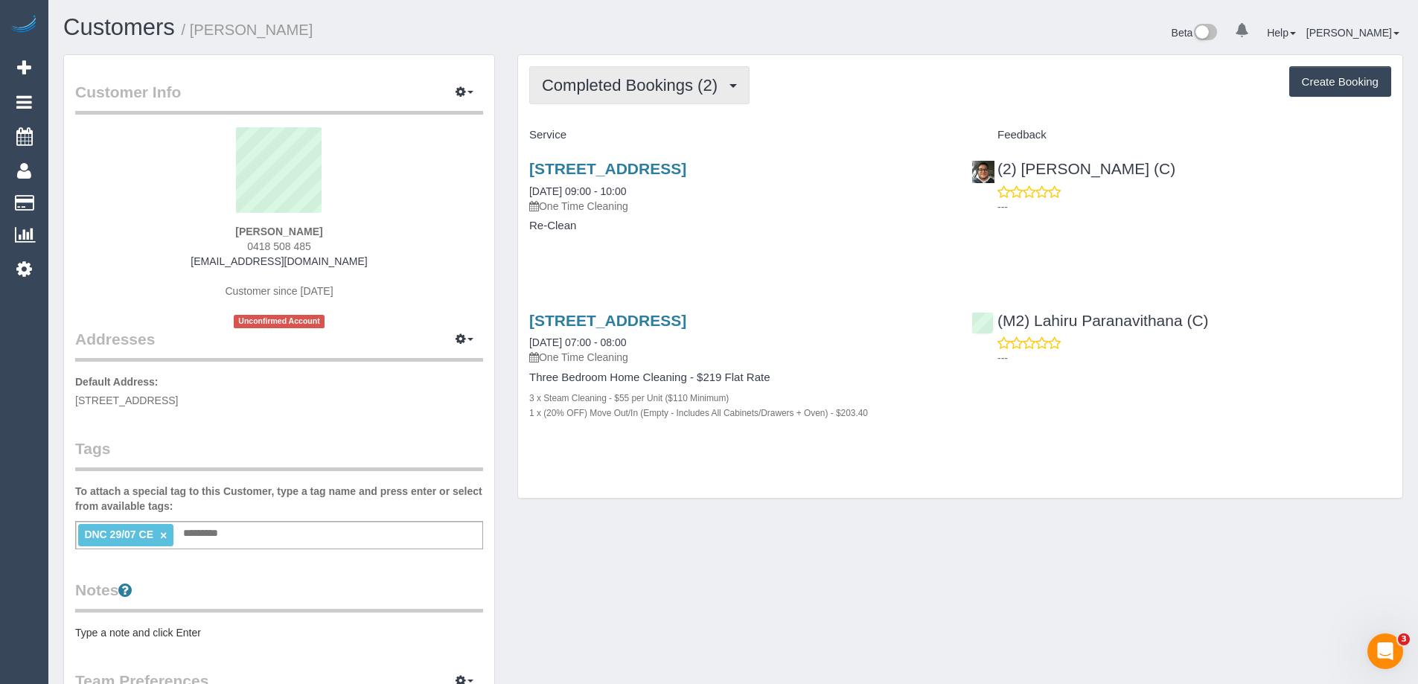
click at [631, 85] on span "Completed Bookings (2)" at bounding box center [633, 85] width 183 height 19
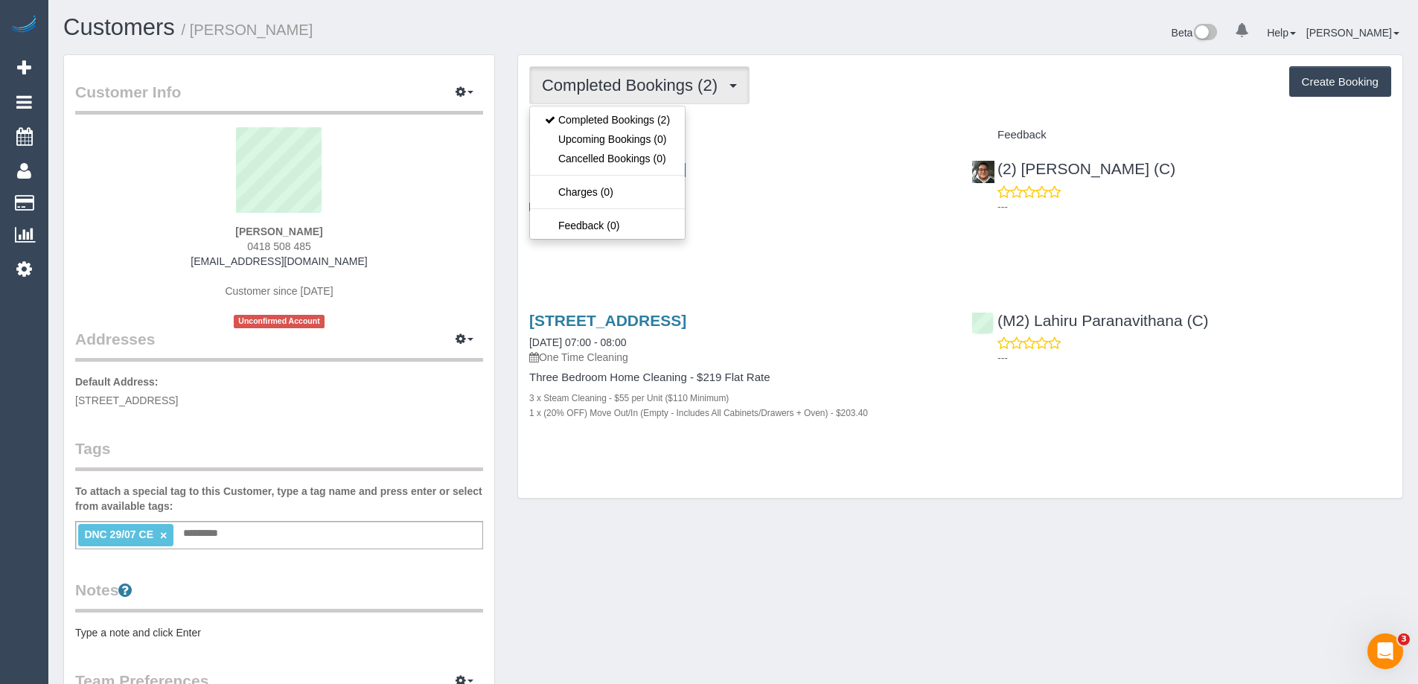
click at [831, 90] on div "Completed Bookings (2) Completed Bookings (2) Upcoming Bookings (0) Cancelled B…" at bounding box center [960, 85] width 862 height 38
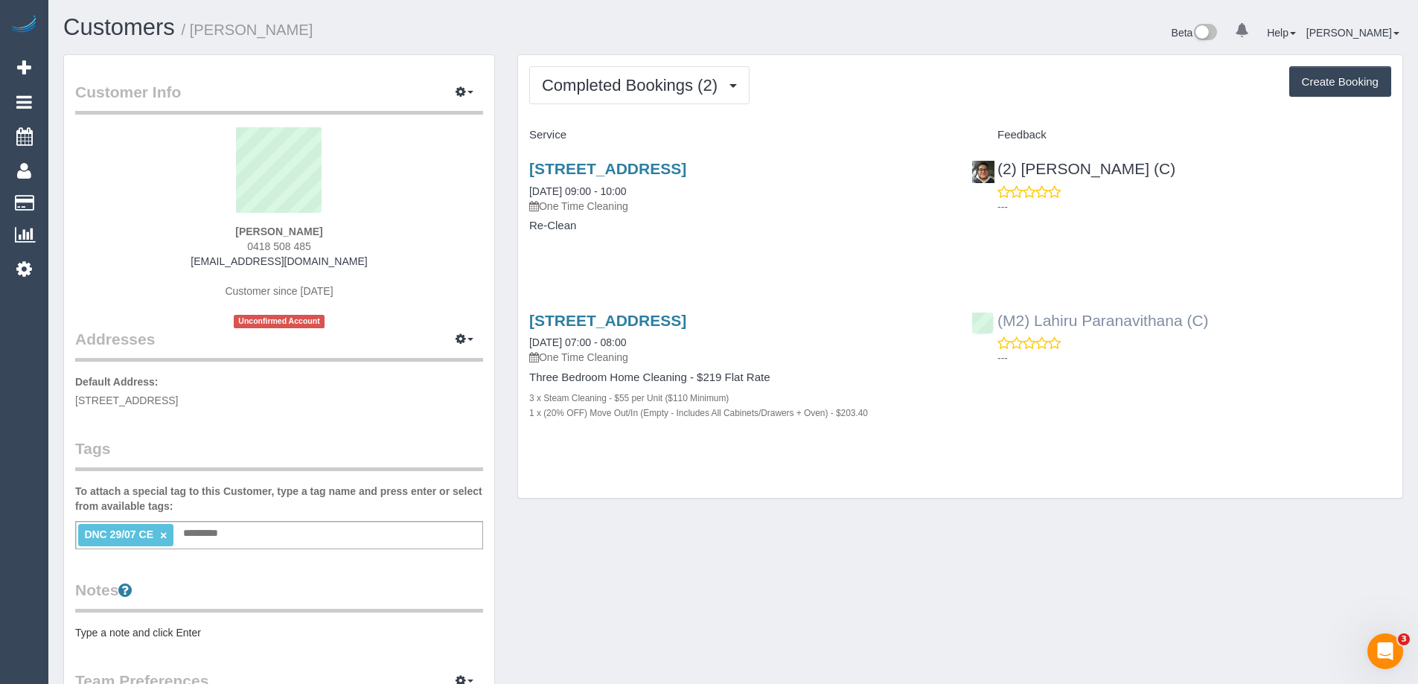
click at [984, 327] on div "(M2) Lahiru Paranavithana (C) ---" at bounding box center [1181, 335] width 442 height 73
copy link "(M2) Lahiru Paranavithana (C)"
drag, startPoint x: 355, startPoint y: 235, endPoint x: 117, endPoint y: 221, distance: 238.6
click at [117, 221] on div "Nick Suppree 0418 508 485 nick@suppreeelectrical.com.au Customer since 2025 Unc…" at bounding box center [279, 227] width 408 height 201
copy div "Nick Suppree"
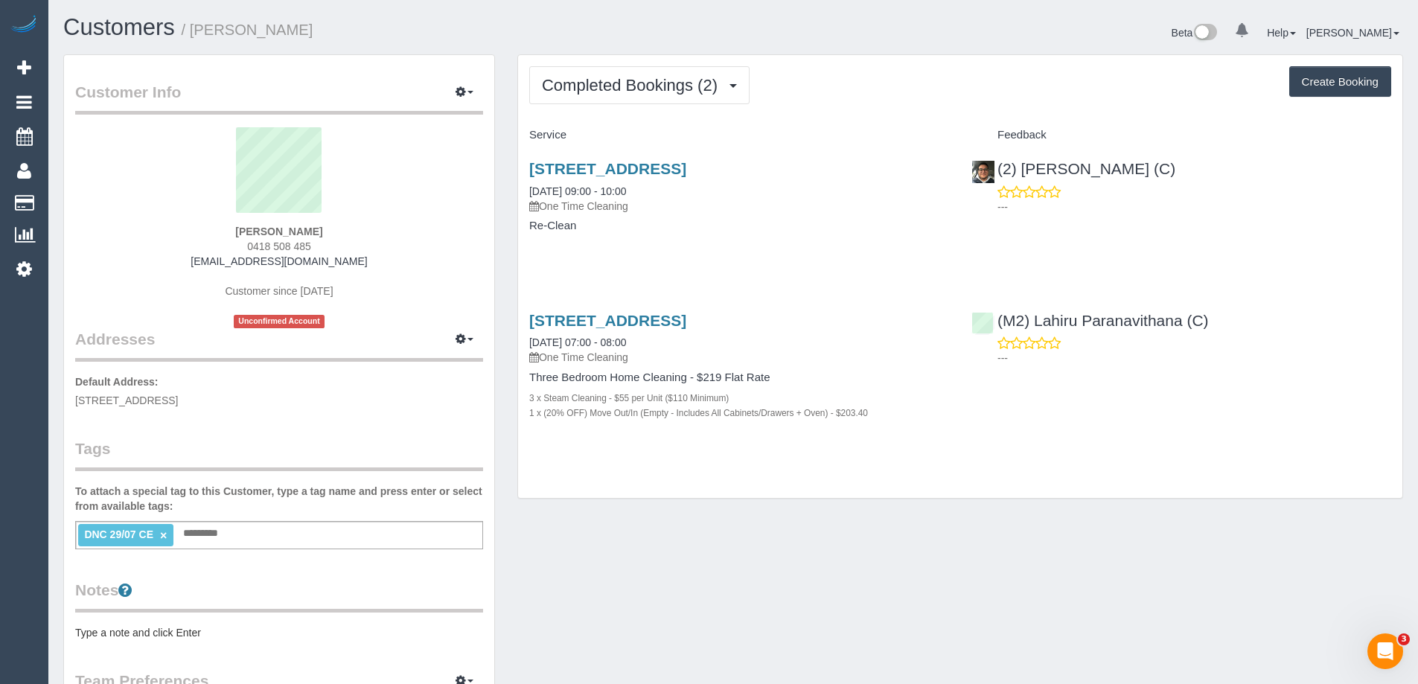
drag, startPoint x: 293, startPoint y: 402, endPoint x: 72, endPoint y: 400, distance: 221.1
click at [72, 400] on div "Customer Info Edit Contact Info Send Message Email Preferences Special Sales Ta…" at bounding box center [279, 547] width 430 height 984
copy span "115B Benkel Ave, Cheltenham, VIC 3192"
drag, startPoint x: 654, startPoint y: 189, endPoint x: 528, endPoint y: 183, distance: 126.7
click at [528, 183] on div "115b Benkel Ave, Cheltenham, VIC 3192 08/08/2025 09:00 - 10:00 One Time Cleanin…" at bounding box center [739, 204] width 442 height 115
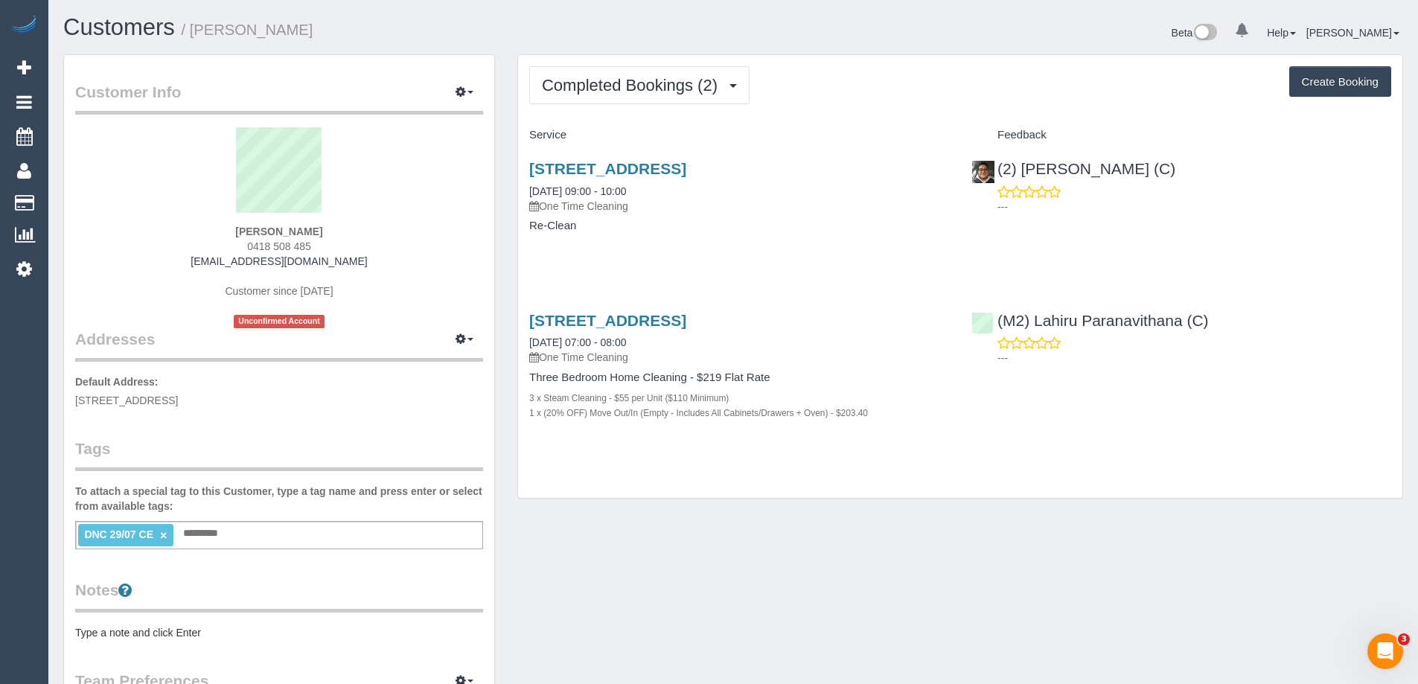
copy link "08/08/2025 09:00 - 10:00"
drag, startPoint x: 690, startPoint y: 340, endPoint x: 516, endPoint y: 336, distance: 174.2
click at [516, 336] on div "Completed Bookings (2) Completed Bookings (2) Upcoming Bookings (0) Cancelled B…" at bounding box center [960, 283] width 908 height 459
copy link "29/07/2025 07:00 - 08:00"
click at [162, 533] on link "×" at bounding box center [163, 535] width 7 height 13
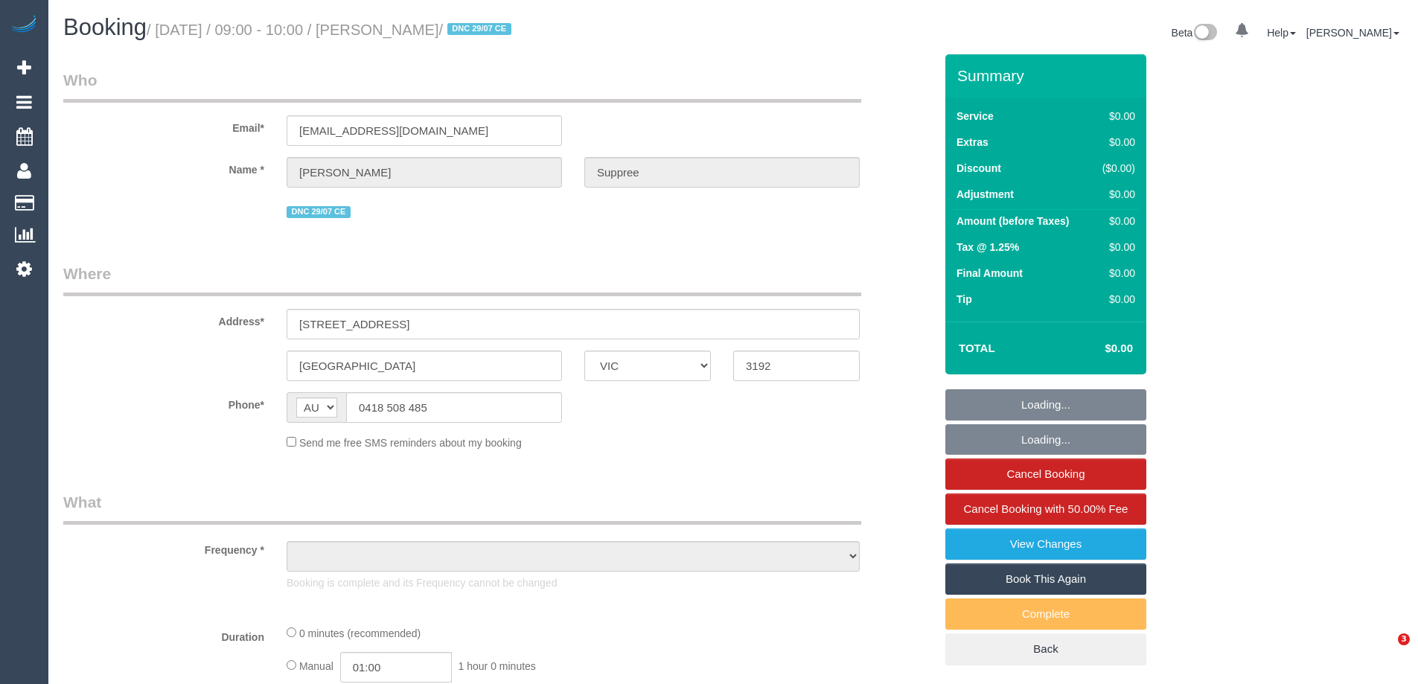
select select "VIC"
select select "object:603"
select select "string:stripe-pm_1RoZCE2GScqysDRVJnMRT5Tw"
select select "number:28"
select select "number:17"
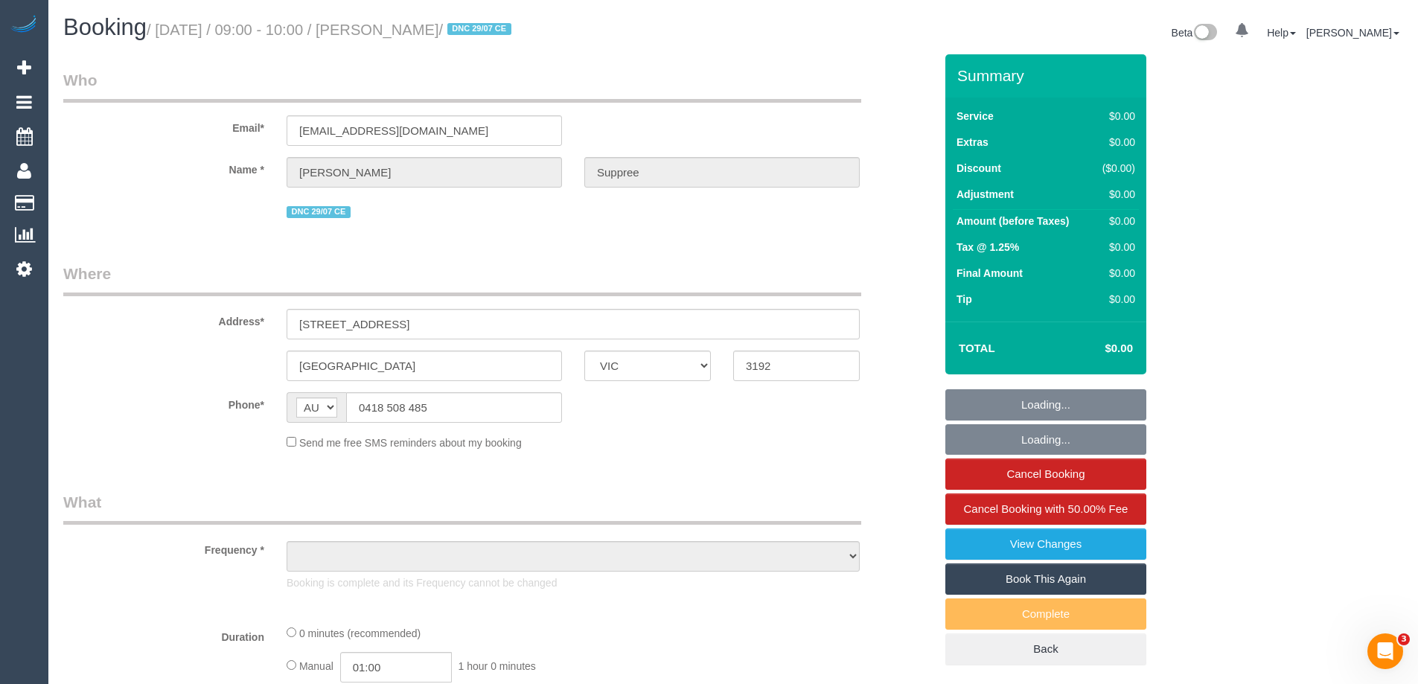
select select "number:18"
select select "number:24"
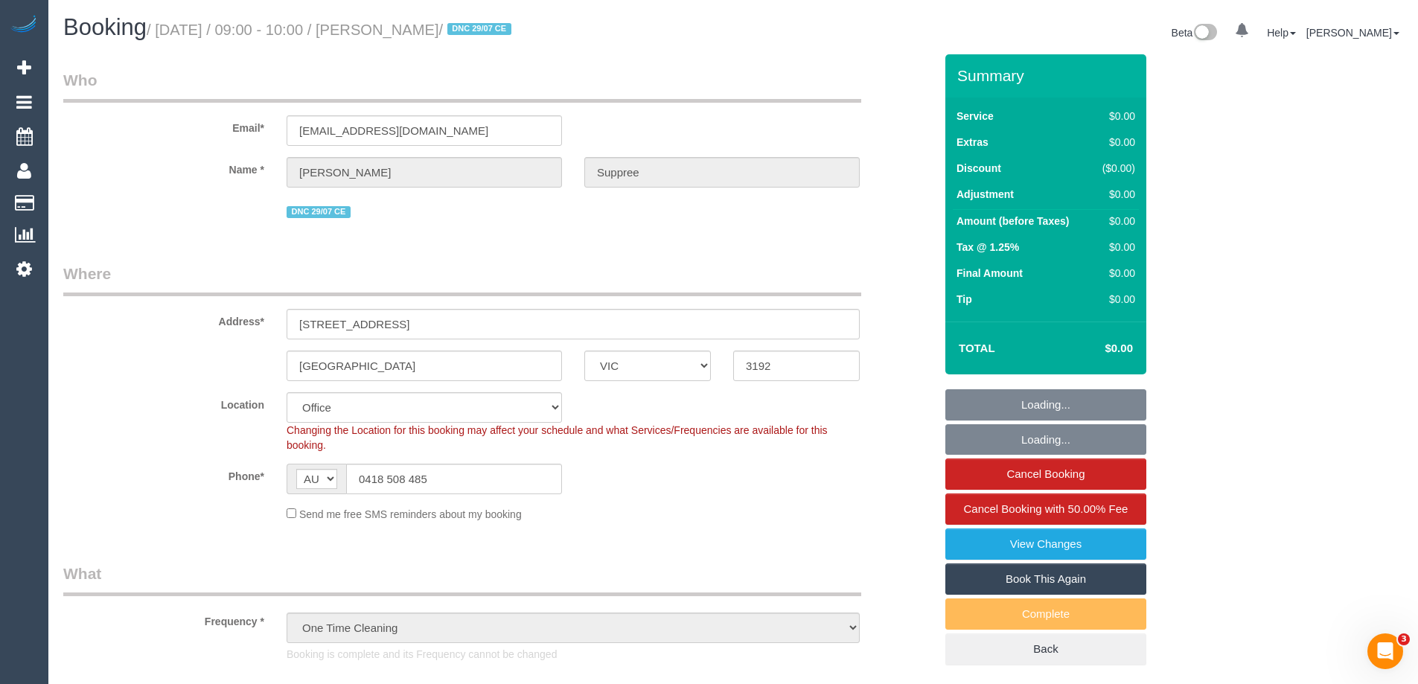
select select "object:2077"
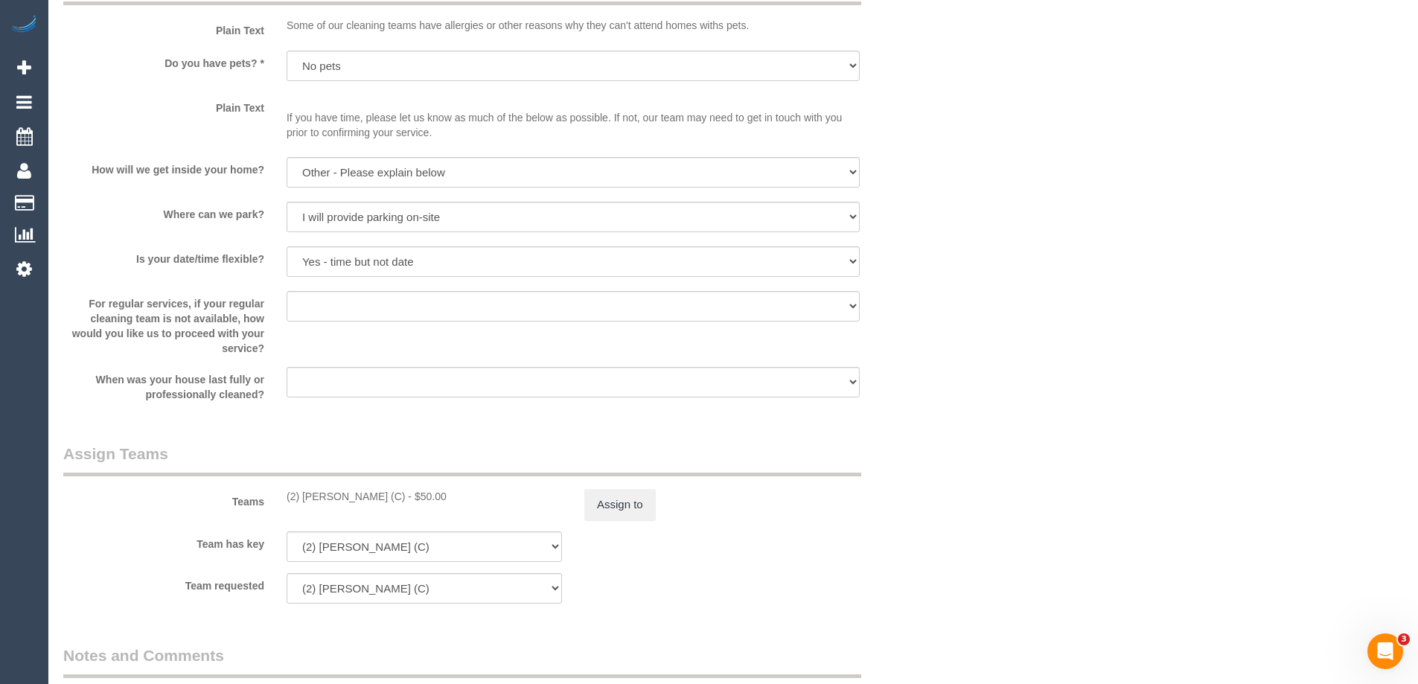
scroll to position [1935, 0]
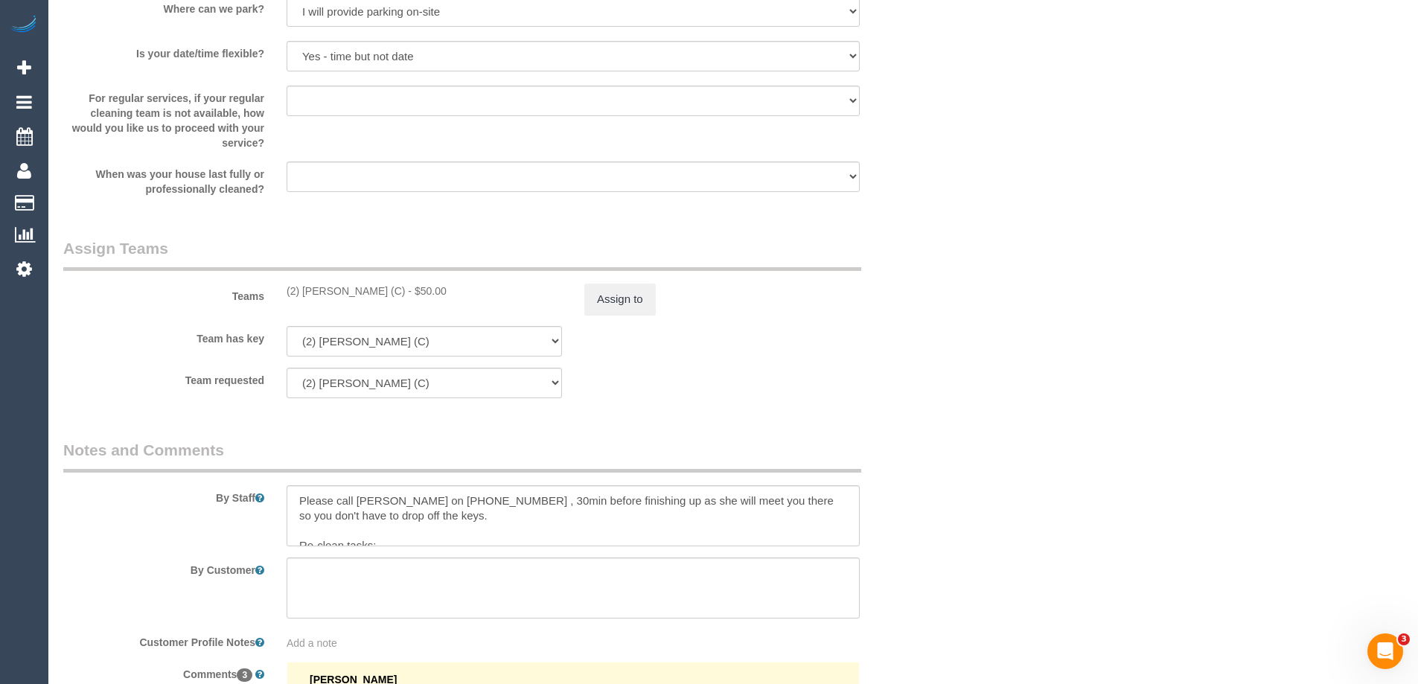
drag, startPoint x: 414, startPoint y: 291, endPoint x: 441, endPoint y: 291, distance: 27.5
click at [441, 291] on div "(2) [PERSON_NAME] (C) - $50.00" at bounding box center [424, 291] width 275 height 15
copy div "50.00"
click at [486, 294] on div "(2) [PERSON_NAME] (C) - $50.00" at bounding box center [424, 291] width 275 height 15
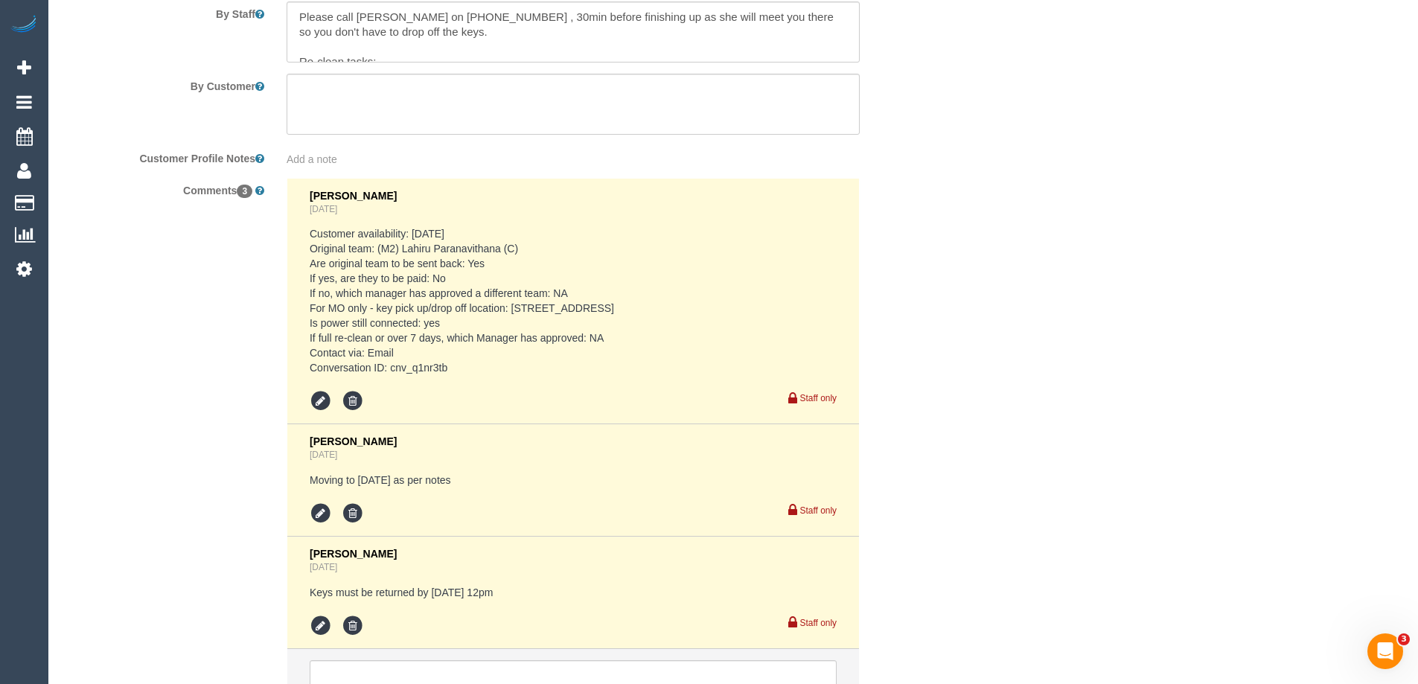
scroll to position [2561, 0]
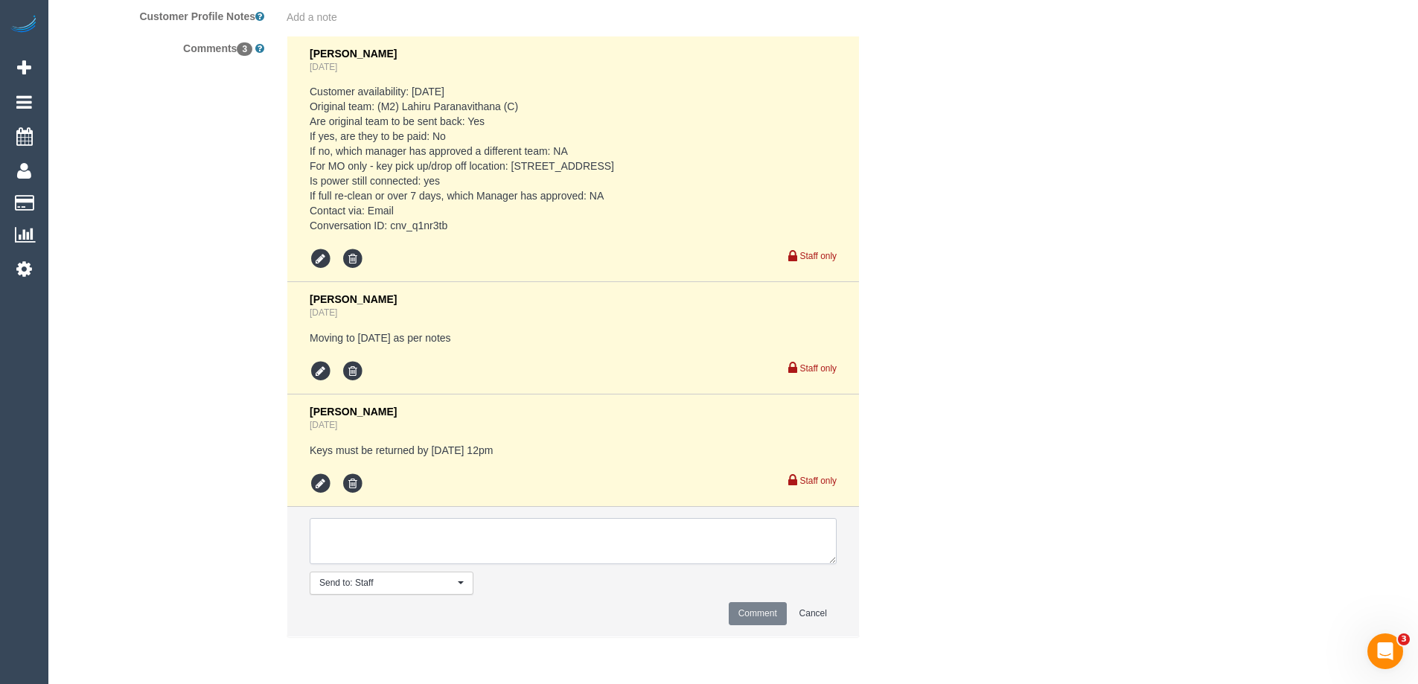
click at [337, 534] on textarea at bounding box center [573, 541] width 527 height 46
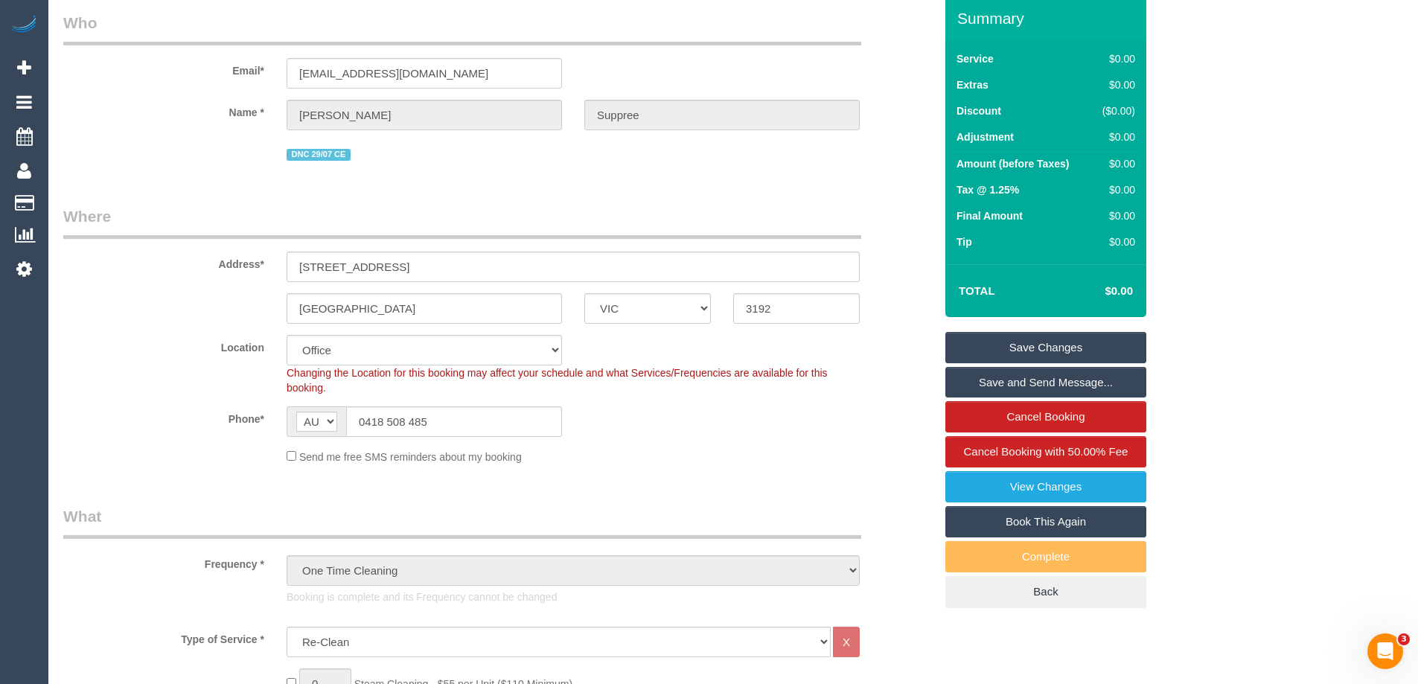
scroll to position [0, 0]
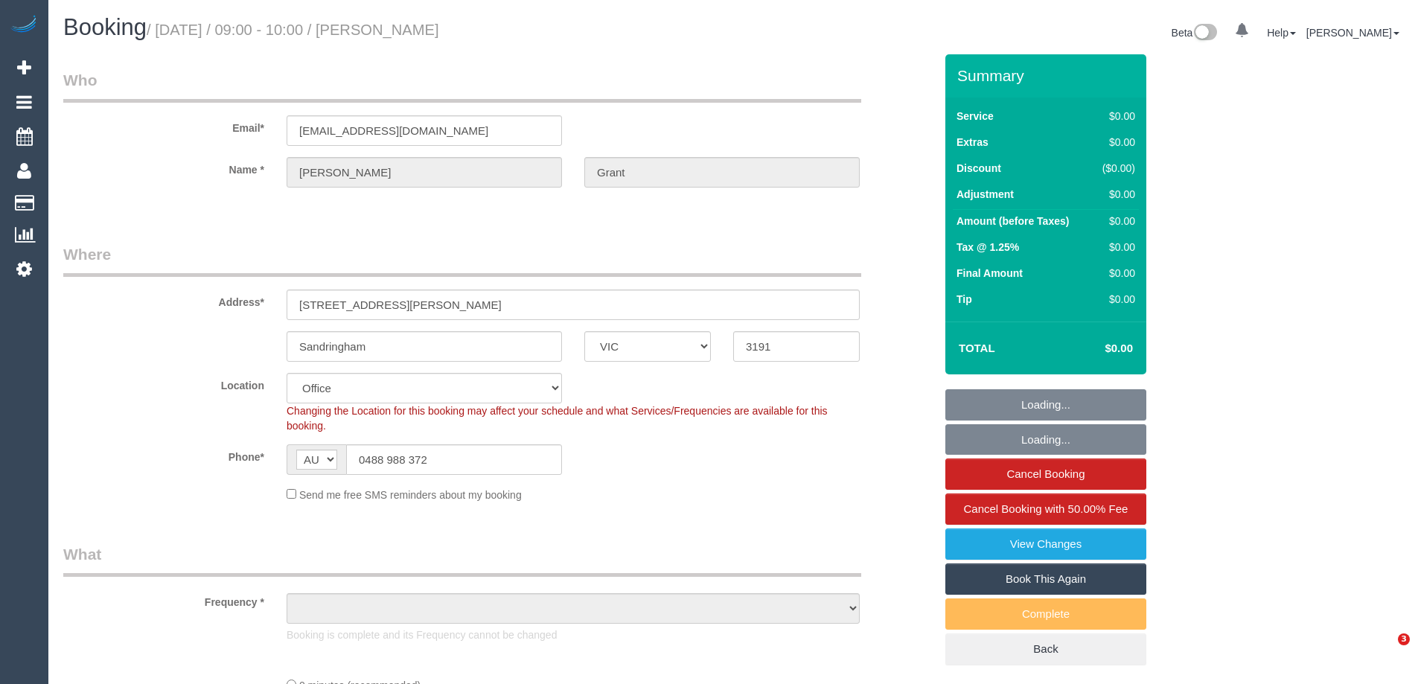
select select "VIC"
select select "string:stripe-pm_1NPapJ2GScqysDRVNz2UxERU"
select select "object:656"
select select "number:27"
select select "object:2071"
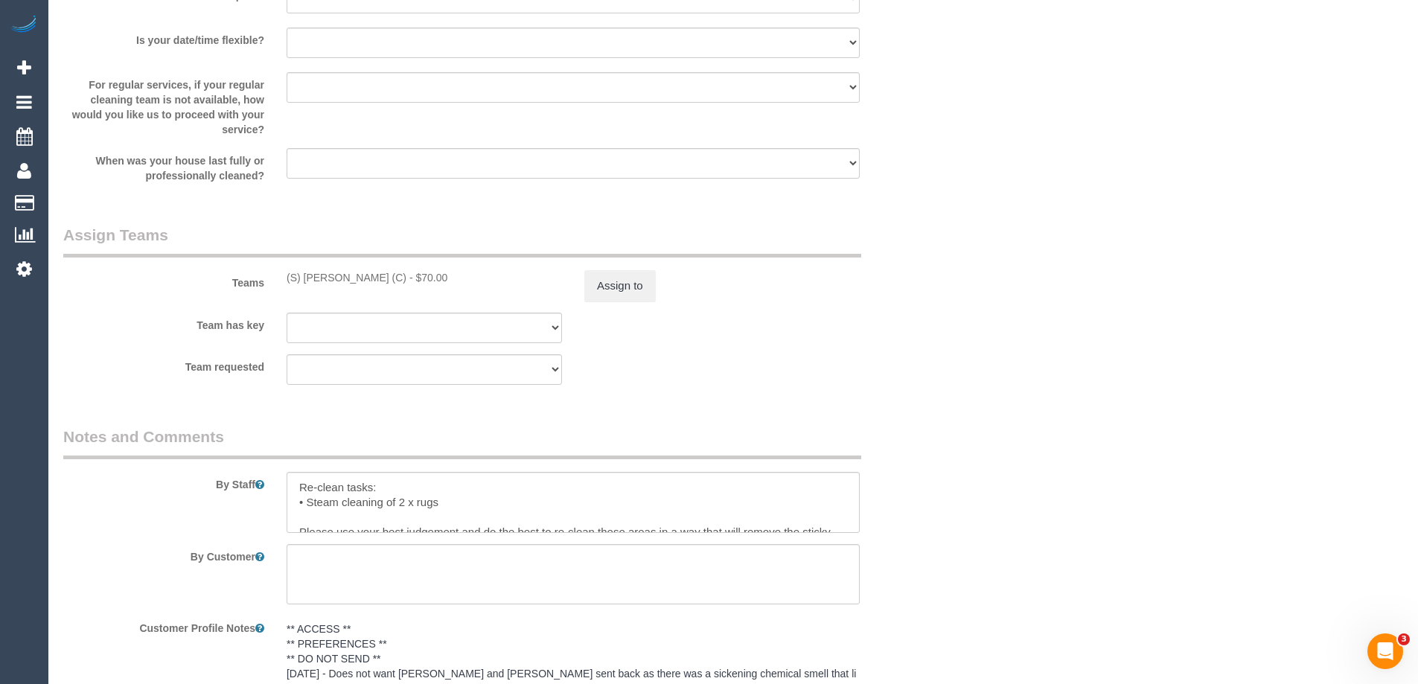
scroll to position [1935, 0]
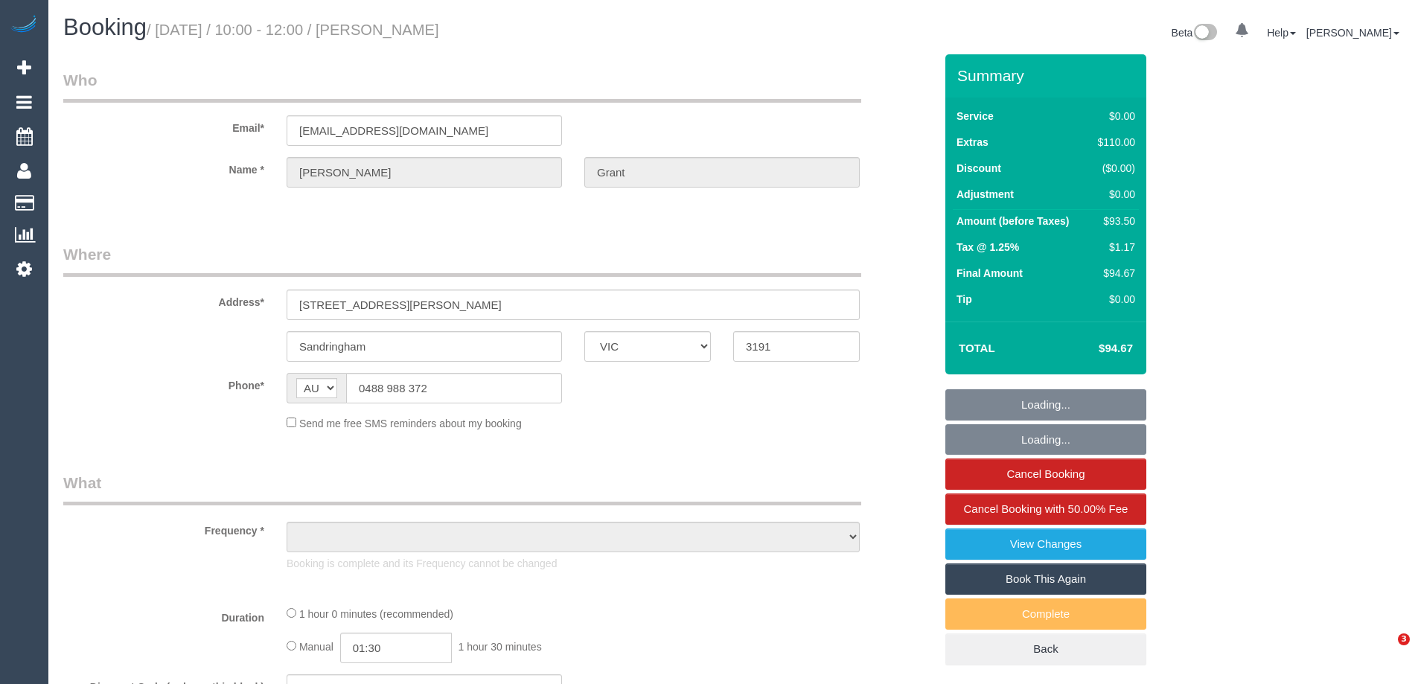
select select "VIC"
select select "string:stripe-pm_1NPapJ2GScqysDRVNz2UxERU"
select select "number:27"
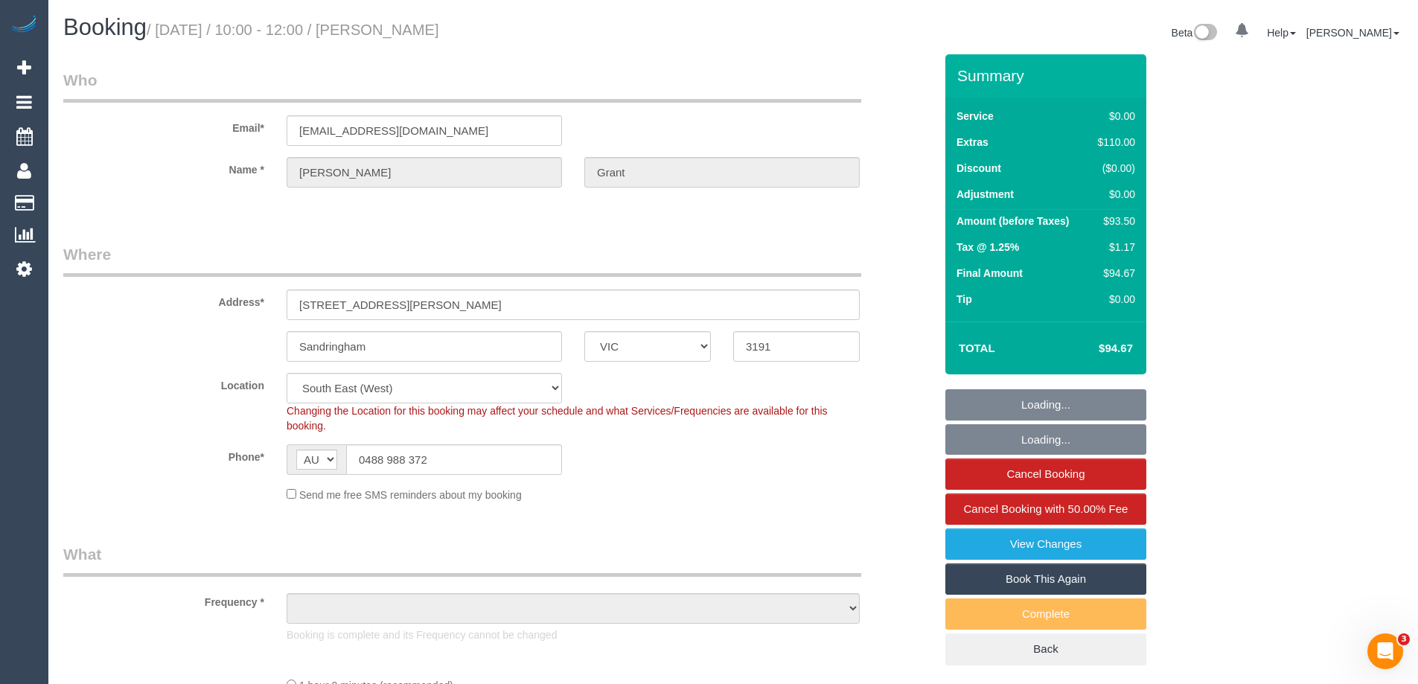
select select "object:1269"
select select "spot1"
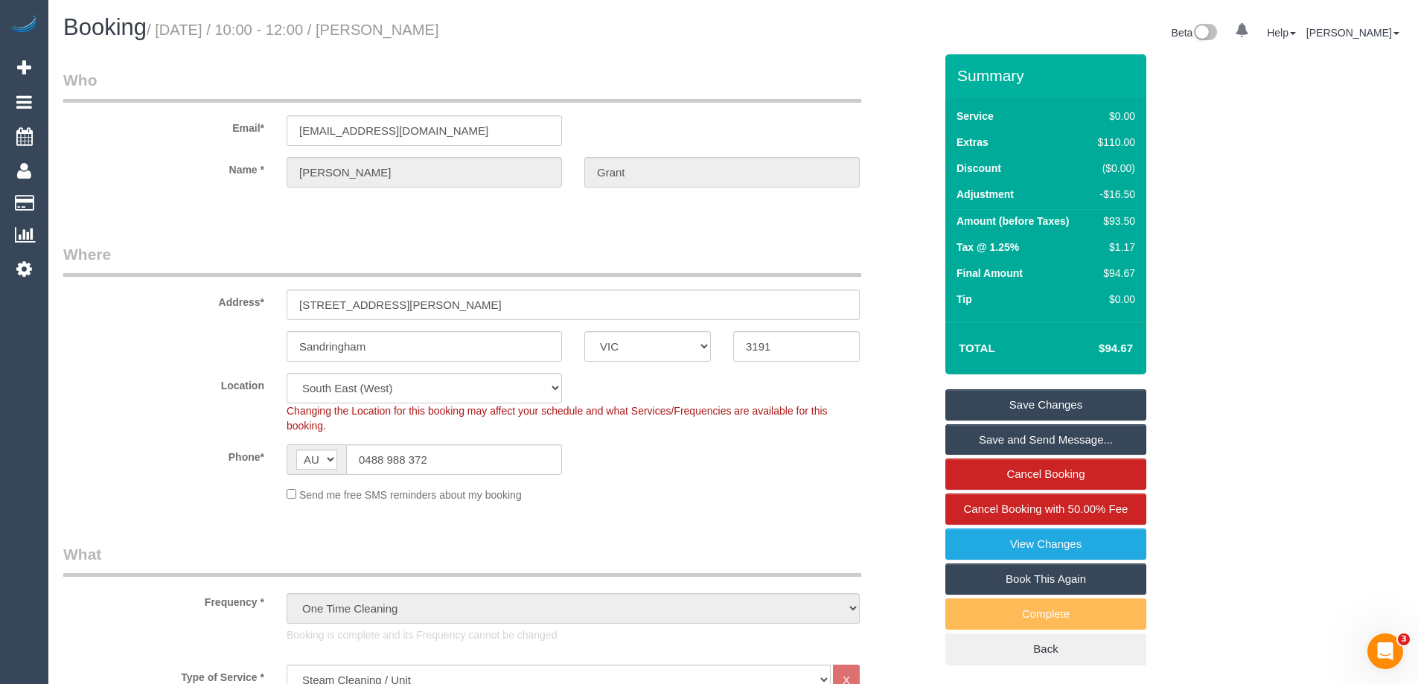
click at [1119, 220] on div "$93.50" at bounding box center [1113, 221] width 43 height 15
copy div "93.50"
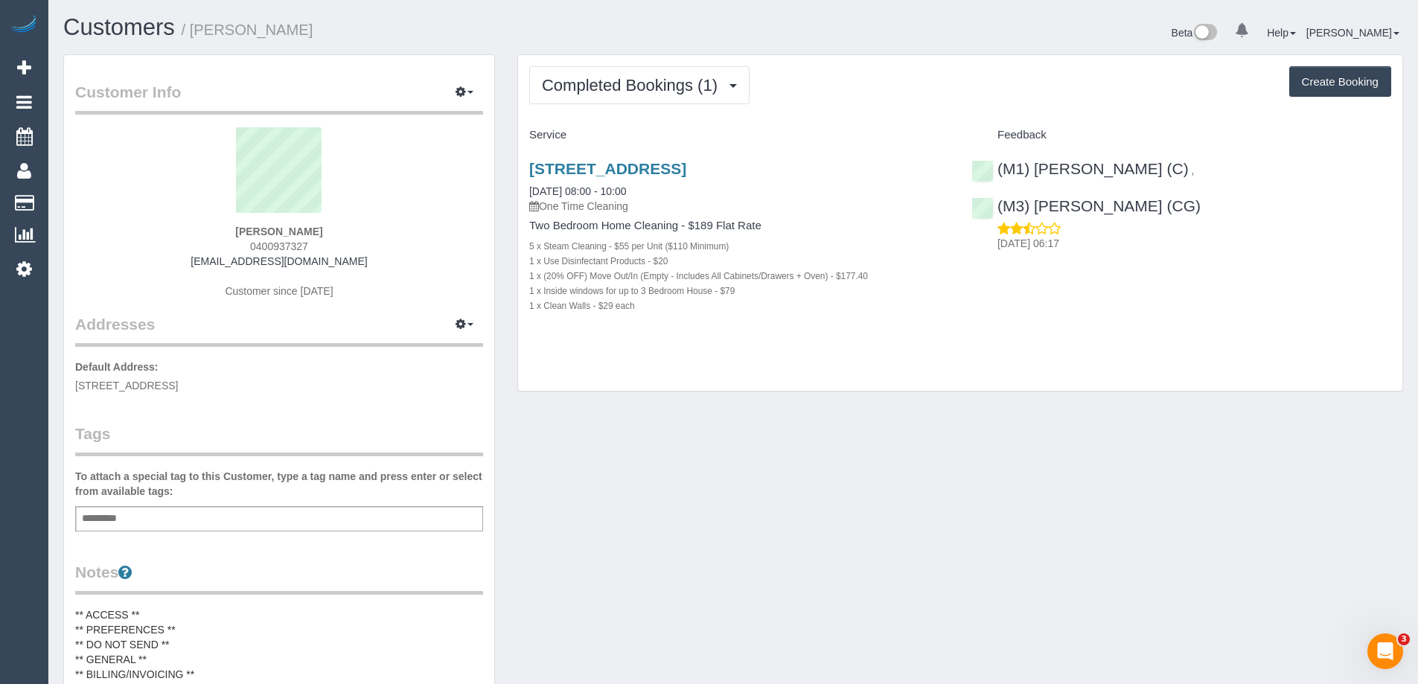
drag, startPoint x: 524, startPoint y: 189, endPoint x: 679, endPoint y: 311, distance: 197.1
click at [679, 311] on div "[STREET_ADDRESS] [DATE] 08:00 - 10:00 One Time Cleaning Two Bedroom Home Cleani…" at bounding box center [739, 244] width 442 height 195
copy div "[DATE] 08:00 - 10:00 One Time Cleaning Two Bedroom Home Cleaning - $189 Flat Ra…"
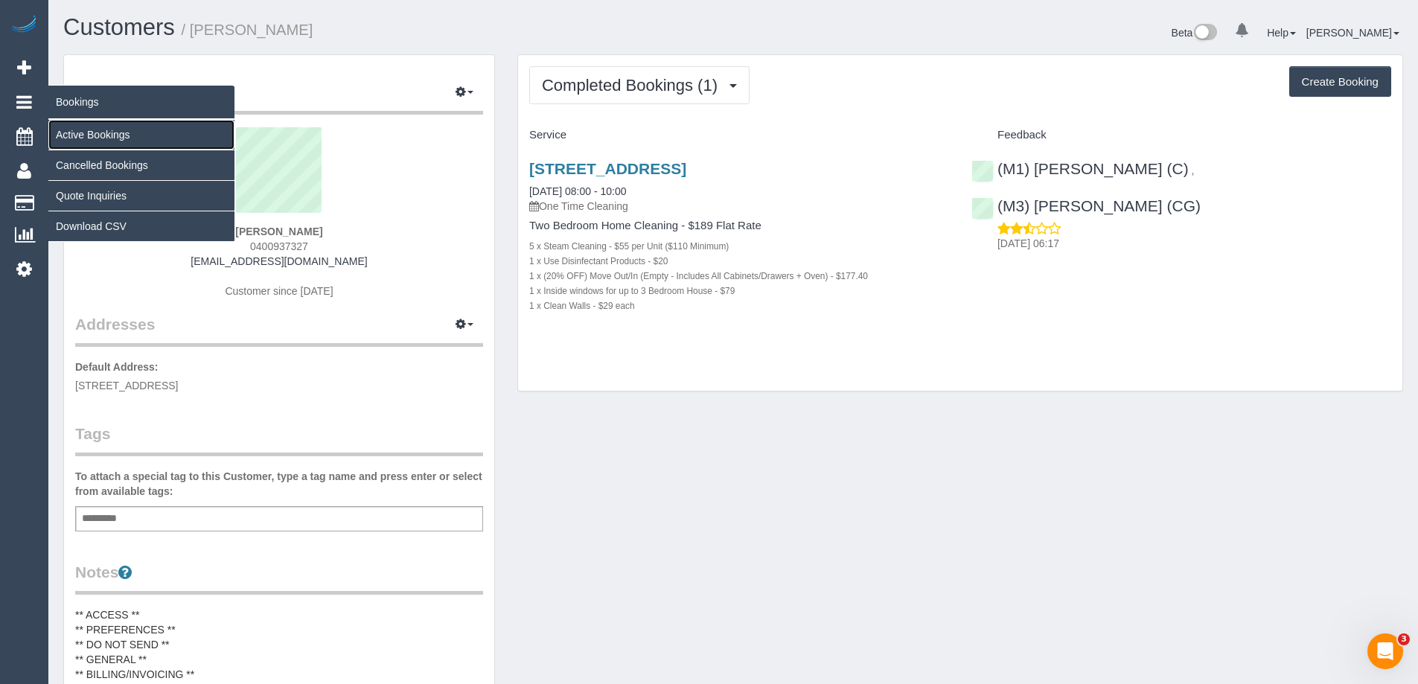
click at [80, 134] on link "Active Bookings" at bounding box center [141, 135] width 186 height 30
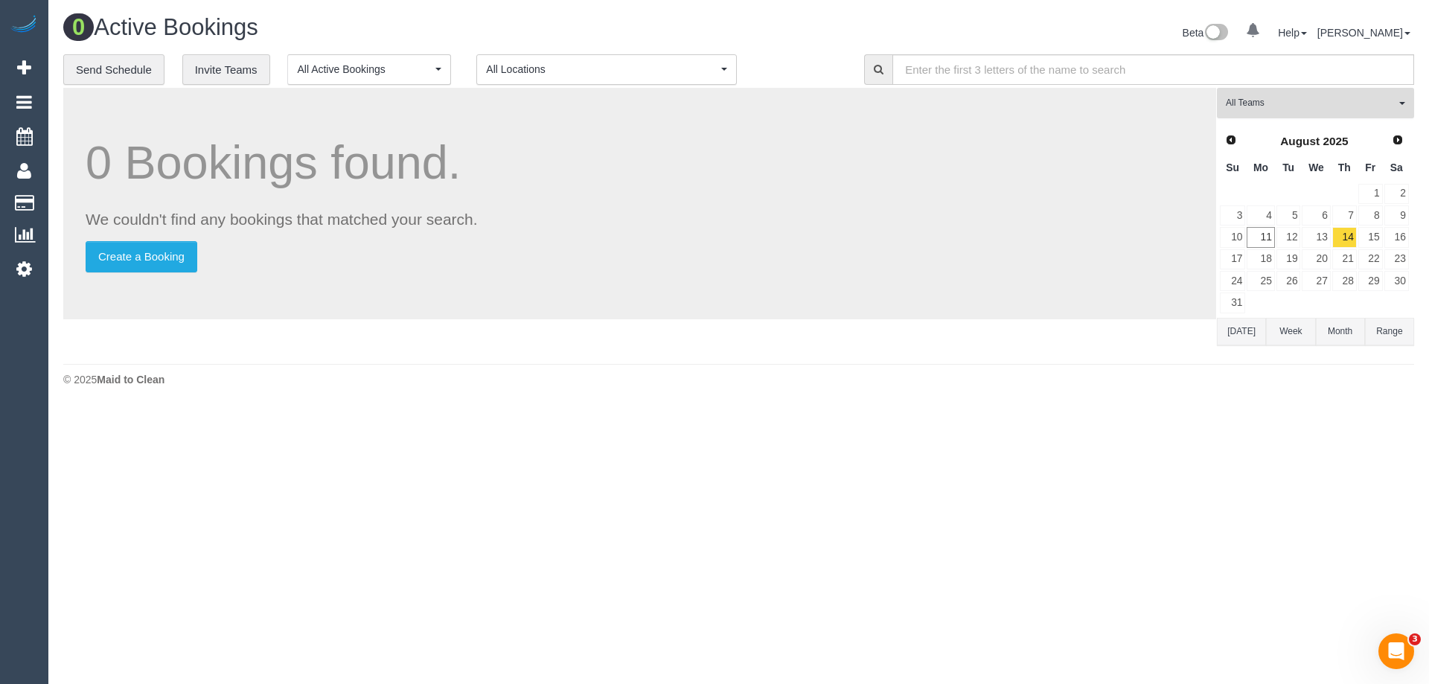
click at [1285, 107] on span "All Teams" at bounding box center [1311, 103] width 170 height 13
click at [1297, 135] on link "Remove Team Filters" at bounding box center [1316, 126] width 196 height 19
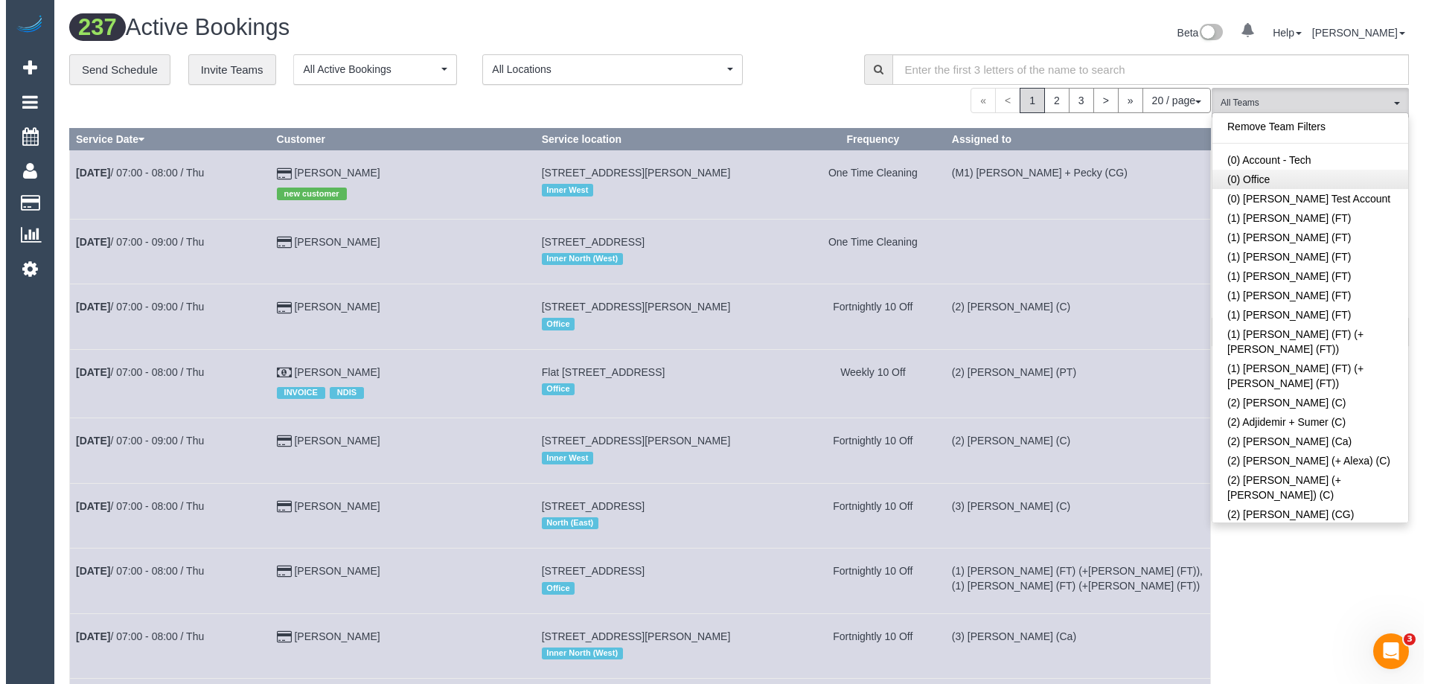
scroll to position [578, 0]
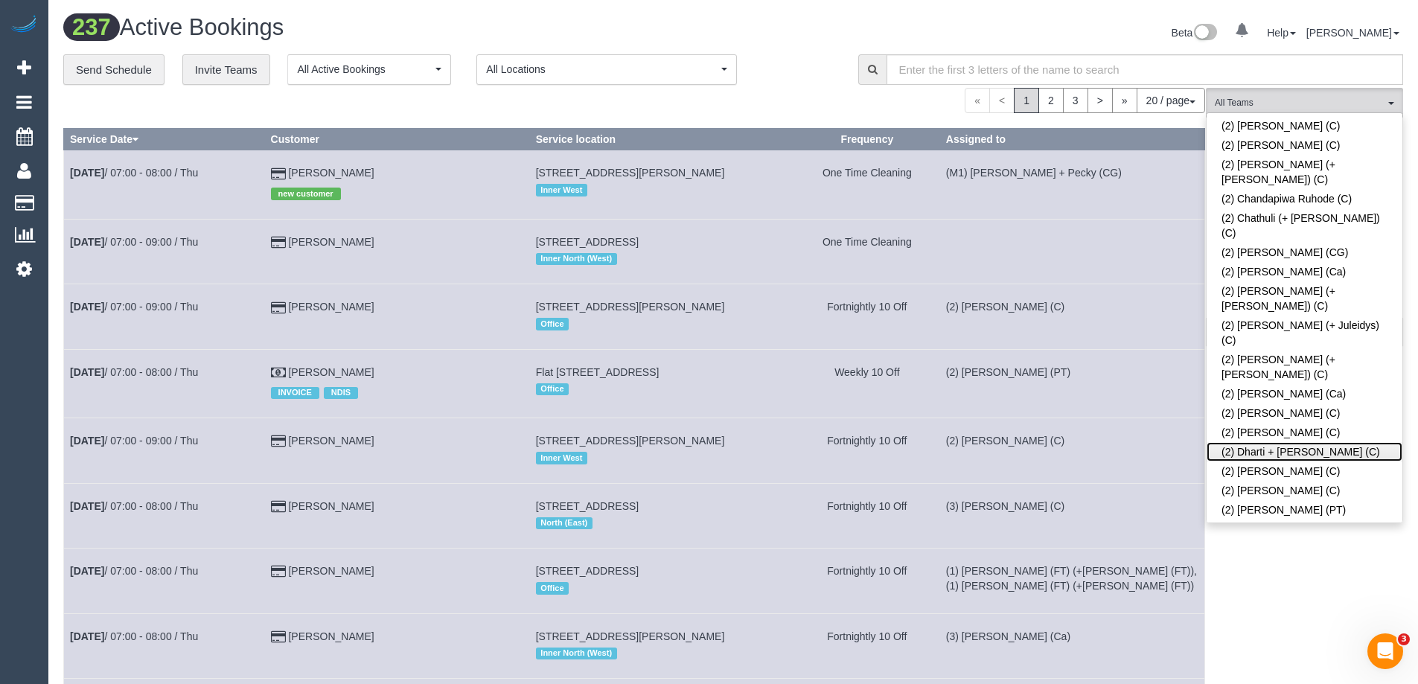
click at [1318, 442] on link "(2) Dharti + Kishan (C)" at bounding box center [1304, 451] width 196 height 19
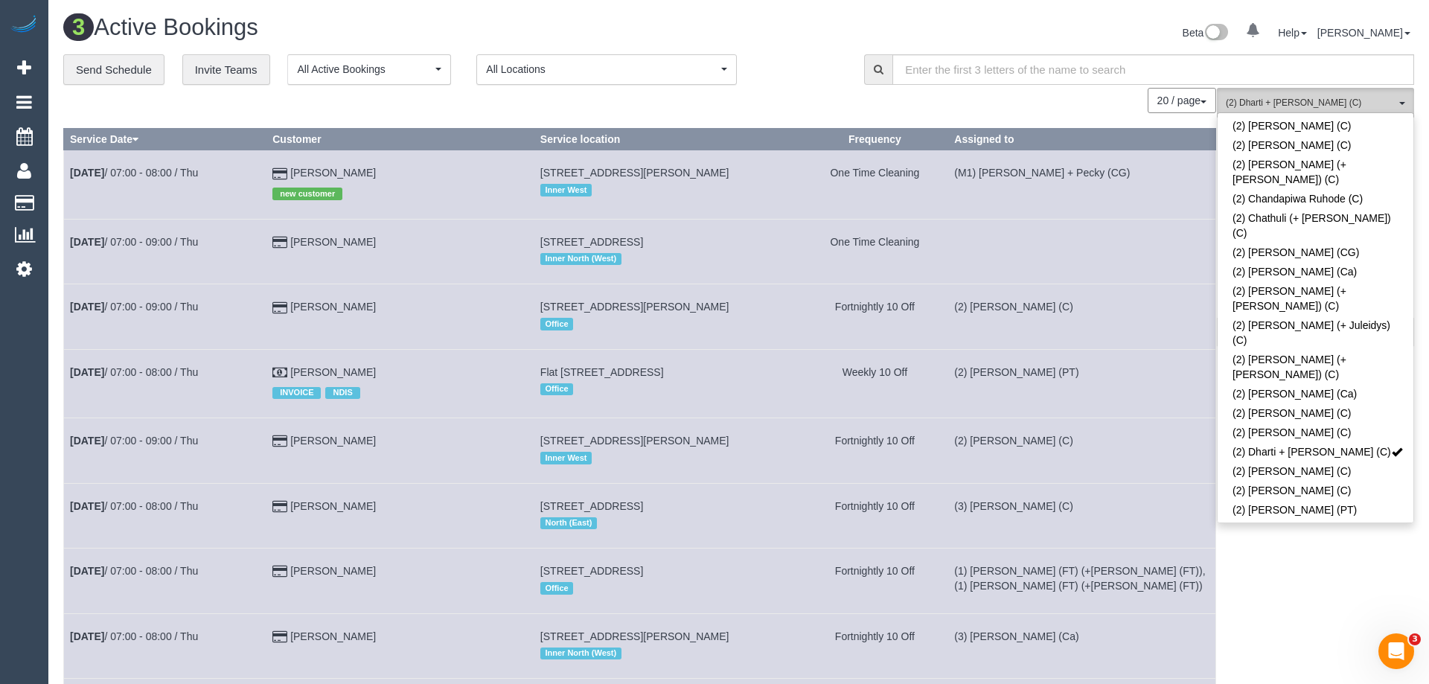
click at [1314, 101] on span "(2) Dharti + Kishan (C)" at bounding box center [1311, 103] width 170 height 13
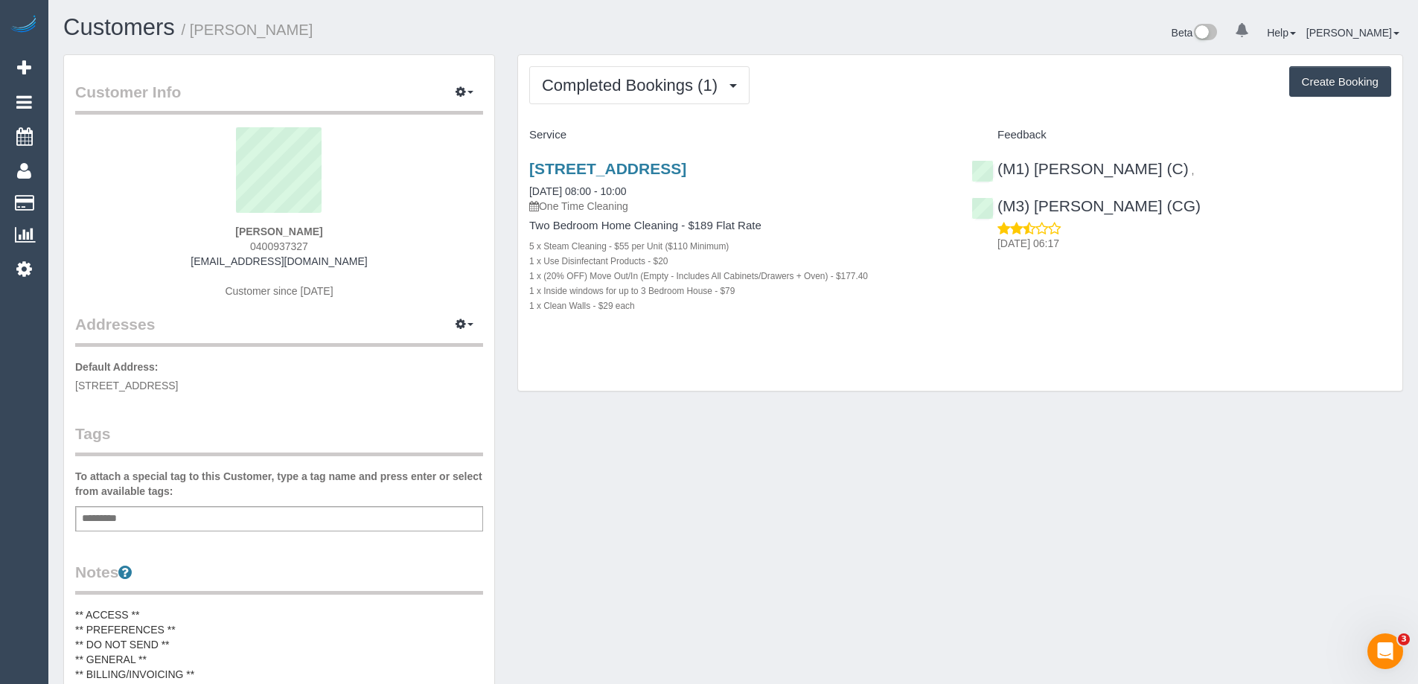
drag, startPoint x: 342, startPoint y: 244, endPoint x: 199, endPoint y: 237, distance: 143.1
click at [199, 237] on div "[PERSON_NAME] 0400937327 [EMAIL_ADDRESS][DOMAIN_NAME] Customer since [DATE]" at bounding box center [279, 220] width 408 height 186
click at [326, 245] on div "[PERSON_NAME] 0400937327 [EMAIL_ADDRESS][DOMAIN_NAME] Customer since [DATE]" at bounding box center [279, 220] width 408 height 186
drag, startPoint x: 326, startPoint y: 245, endPoint x: 131, endPoint y: 231, distance: 195.5
click at [146, 231] on div "Spencer Hilton 0400937327 spehil1990@outlook.com Customer since 2025" at bounding box center [279, 220] width 408 height 186
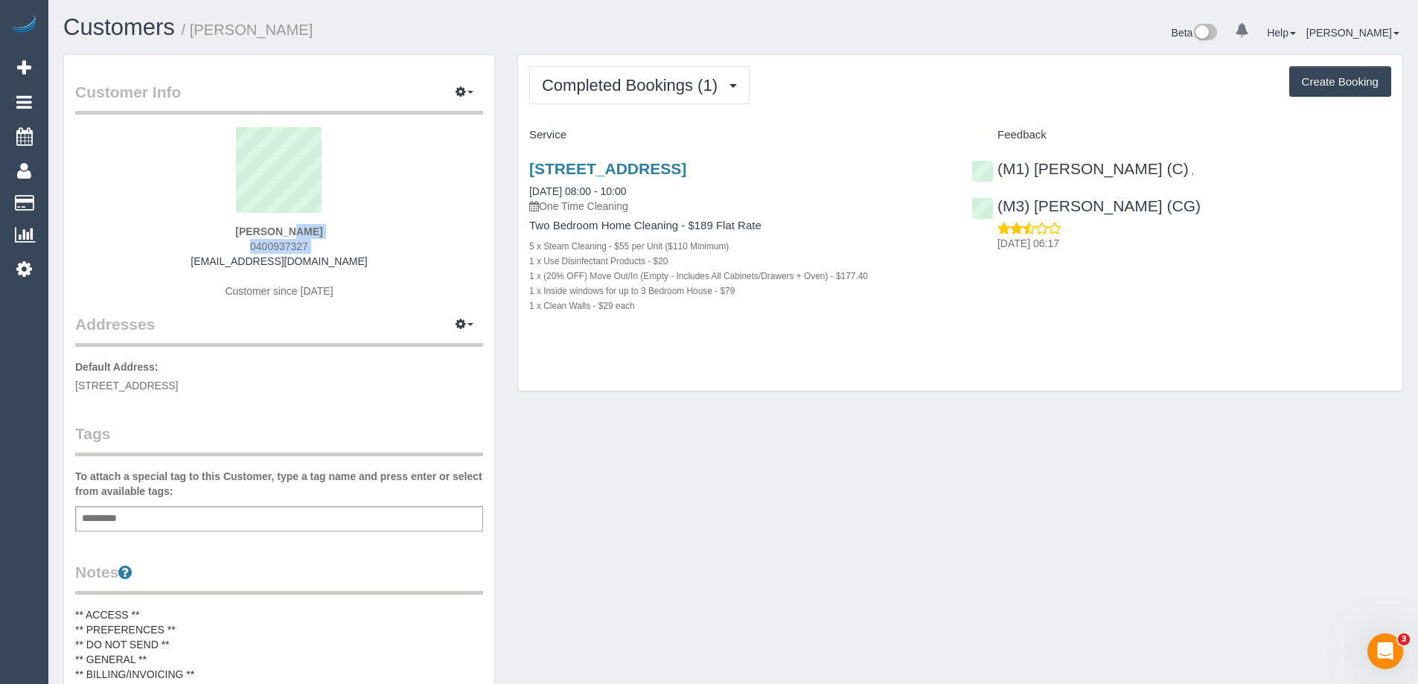
click at [217, 231] on div "Spencer Hilton 0400937327 spehil1990@outlook.com Customer since 2025" at bounding box center [279, 220] width 408 height 186
drag, startPoint x: 260, startPoint y: 244, endPoint x: 334, endPoint y: 243, distance: 73.7
click at [334, 243] on div "Spencer Hilton 0400937327 spehil1990@outlook.com Customer since 2025" at bounding box center [279, 220] width 408 height 186
copy span "0400937327"
click at [1183, 170] on div "(M1) Jeferson Ortiz (C) , (M3) Adnan (CG) 09/08/2025 06:17" at bounding box center [1181, 202] width 442 height 110
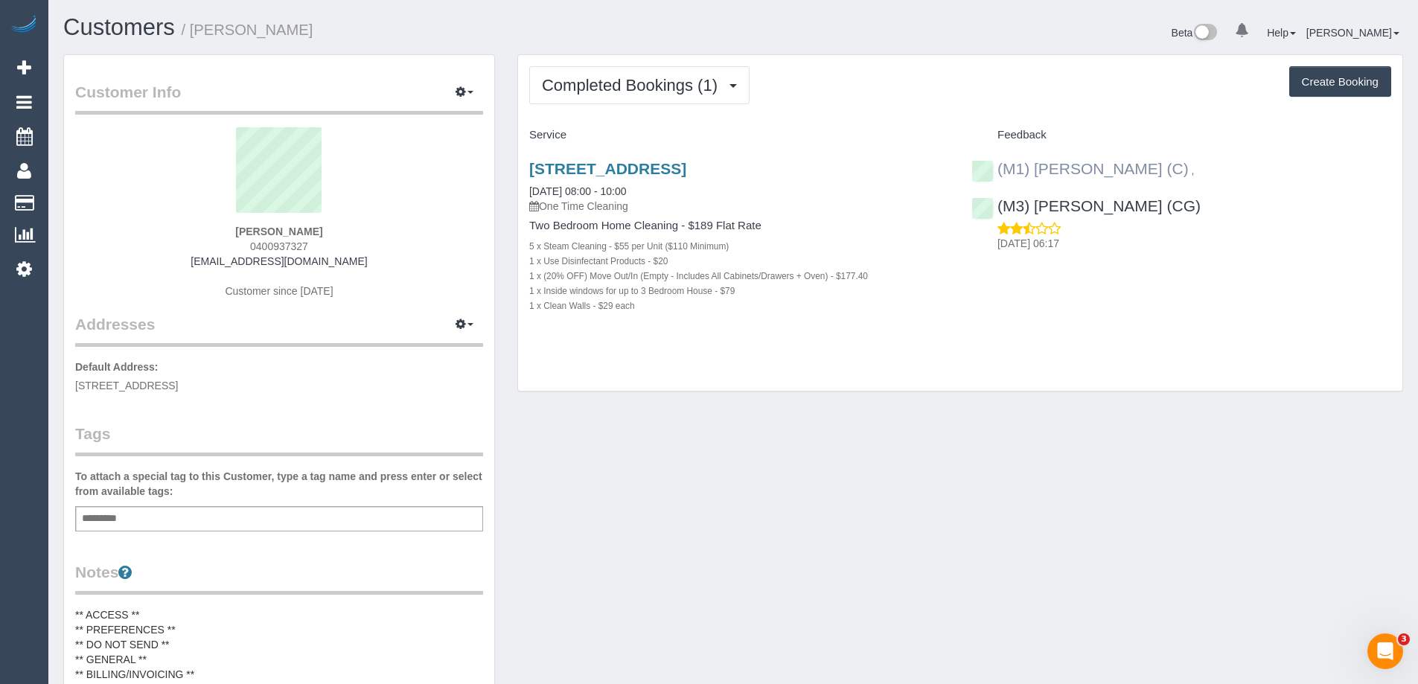
drag, startPoint x: 1162, startPoint y: 172, endPoint x: 1000, endPoint y: 167, distance: 161.6
click at [1000, 167] on div "(M1) Jeferson Ortiz (C) ," at bounding box center [1086, 169] width 230 height 18
copy link "M1) Jeferson Ortiz (C)"
drag, startPoint x: 1166, startPoint y: 209, endPoint x: 1160, endPoint y: 194, distance: 16.0
click at [1166, 236] on p "09/08/2025 06:17" at bounding box center [1194, 243] width 394 height 15
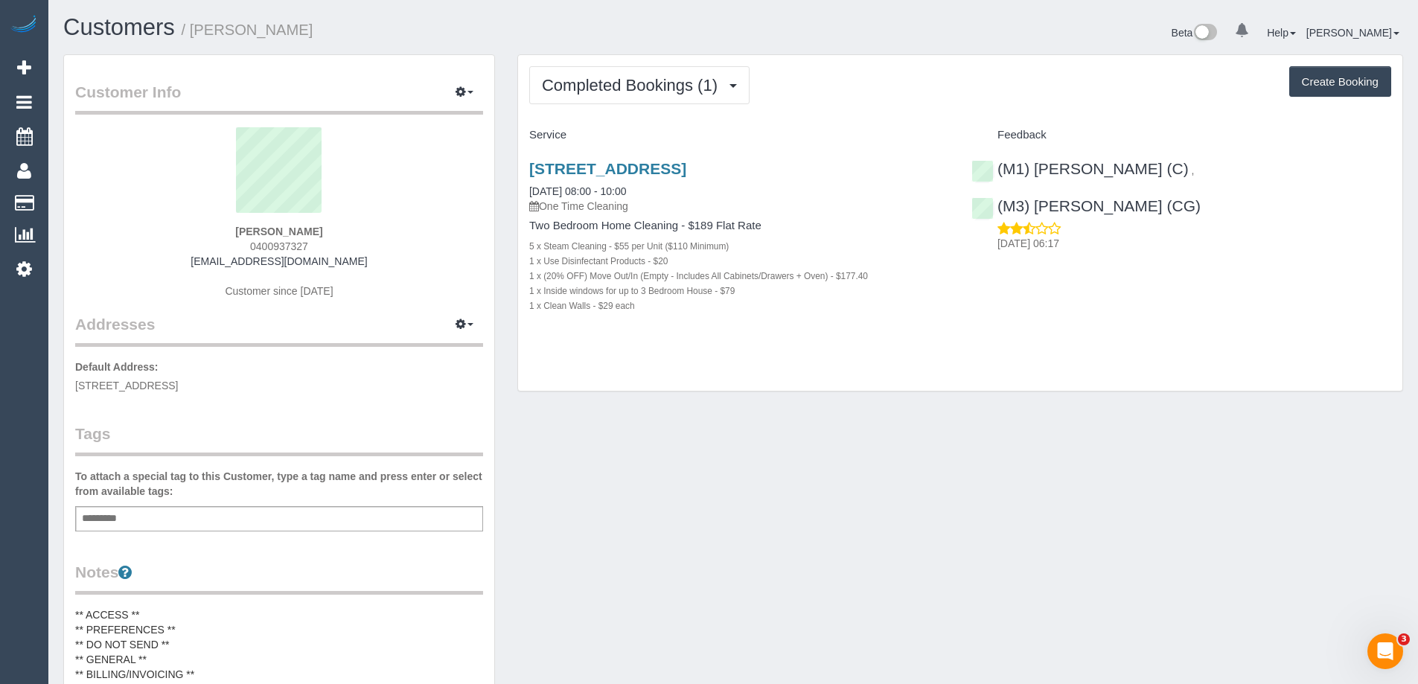
copy link "(M1) [PERSON_NAME] (C)"
drag, startPoint x: 1162, startPoint y: 170, endPoint x: 999, endPoint y: 158, distance: 163.5
click at [999, 158] on div "(M1) Jeferson Ortiz (C) , (M3) Adnan (CG) 09/08/2025 06:17" at bounding box center [1181, 202] width 442 height 110
click at [221, 522] on div "Add a tag" at bounding box center [279, 518] width 408 height 25
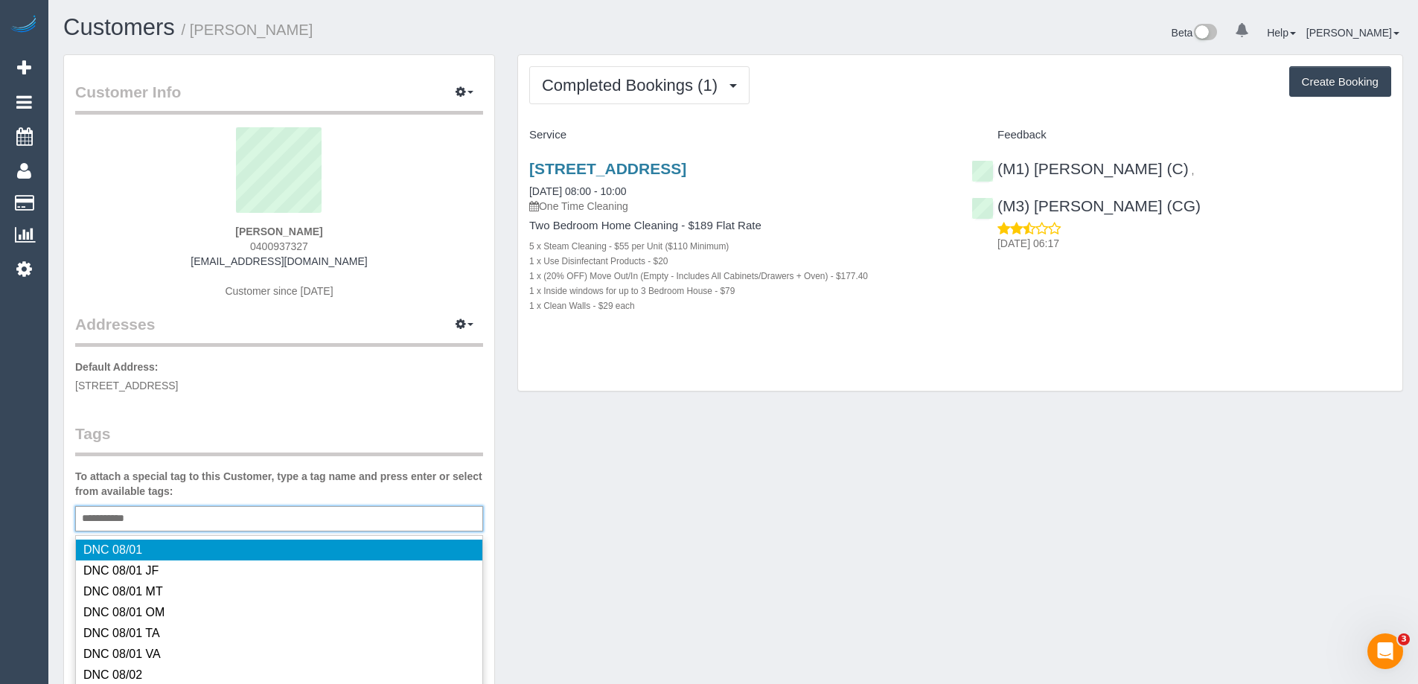
type input "**********"
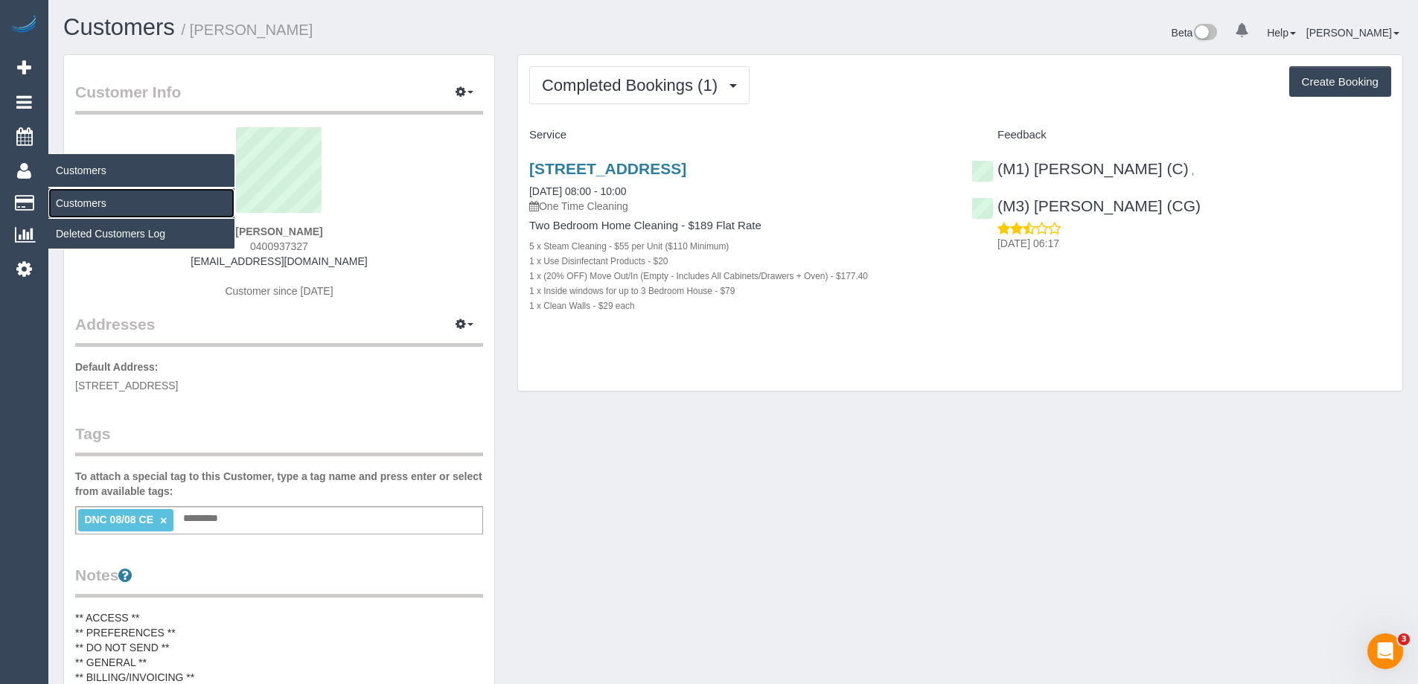
click at [87, 206] on link "Customers" at bounding box center [141, 203] width 186 height 30
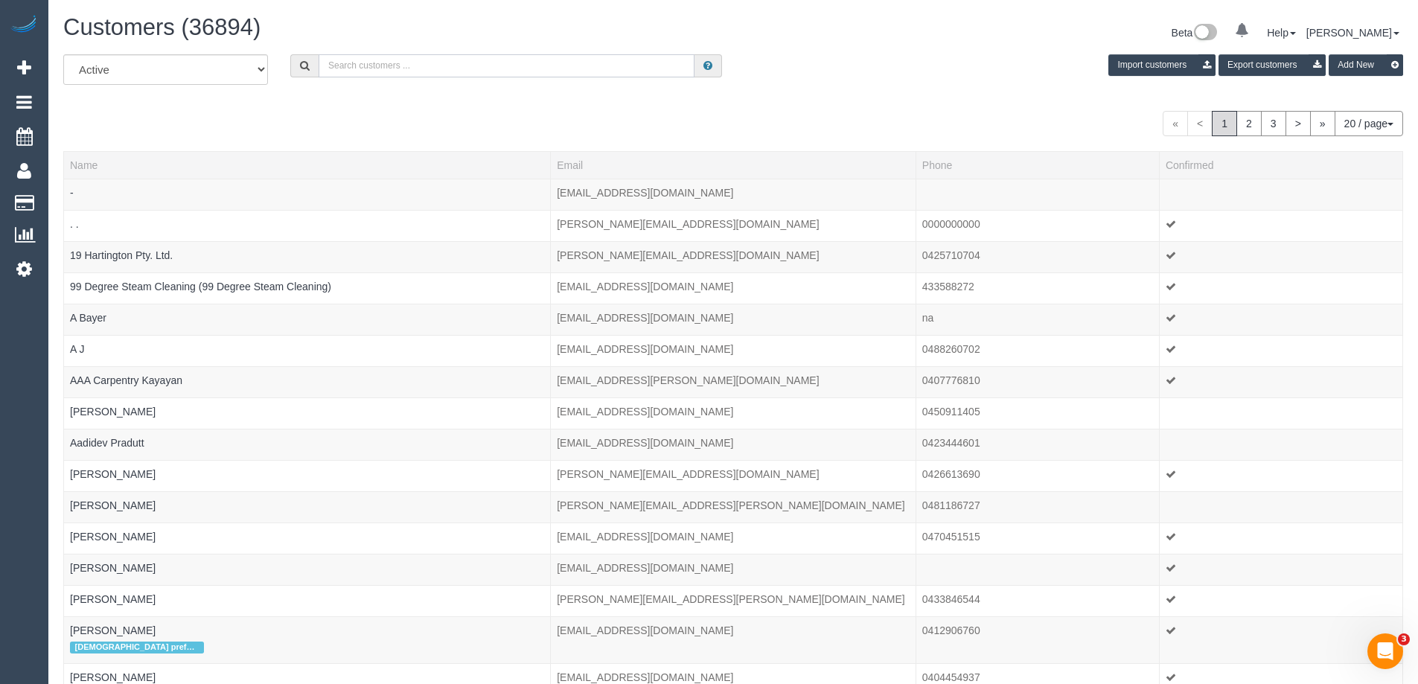
click at [353, 68] on input "text" at bounding box center [507, 65] width 376 height 23
paste input "Annette Leong"
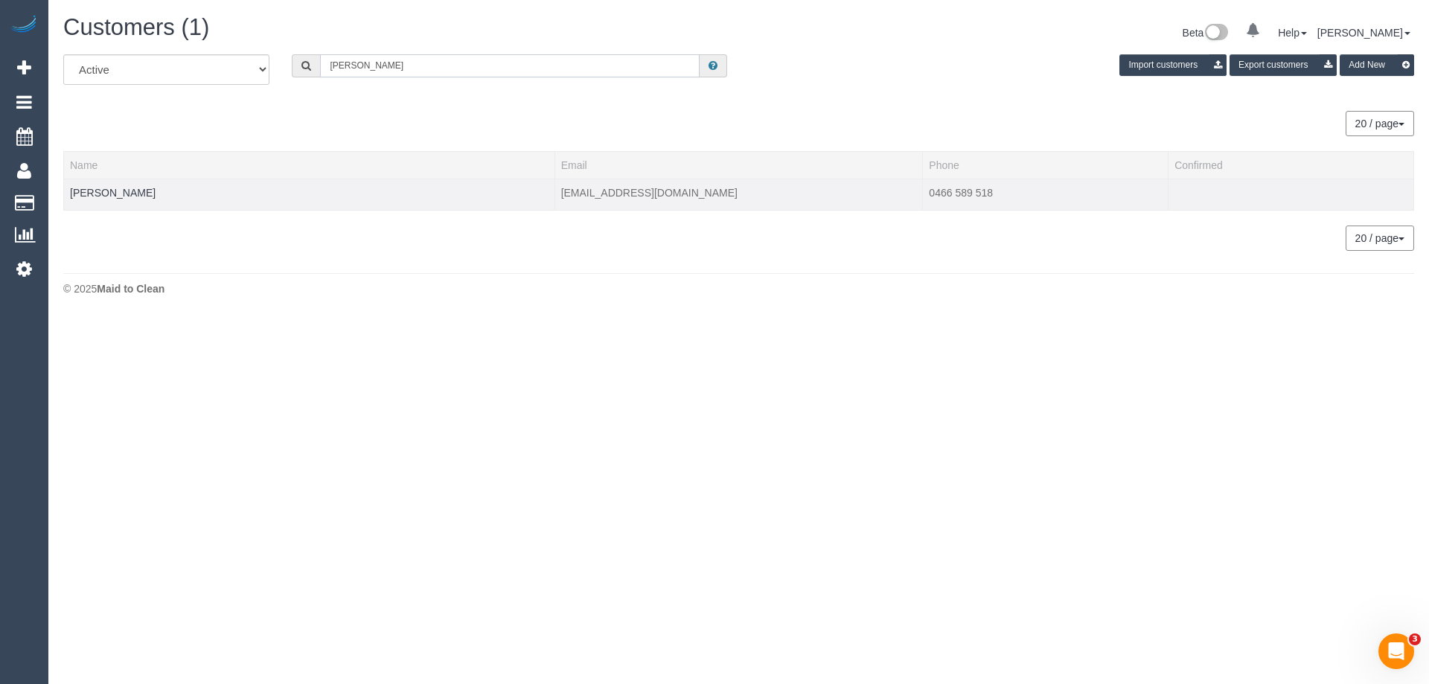
type input "Annette Leong"
drag, startPoint x: 154, startPoint y: 196, endPoint x: 71, endPoint y: 185, distance: 83.4
click at [68, 182] on td "Annette Leong" at bounding box center [309, 194] width 491 height 31
click at [153, 191] on td "Annette Leong" at bounding box center [309, 194] width 491 height 31
drag, startPoint x: 1083, startPoint y: 191, endPoint x: 920, endPoint y: 191, distance: 163.0
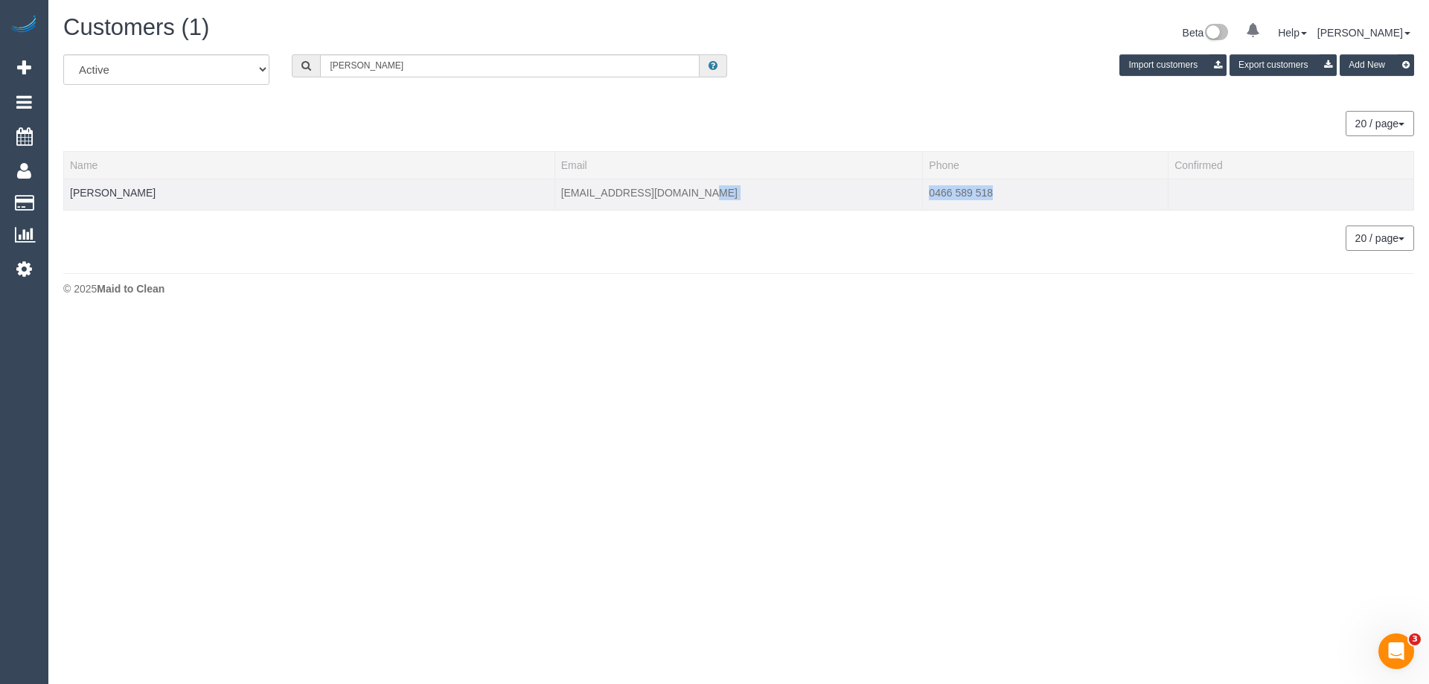
click at [920, 191] on tr "Annette Leong annetteleong232@gmail.com 0466 589 518" at bounding box center [739, 194] width 1350 height 31
click at [130, 196] on link "Annette Leong" at bounding box center [113, 193] width 86 height 12
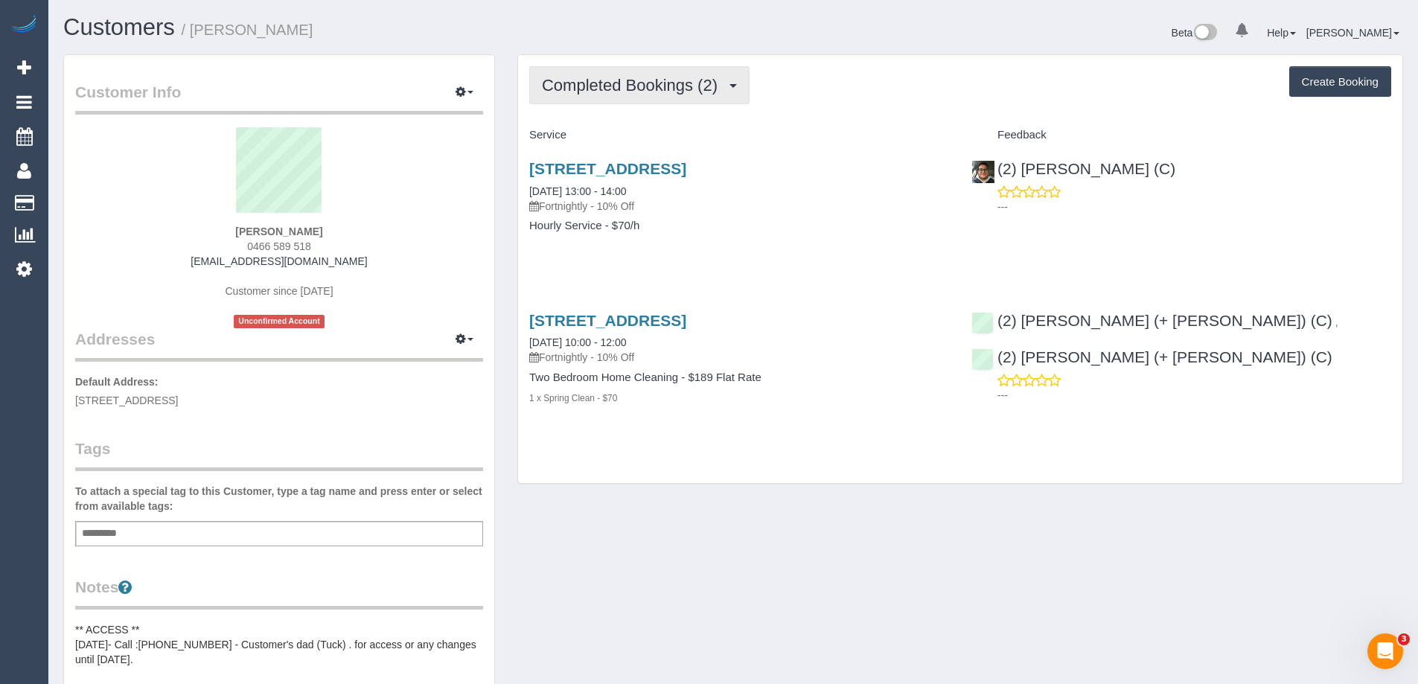
click at [559, 94] on span "Completed Bookings (2)" at bounding box center [633, 85] width 183 height 19
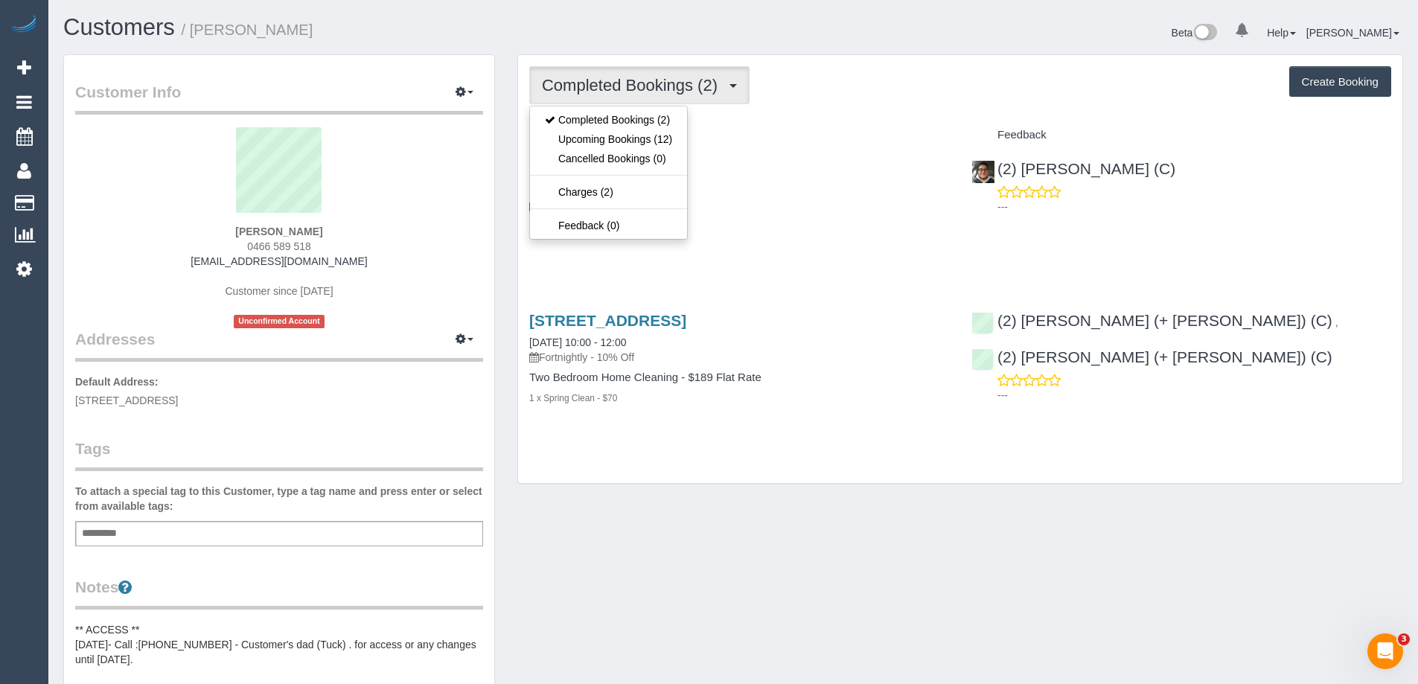
click at [831, 84] on div "Completed Bookings (2) Completed Bookings (2) Upcoming Bookings (12) Cancelled …" at bounding box center [960, 85] width 862 height 38
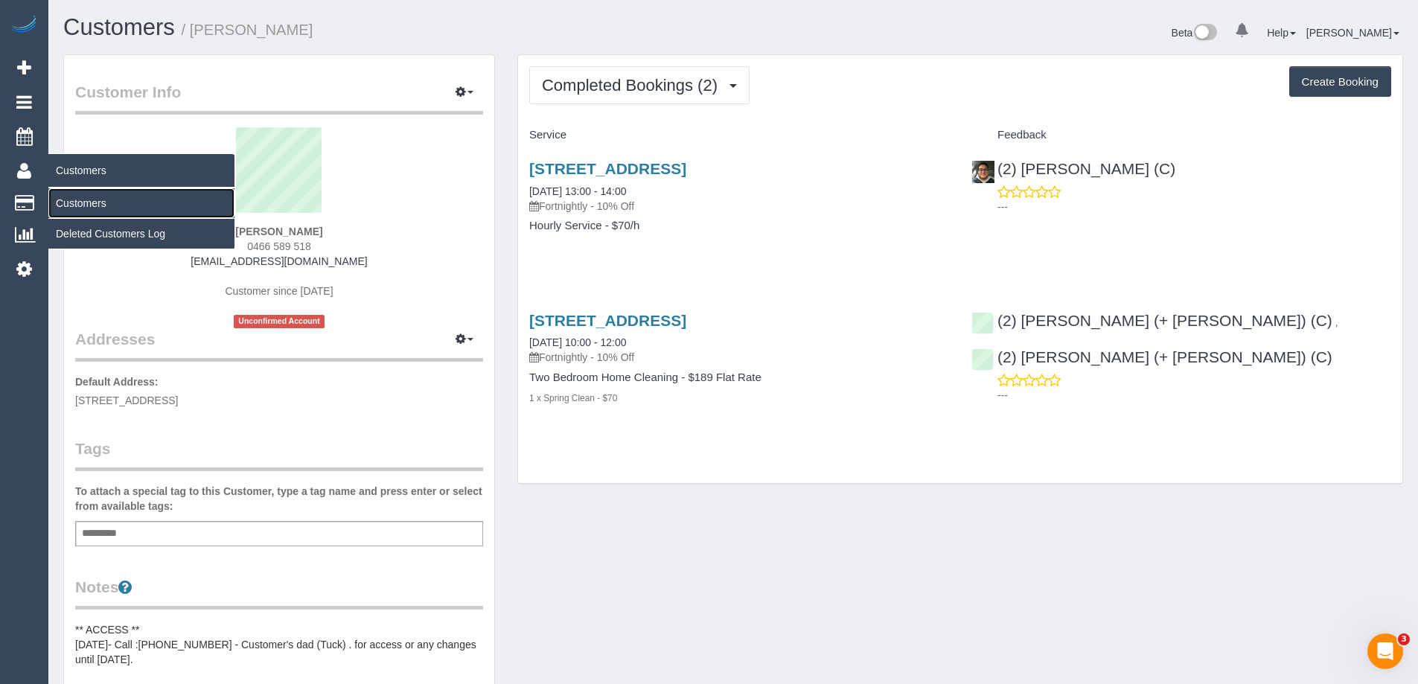
click at [75, 204] on link "Customers" at bounding box center [141, 203] width 186 height 30
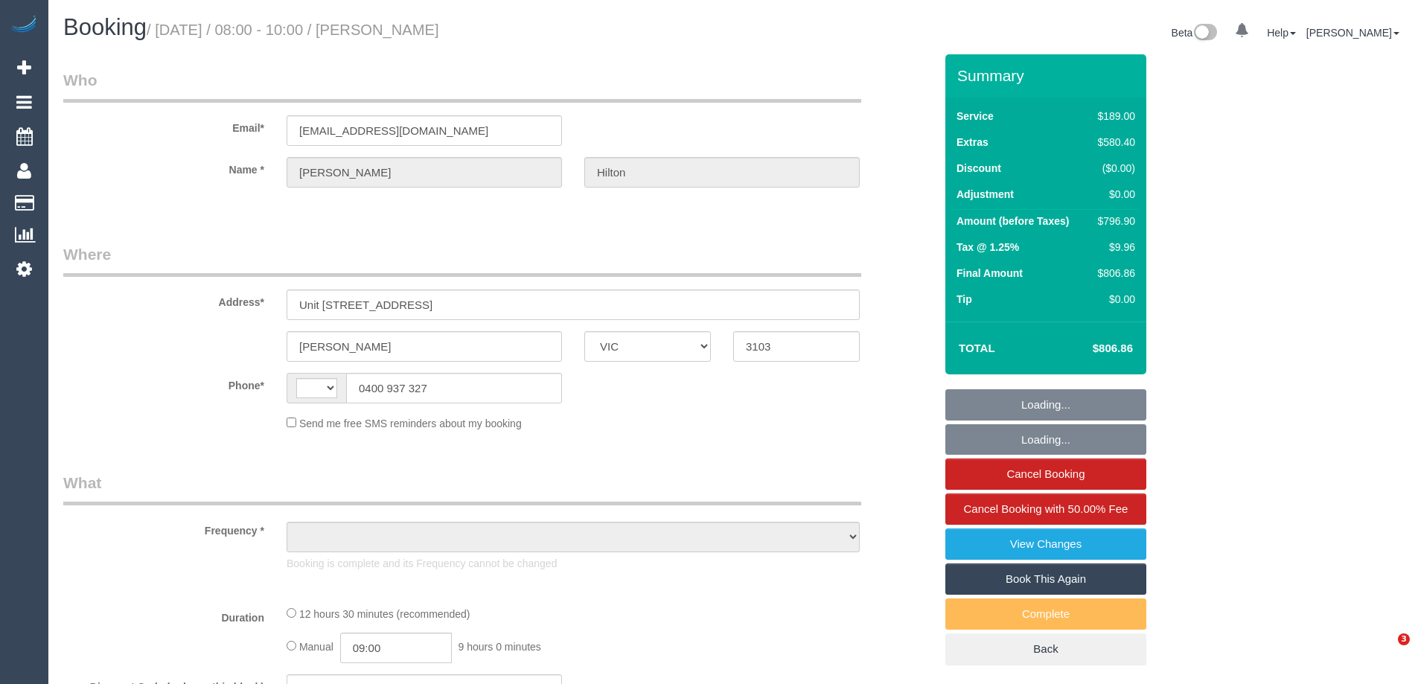
select select "VIC"
select select "string:stripe-pm_1RsAX82GScqysDRVFpk1jlsr"
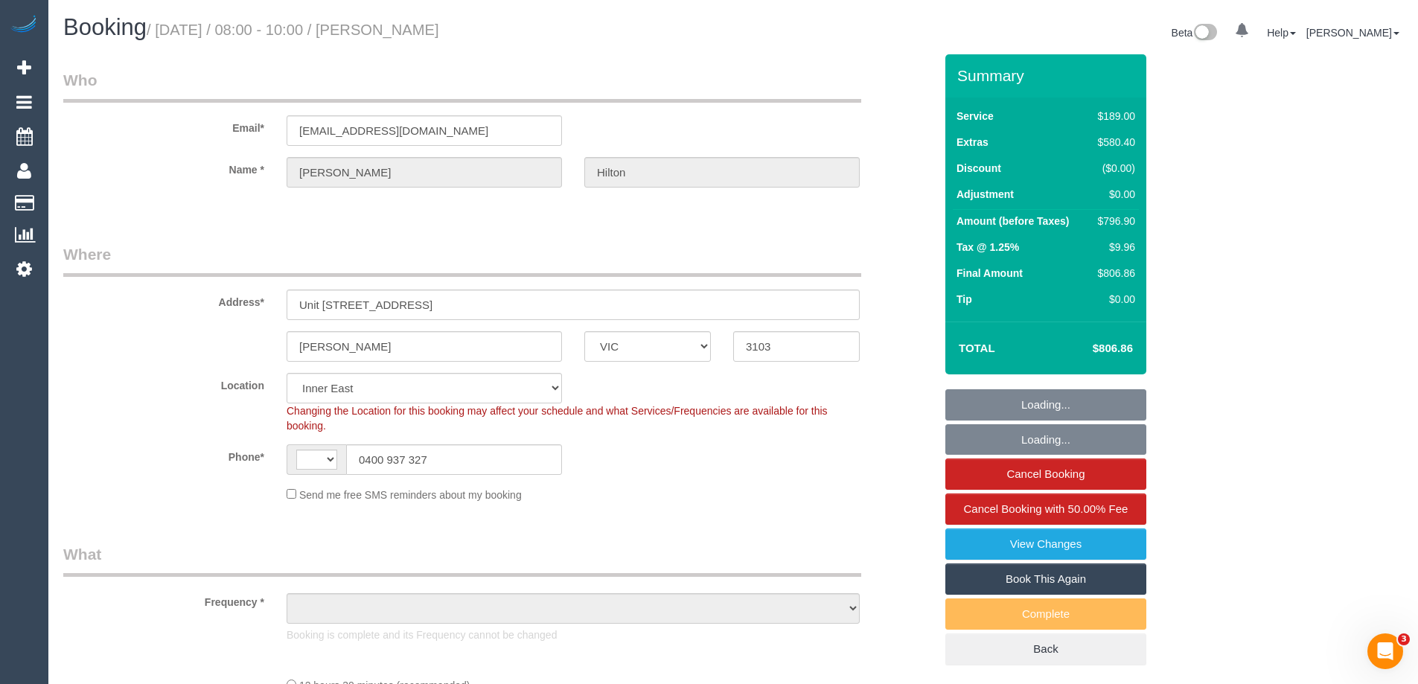
select select "string:AU"
select select "object:606"
select select "number:28"
select select "number:15"
select select "number:18"
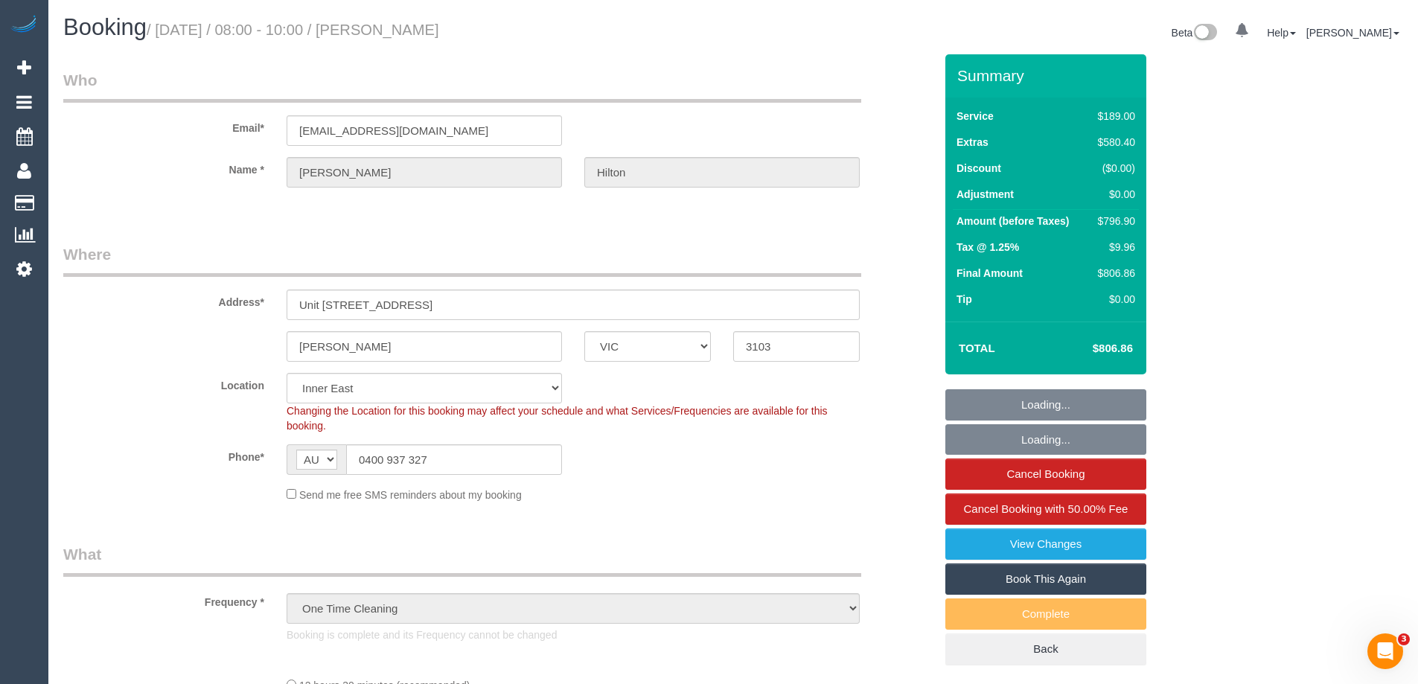
select select "number:24"
select select "number:26"
select select "object:1448"
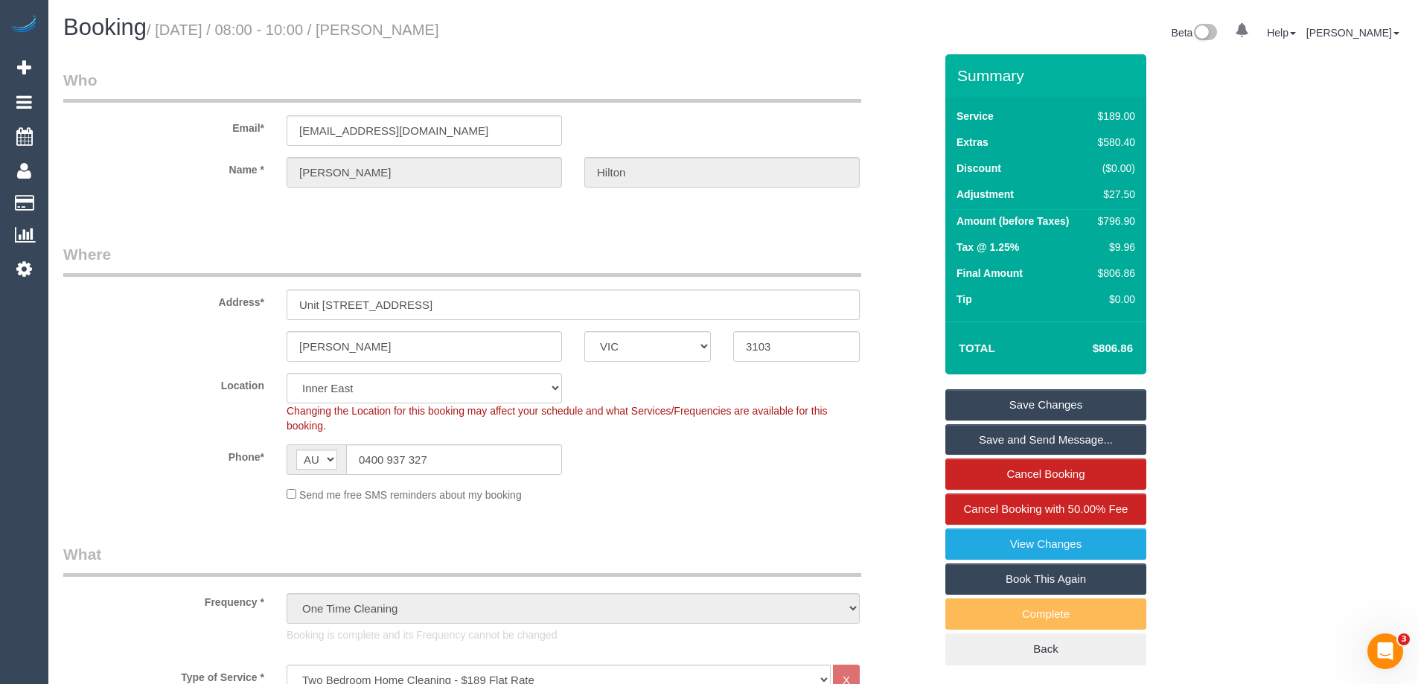
click at [1113, 217] on div "$796.90" at bounding box center [1113, 221] width 43 height 15
copy div "796.90"
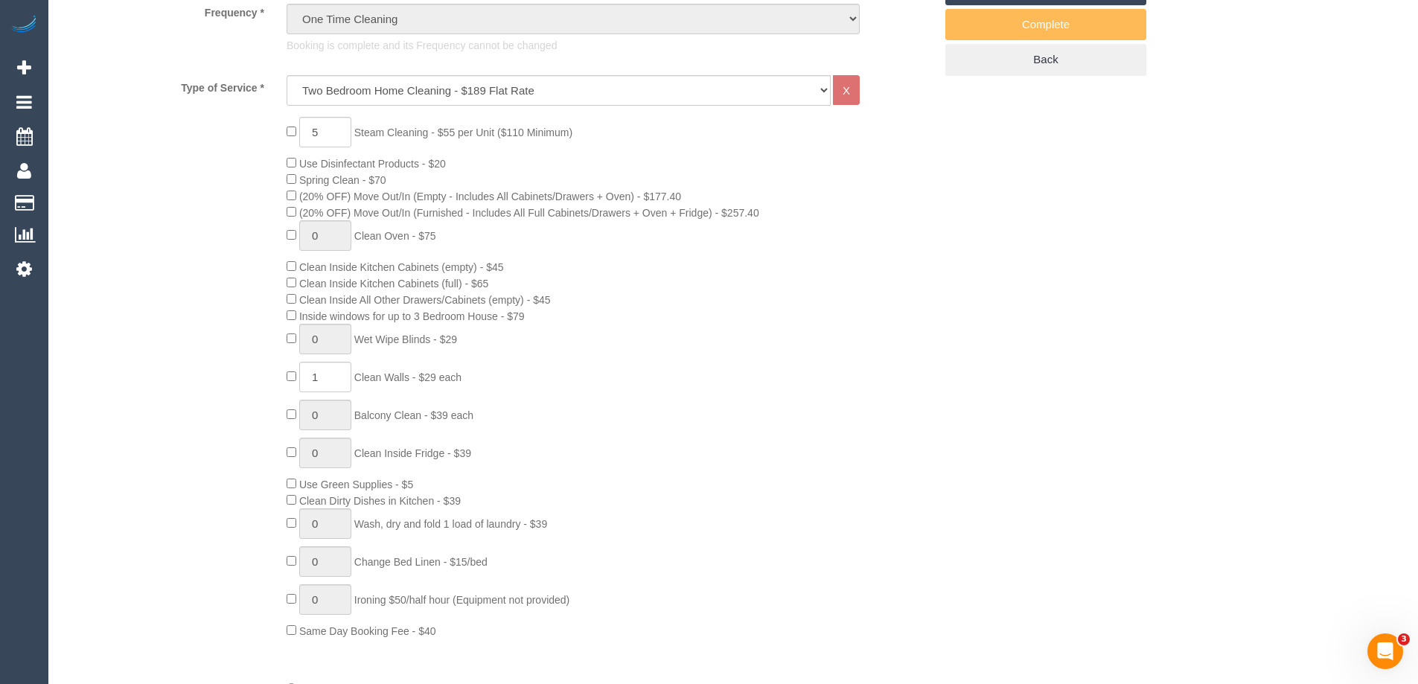
scroll to position [595, 0]
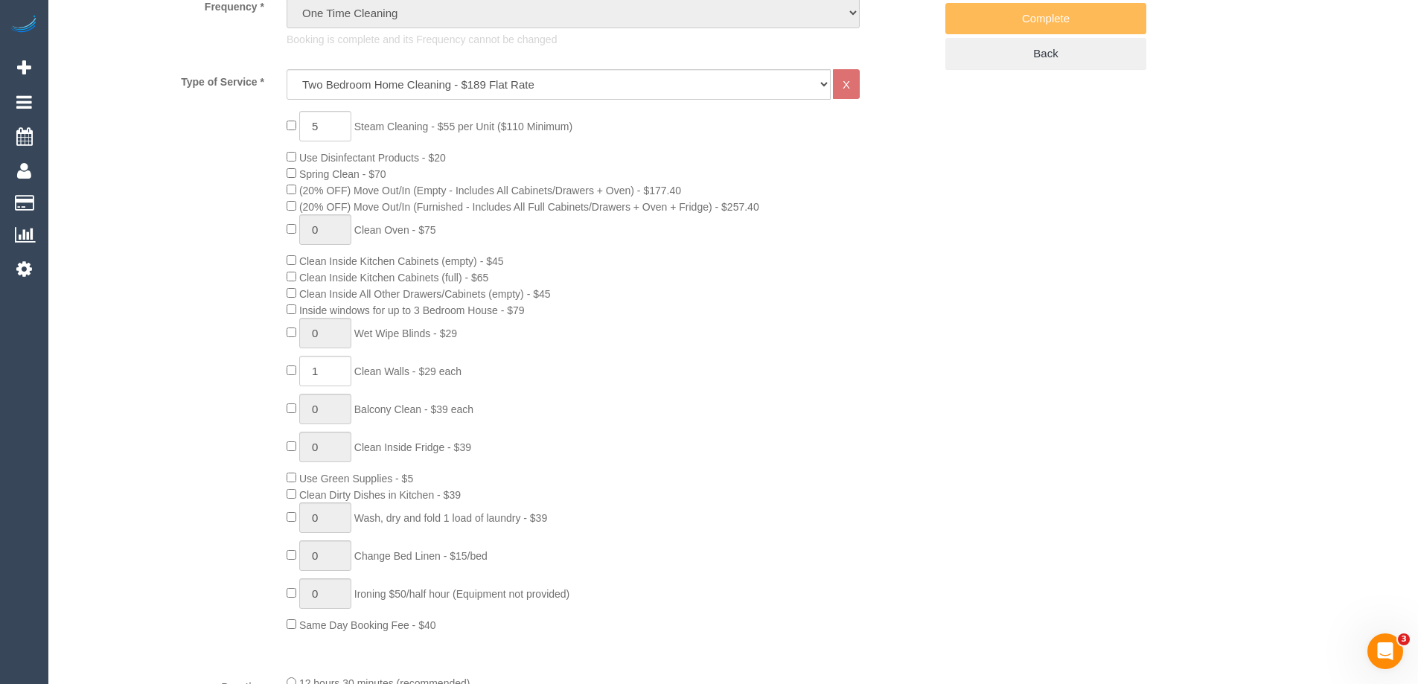
click at [282, 126] on div "5 Steam Cleaning - $55 per Unit ($110 Minimum) Use Disinfectant Products - $20 …" at bounding box center [610, 372] width 670 height 522
type input "0"
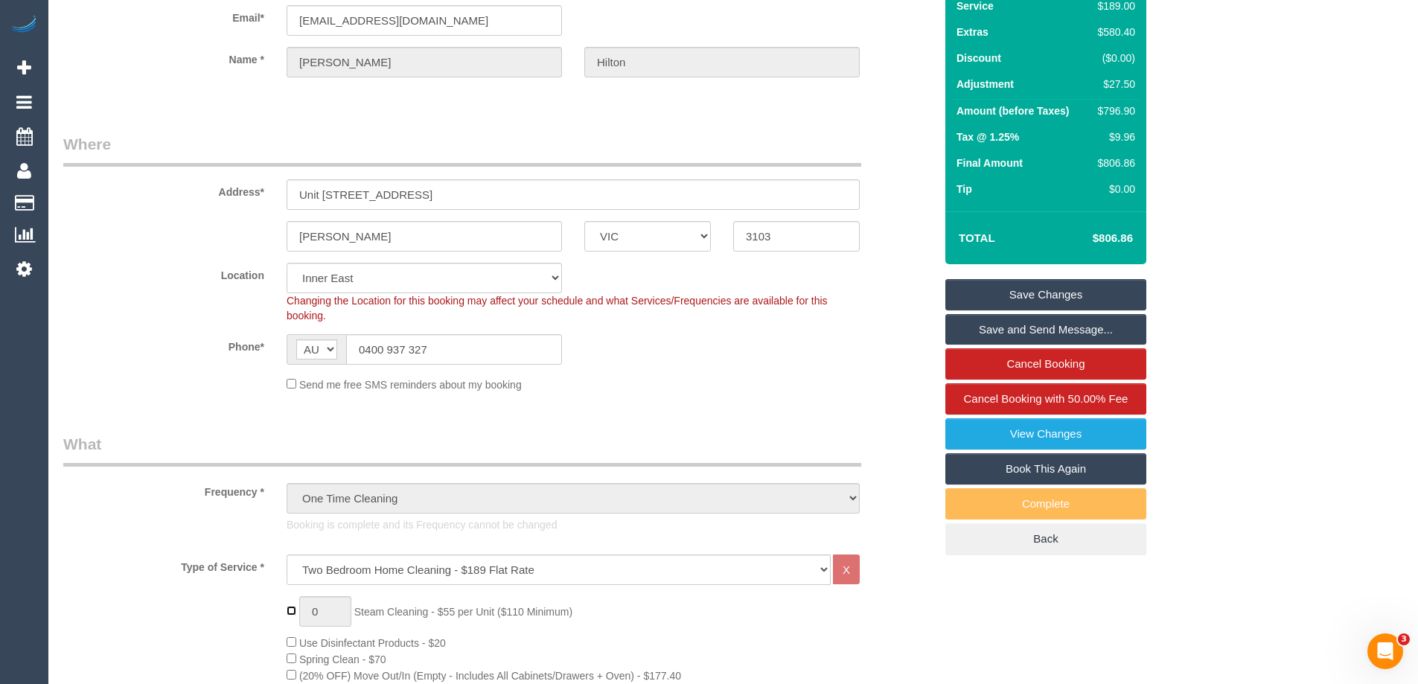
scroll to position [0, 0]
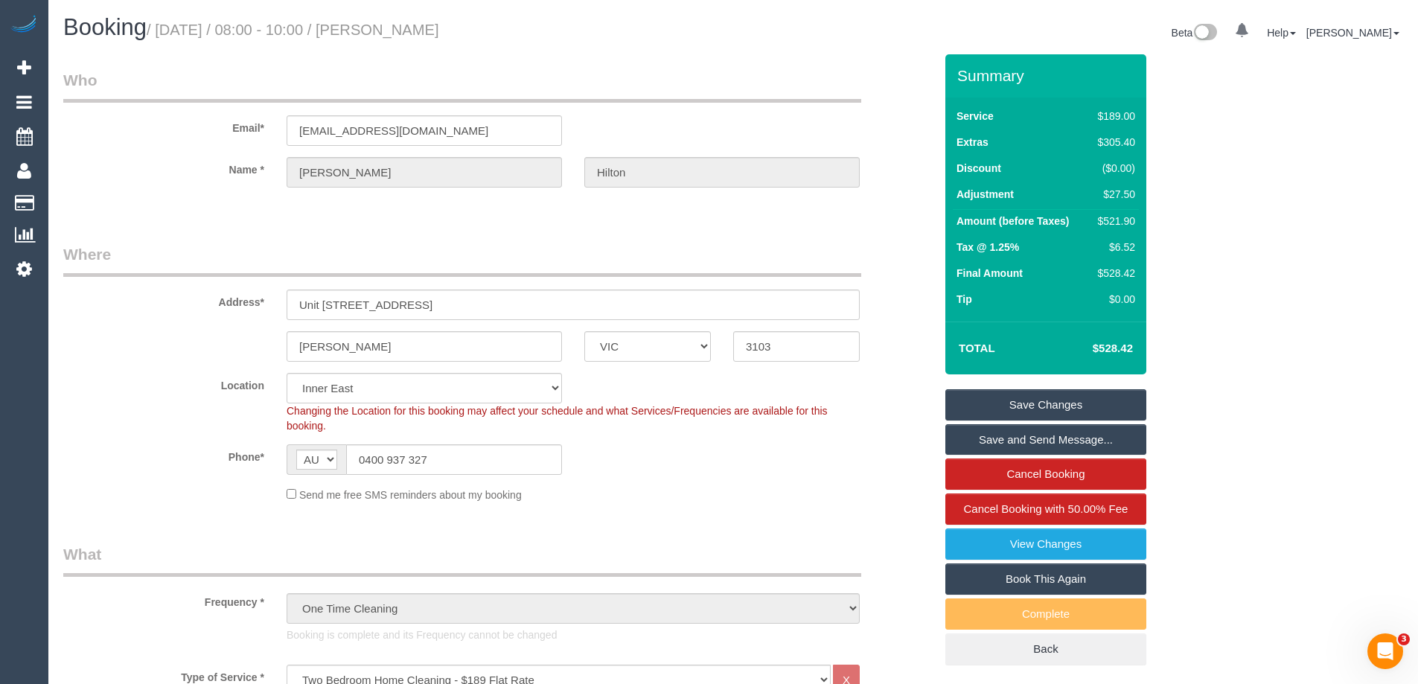
click at [1111, 225] on div "$521.90" at bounding box center [1113, 221] width 43 height 15
copy div "521.90"
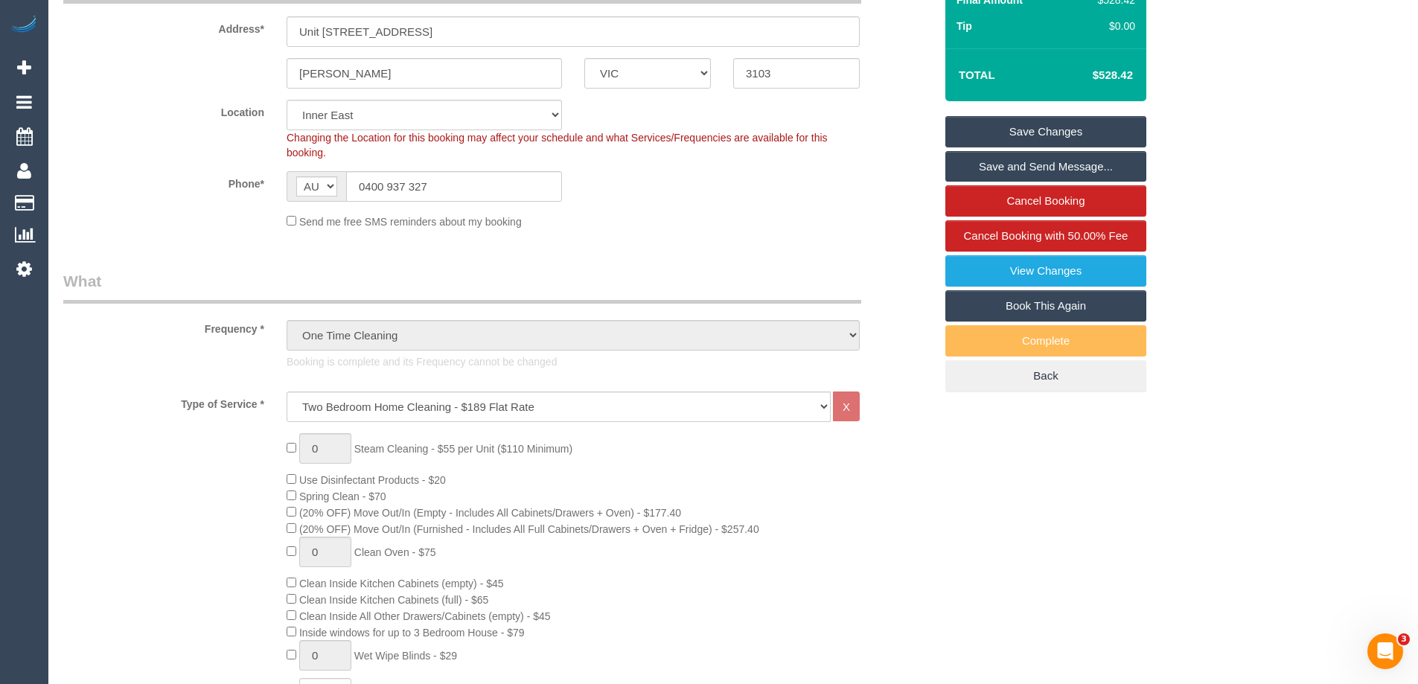
scroll to position [298, 0]
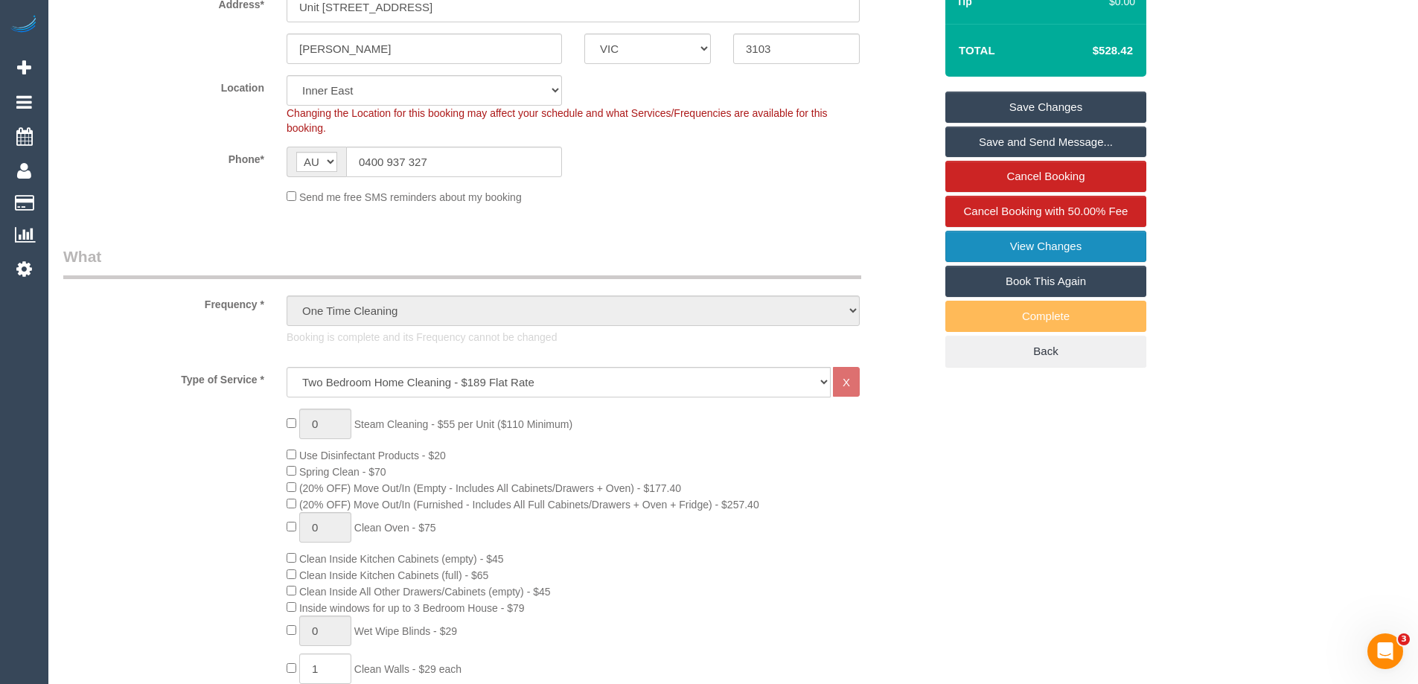
click at [1049, 236] on link "View Changes" at bounding box center [1045, 246] width 201 height 31
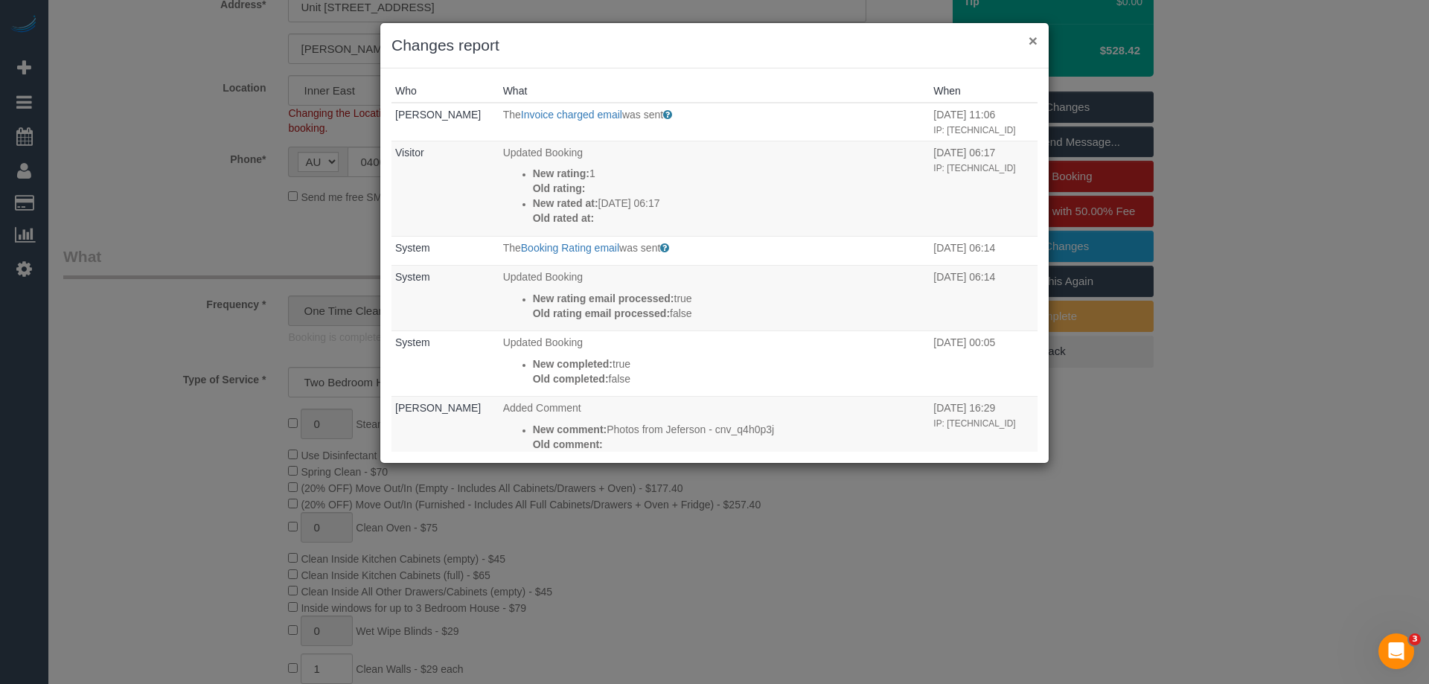
click at [1029, 43] on button "×" at bounding box center [1033, 41] width 9 height 16
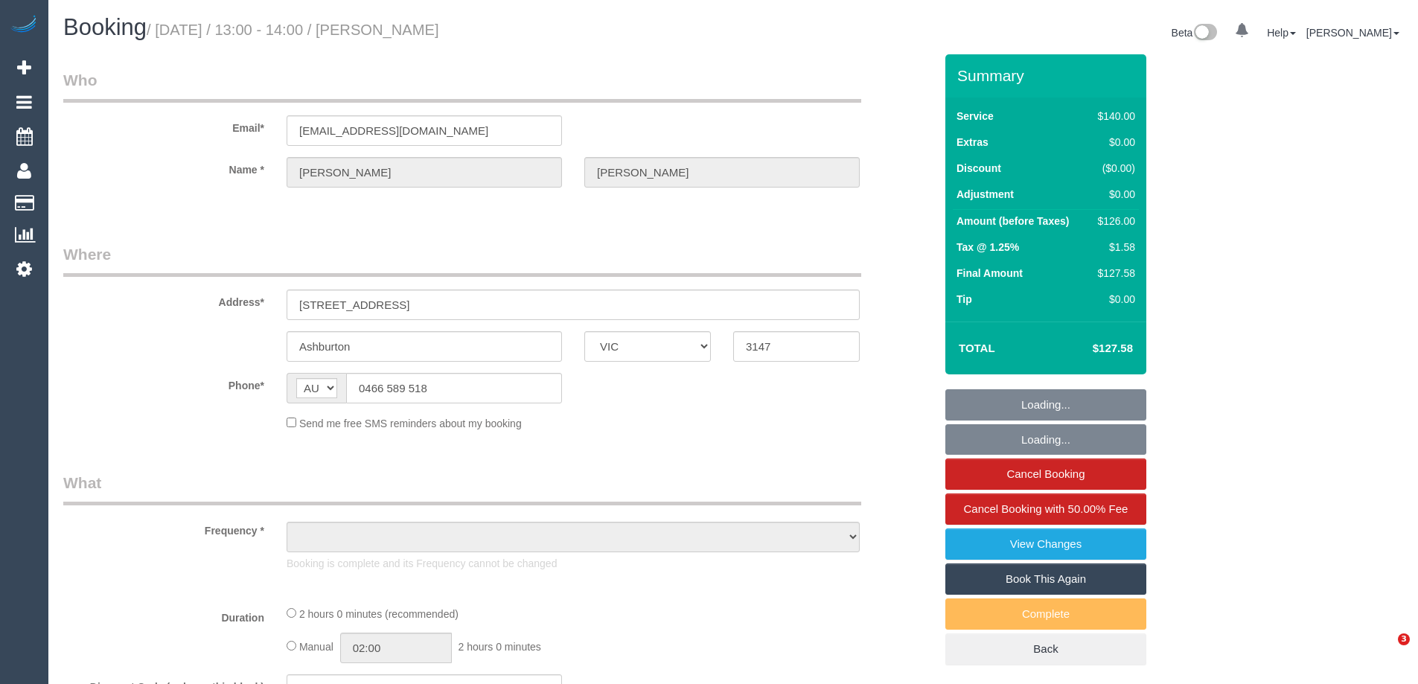
select select "VIC"
select select "string:stripe-pm_1RkbqF2GScqysDRVzS3GPrnV"
select select "number:28"
select select "number:14"
select select "number:18"
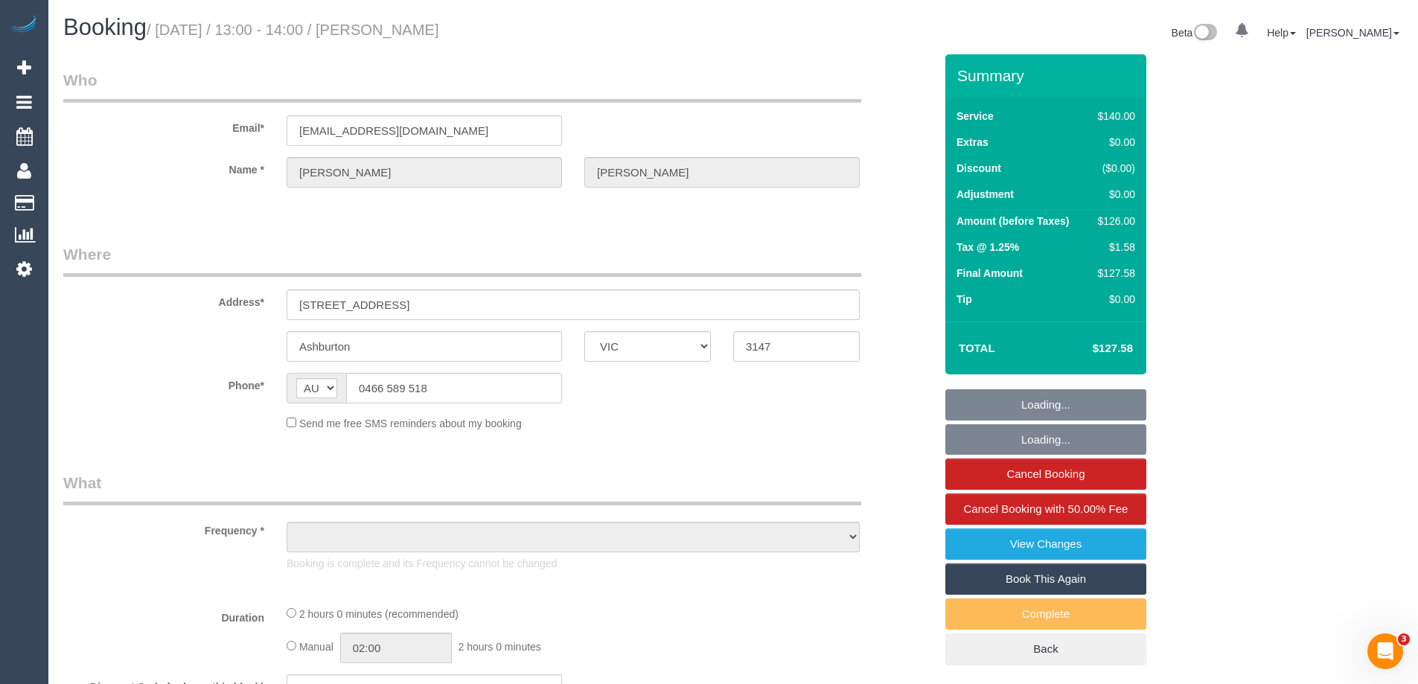
select select "number:23"
select select "number:34"
select select "number:26"
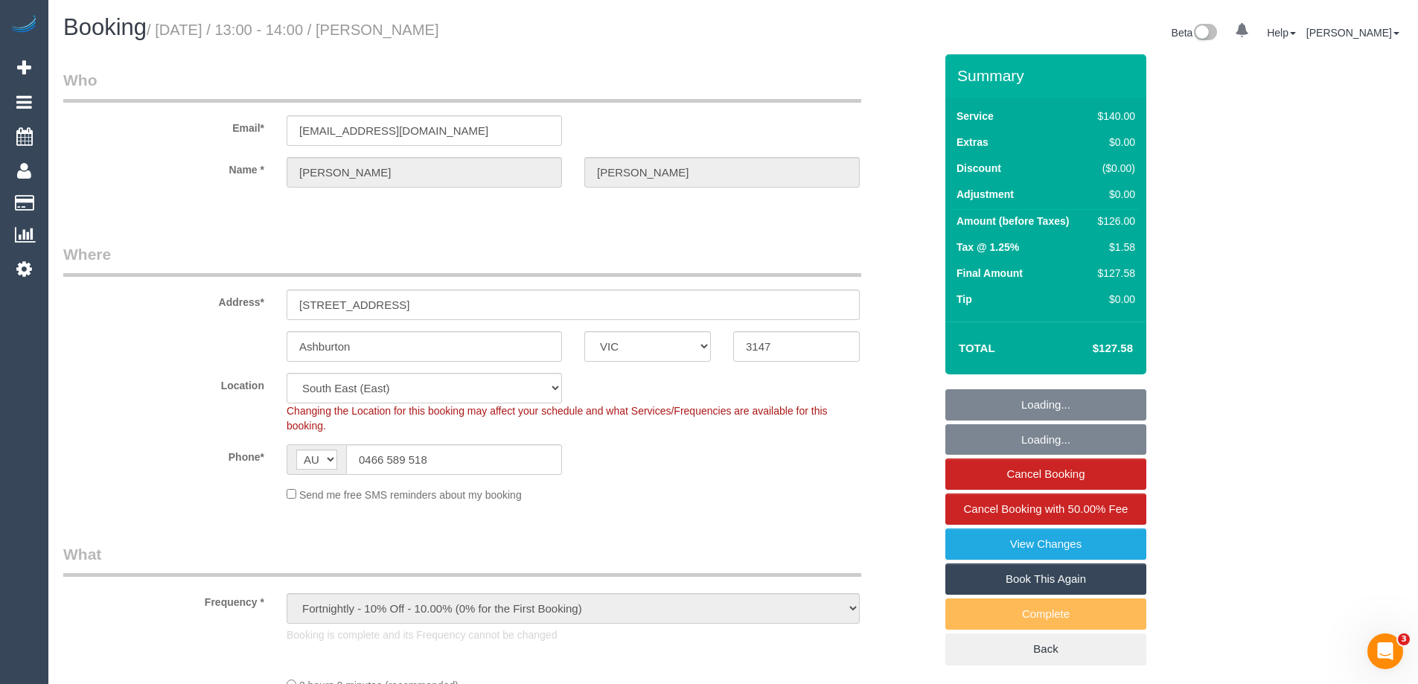
select select "object:733"
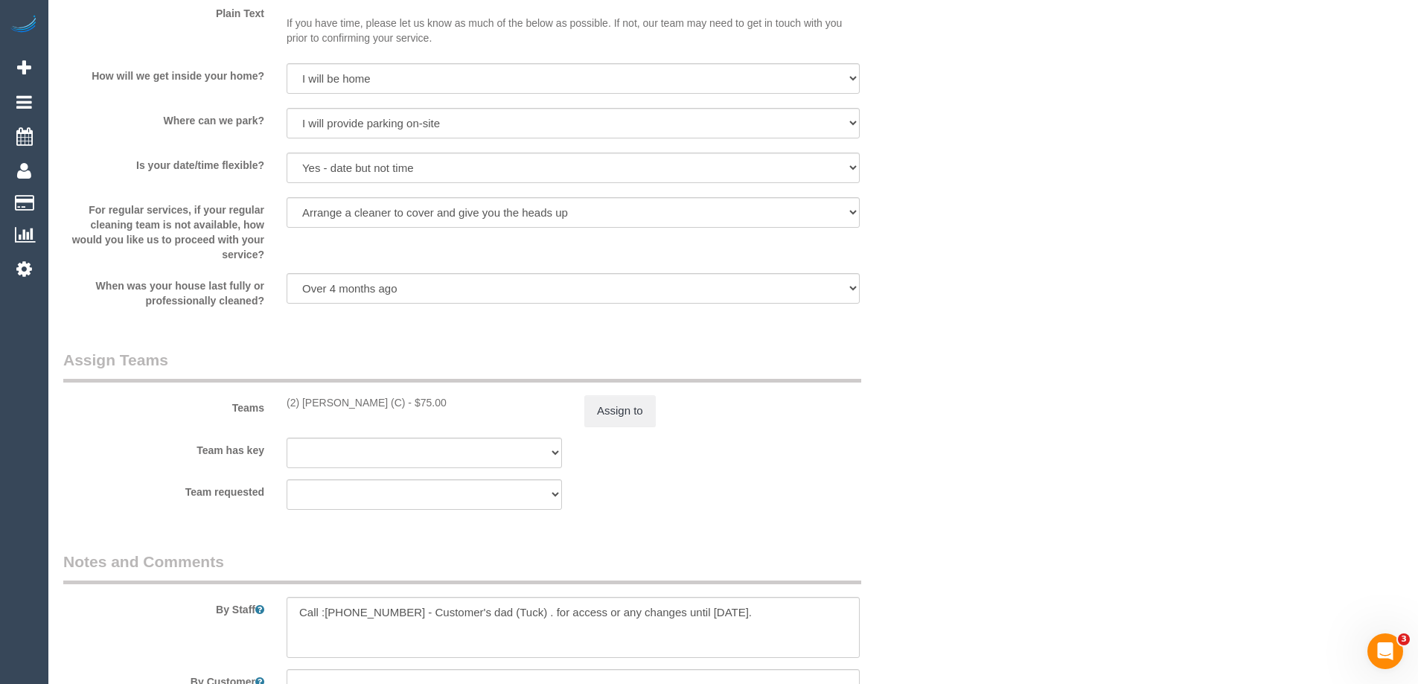
scroll to position [2233, 0]
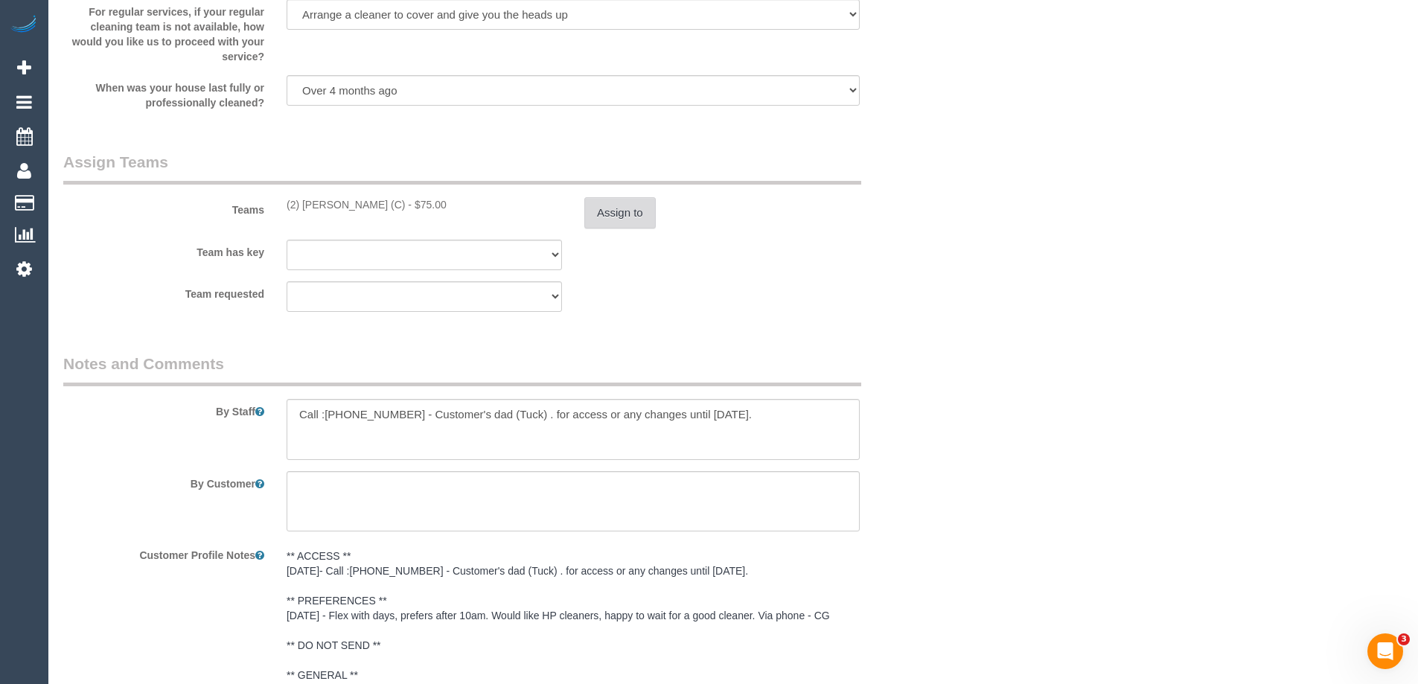
click at [634, 209] on button "Assign to" at bounding box center [619, 212] width 71 height 31
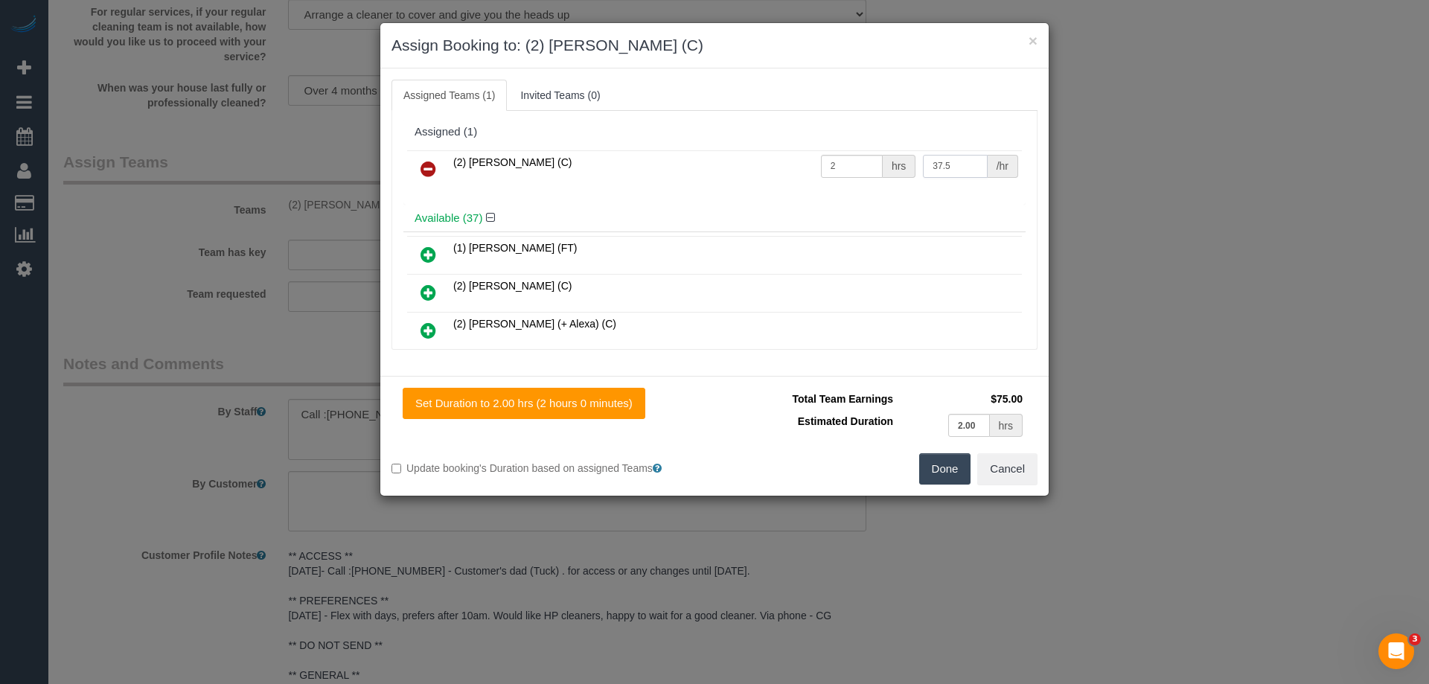
drag, startPoint x: 948, startPoint y: 165, endPoint x: 899, endPoint y: 165, distance: 49.1
click at [899, 165] on tr "(2) Roumany Gergis (C) 2 hrs 37.5 /hr" at bounding box center [714, 169] width 615 height 38
drag, startPoint x: 826, startPoint y: 170, endPoint x: 784, endPoint y: 172, distance: 41.7
click at [784, 172] on tr "(2) Roumany Gergis (C) 2 hrs 37.5 /hr" at bounding box center [714, 169] width 615 height 38
click at [828, 448] on div "Total Team Earnings $5.63 Estimated Duration 2.00 hrs Warning: The Company shar…" at bounding box center [875, 420] width 323 height 65
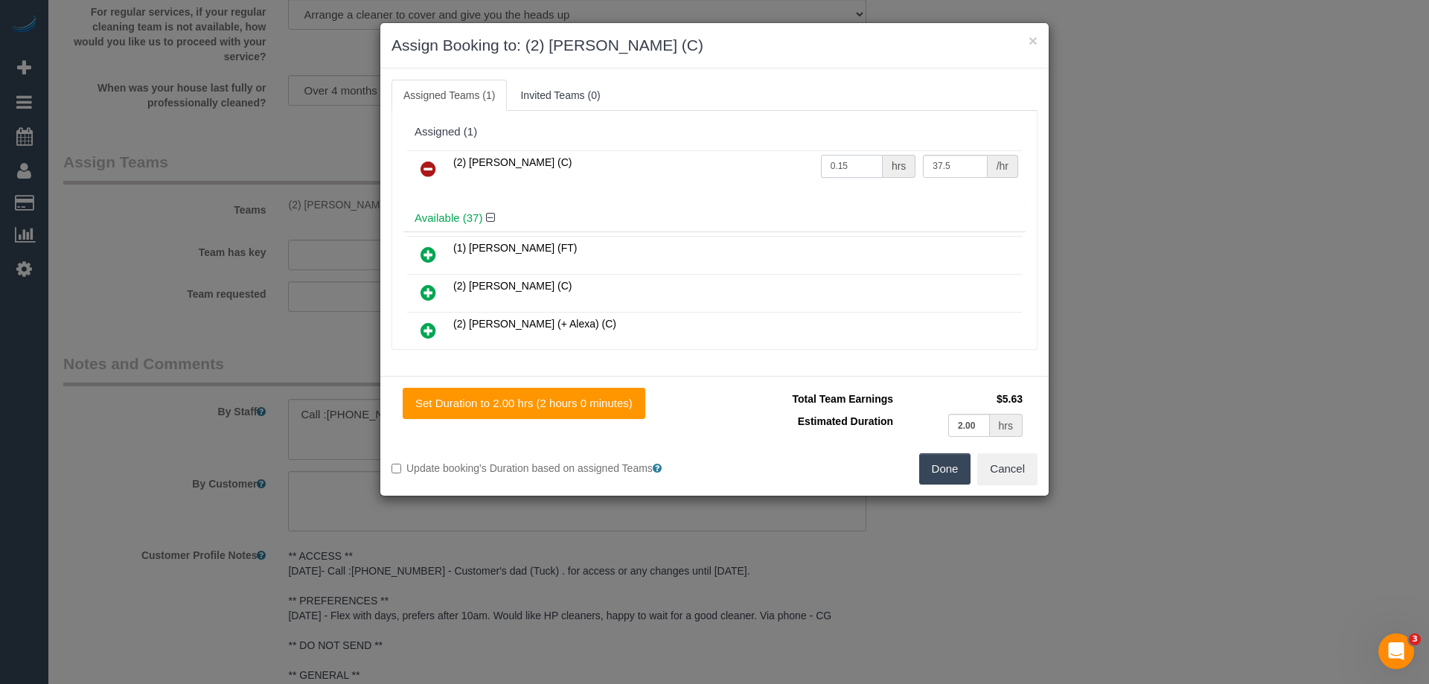
click at [848, 166] on input "0.15" at bounding box center [852, 166] width 62 height 23
click at [937, 169] on input "37.5" at bounding box center [955, 166] width 64 height 23
click at [848, 167] on input "0.15" at bounding box center [852, 166] width 62 height 23
type input "0.25"
click at [930, 168] on input "37.5" at bounding box center [955, 166] width 64 height 23
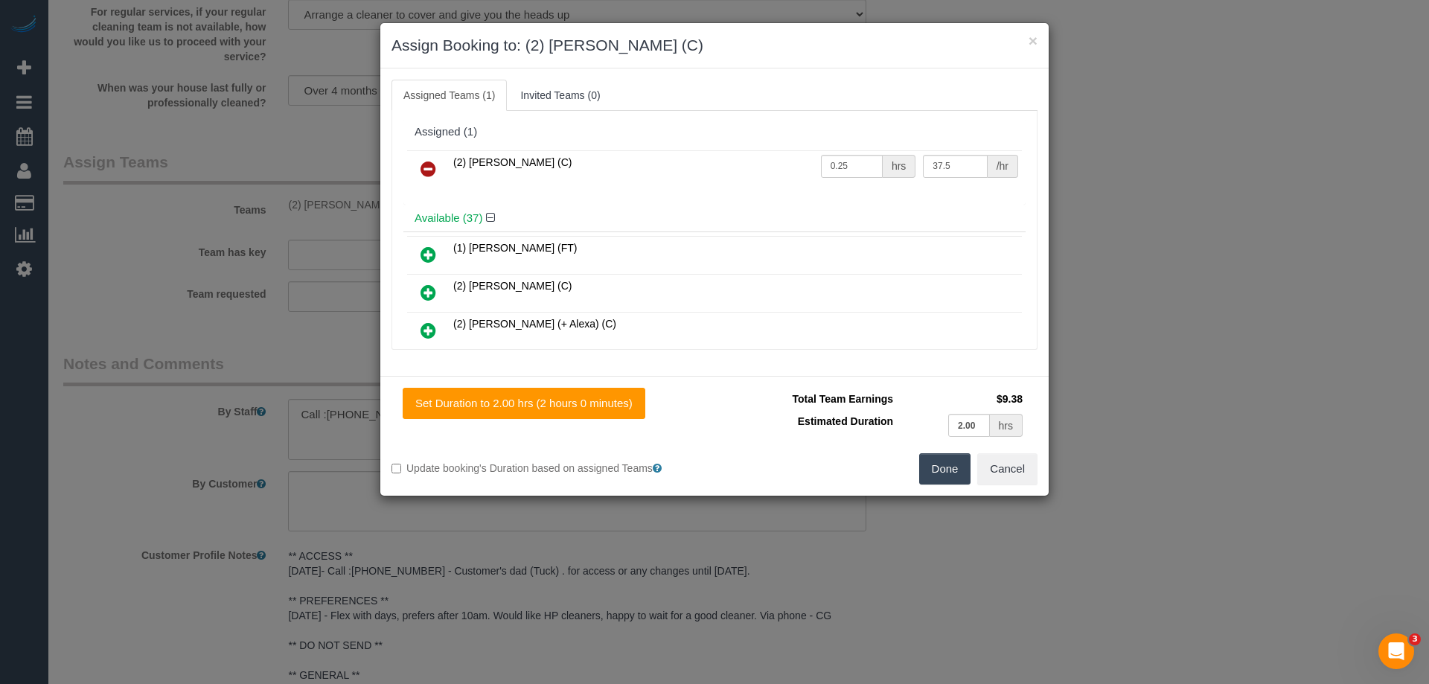
click at [749, 191] on div "(2) Roumany Gergis (C) 0.25 hrs 37.5 /hr" at bounding box center [714, 176] width 622 height 58
click at [520, 165] on span "(2) [PERSON_NAME] (C)" at bounding box center [512, 162] width 118 height 12
drag, startPoint x: 502, startPoint y: 161, endPoint x: 604, endPoint y: 160, distance: 102.0
click at [604, 160] on td "(2) [PERSON_NAME] (C)" at bounding box center [634, 169] width 368 height 38
drag, startPoint x: 849, startPoint y: 170, endPoint x: 801, endPoint y: 165, distance: 48.6
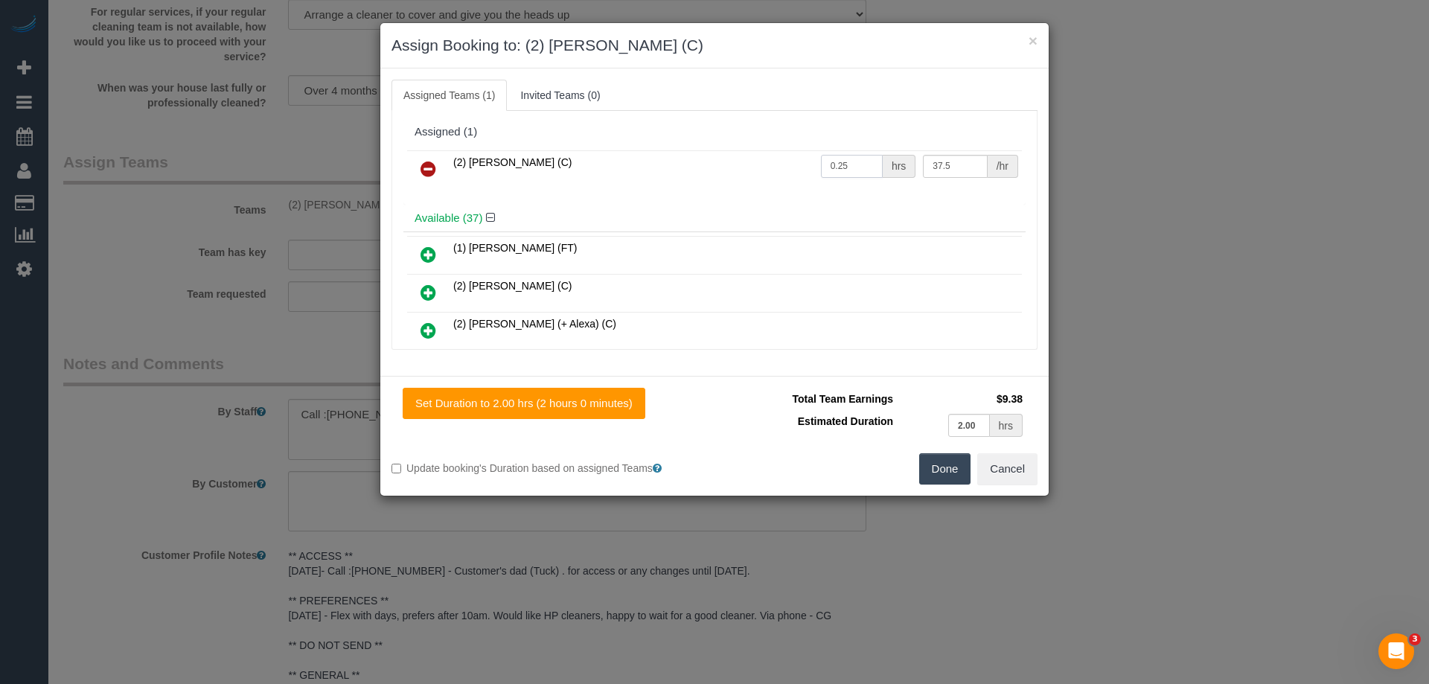
click at [801, 165] on tr "(2) Roumany Gergis (C) 0.25 hrs 37.5 /hr" at bounding box center [714, 169] width 615 height 38
click at [852, 170] on input "0.25" at bounding box center [852, 166] width 62 height 23
click at [1032, 41] on button "×" at bounding box center [1033, 41] width 9 height 16
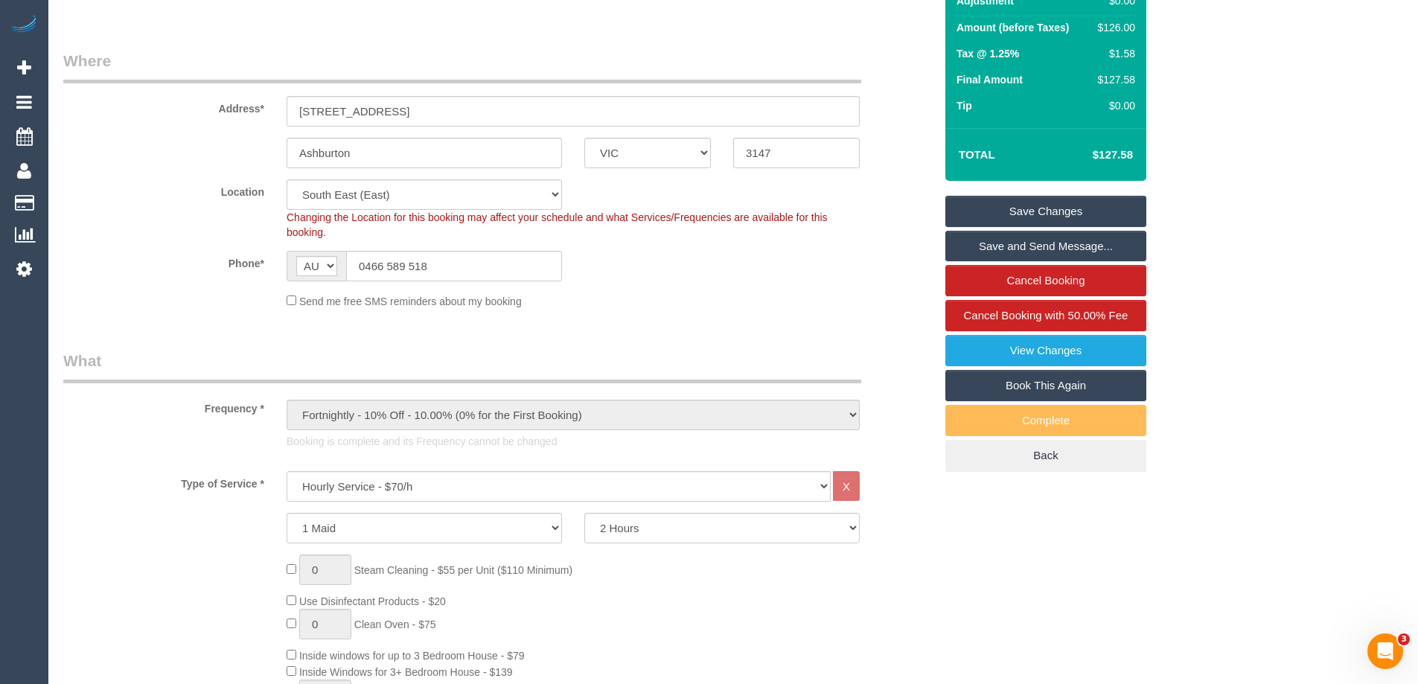
scroll to position [0, 0]
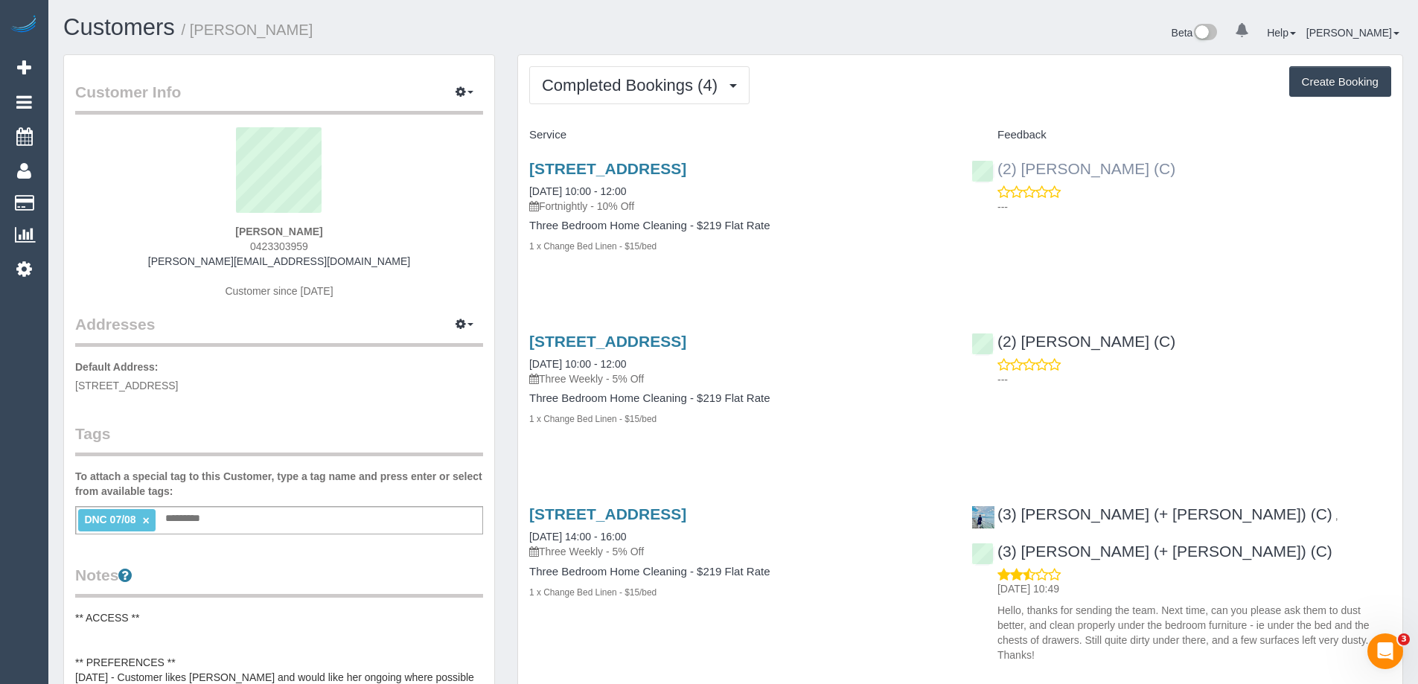
drag, startPoint x: 1179, startPoint y: 171, endPoint x: 995, endPoint y: 162, distance: 184.1
click at [995, 162] on div "(2) [PERSON_NAME] (C) ---" at bounding box center [1181, 183] width 442 height 73
copy link "(2) [PERSON_NAME] (C)"
click at [568, 99] on button "Completed Bookings (4)" at bounding box center [639, 85] width 220 height 38
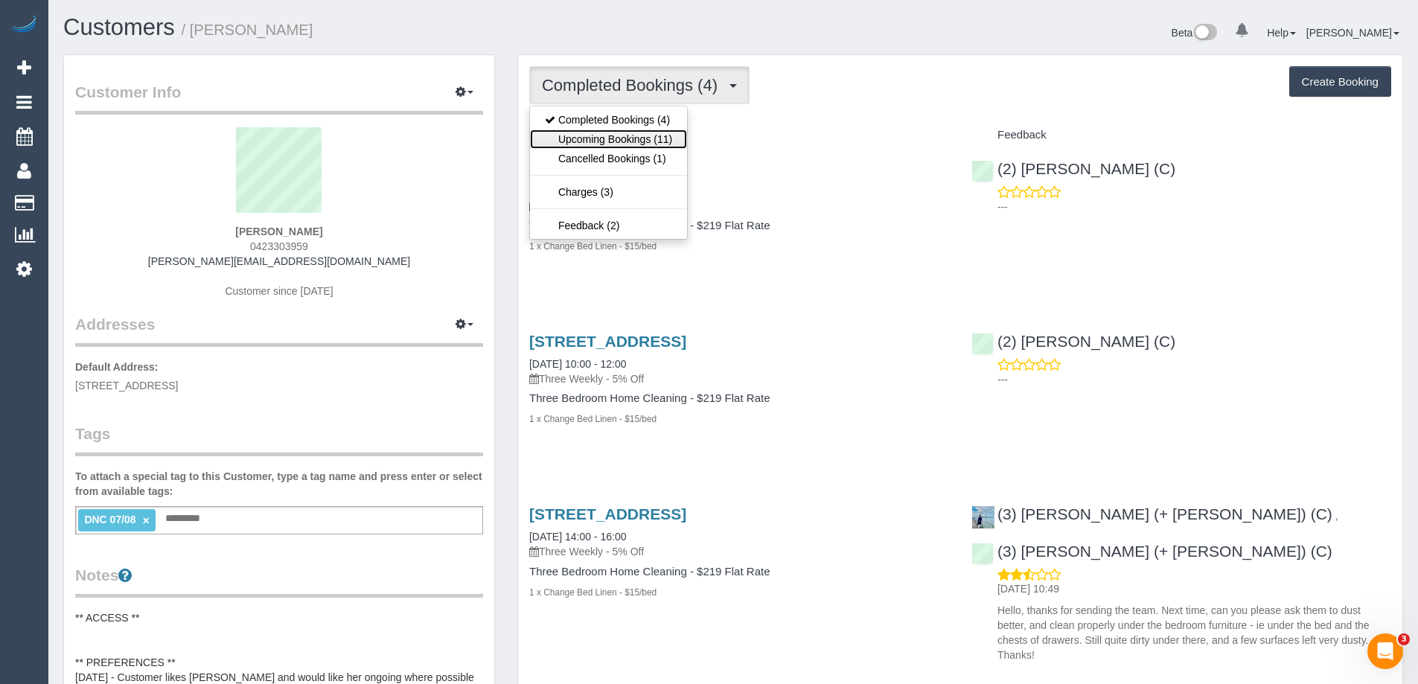
click at [571, 143] on link "Upcoming Bookings (11)" at bounding box center [608, 139] width 157 height 19
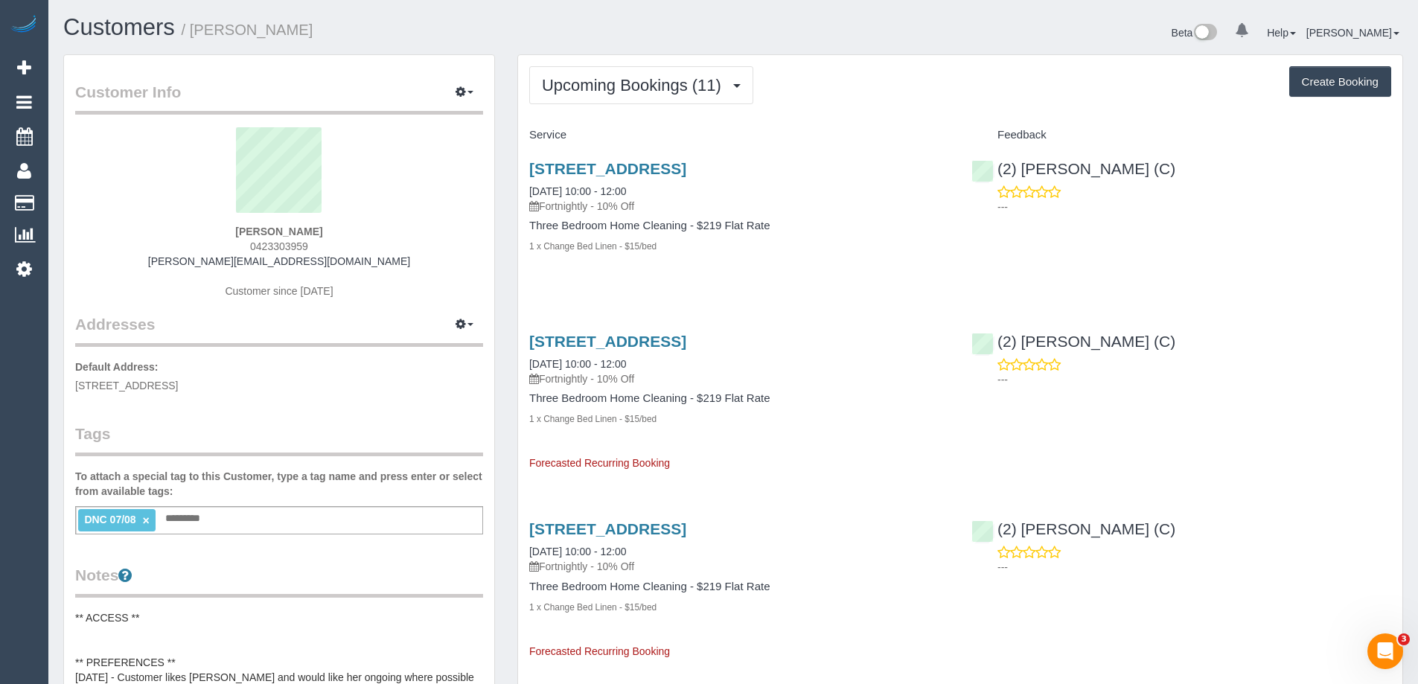
click at [598, 196] on link "[DATE] 10:00 - 12:00" at bounding box center [577, 191] width 97 height 12
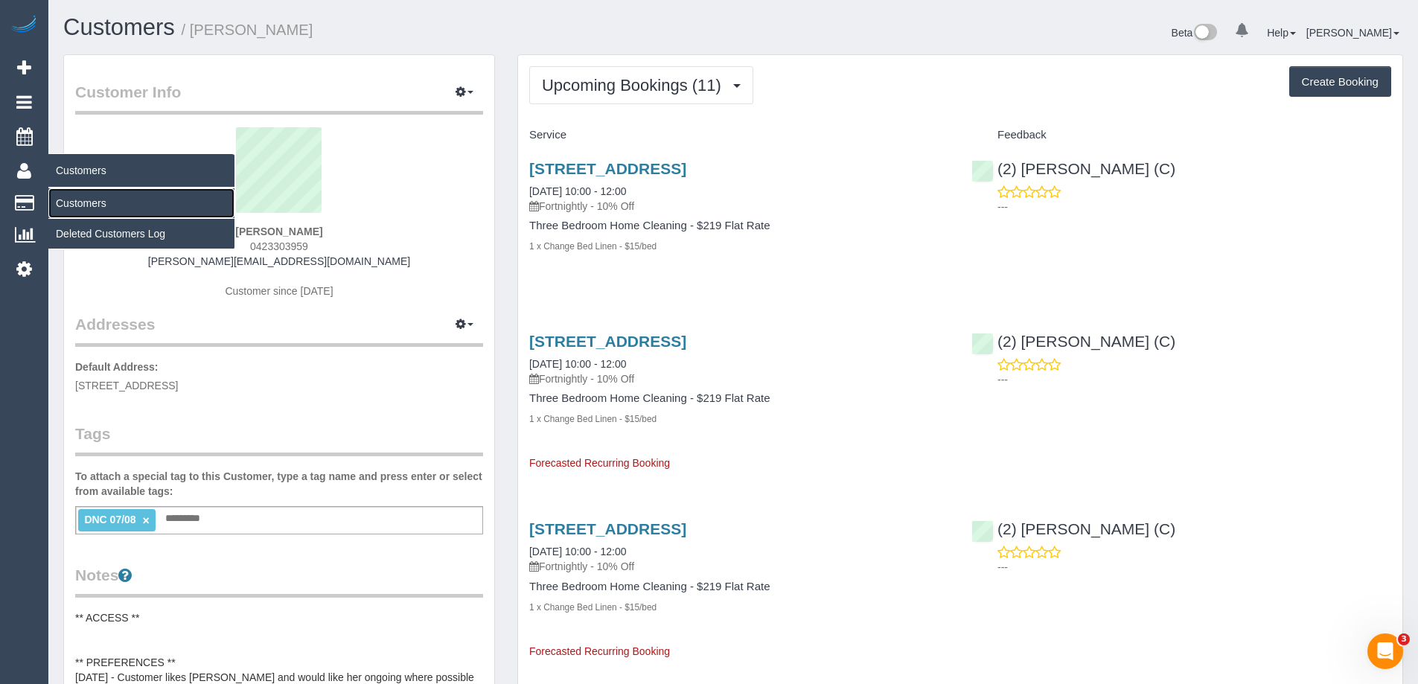
click at [76, 199] on link "Customers" at bounding box center [141, 203] width 186 height 30
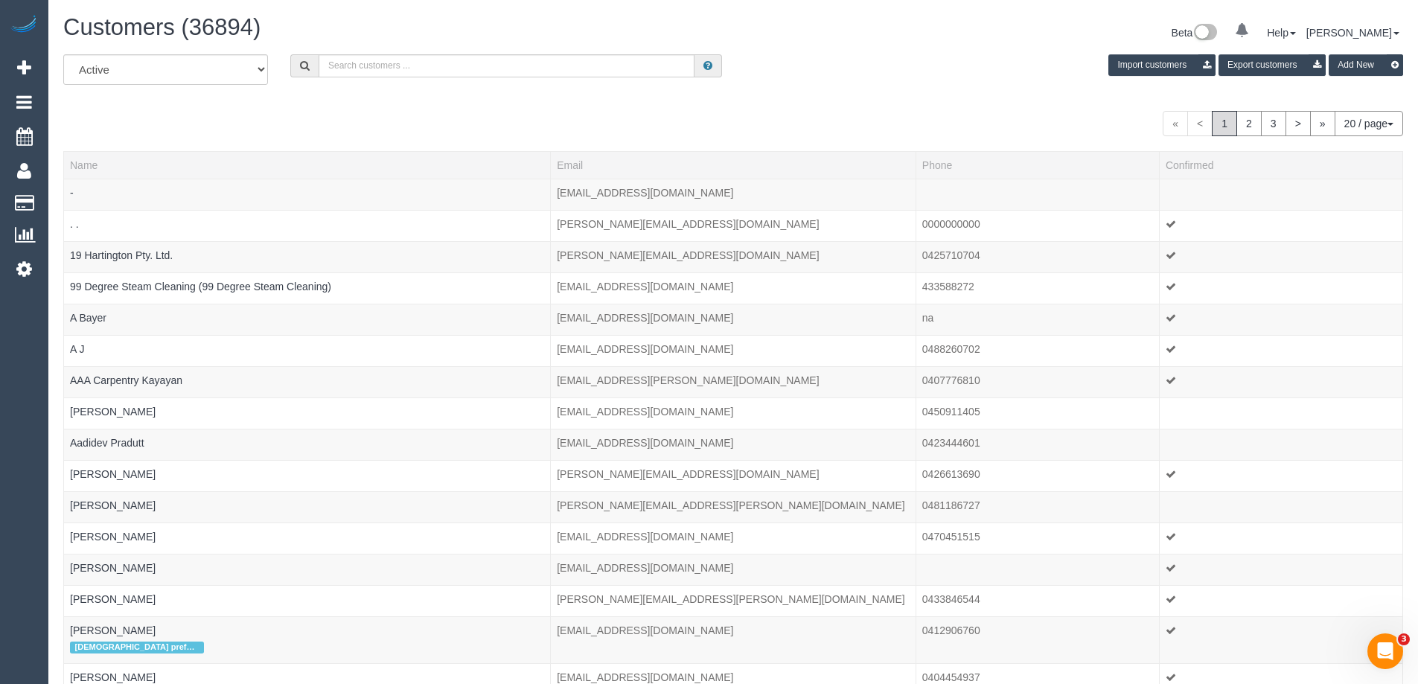
drag, startPoint x: 579, startPoint y: 80, endPoint x: 584, endPoint y: 71, distance: 11.0
click at [578, 79] on div "All Active Archived Import customers Export customers Add New" at bounding box center [733, 75] width 1362 height 42
click at [584, 70] on input "text" at bounding box center [507, 65] width 376 height 23
paste input "[PERSON_NAME][EMAIL_ADDRESS][PERSON_NAME][PERSON_NAME][DOMAIN_NAME]"
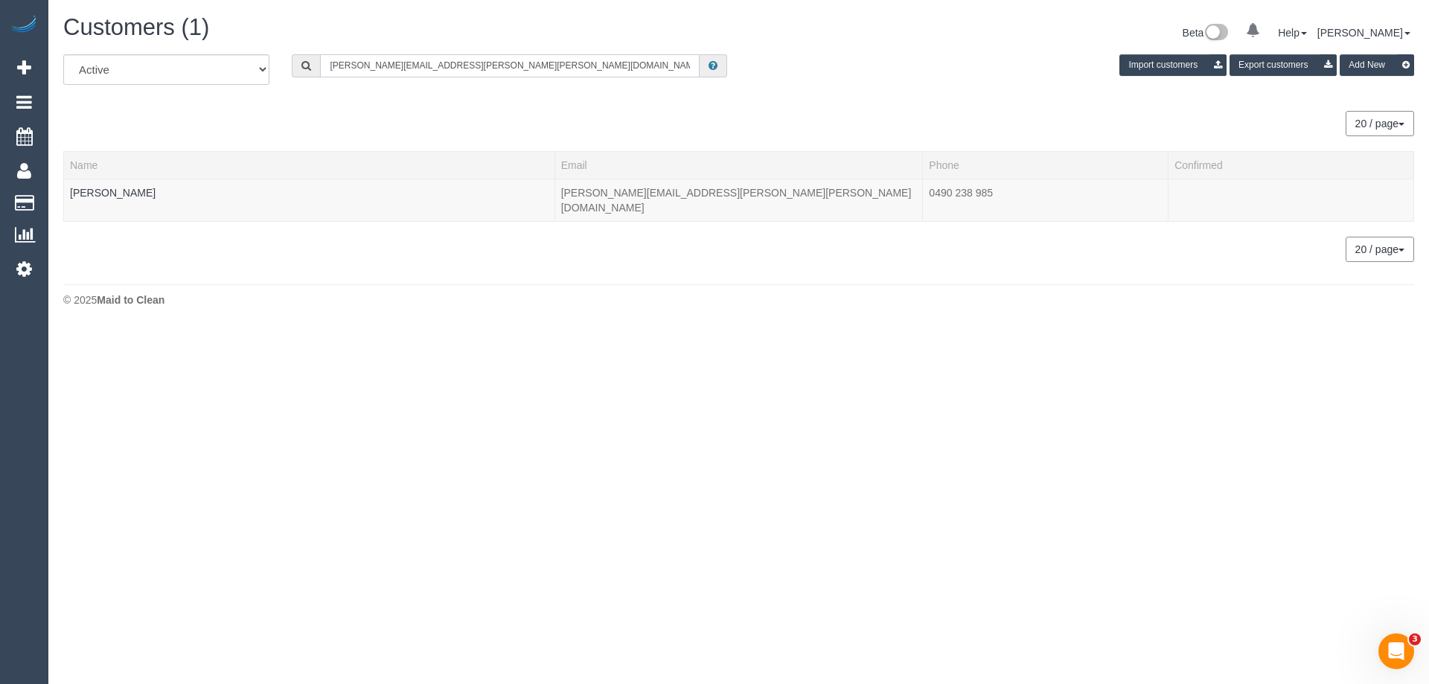
type input "[PERSON_NAME][EMAIL_ADDRESS][PERSON_NAME][PERSON_NAME][DOMAIN_NAME]"
click at [140, 193] on link "[PERSON_NAME]" at bounding box center [113, 193] width 86 height 12
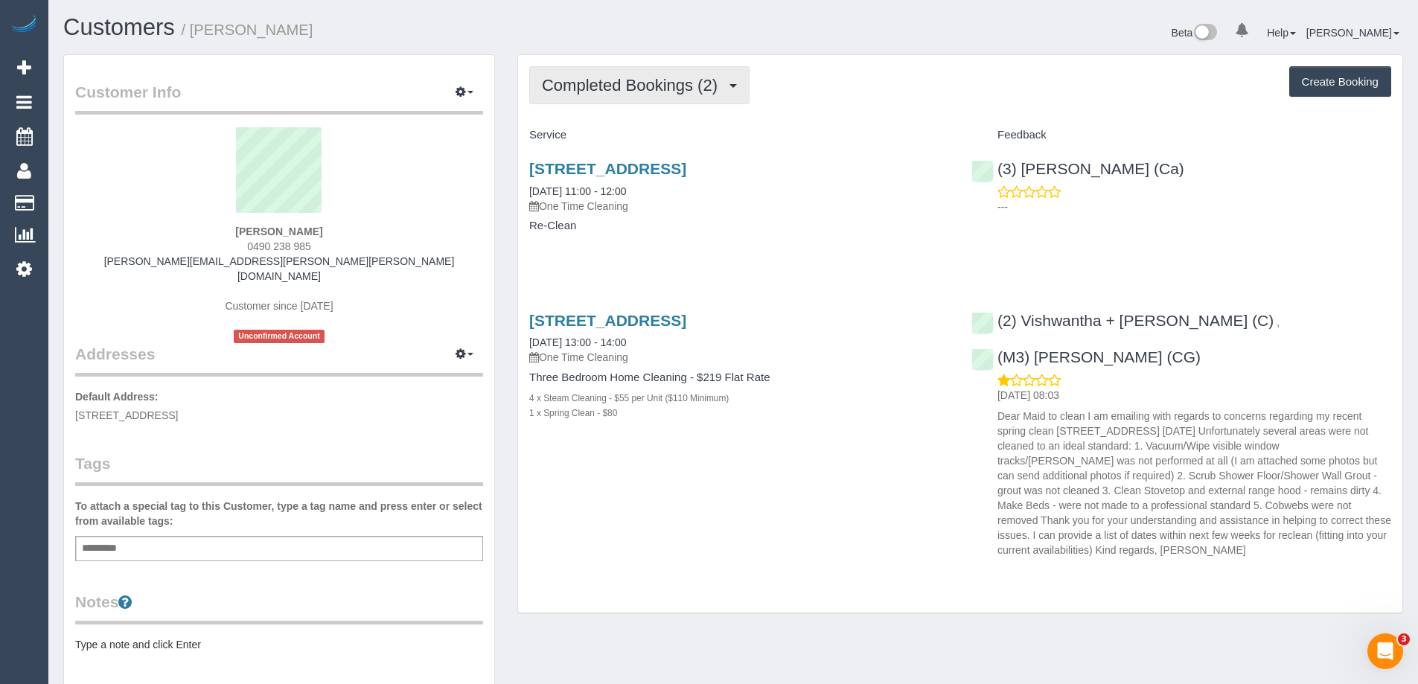
click at [670, 75] on button "Completed Bookings (2)" at bounding box center [639, 85] width 220 height 38
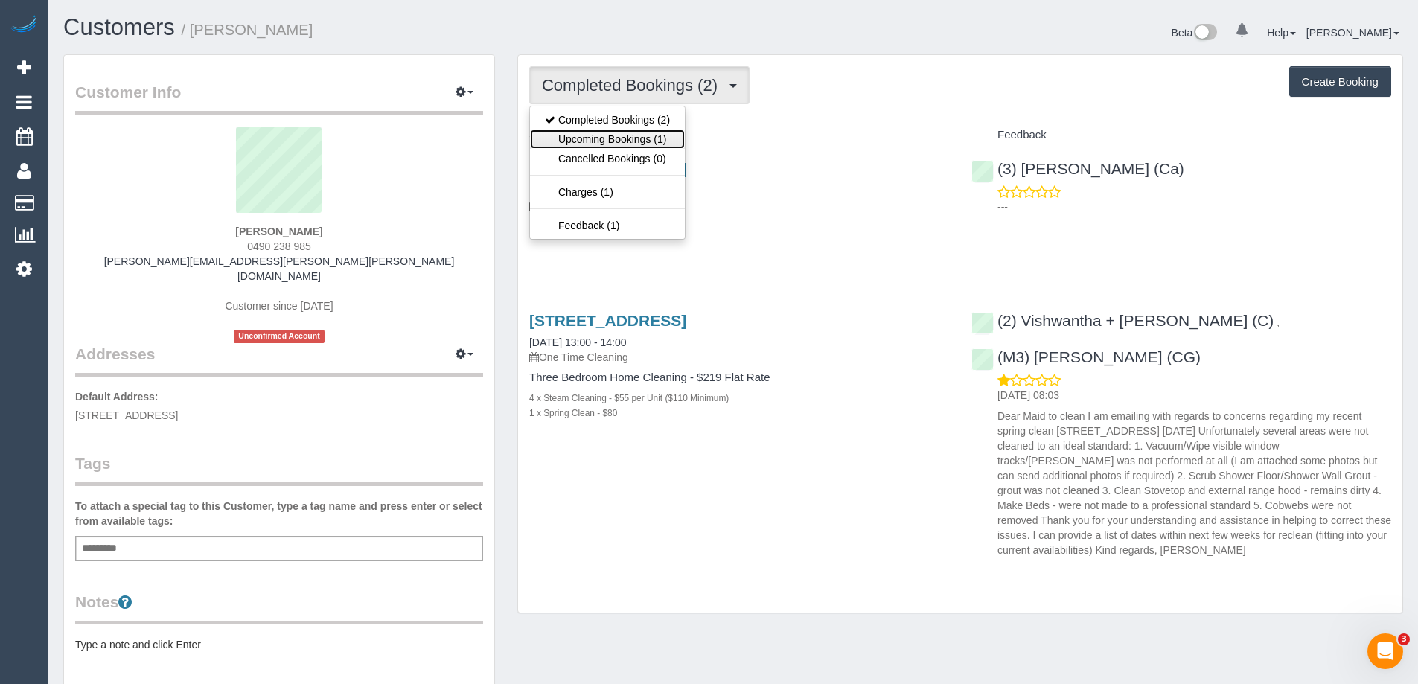
click at [651, 131] on link "Upcoming Bookings (1)" at bounding box center [607, 139] width 155 height 19
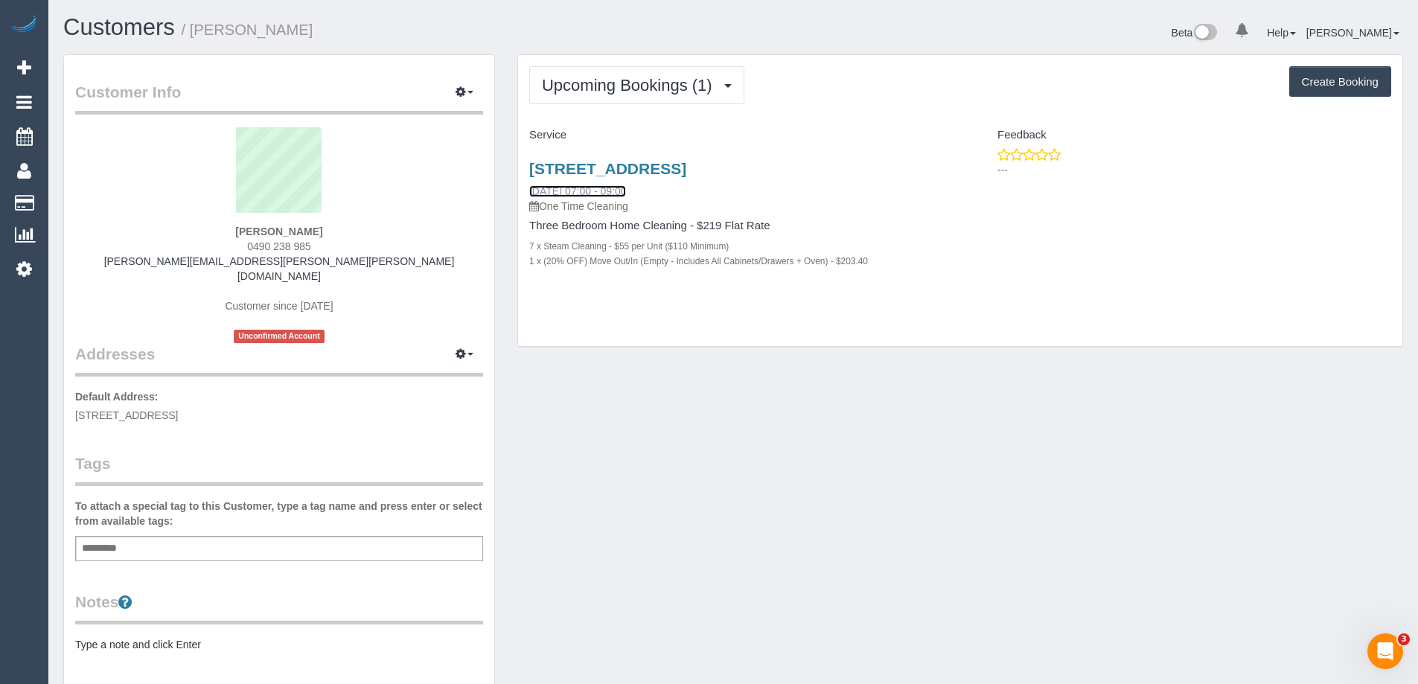
click at [612, 186] on link "[DATE] 07:00 - 09:00" at bounding box center [577, 191] width 97 height 12
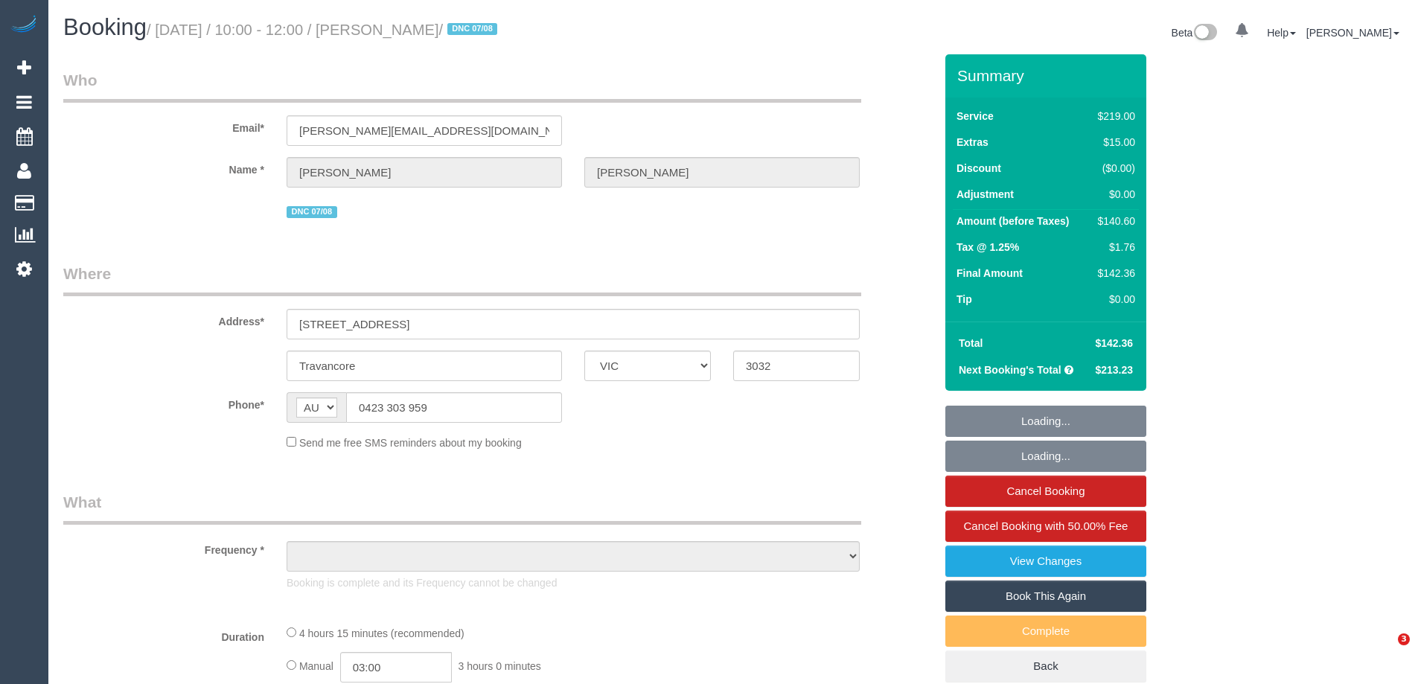
select select "VIC"
select select "object:591"
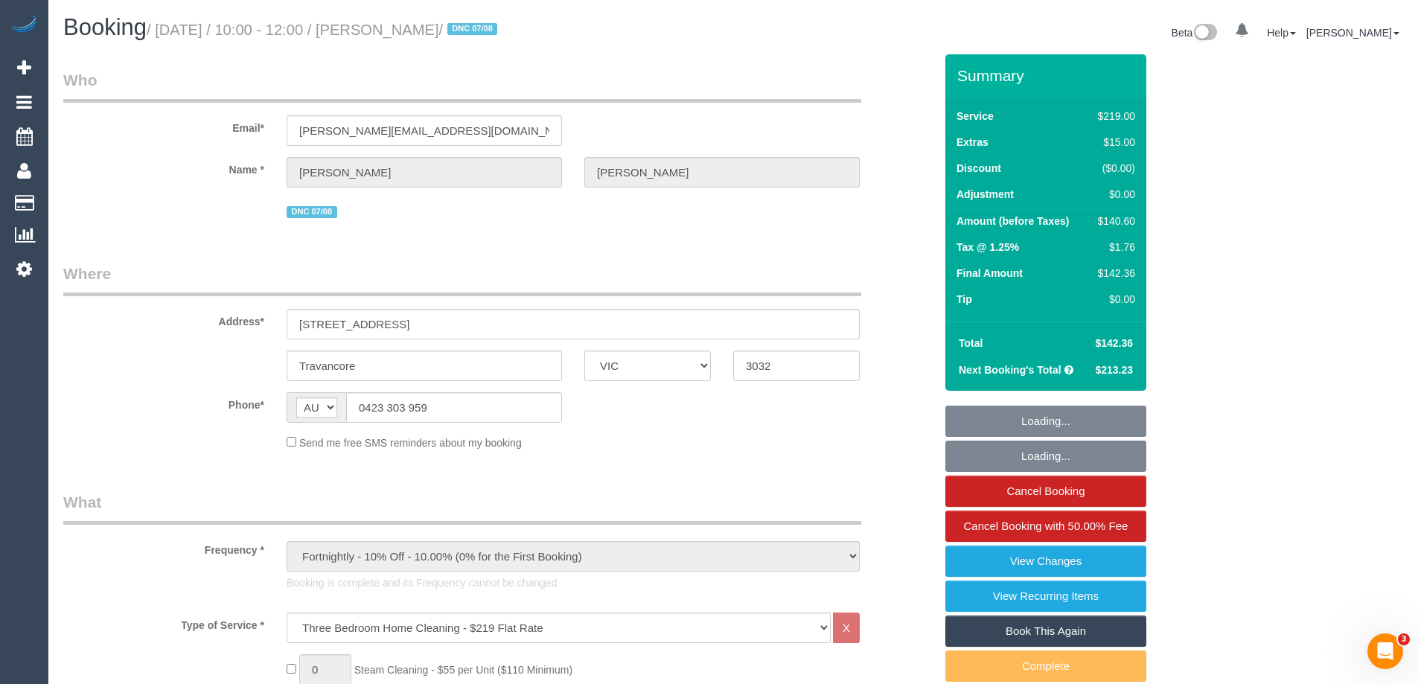
select select "string:stripe-pm_1RbDmU2GScqysDRVzEepCjbA"
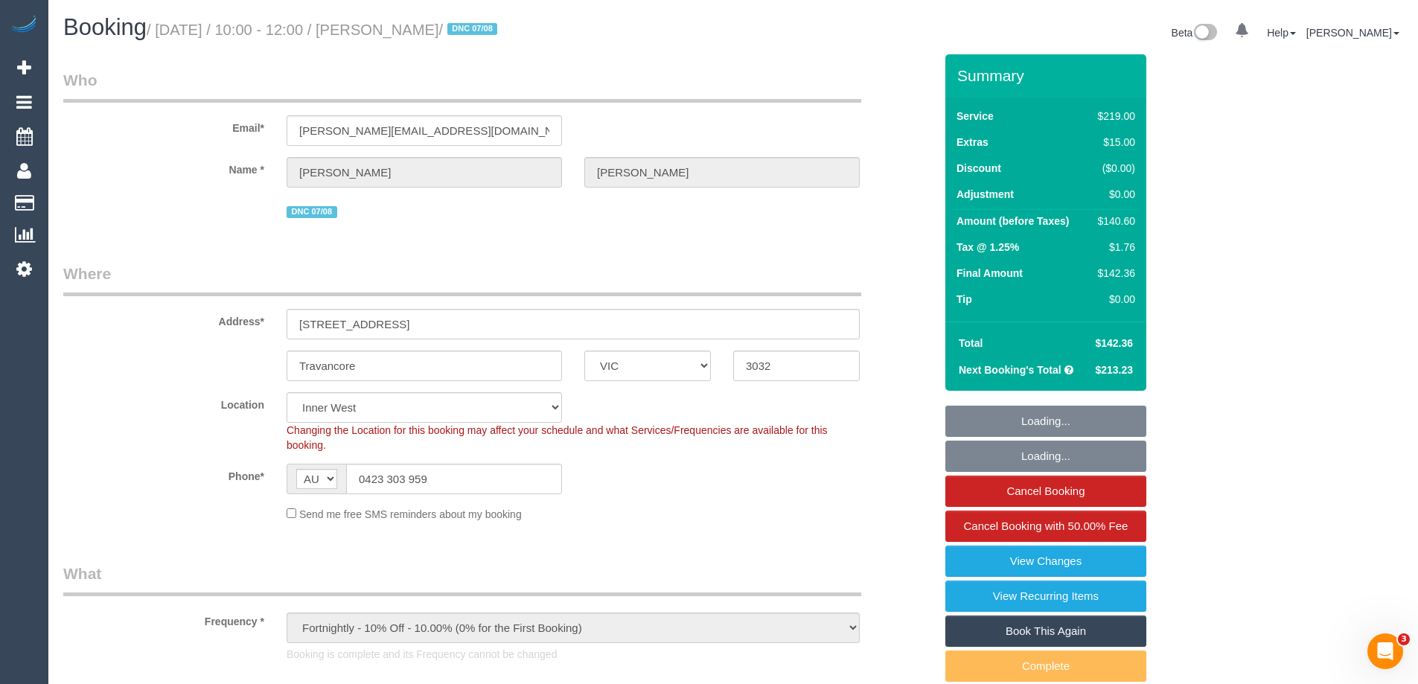
select select "number:27"
select select "number:14"
select select "number:19"
select select "number:24"
select select "number:35"
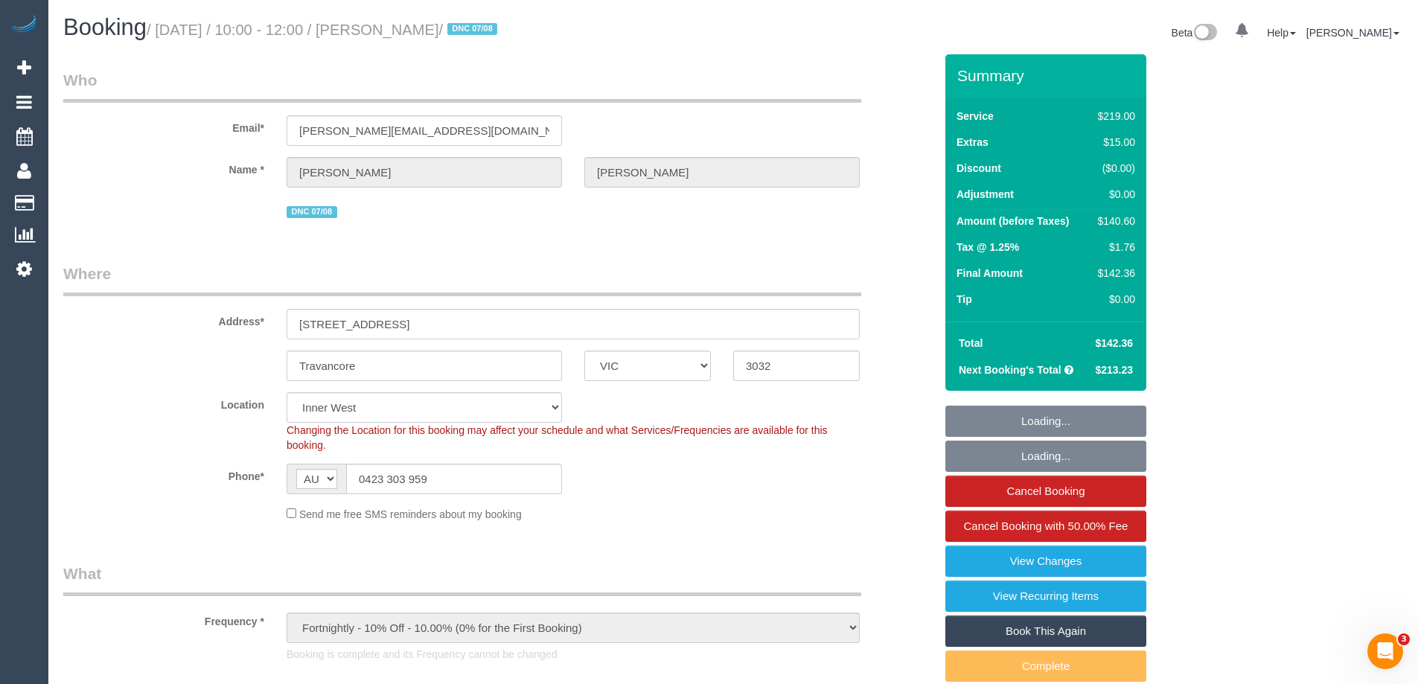
select select "number:26"
select select "object:842"
select select "spot1"
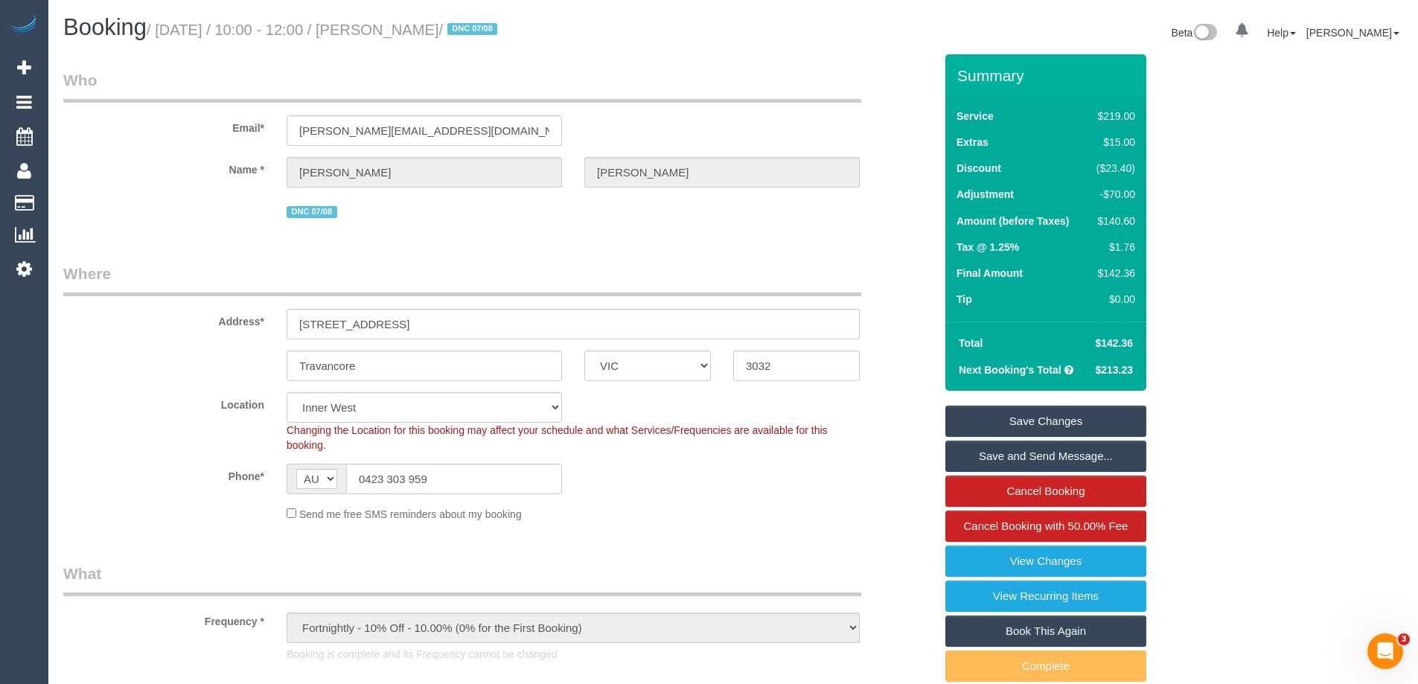
click at [1121, 223] on div "$140.60" at bounding box center [1112, 221] width 45 height 15
copy div "140.60"
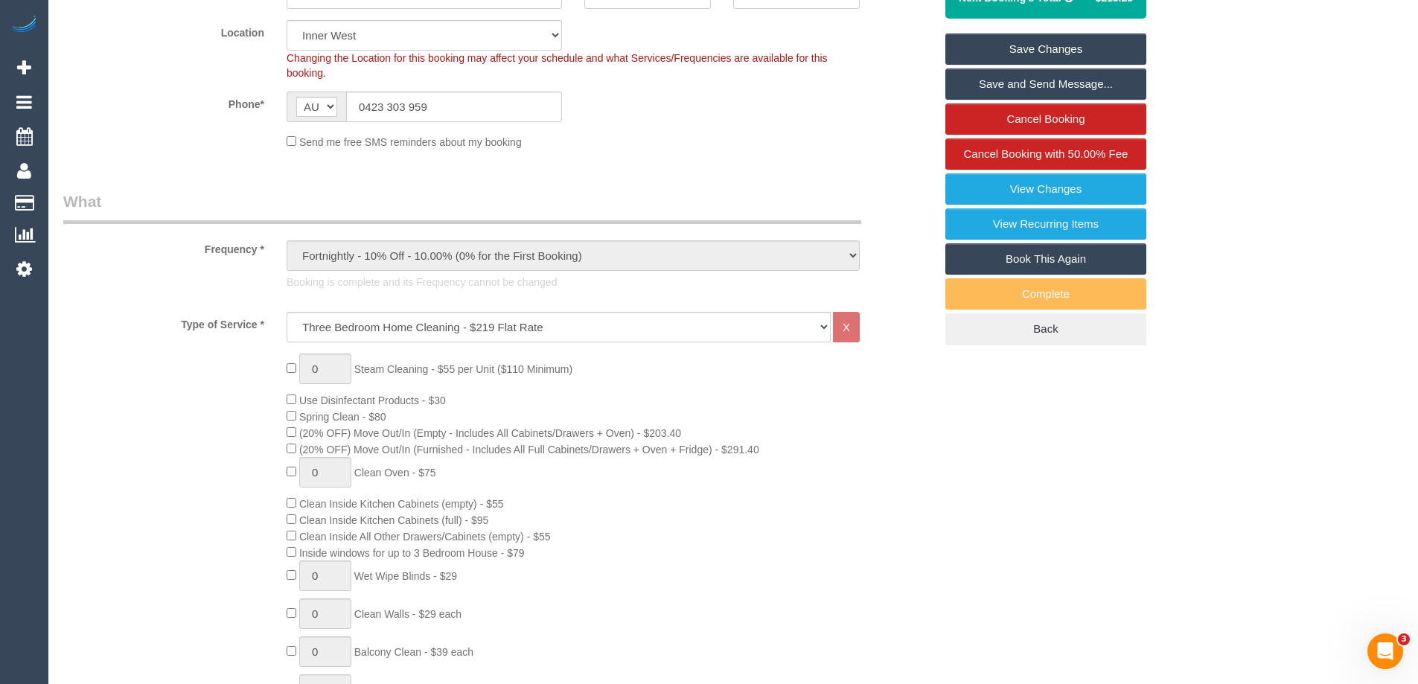
scroll to position [670, 0]
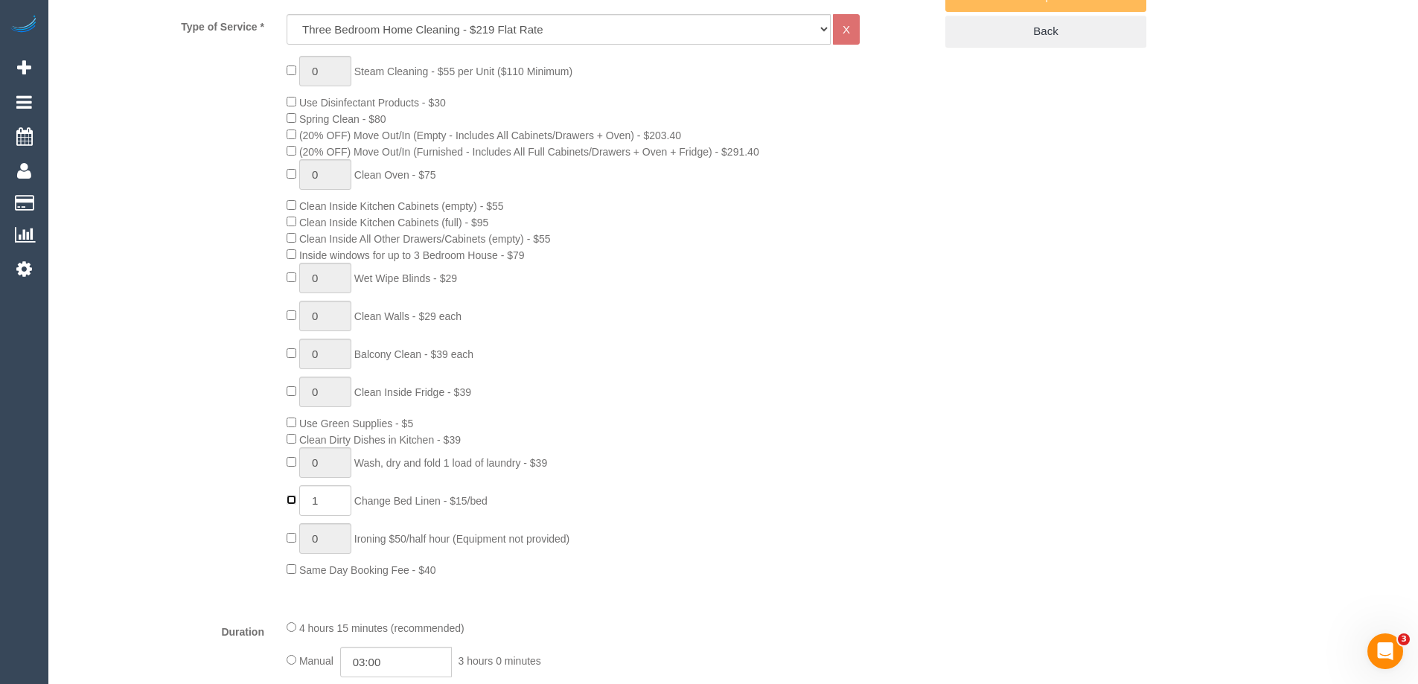
type input "0"
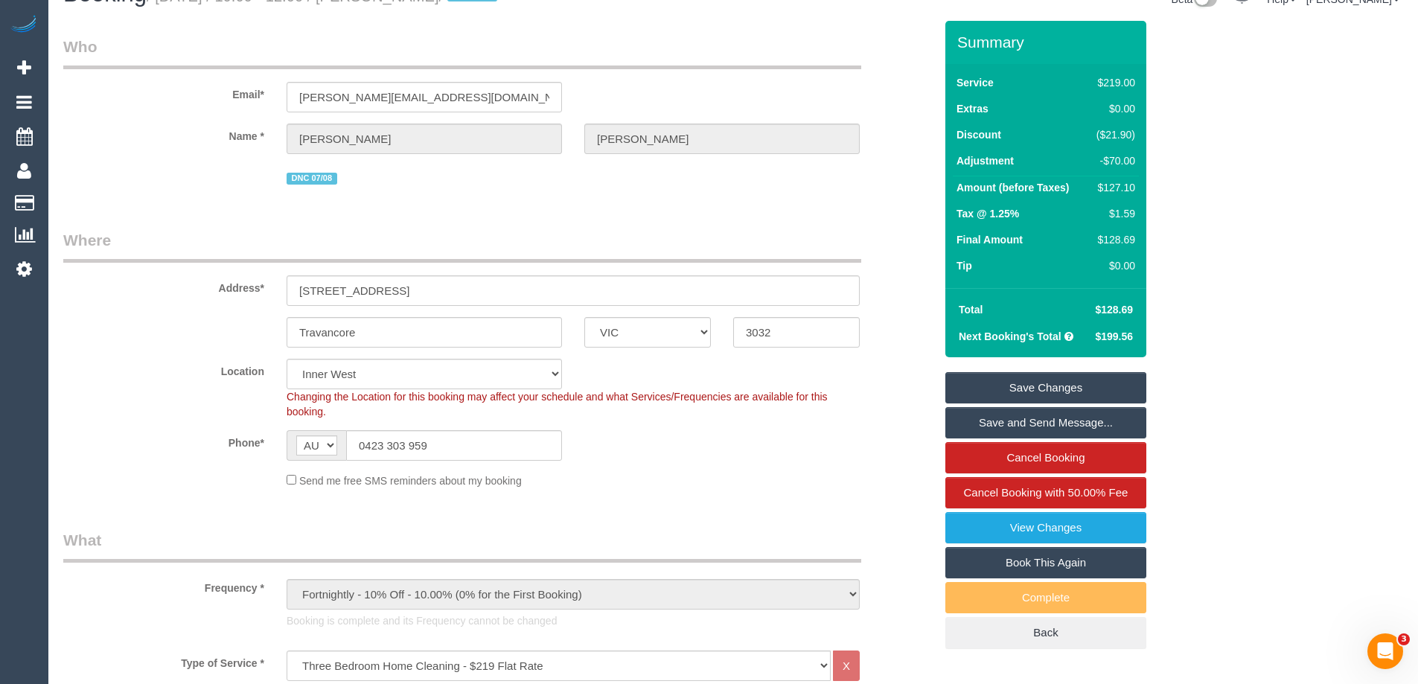
scroll to position [0, 0]
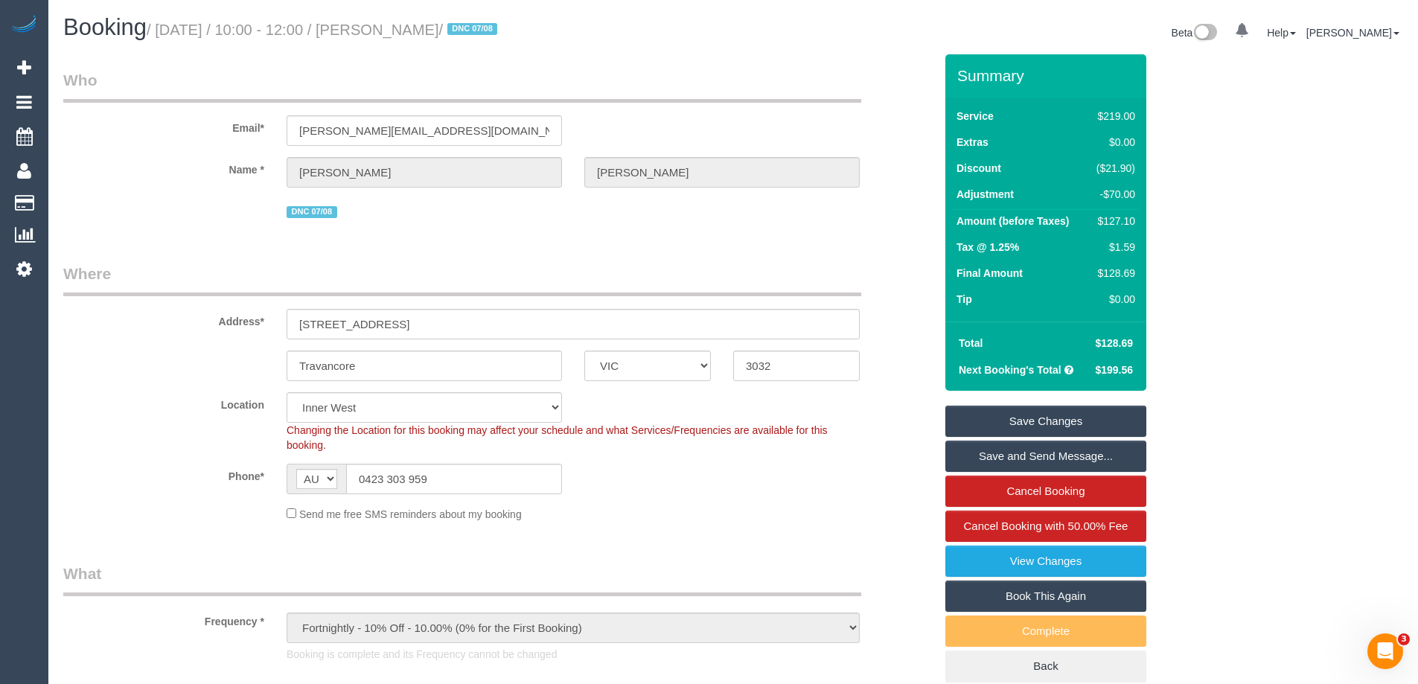
click at [1115, 217] on div "$127.10" at bounding box center [1112, 221] width 45 height 15
copy div "127.10"
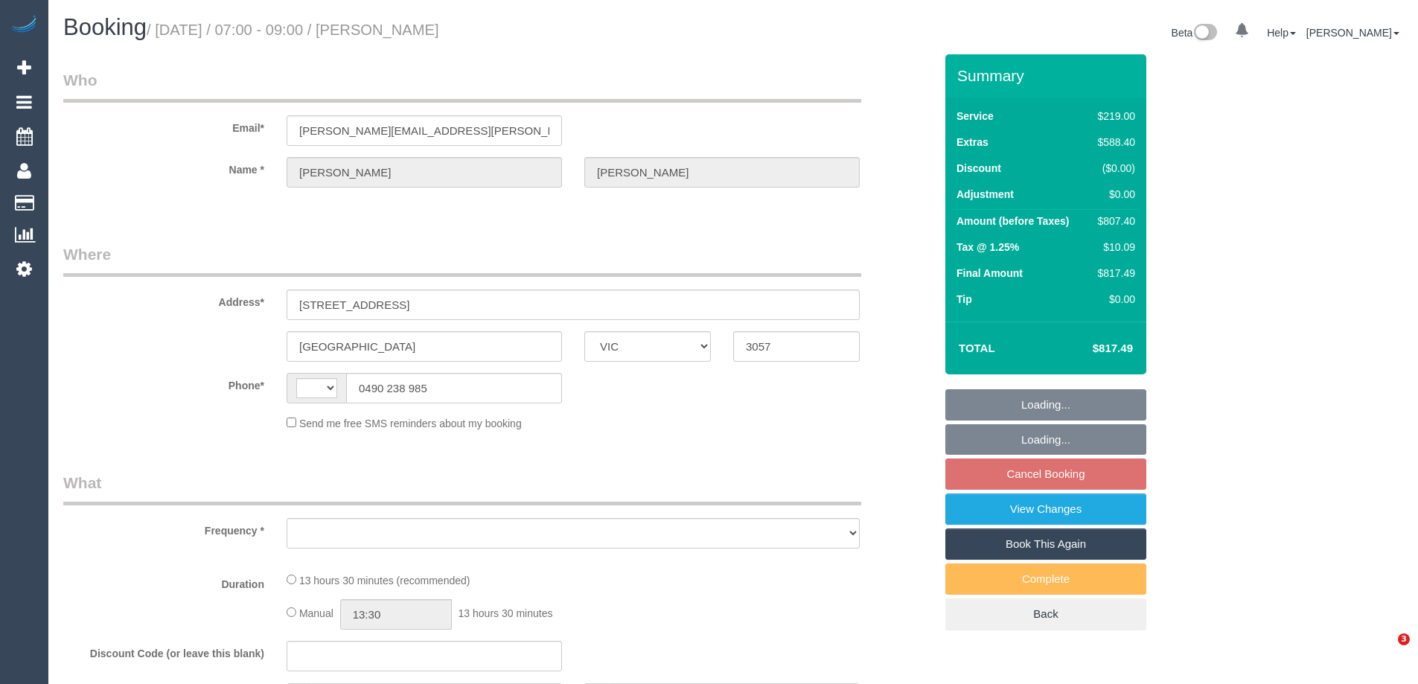
select select "VIC"
select select "string:stripe-pm_1RsBfR2GScqysDRV5yU120As"
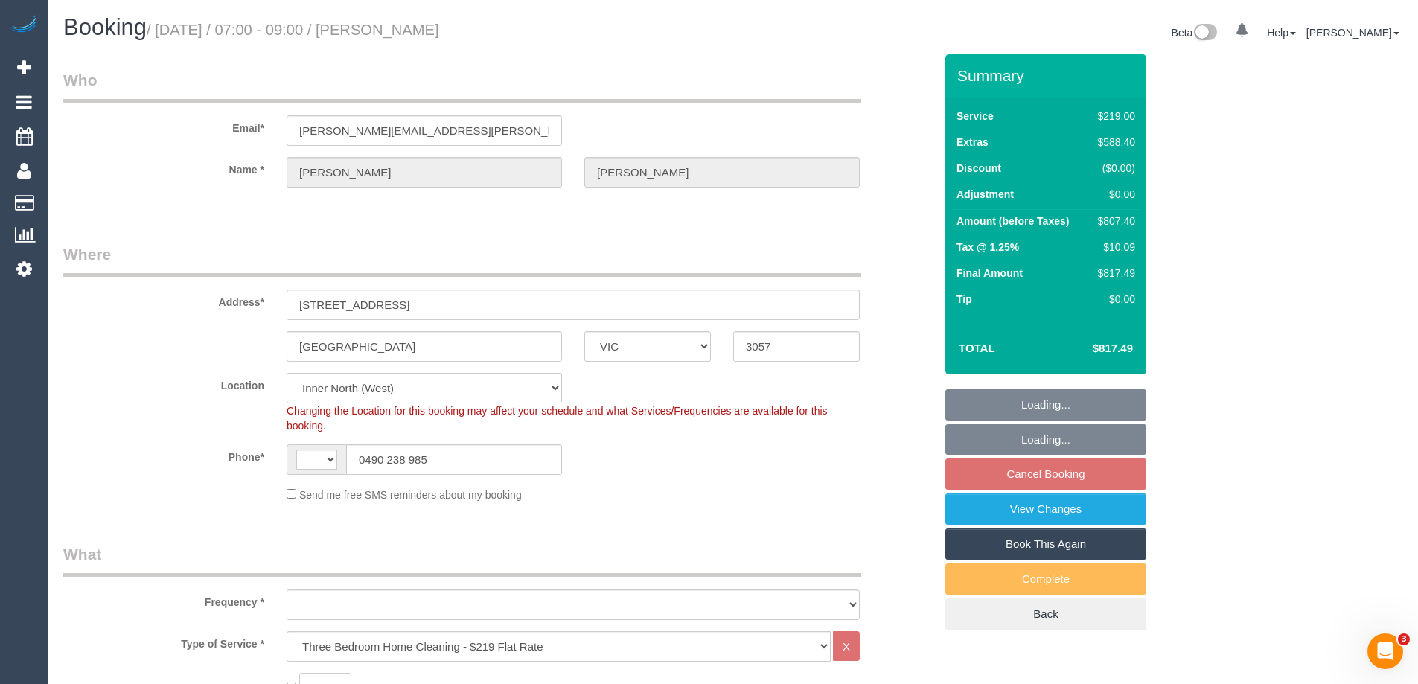
select select "string:AU"
select select "number:28"
select select "number:15"
select select "number:18"
select select "number:24"
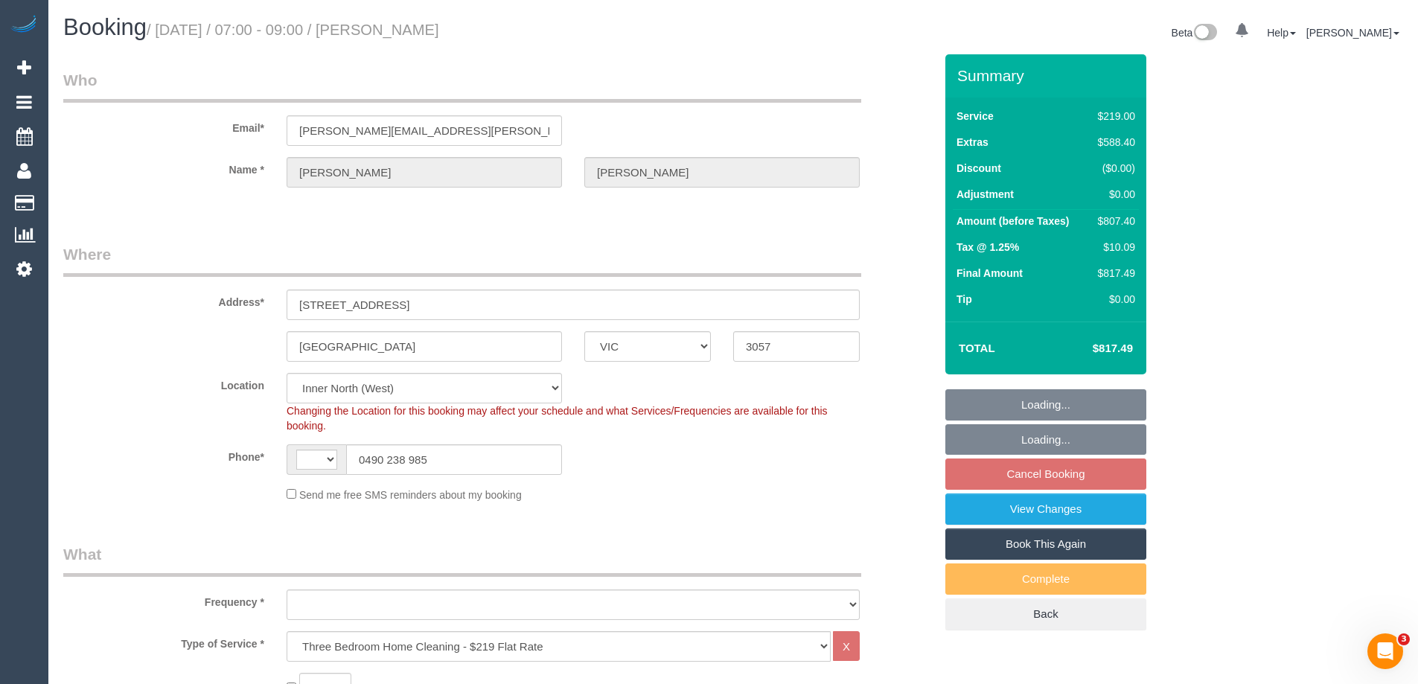
select select "number:33"
select select "number:26"
select select "object:1658"
select select "spot1"
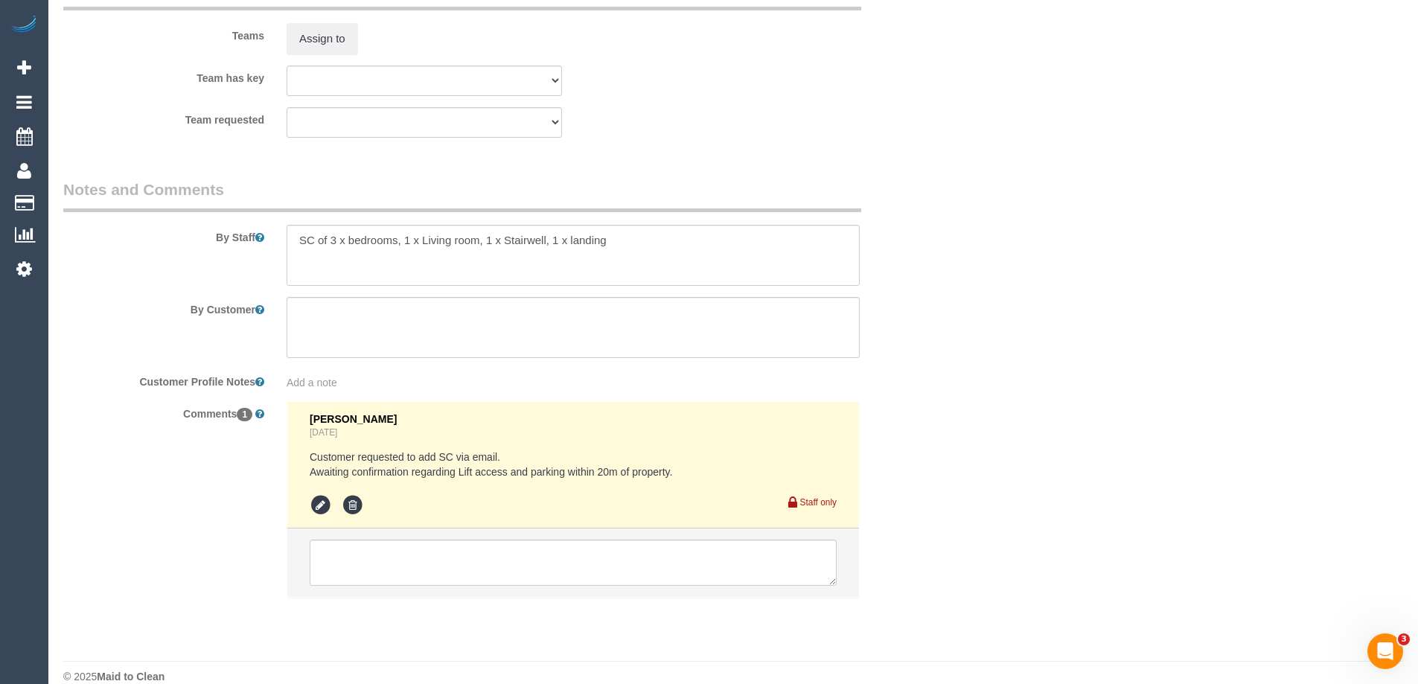
scroll to position [2301, 0]
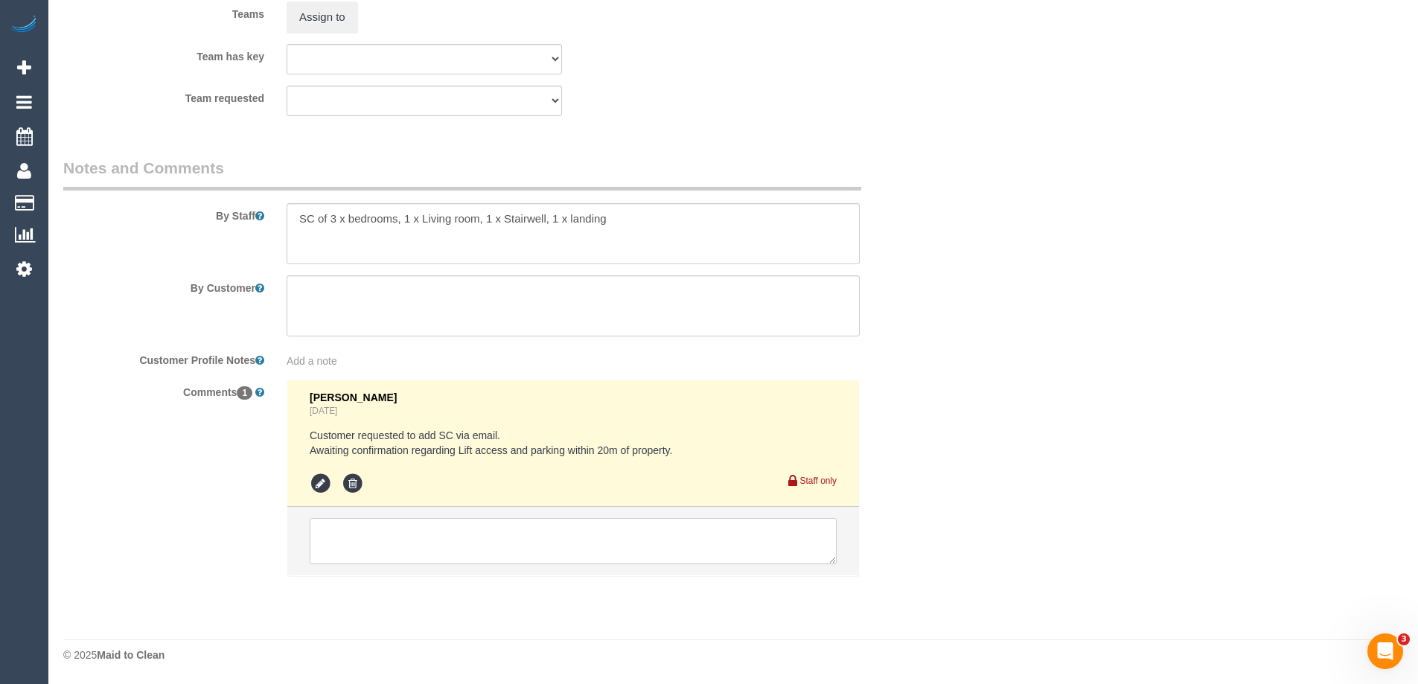
click at [415, 543] on textarea at bounding box center [573, 541] width 527 height 46
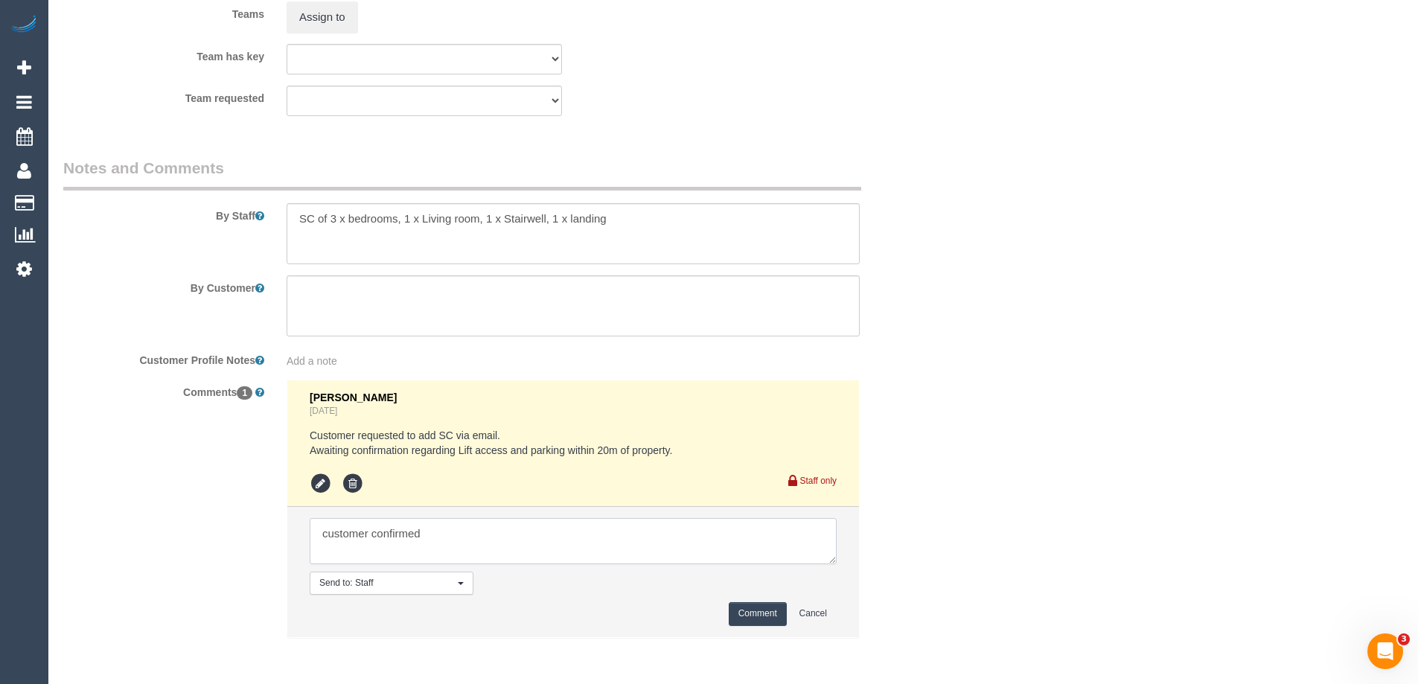
paste textarea "guaranteed parking, with ground floor access"
type textarea "customer confirmed guaranteed parking, with ground floor access"
click at [761, 608] on button "Comment" at bounding box center [758, 613] width 58 height 23
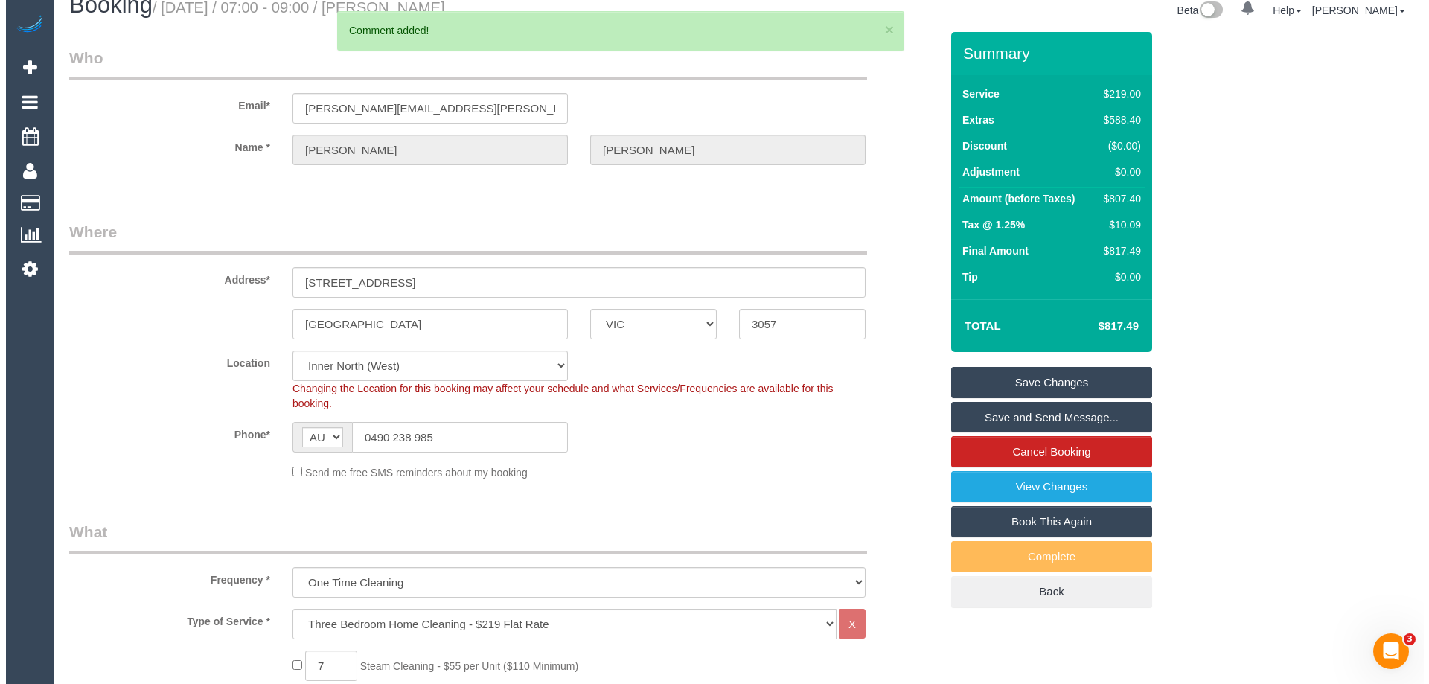
scroll to position [0, 0]
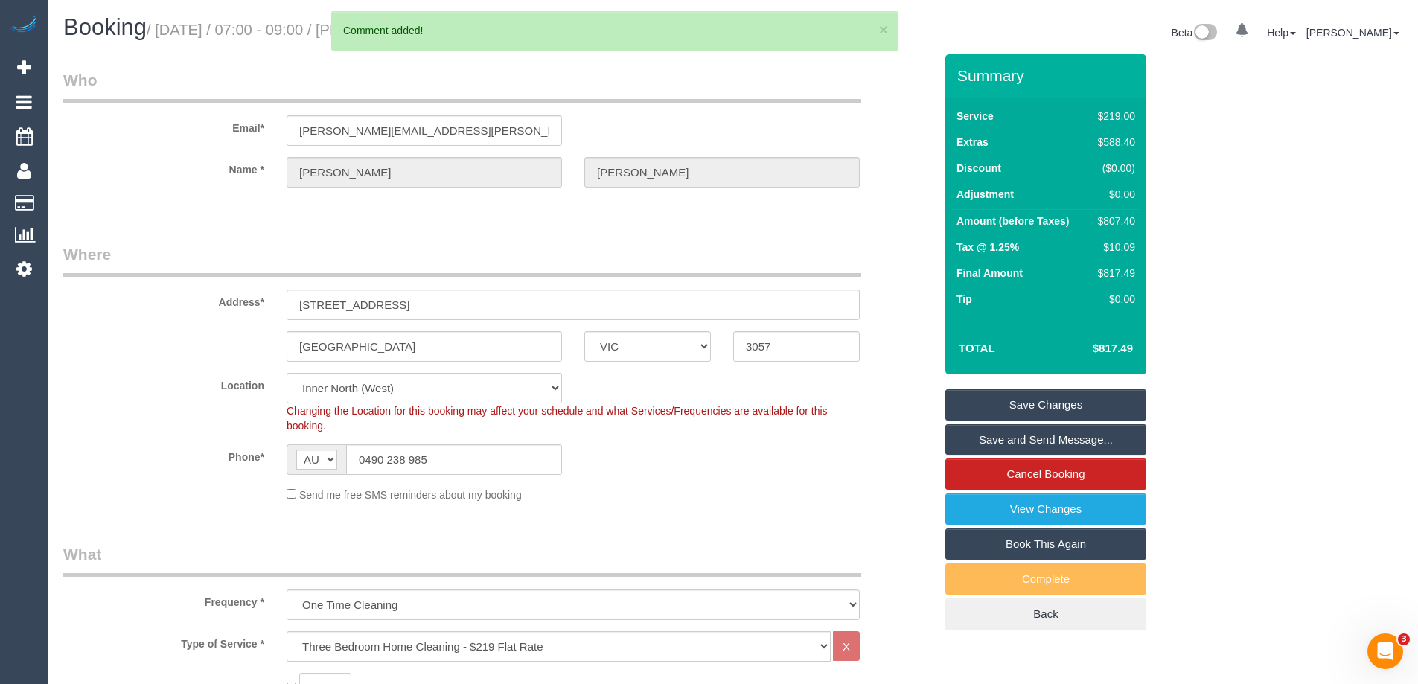
click at [1049, 403] on link "Save Changes" at bounding box center [1045, 404] width 201 height 31
